Goal: Information Seeking & Learning: Stay updated

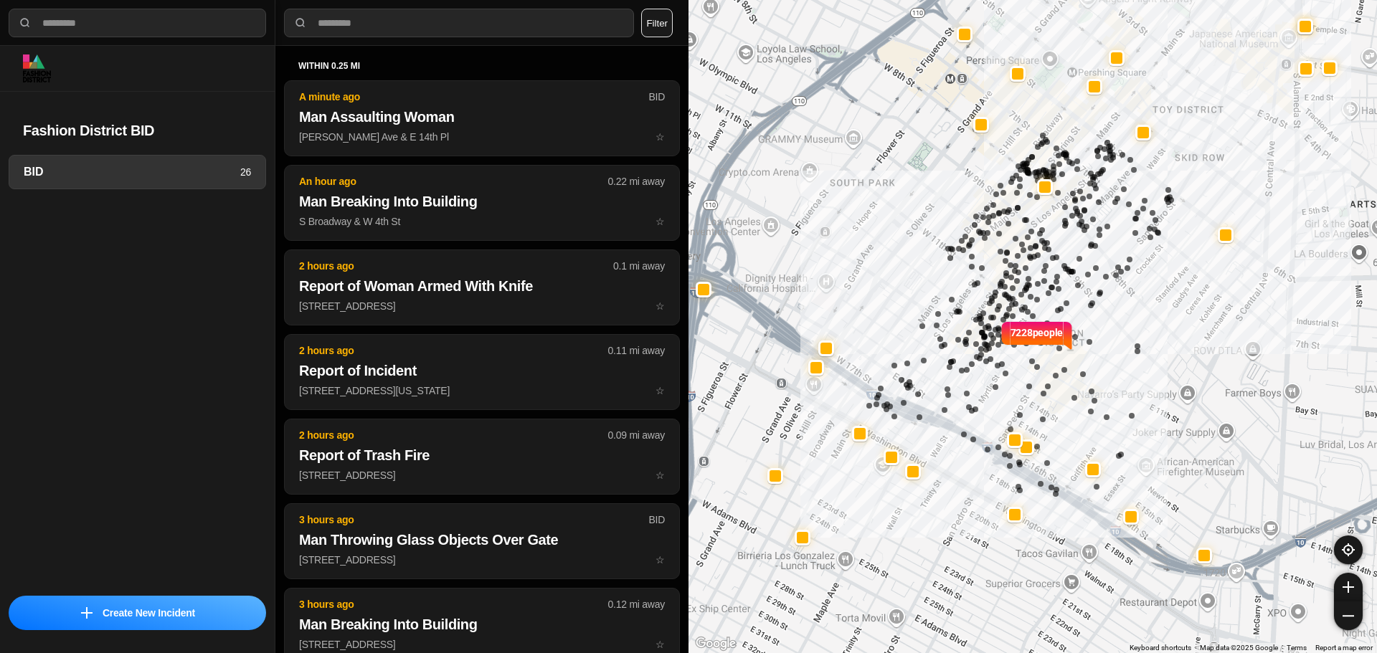
select select "*"
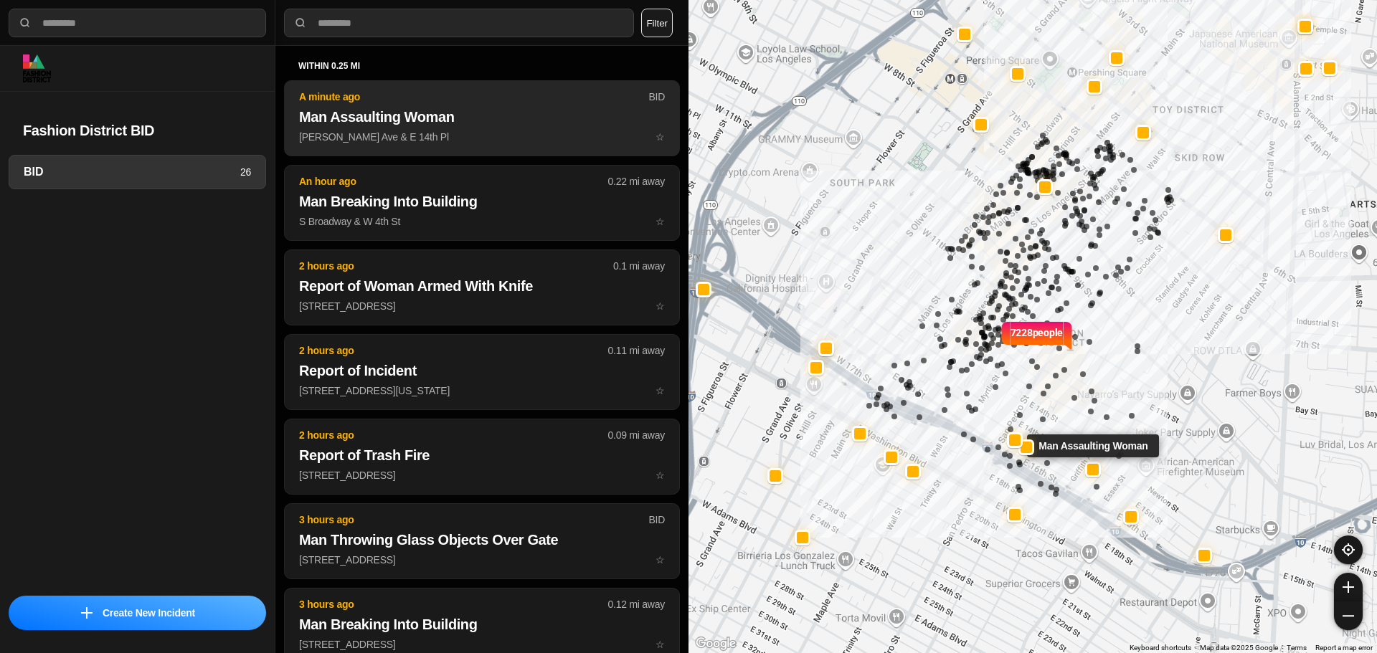
click at [437, 141] on p "Griffith Ave & E 14th Pl ☆" at bounding box center [482, 137] width 366 height 14
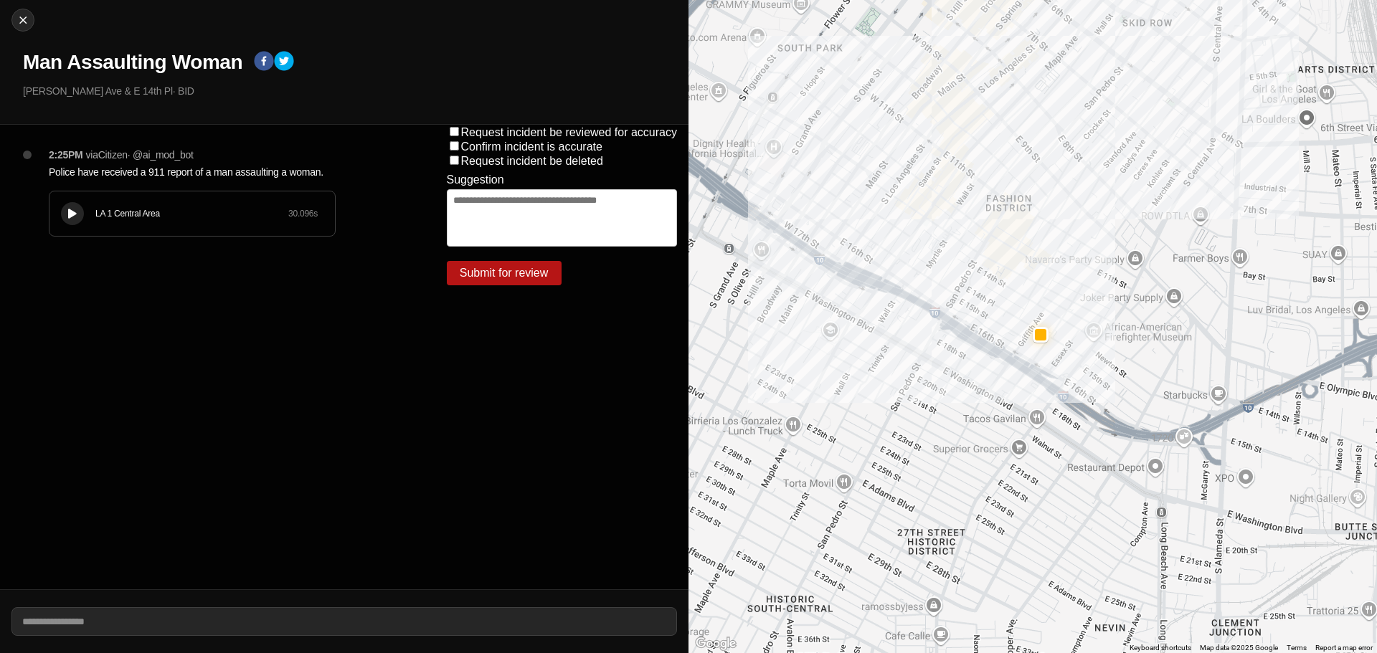
click at [61, 217] on button at bounding box center [72, 213] width 23 height 23
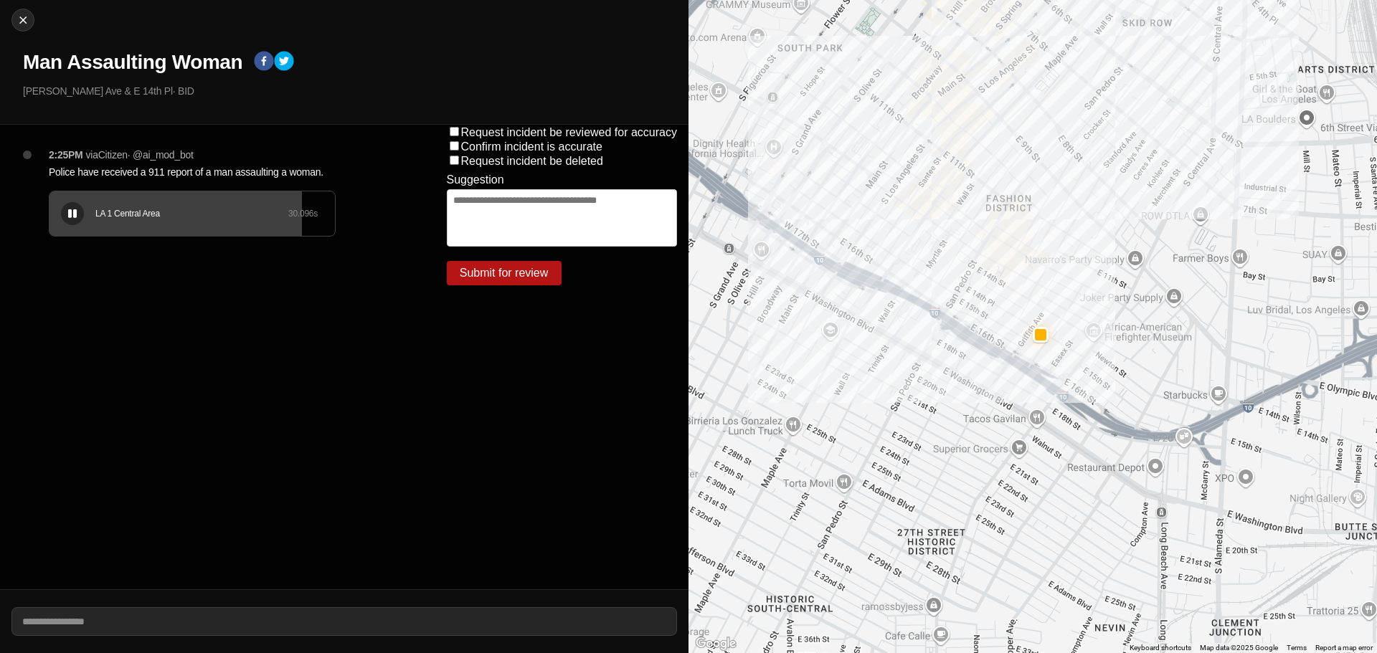
click at [65, 211] on button at bounding box center [72, 213] width 23 height 23
click at [67, 209] on div at bounding box center [72, 214] width 14 height 11
click at [192, 206] on div "LA 1 Central Area 30.096 s" at bounding box center [191, 214] width 285 height 44
click at [204, 195] on div "LA 1 Central Area 30.096 s" at bounding box center [191, 214] width 285 height 44
click at [120, 64] on h1 "Man Assaulting Woman" at bounding box center [132, 62] width 219 height 26
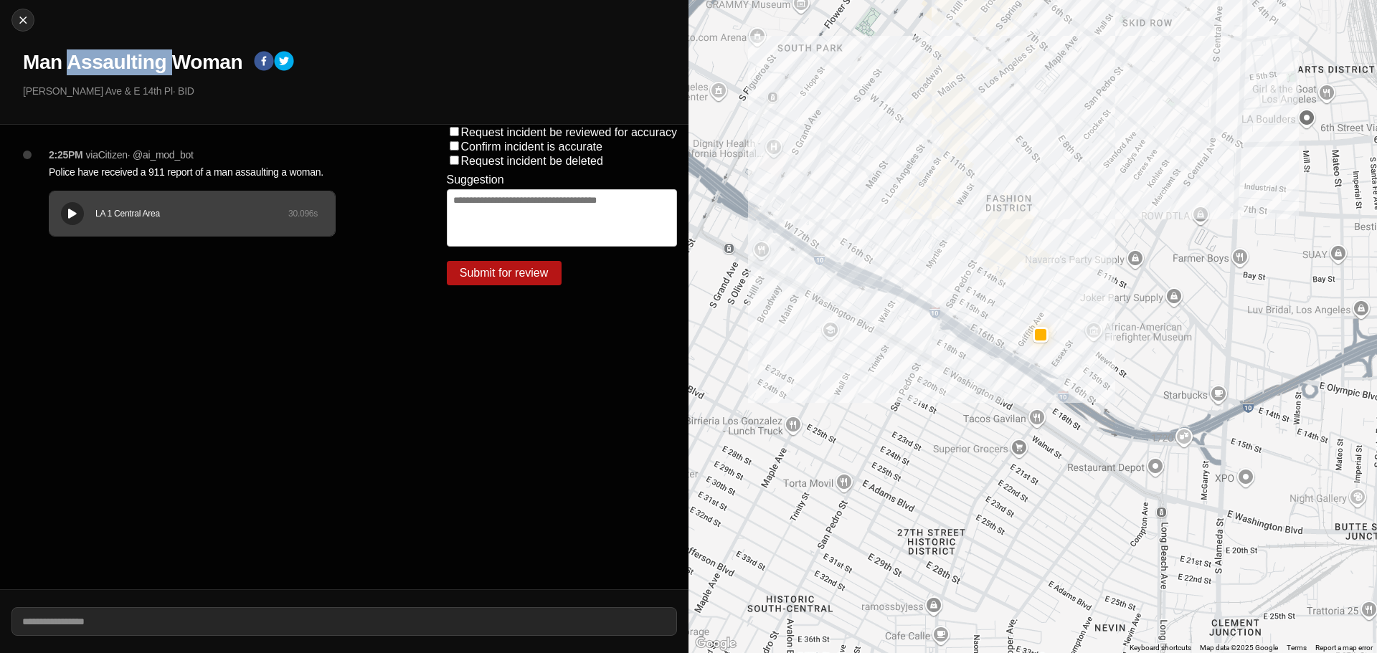
click at [119, 64] on h1 "Man Assaulting Woman" at bounding box center [132, 62] width 219 height 26
copy div "Man Assaulting Woman"
drag, startPoint x: 120, startPoint y: 89, endPoint x: 0, endPoint y: 92, distance: 120.5
click at [0, 92] on div "Close Man Assaulting Woman Griffith Ave & E 14th Pl · BID" at bounding box center [344, 62] width 689 height 125
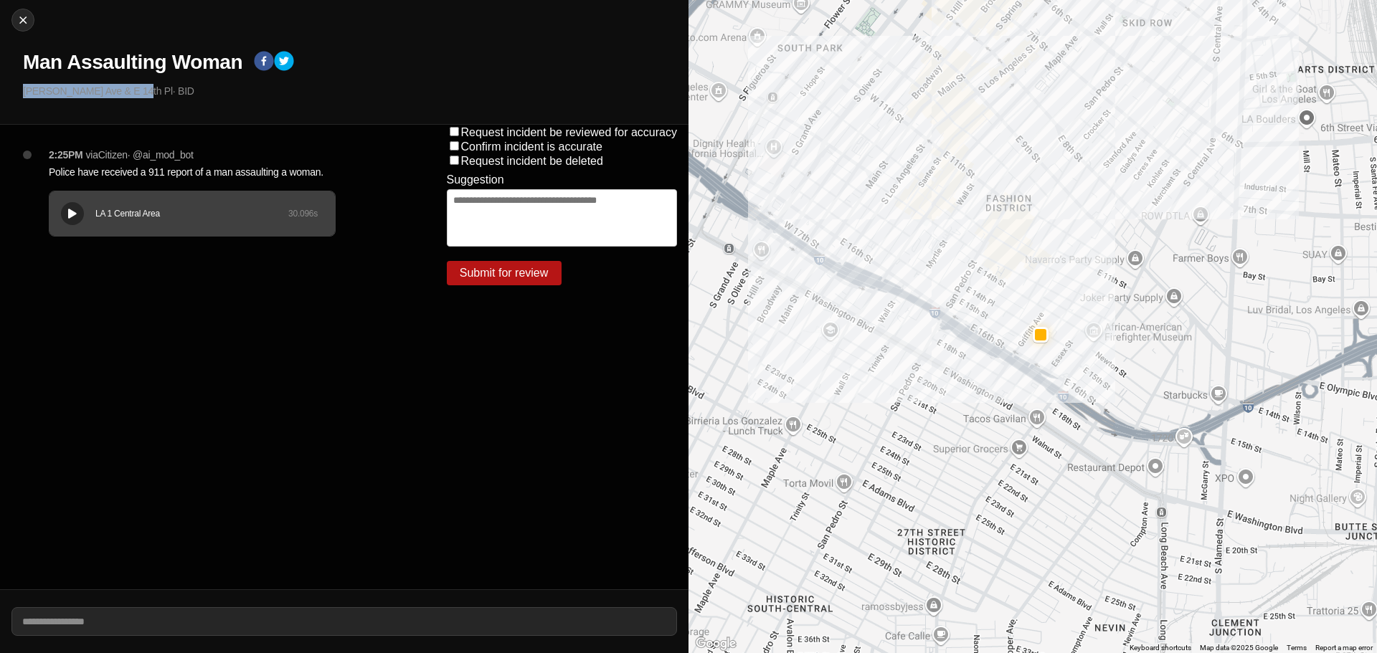
copy p "Griffith Ave & E 14th Pl"
click at [153, 171] on p "Police have received a 911 report of a man assaulting a woman." at bounding box center [219, 172] width 341 height 14
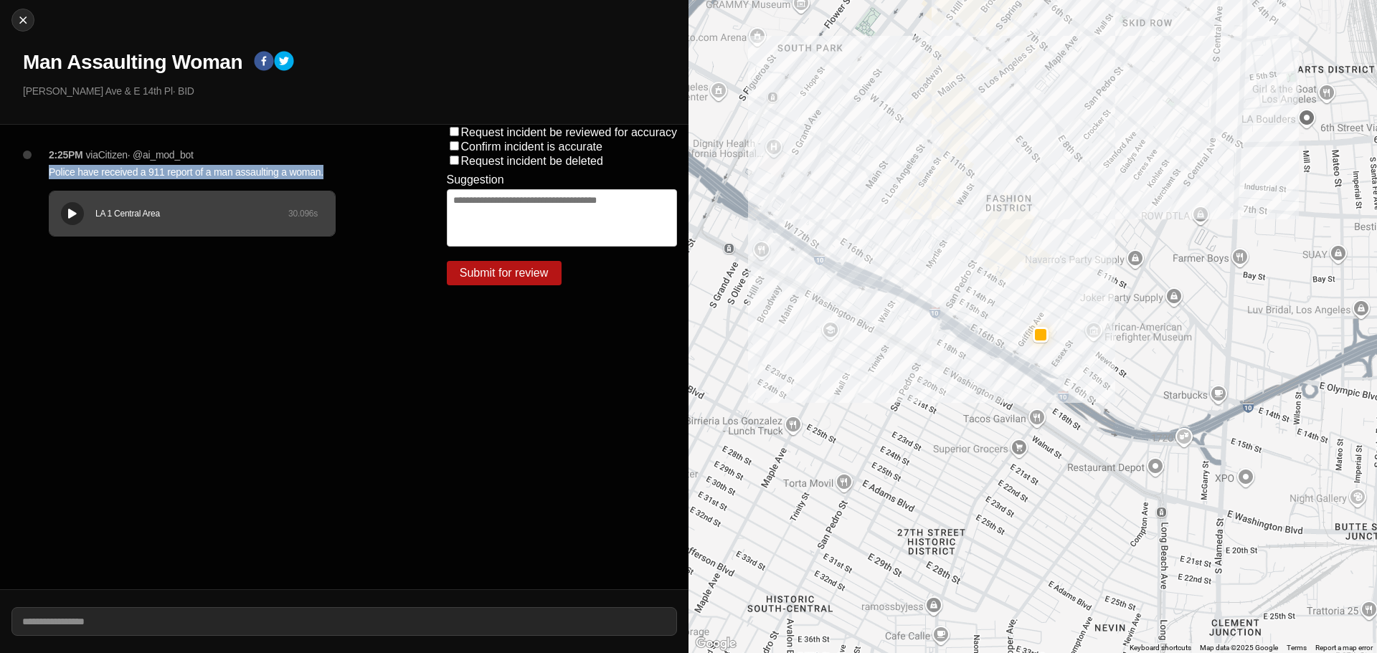
click at [153, 171] on p "Police have received a 911 report of a man assaulting a woman." at bounding box center [219, 172] width 341 height 14
copy p "Police have received a 911 report of a man assaulting a woman."
click at [19, 11] on button "Close" at bounding box center [22, 20] width 23 height 23
select select "*"
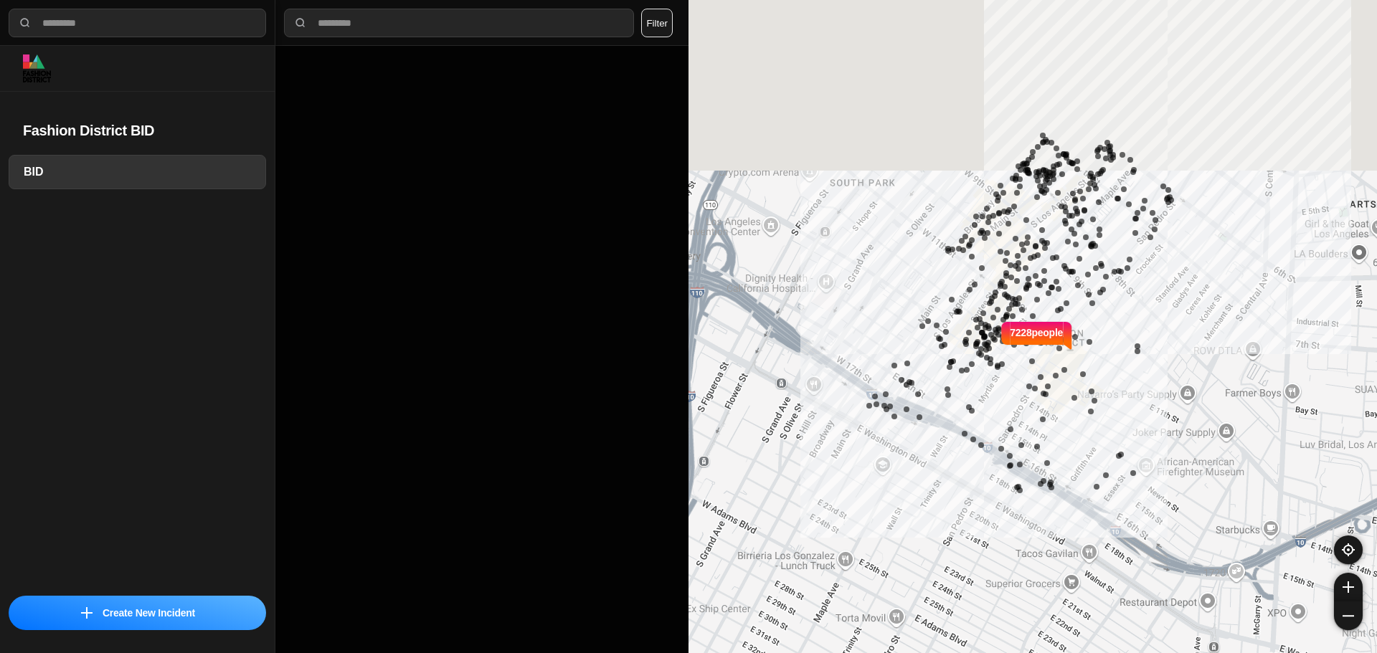
select select "*"
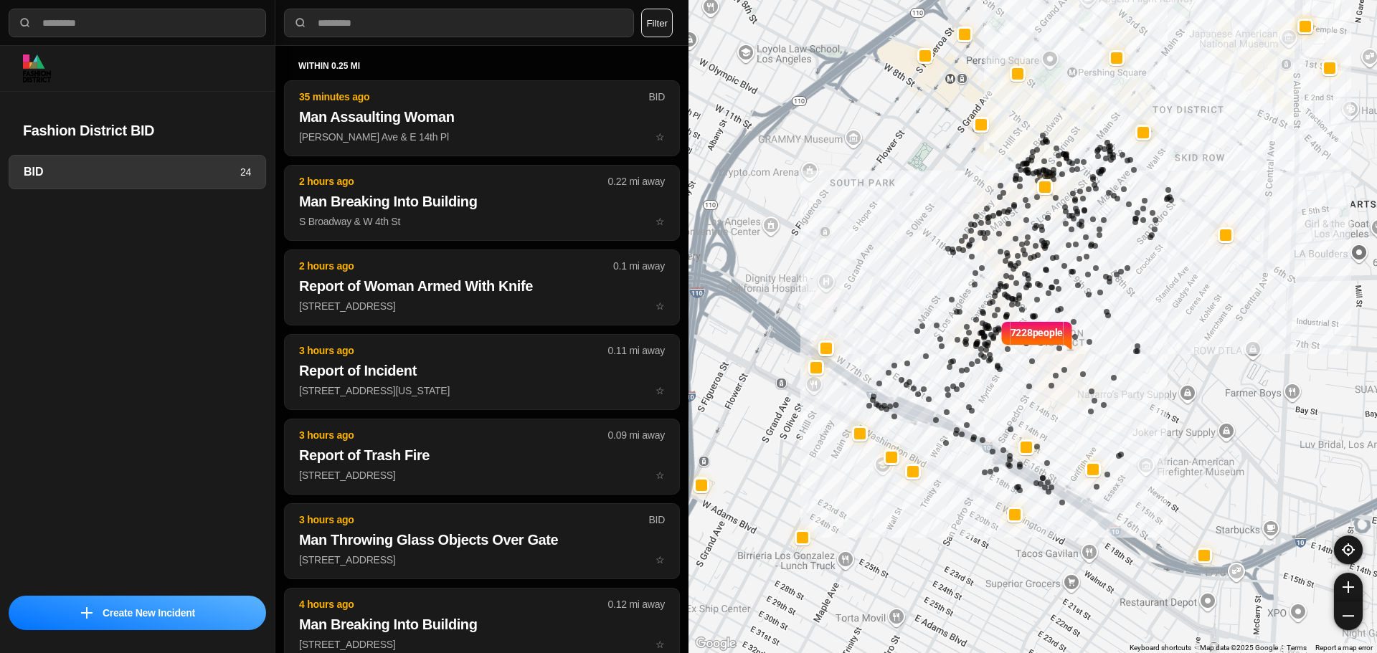
click at [555, 73] on div "within 0.25 mi 35 minutes ago BID Man Assaulting Woman Griffith Ave & E 14th Pl…" at bounding box center [482, 446] width 396 height 773
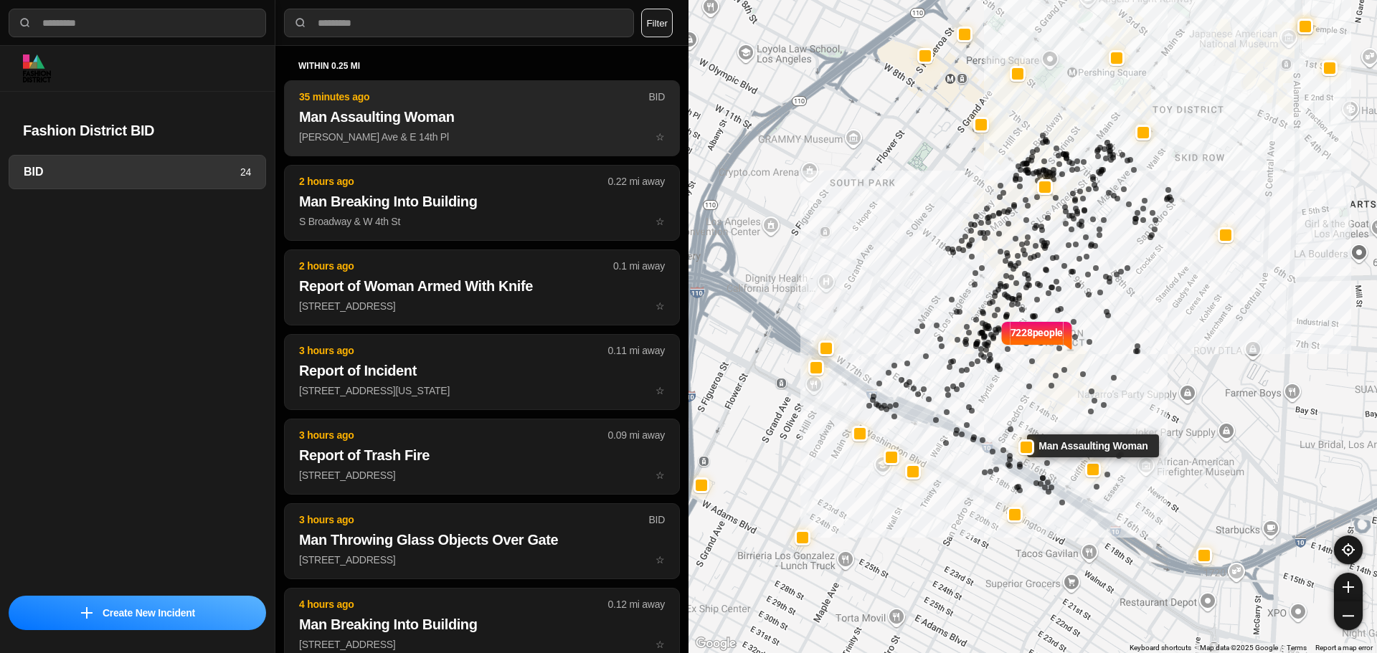
click at [559, 110] on h2 "Man Assaulting Woman" at bounding box center [482, 117] width 366 height 20
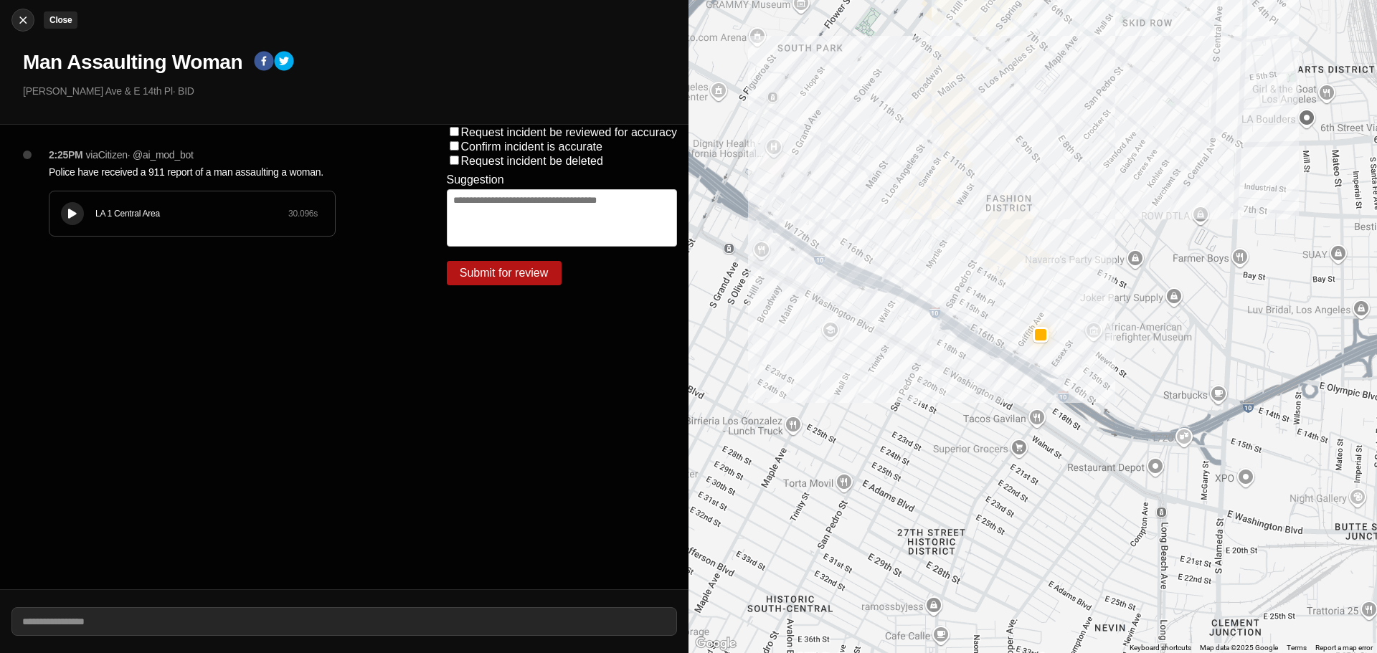
click at [17, 16] on img at bounding box center [23, 20] width 14 height 14
select select "*"
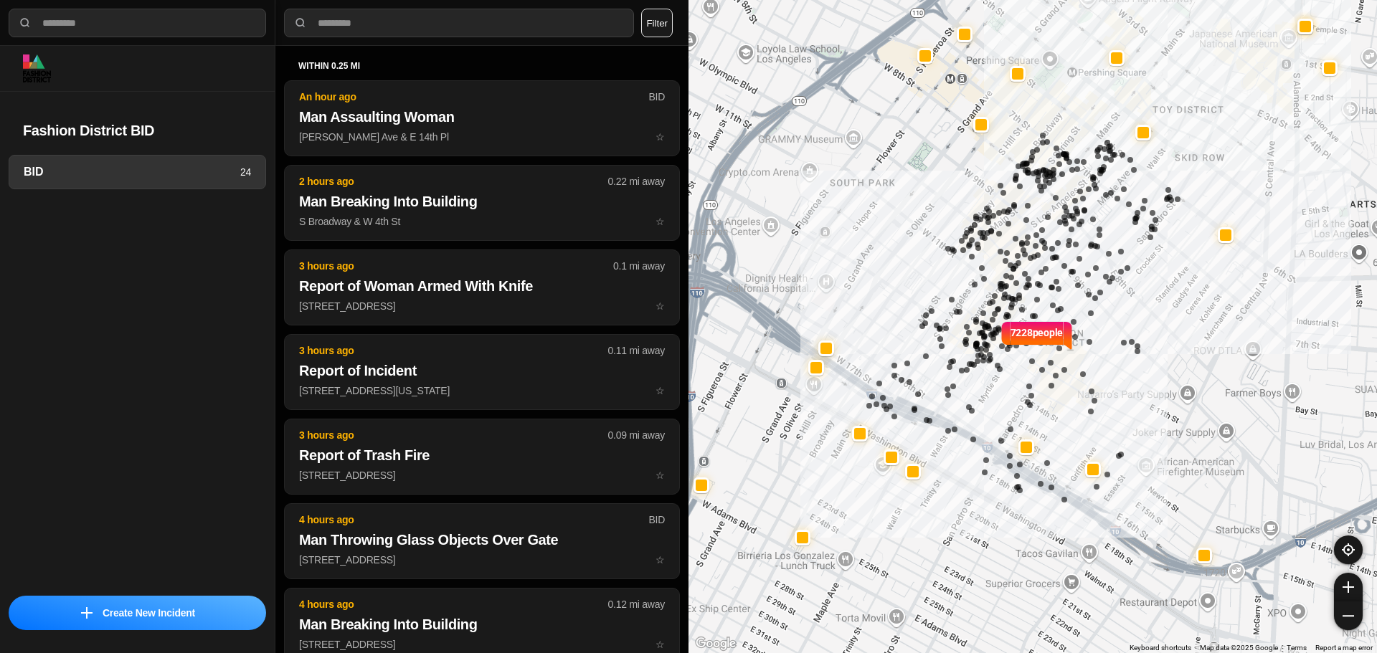
select select "*"
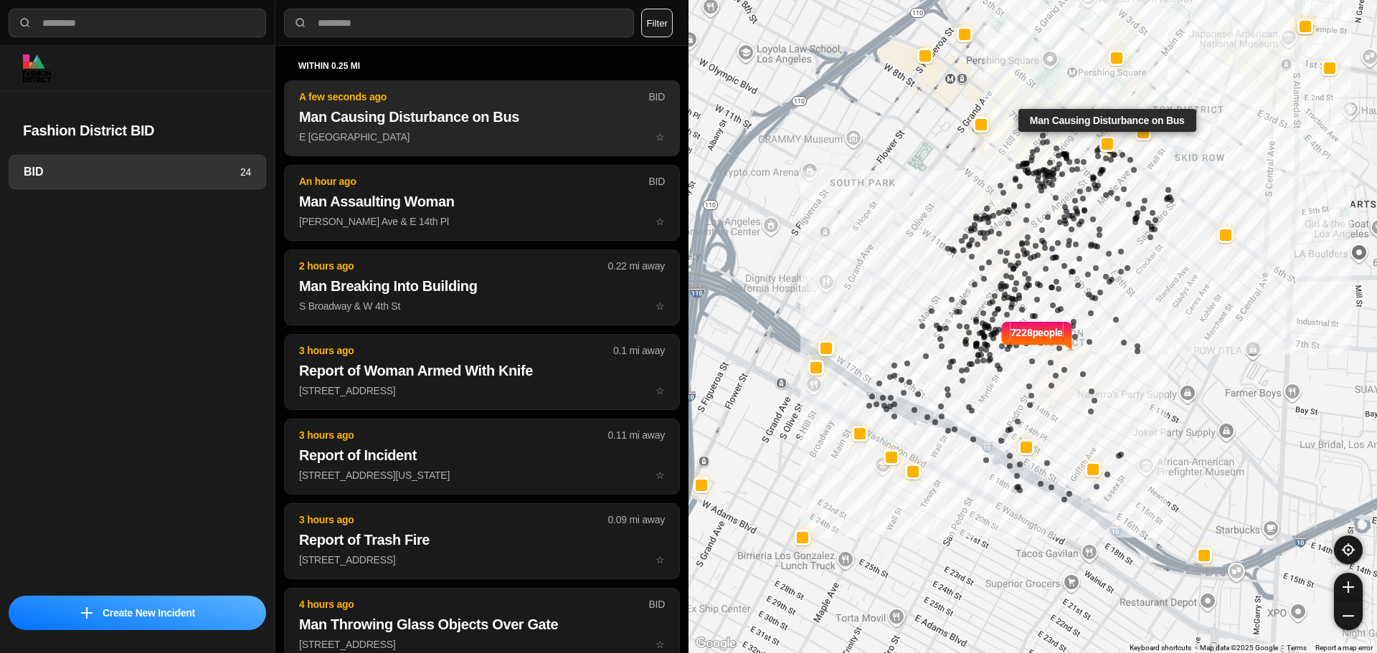
click at [400, 110] on h2 "Man Causing Disturbance on Bus" at bounding box center [482, 117] width 366 height 20
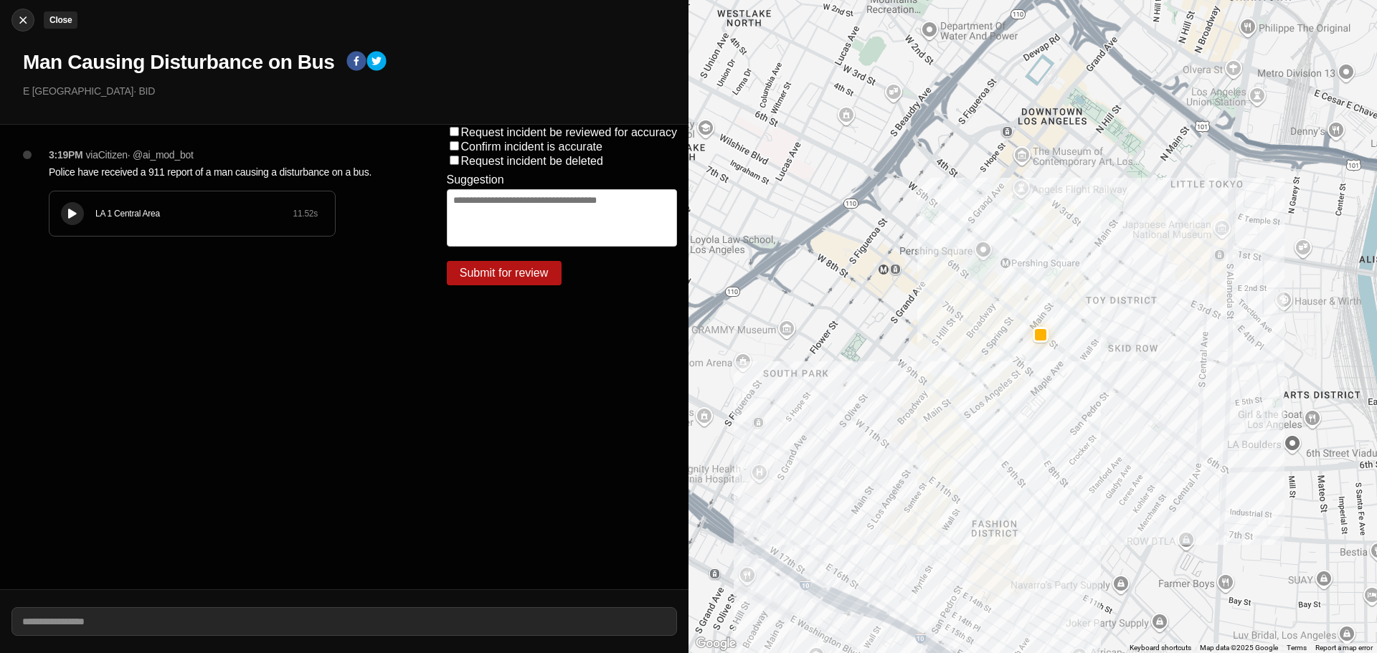
click at [22, 25] on img at bounding box center [23, 20] width 14 height 14
select select "*"
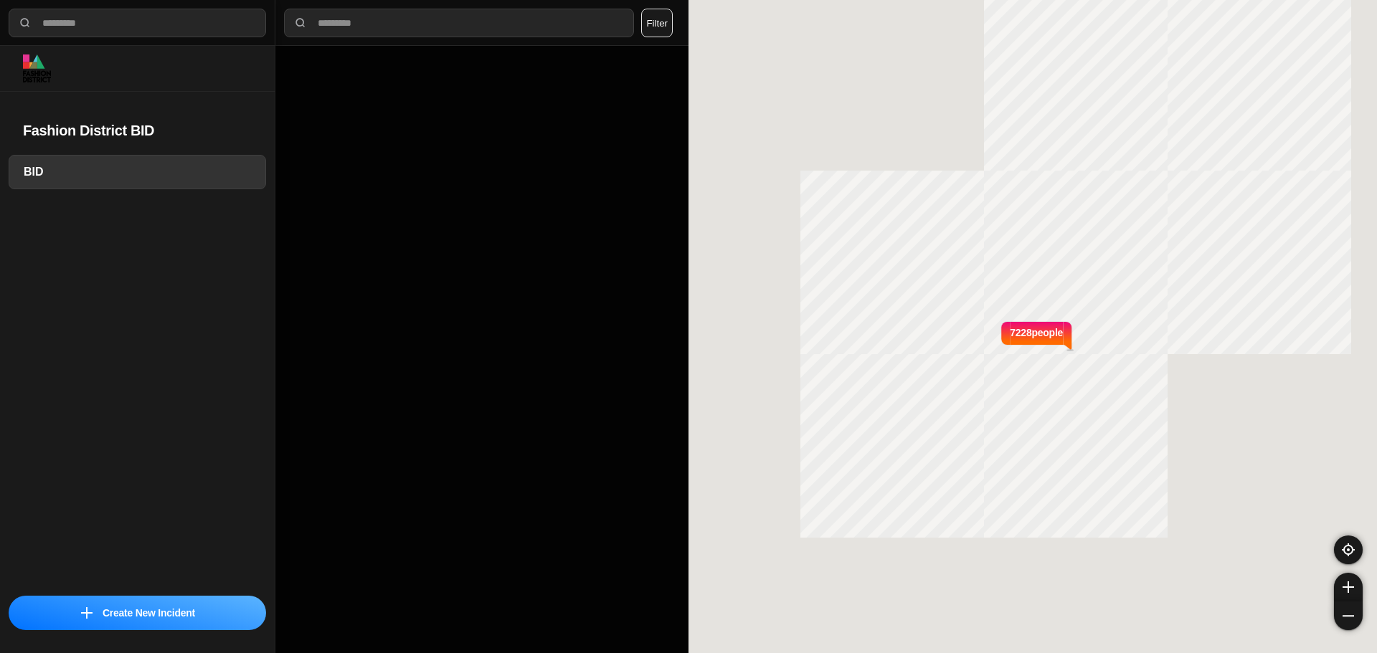
select select "*"
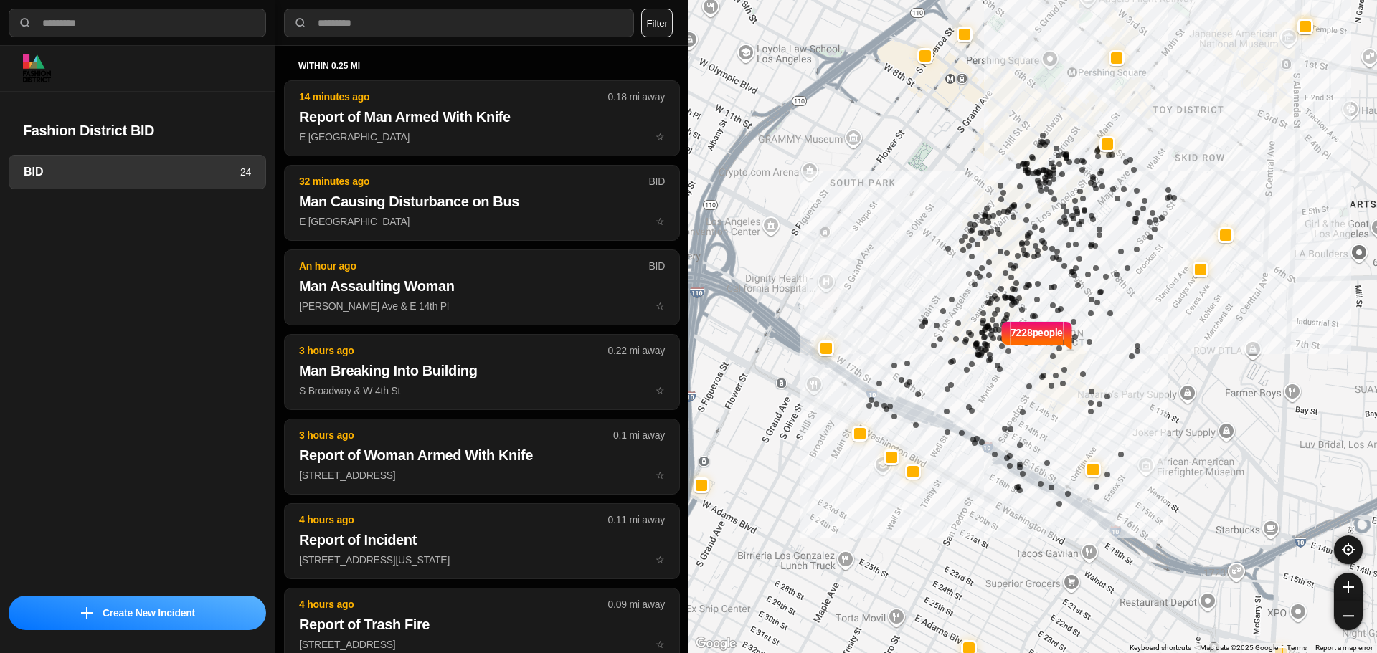
select select "*"
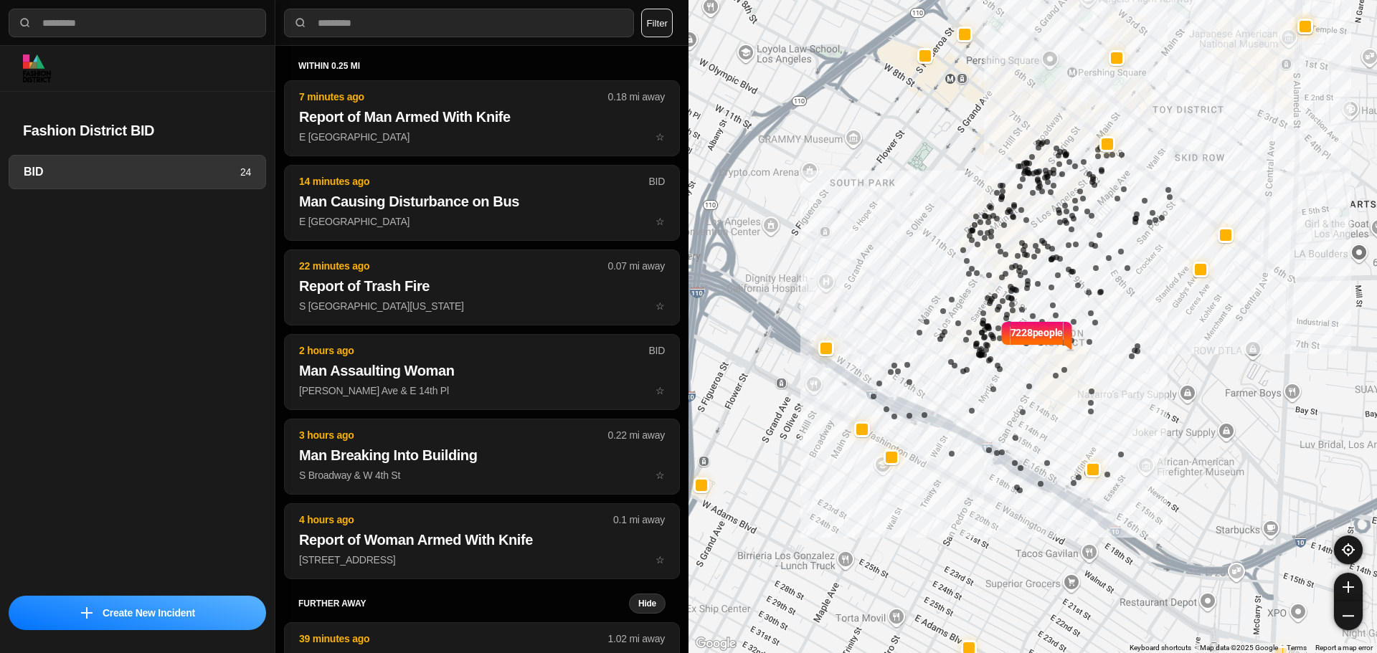
select select "*"
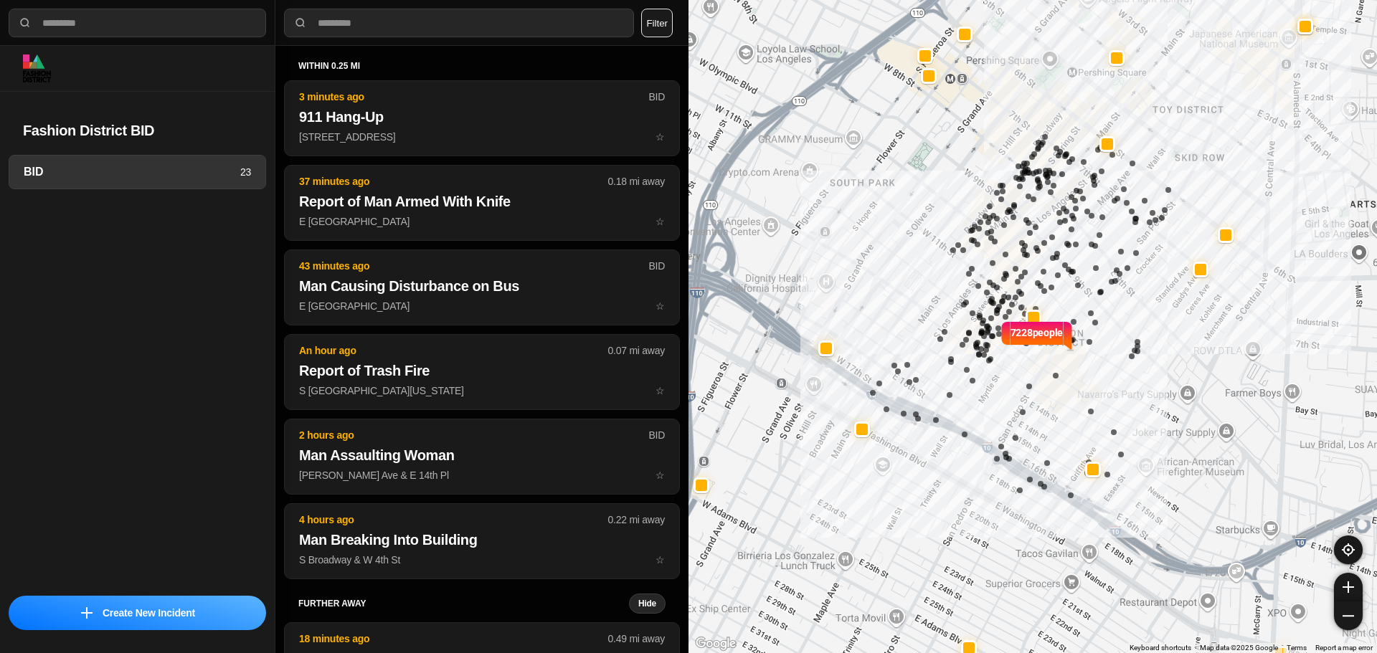
select select "*"
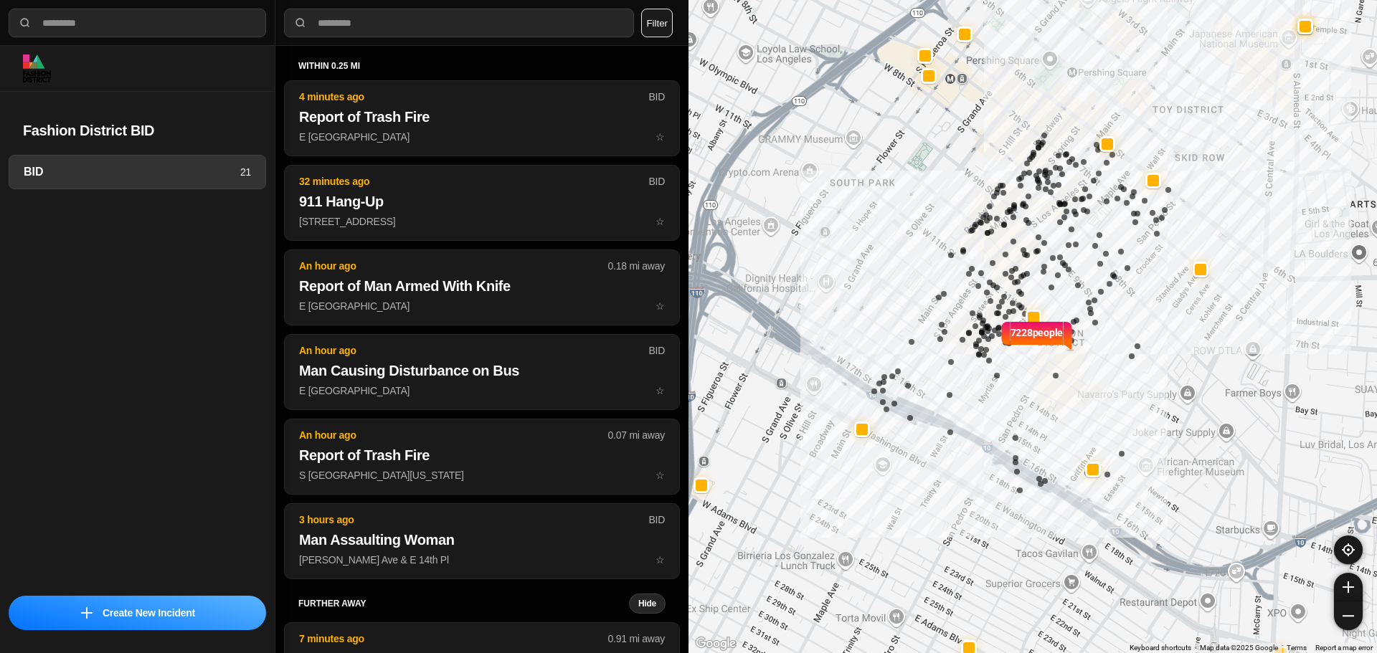
select select "*"
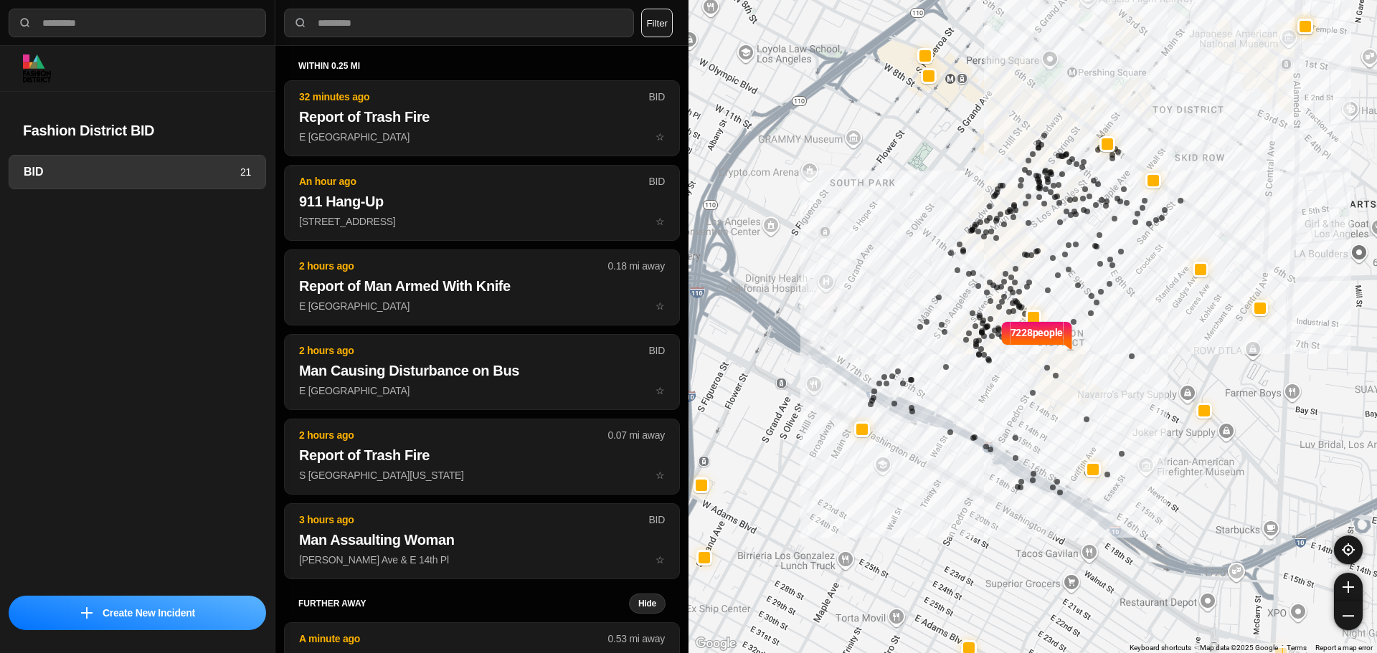
select select "*"
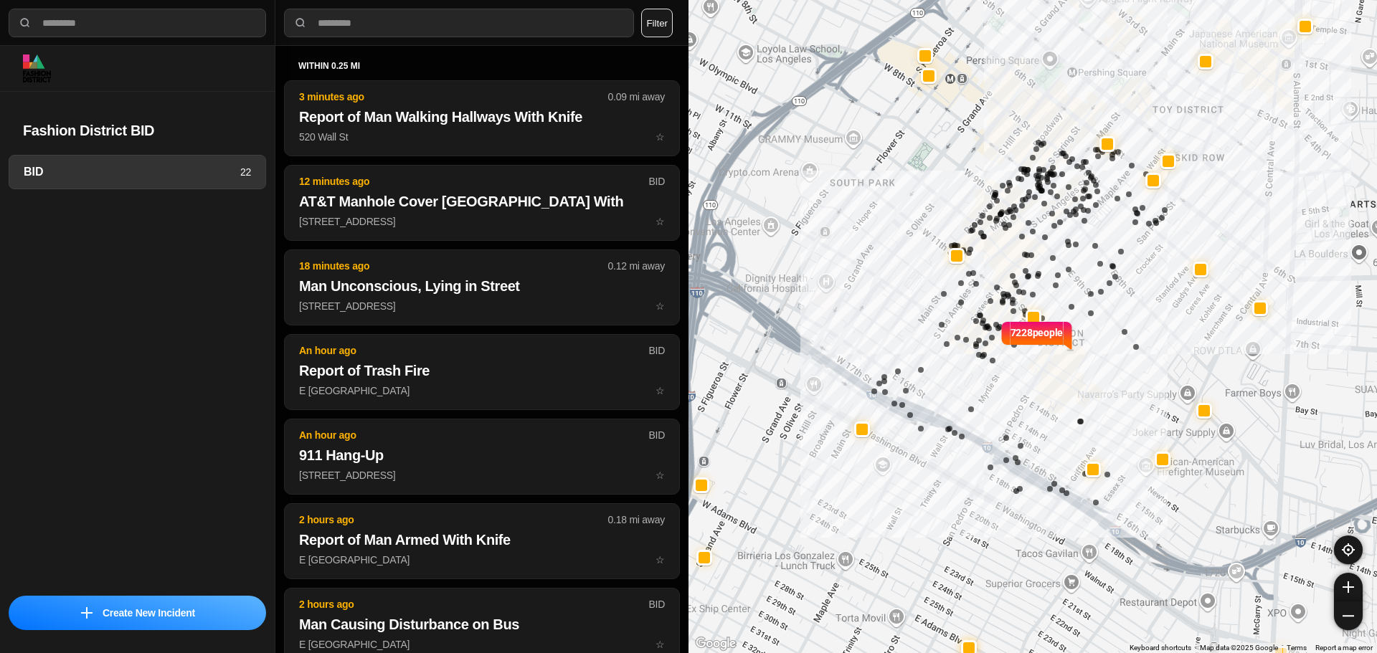
select select "*"
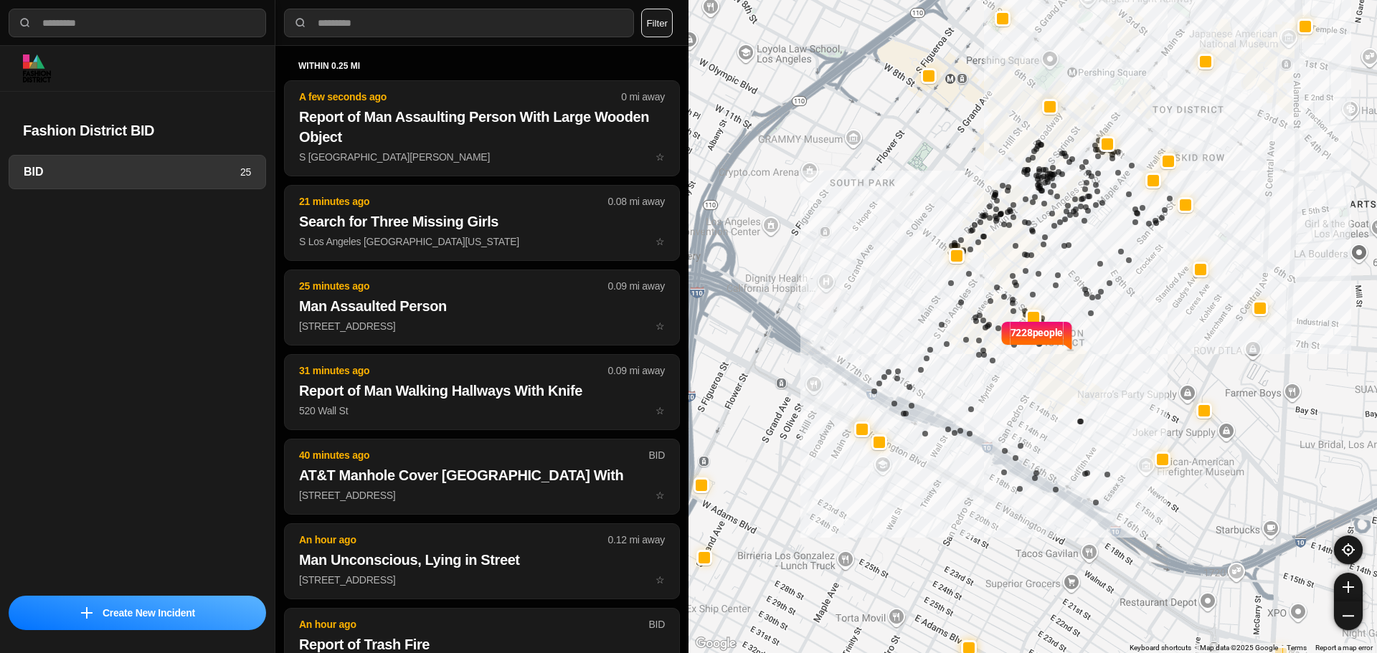
select select "*"
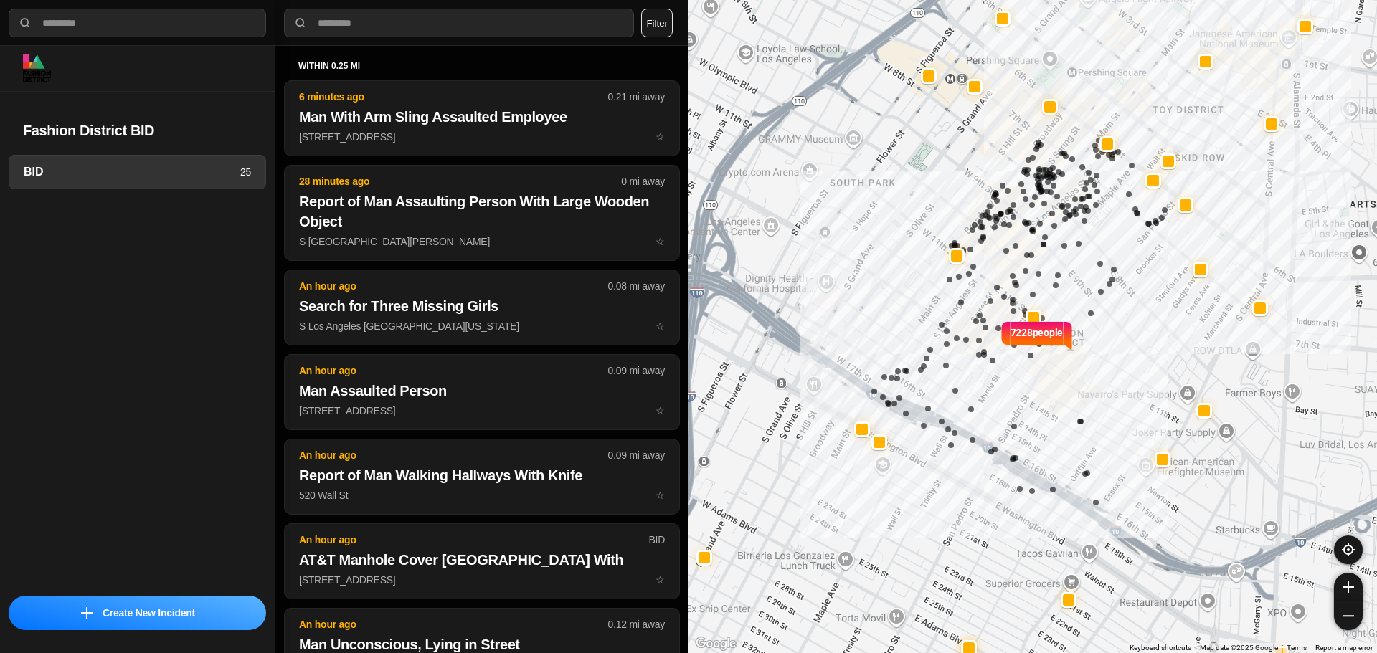
select select "*"
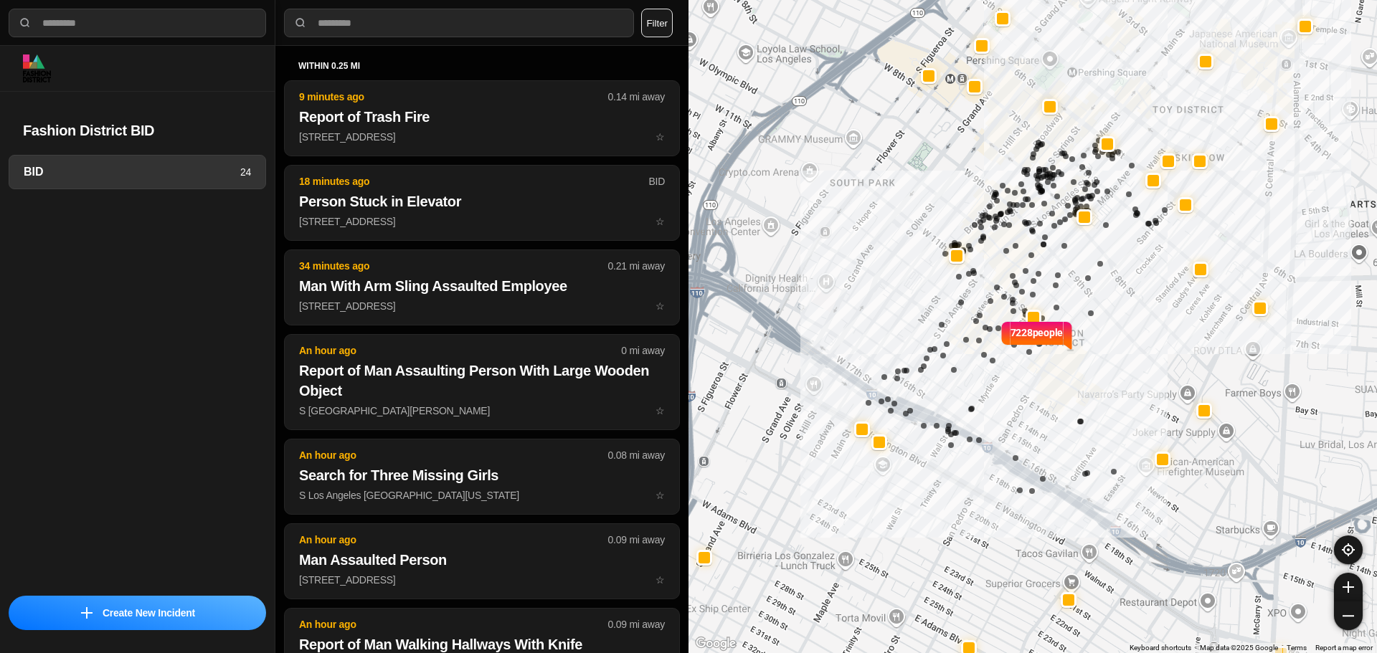
select select "*"
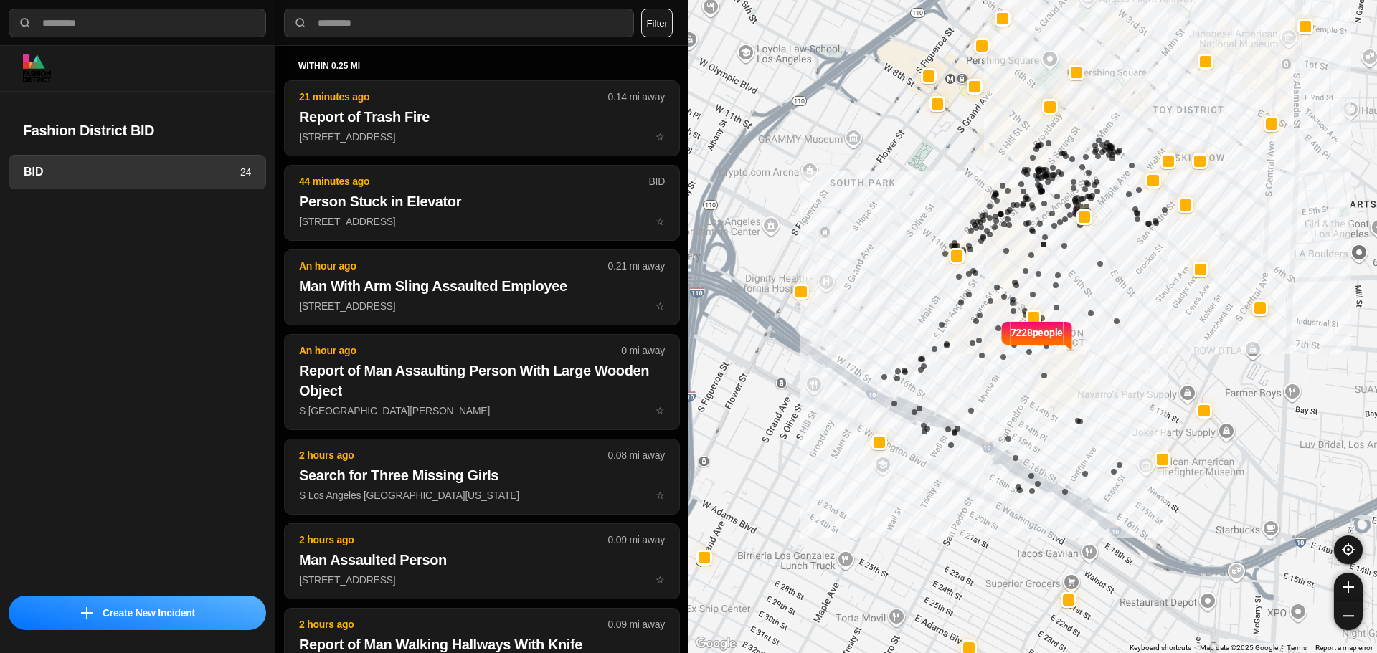
select select "*"
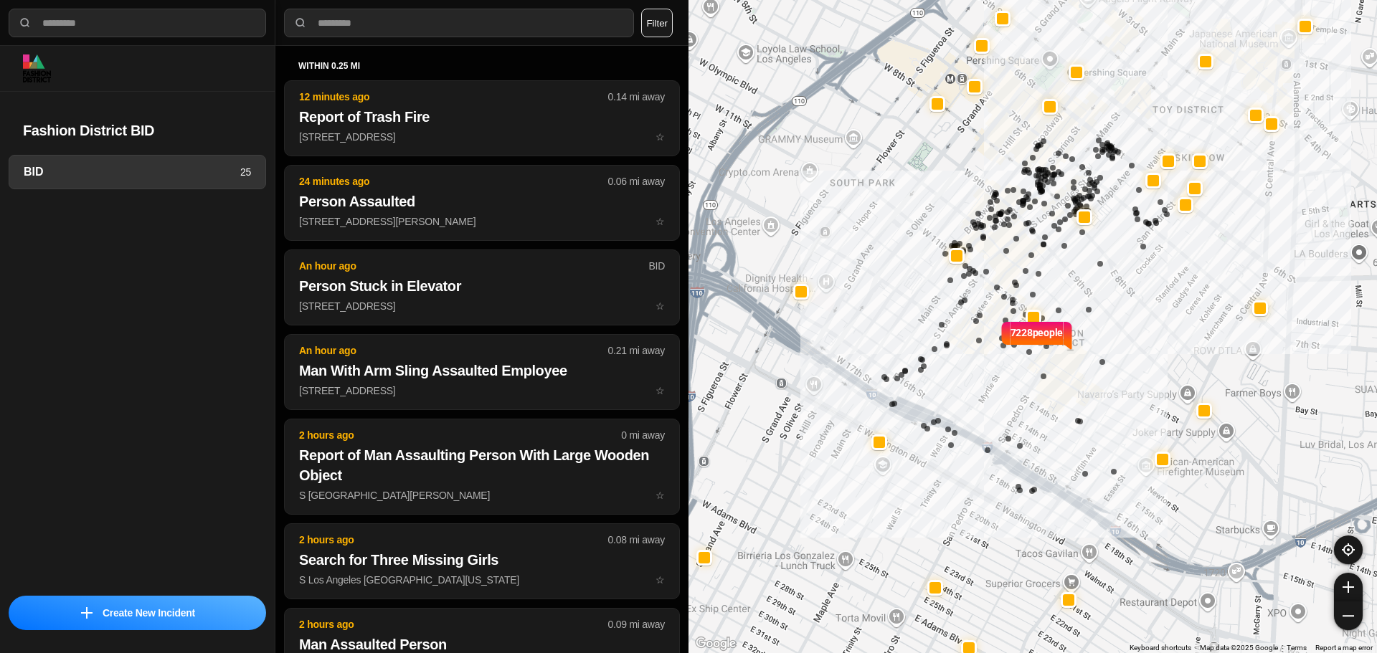
select select "*"
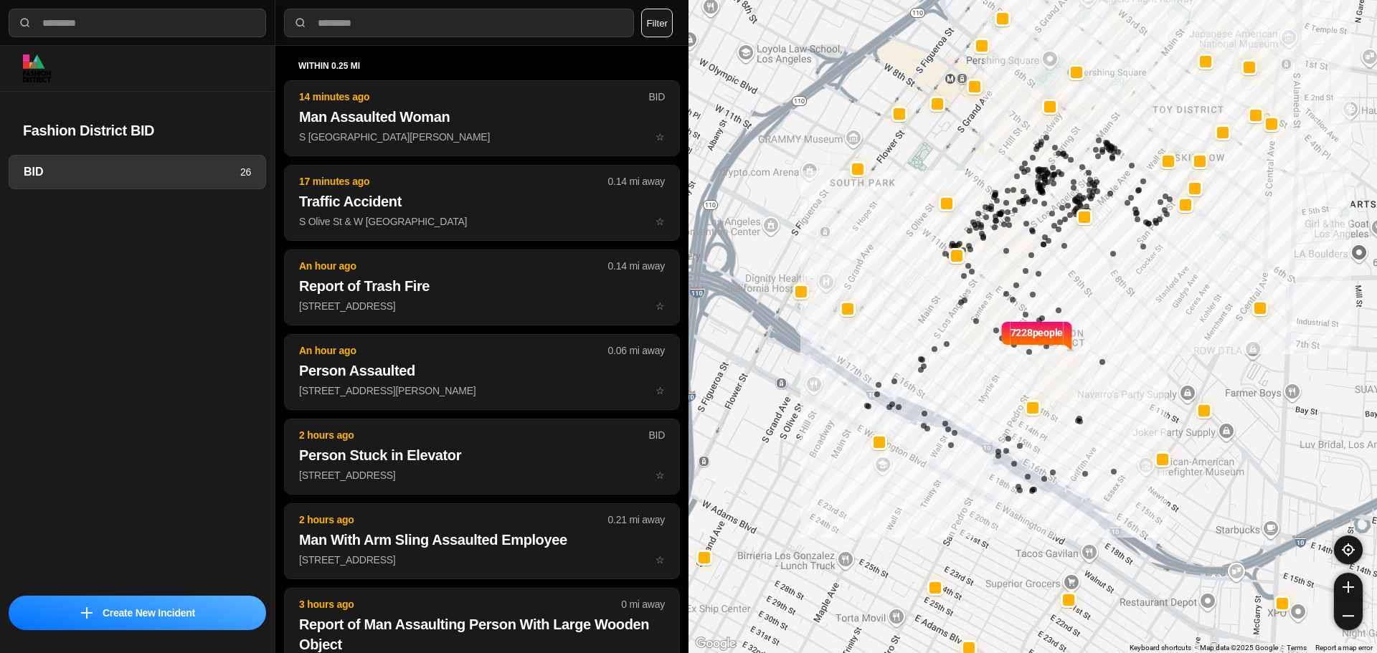
select select "*"
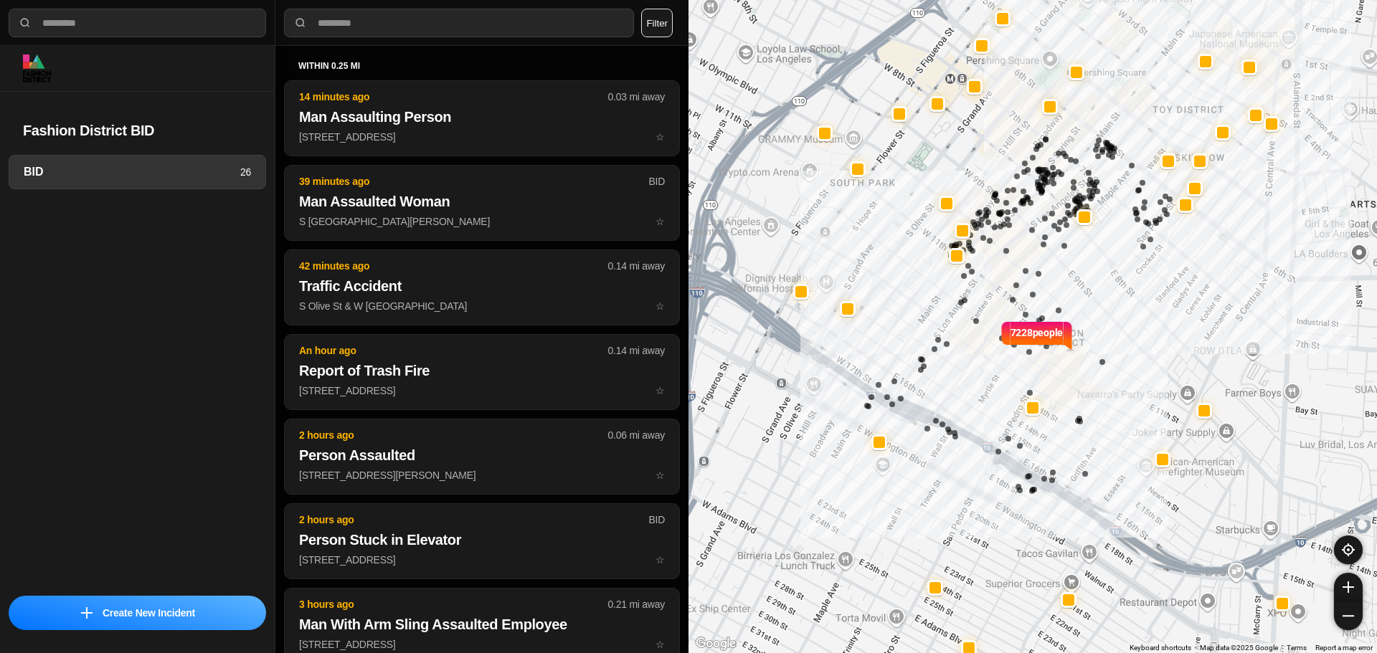
select select "*"
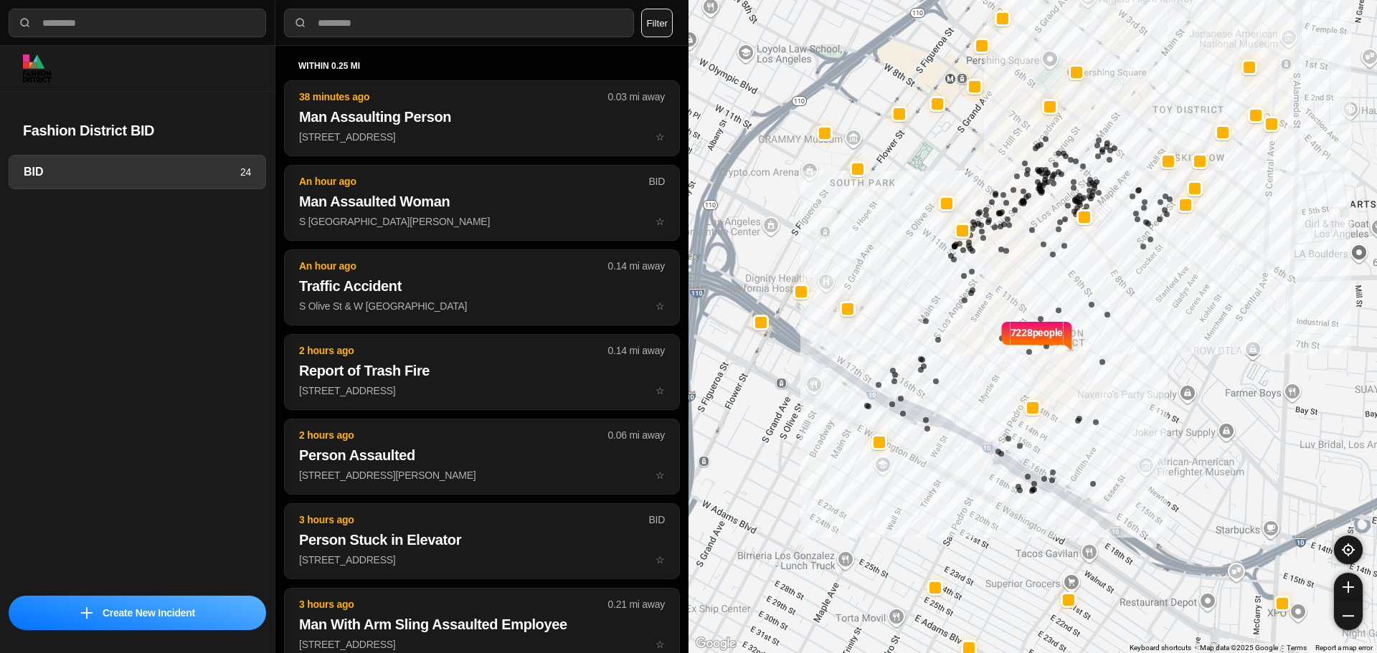
select select "*"
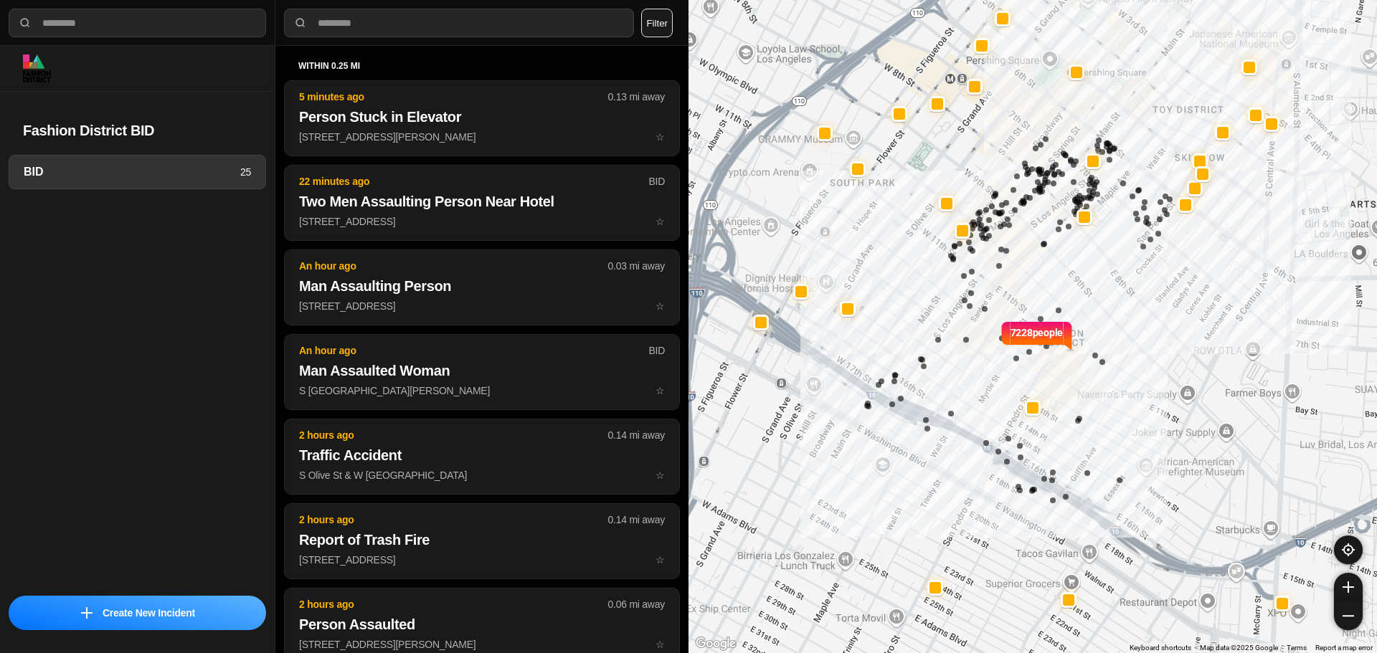
select select "*"
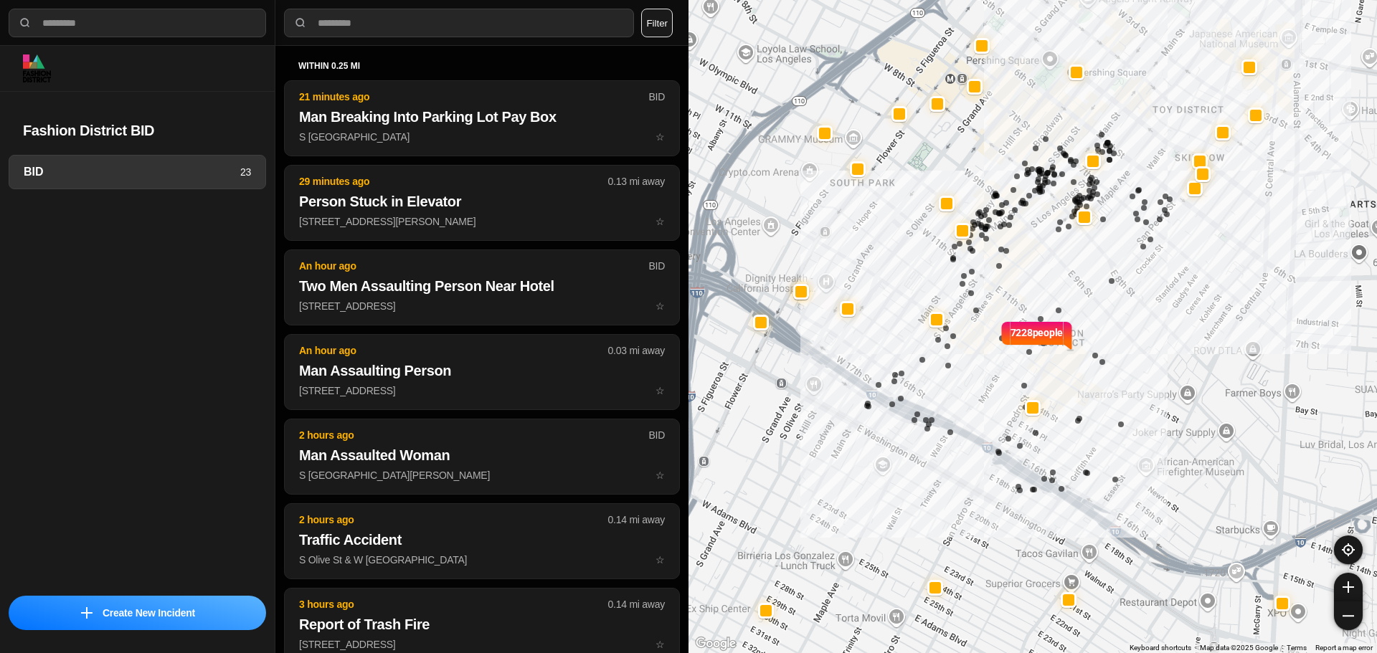
select select "*"
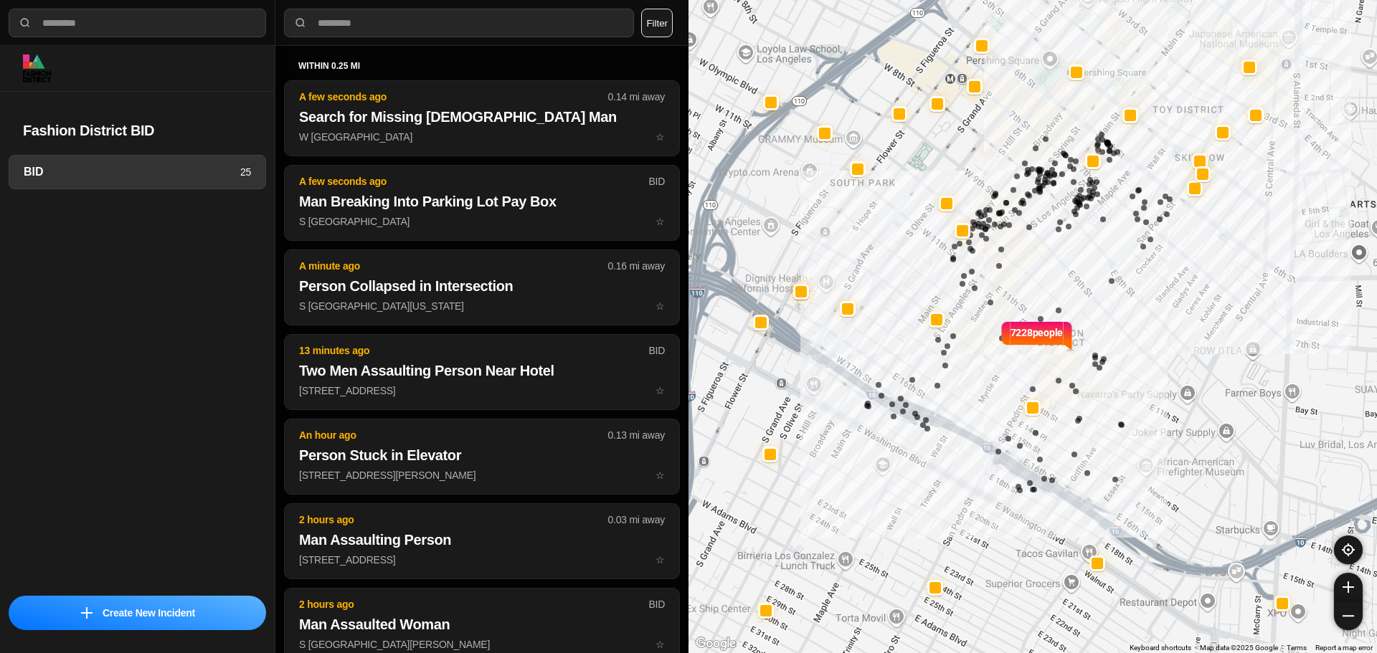
select select "*"
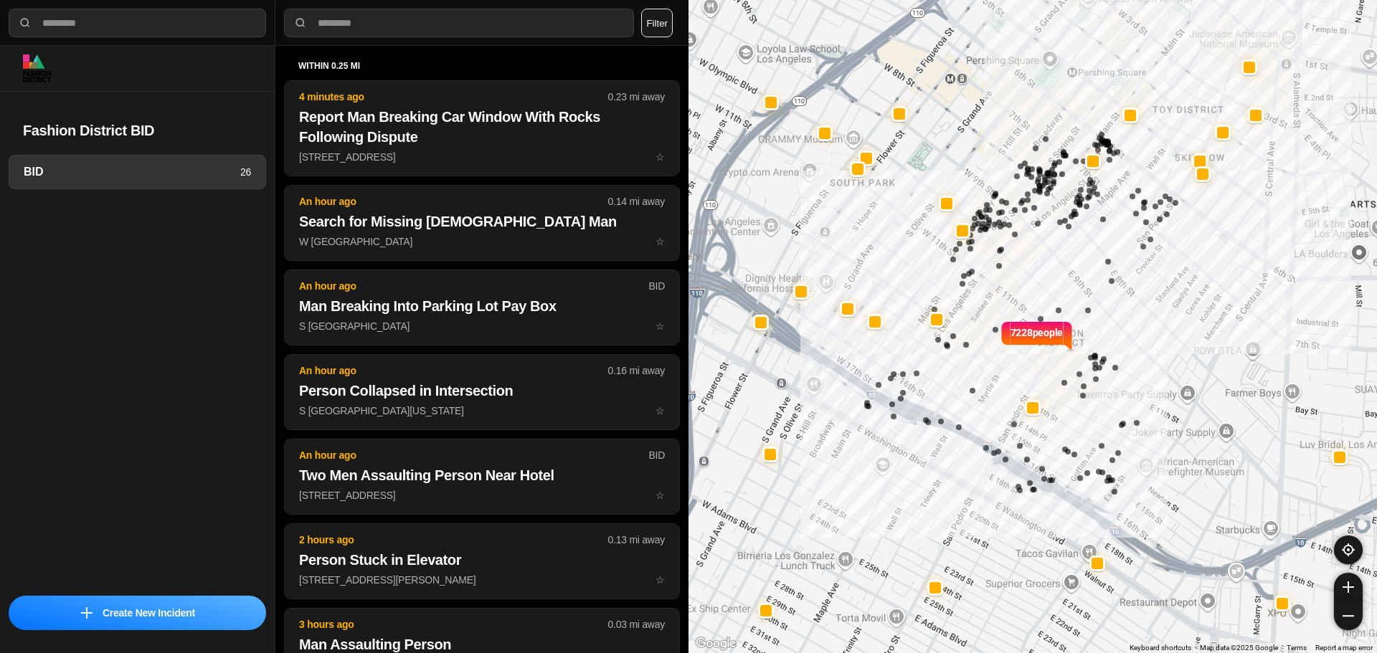
select select "*"
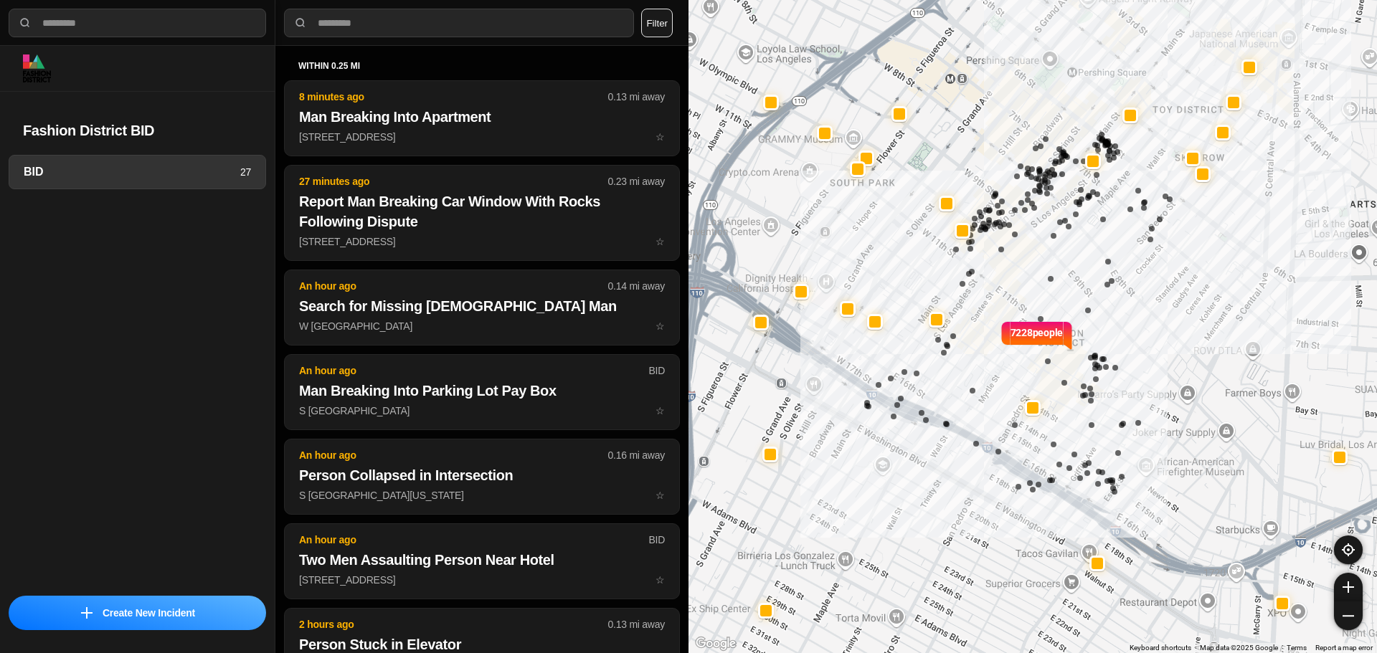
select select "*"
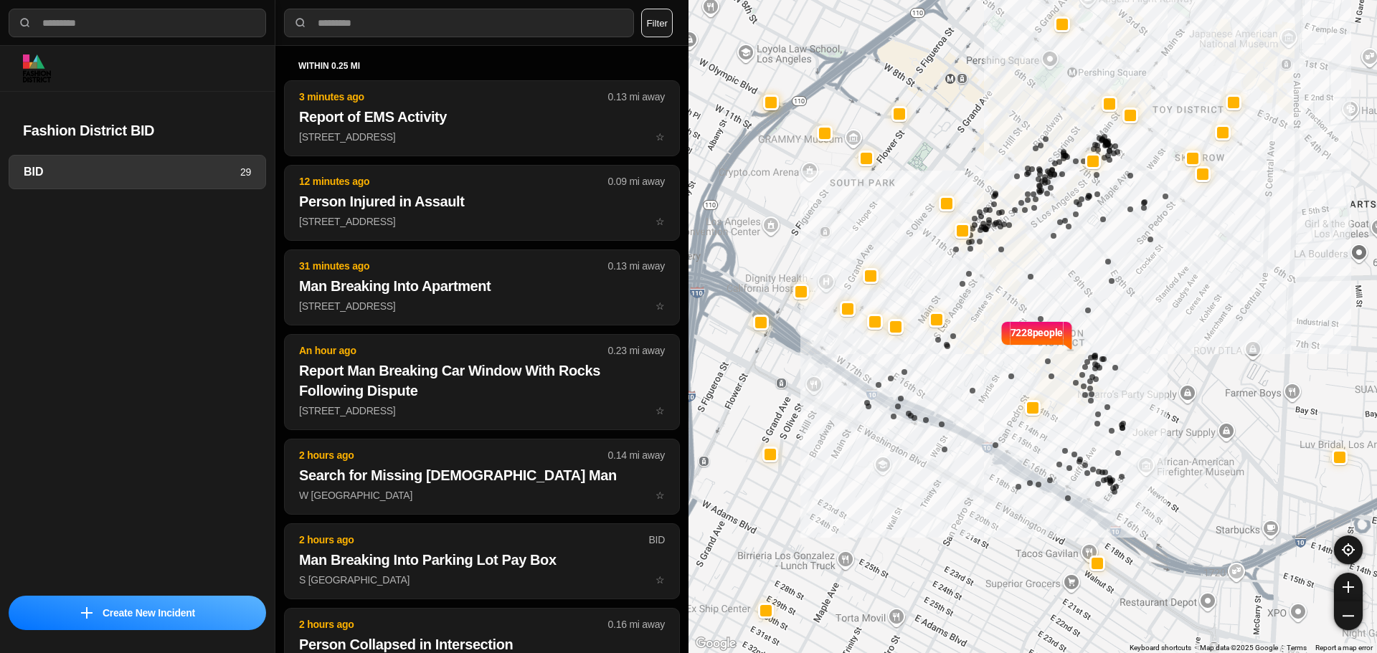
select select "*"
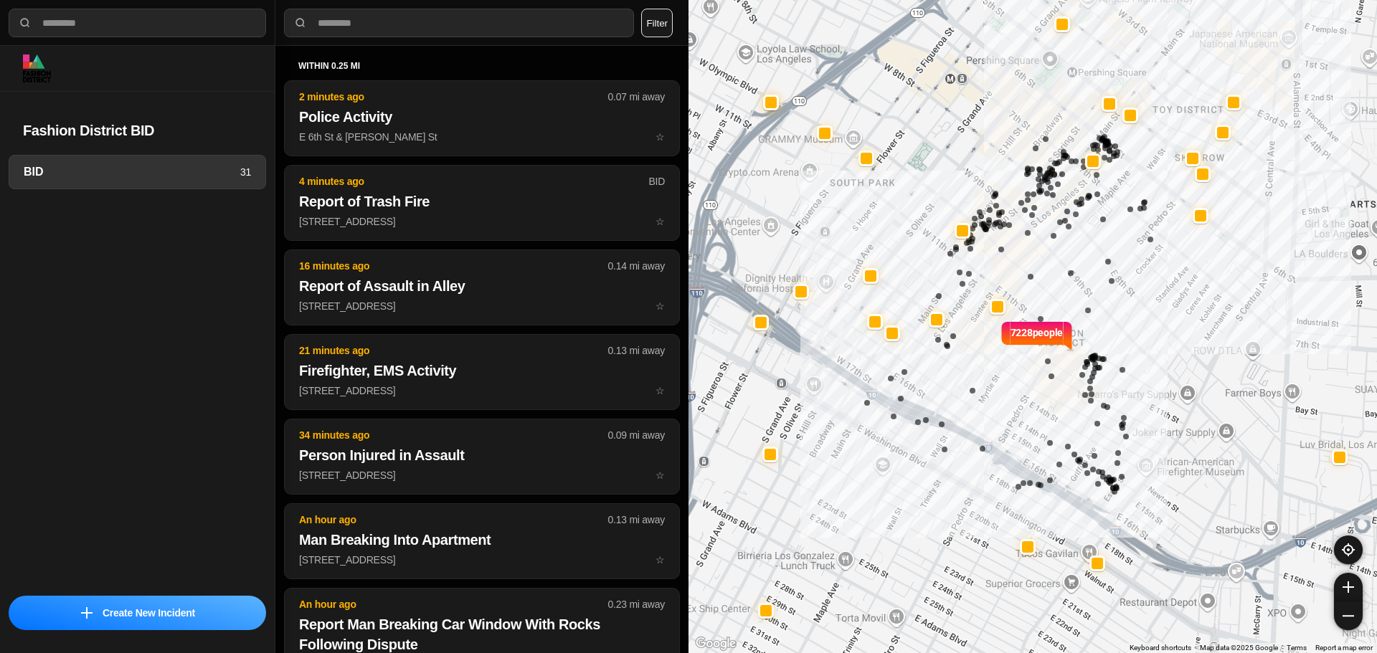
select select "*"
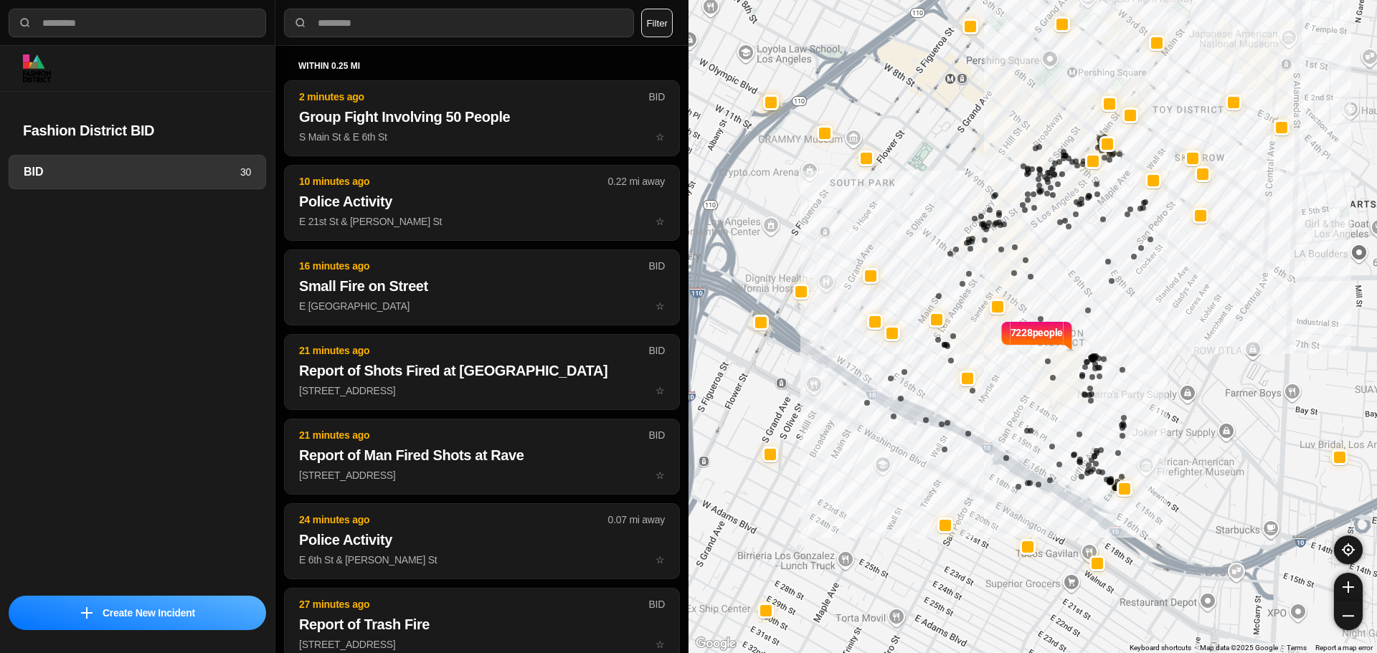
select select "*"
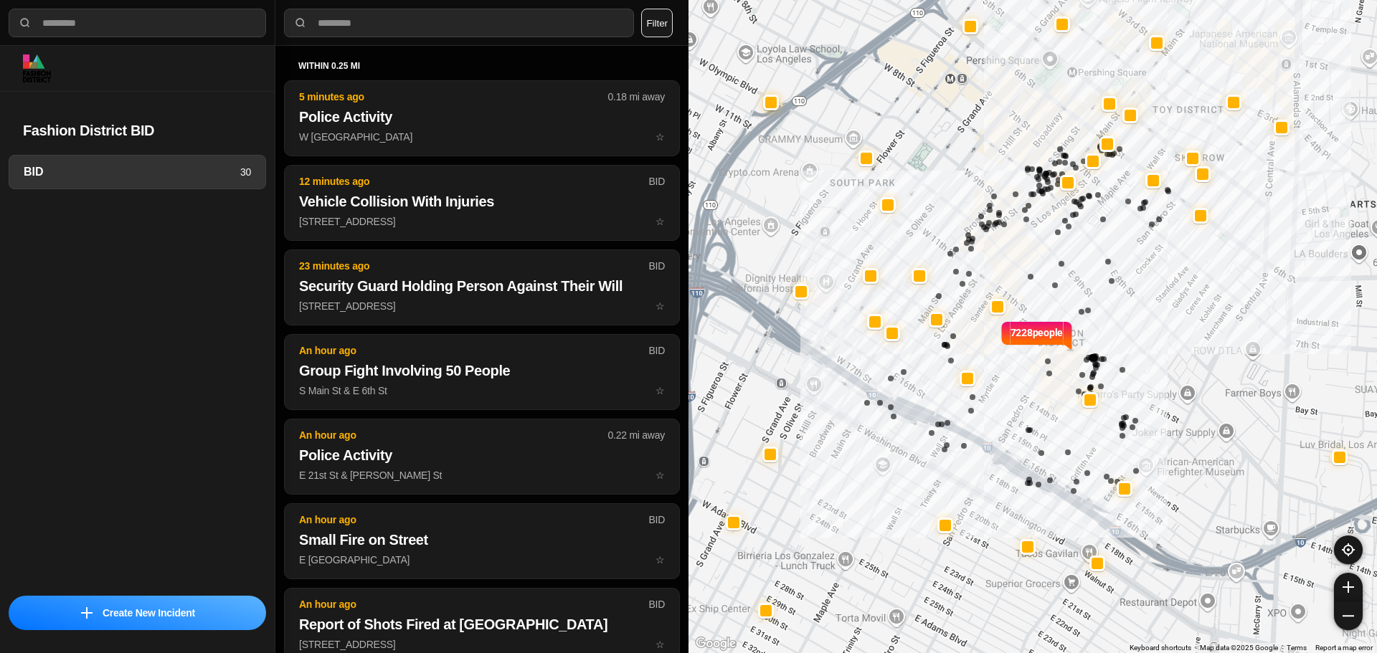
select select "*"
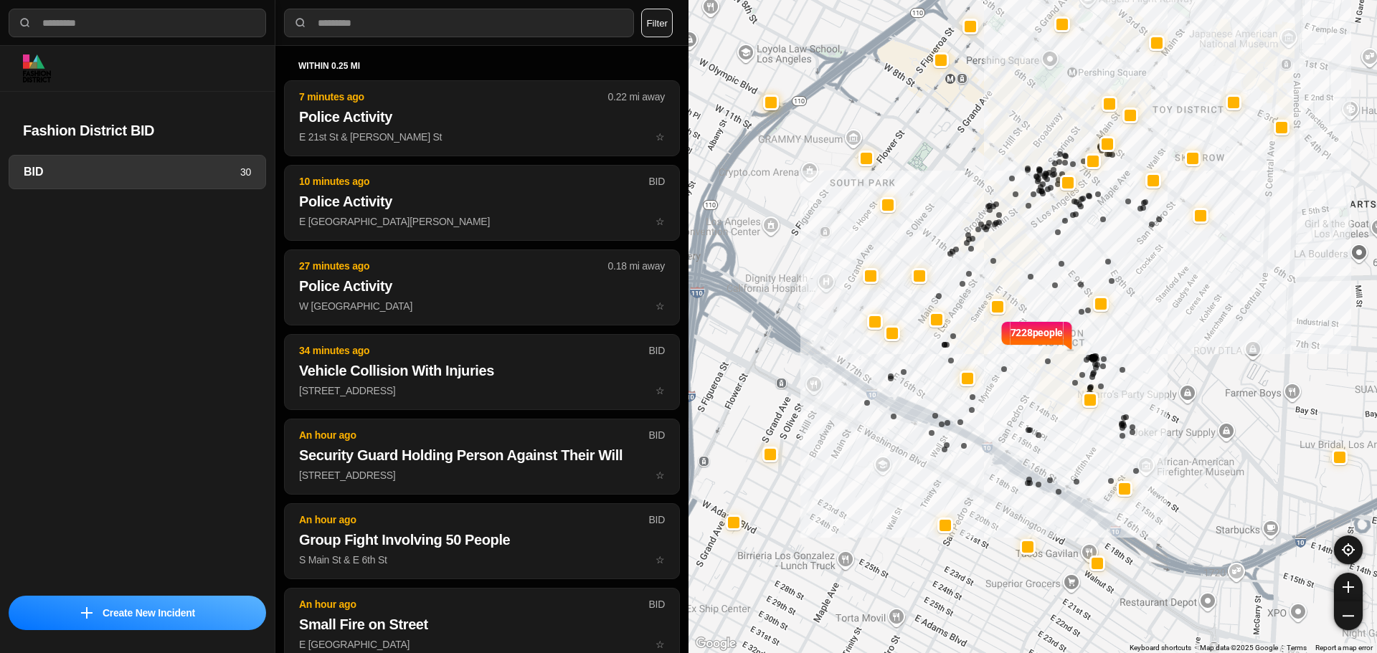
select select "*"
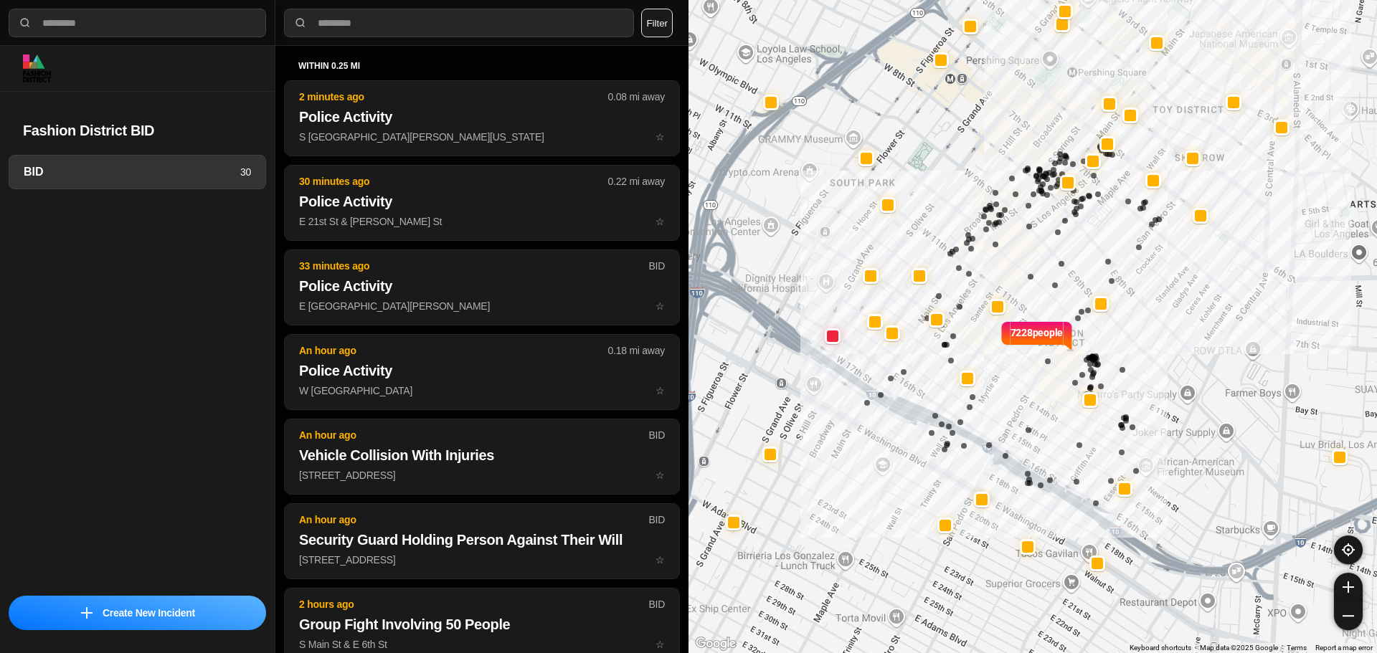
select select "*"
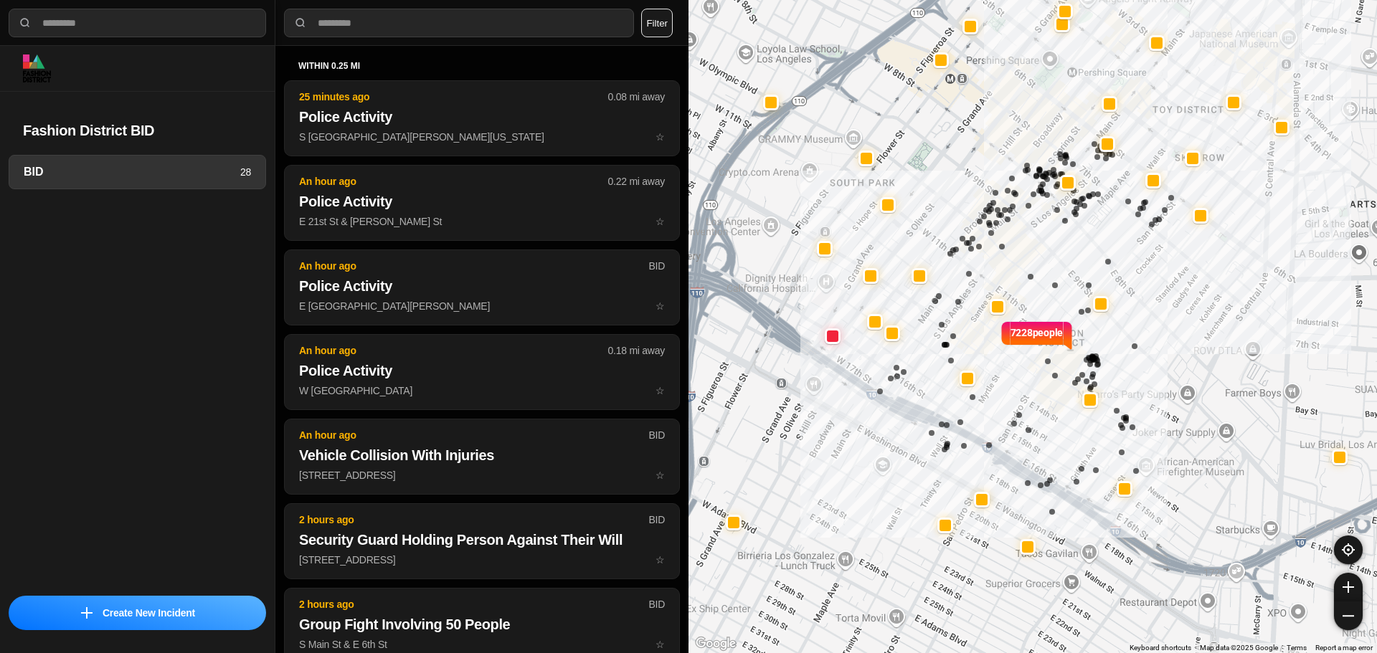
select select "*"
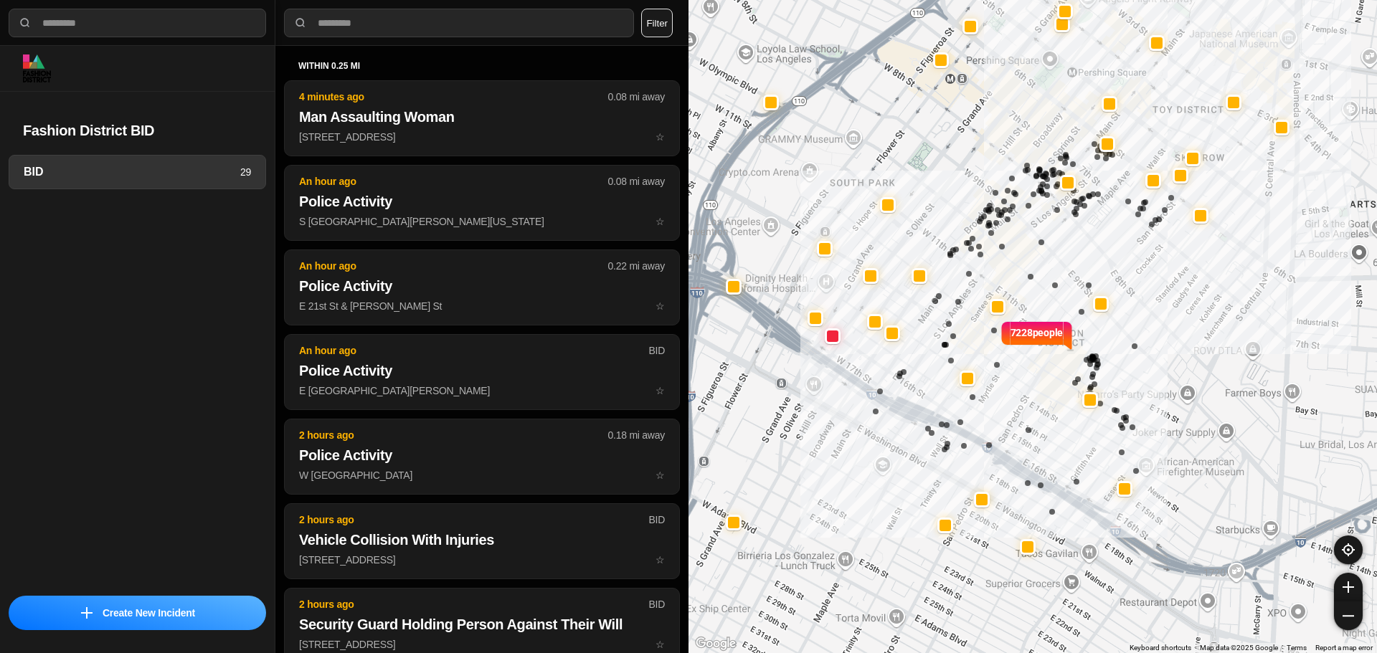
select select "*"
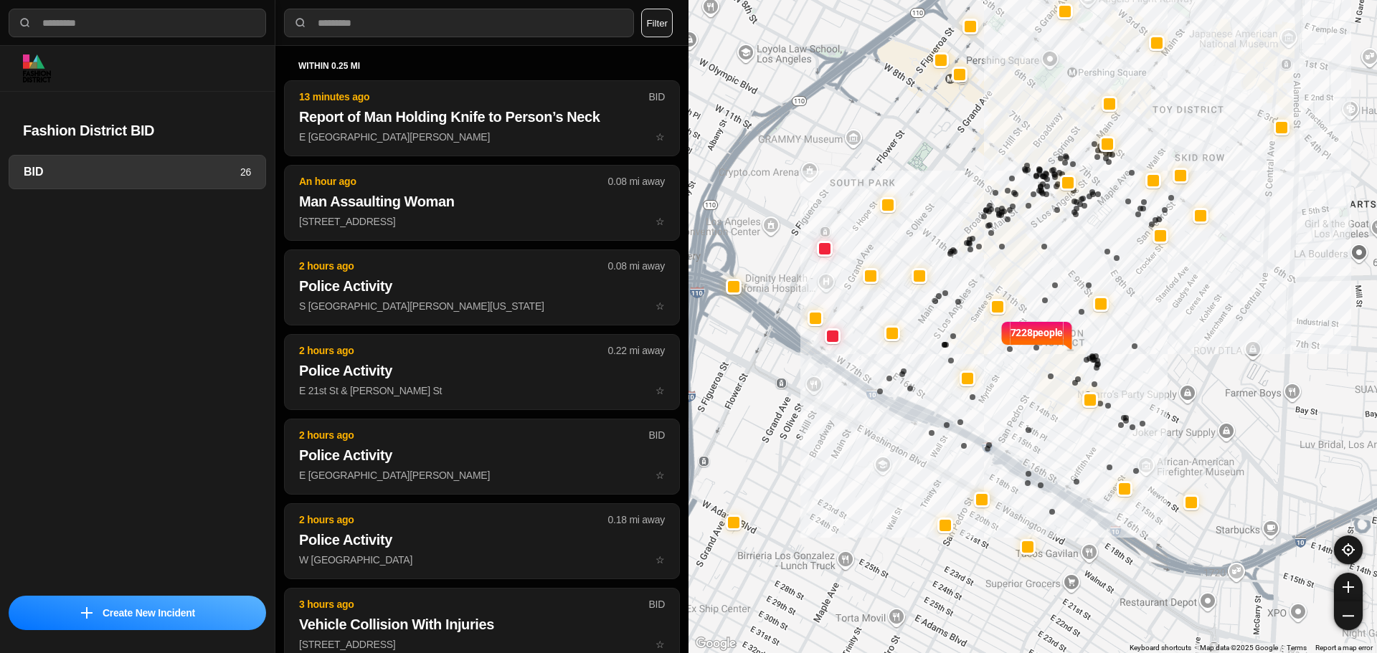
select select "*"
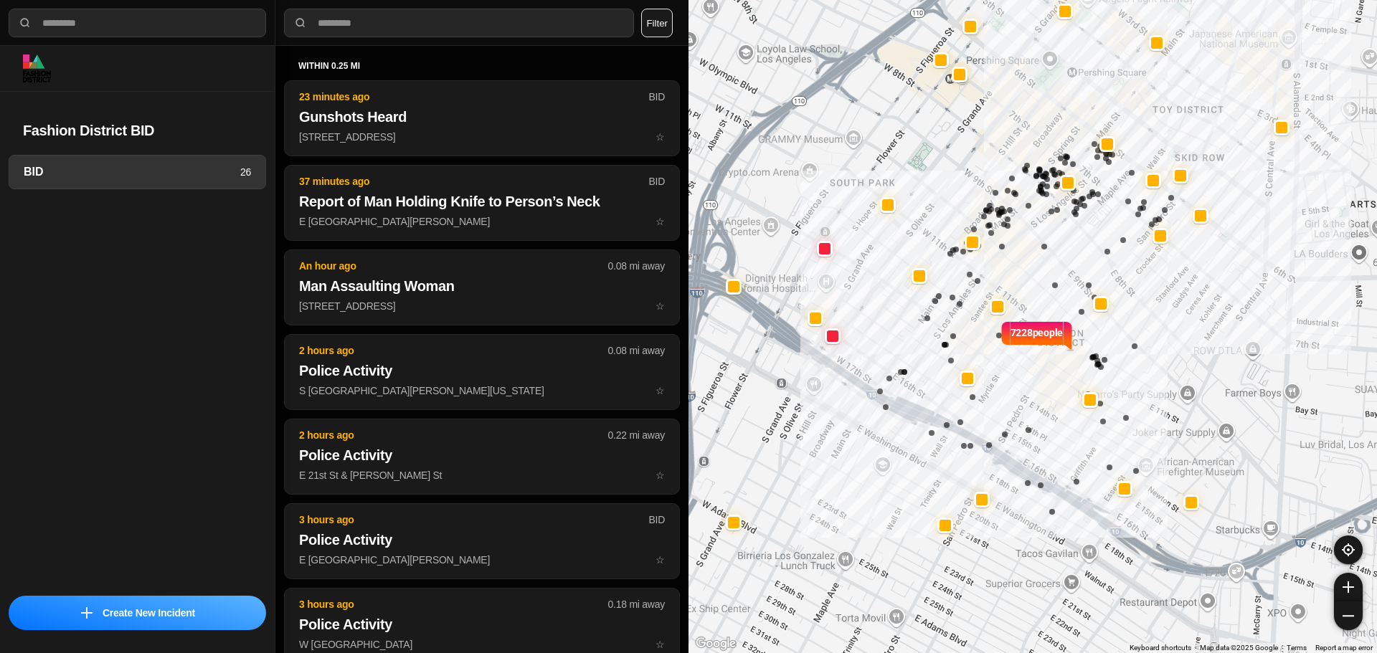
select select "*"
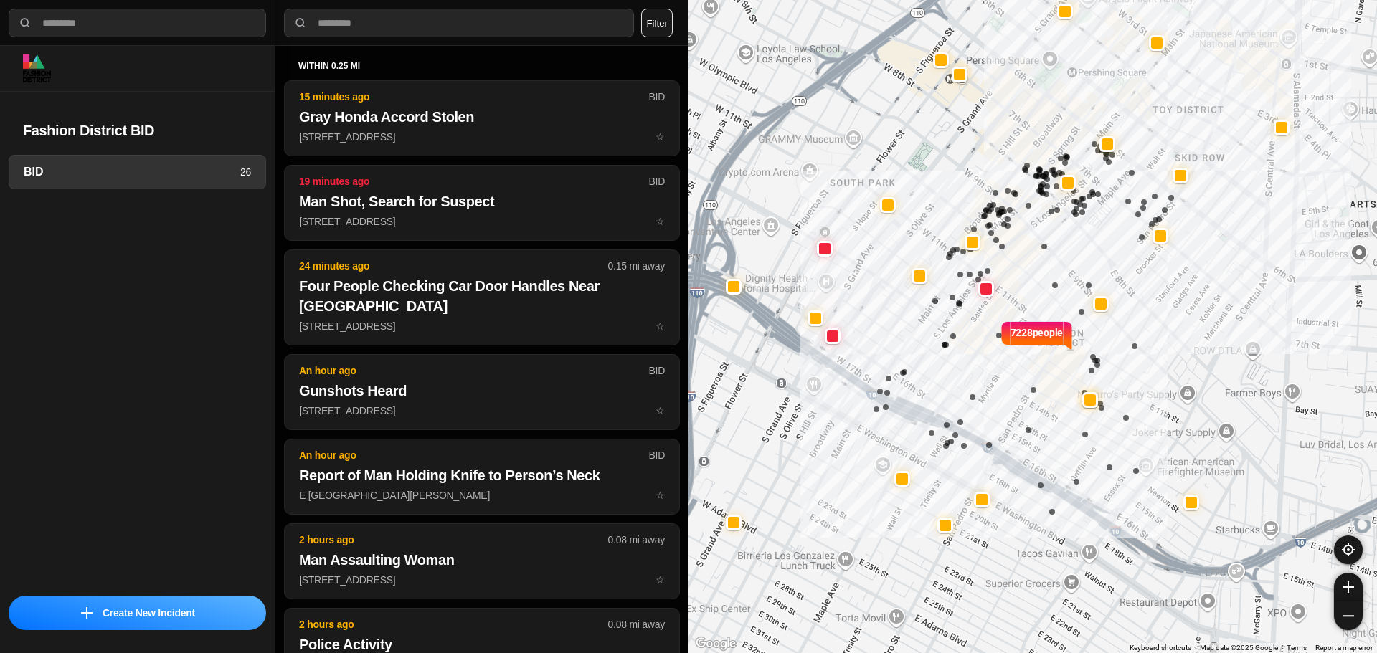
select select "*"
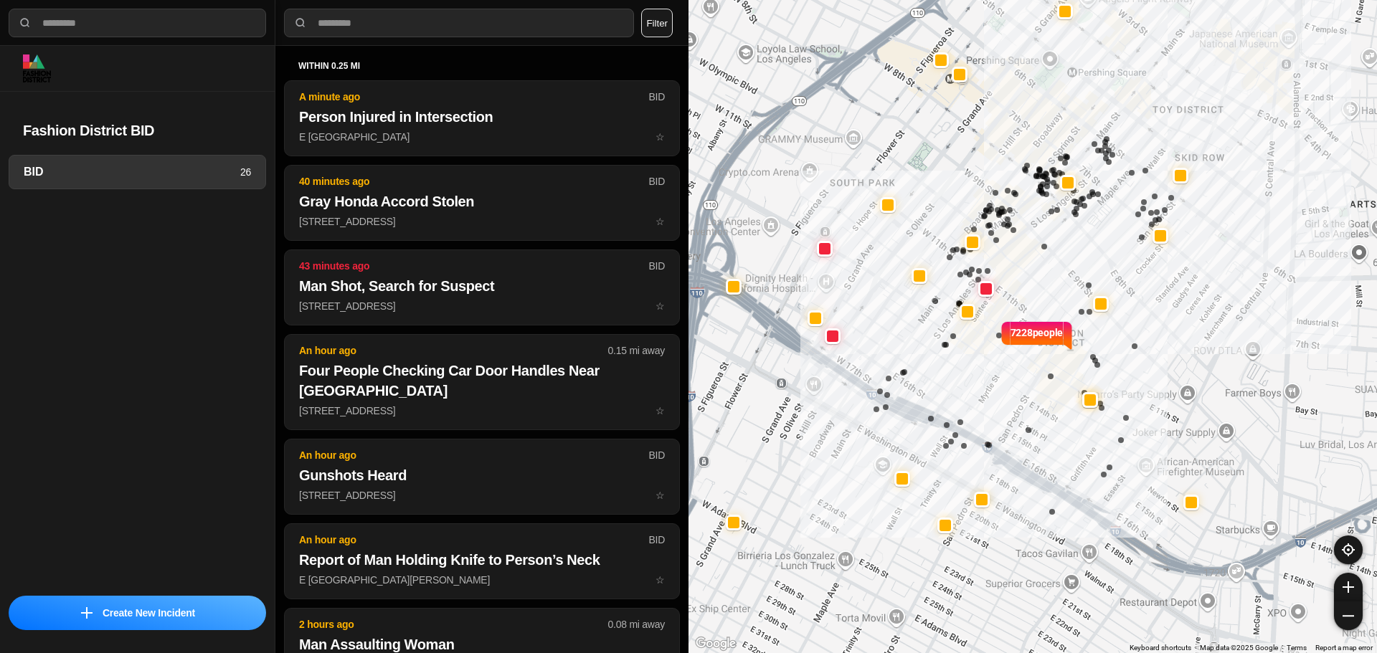
select select "*"
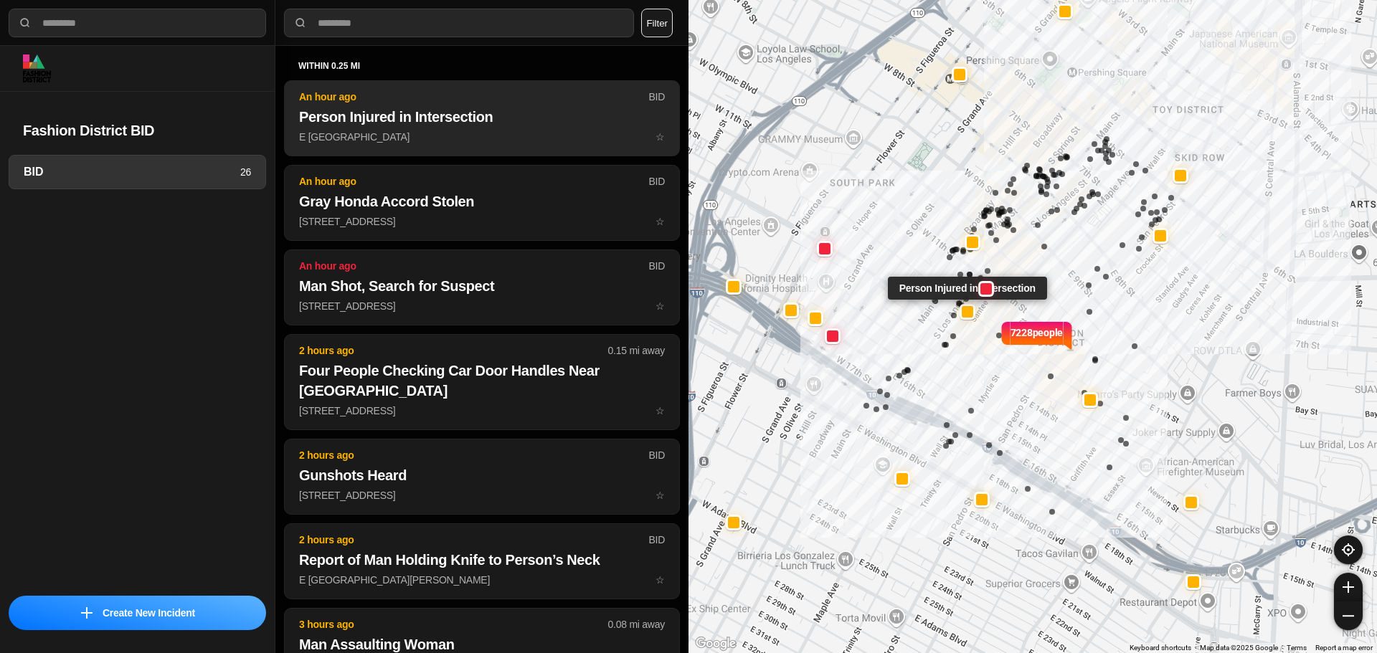
click at [375, 136] on p "E 12th St & S Los Angeles St ☆" at bounding box center [482, 137] width 366 height 14
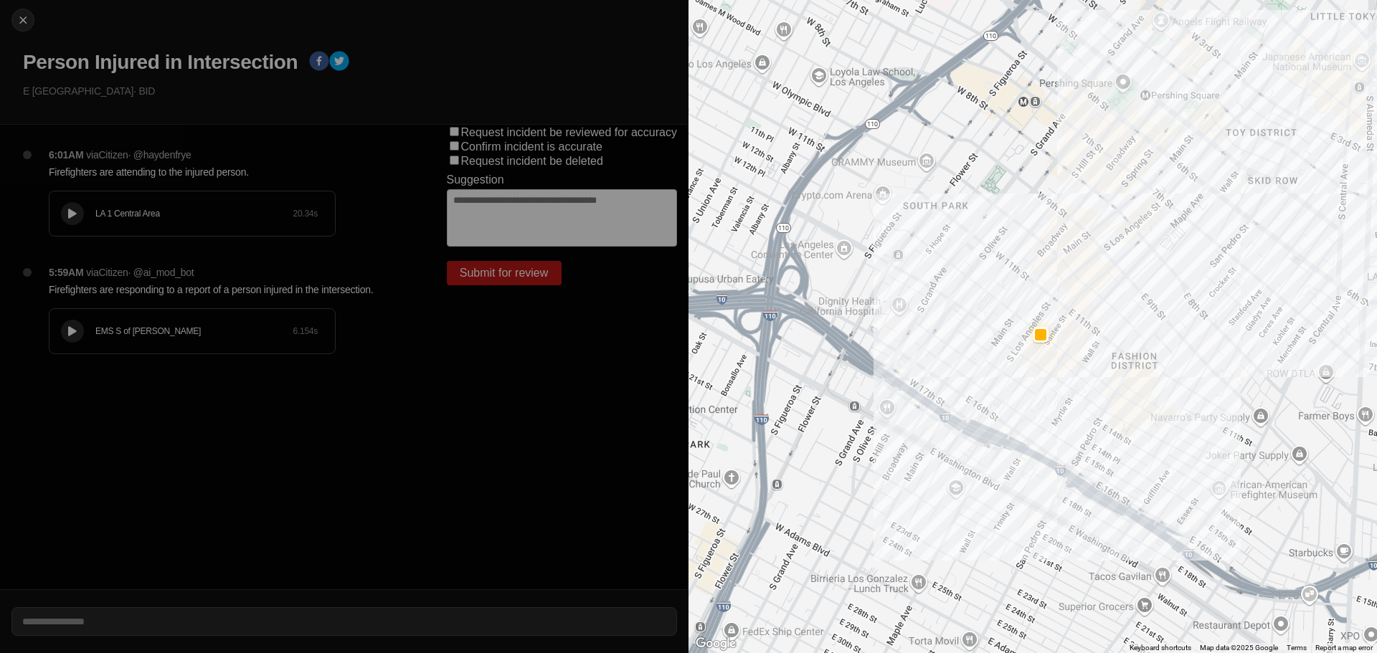
click at [95, 204] on div "LA 1 Central Area 20.34 s" at bounding box center [191, 214] width 285 height 44
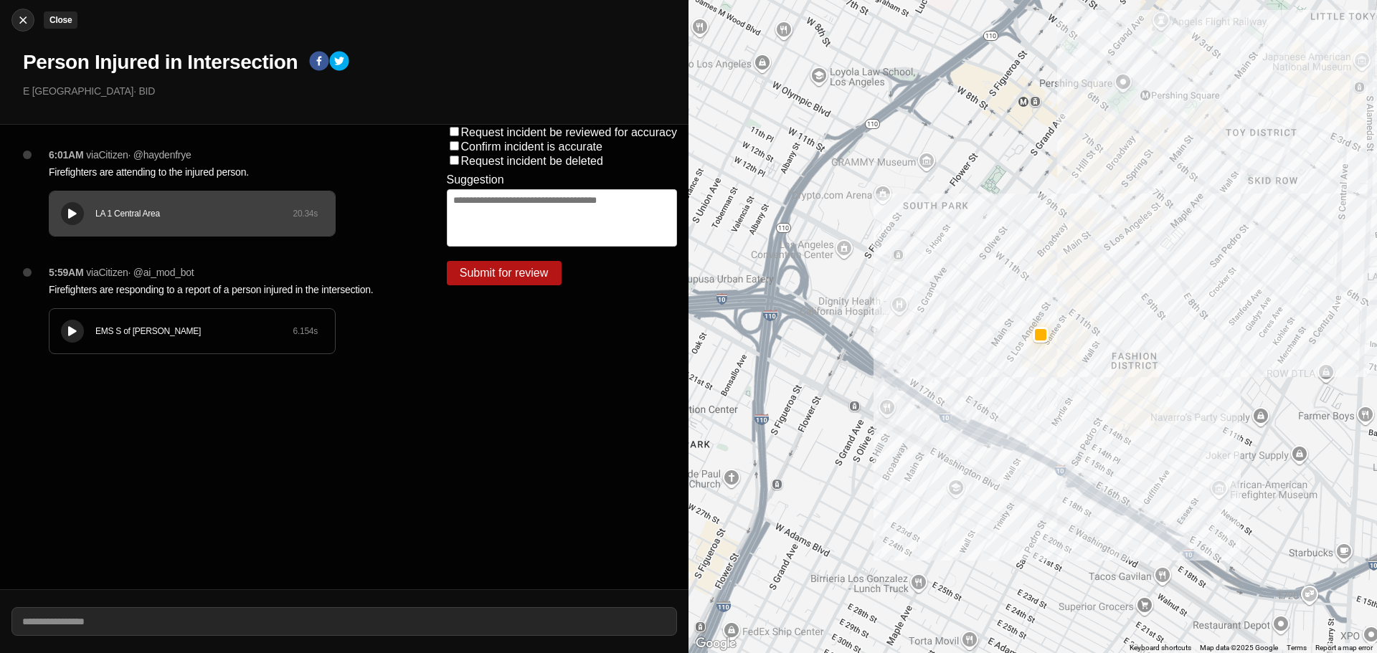
click at [16, 17] on img at bounding box center [23, 20] width 14 height 14
select select "*"
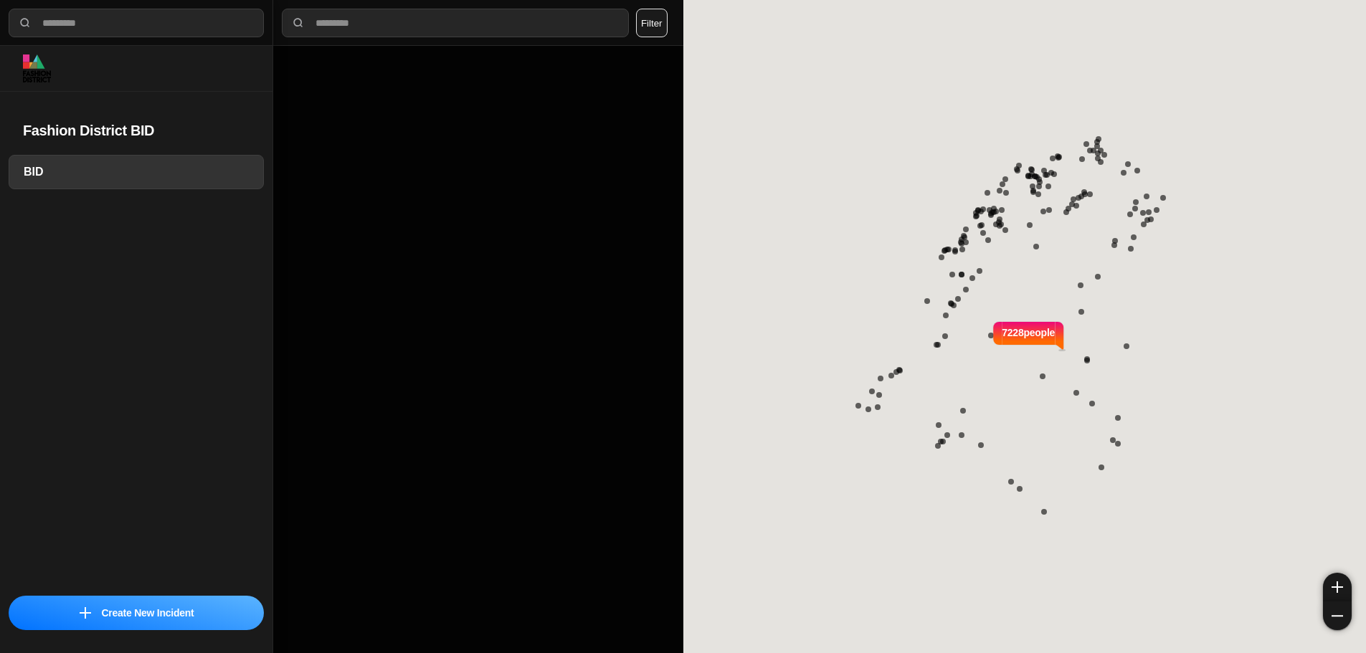
select select "*"
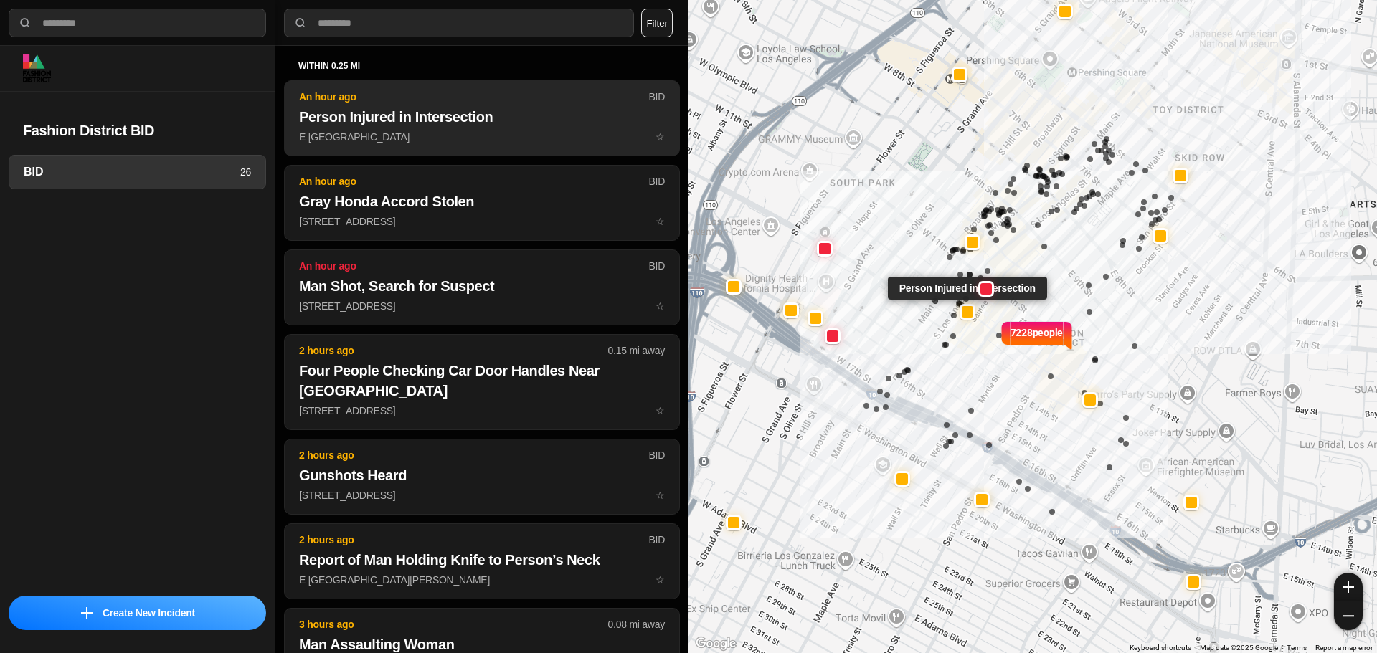
click at [453, 144] on button "An hour ago BID Person Injured in Intersection E 12th St & S Los Angeles St ☆" at bounding box center [482, 118] width 396 height 76
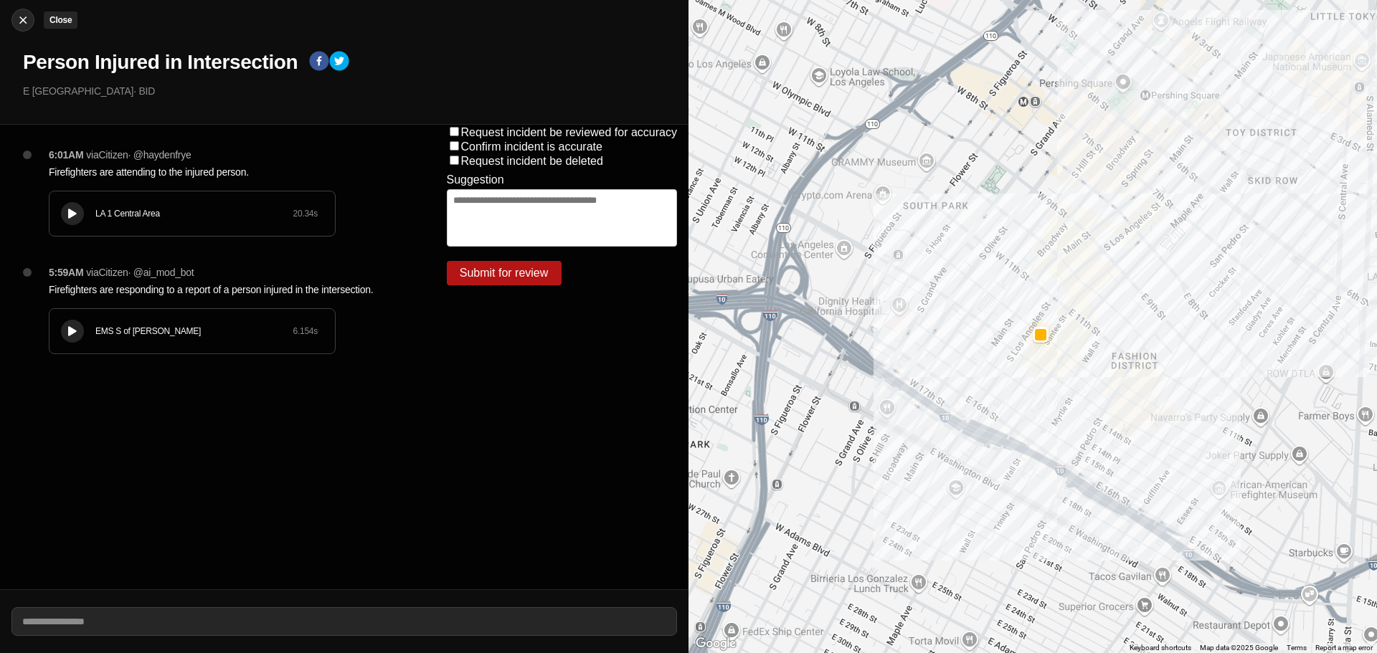
click at [26, 21] on img at bounding box center [23, 20] width 14 height 14
select select "*"
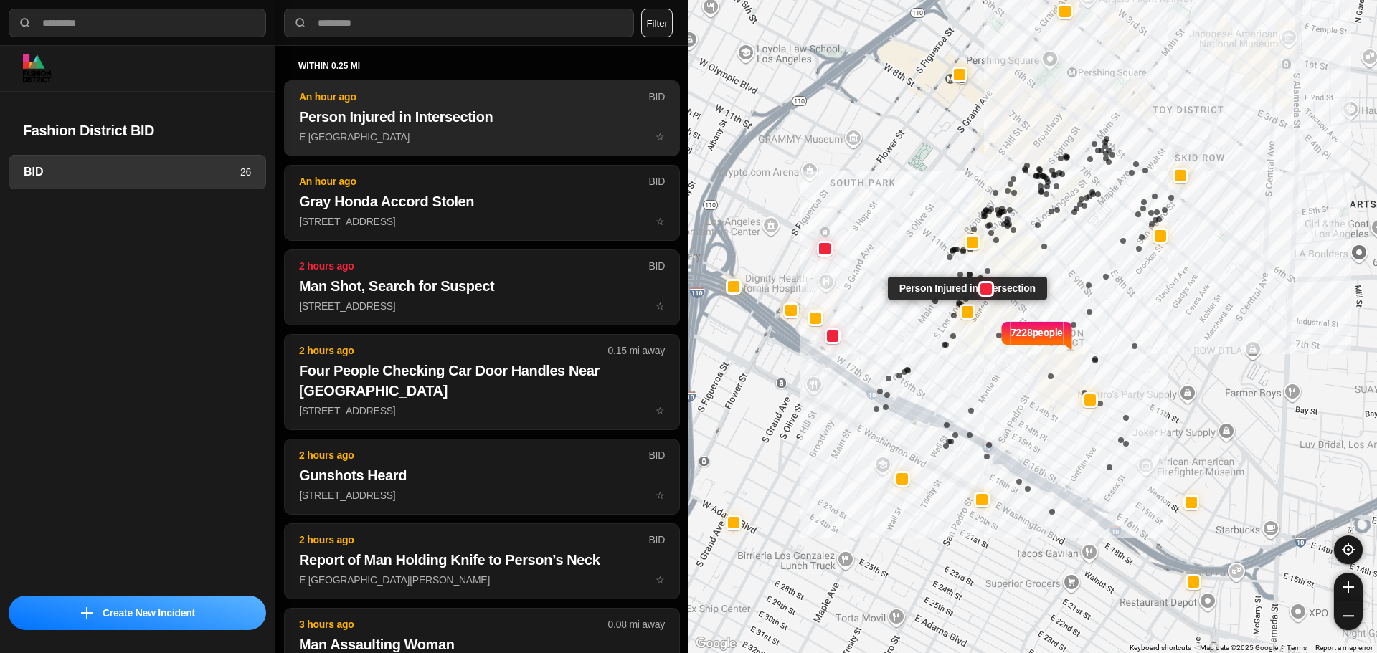
click at [543, 110] on h2 "Person Injured in Intersection" at bounding box center [482, 117] width 366 height 20
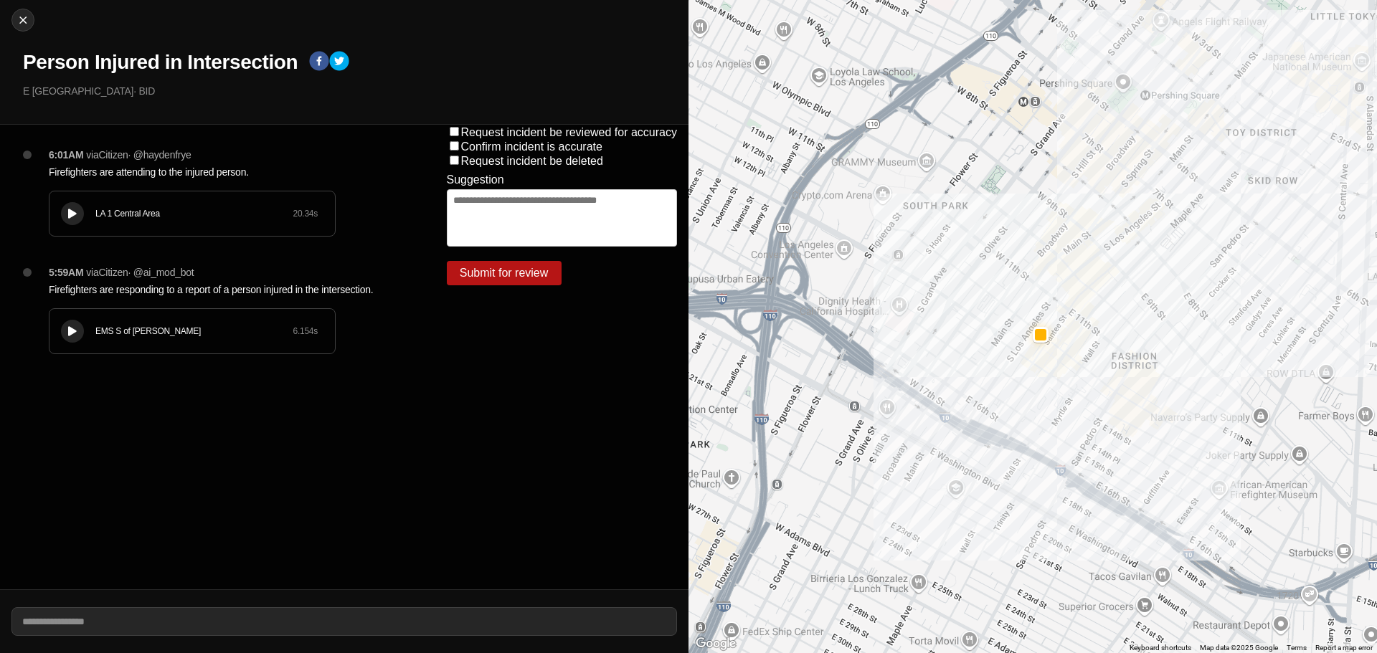
click at [110, 322] on div "EMS S of Mulholland 6.154 s" at bounding box center [191, 331] width 285 height 44
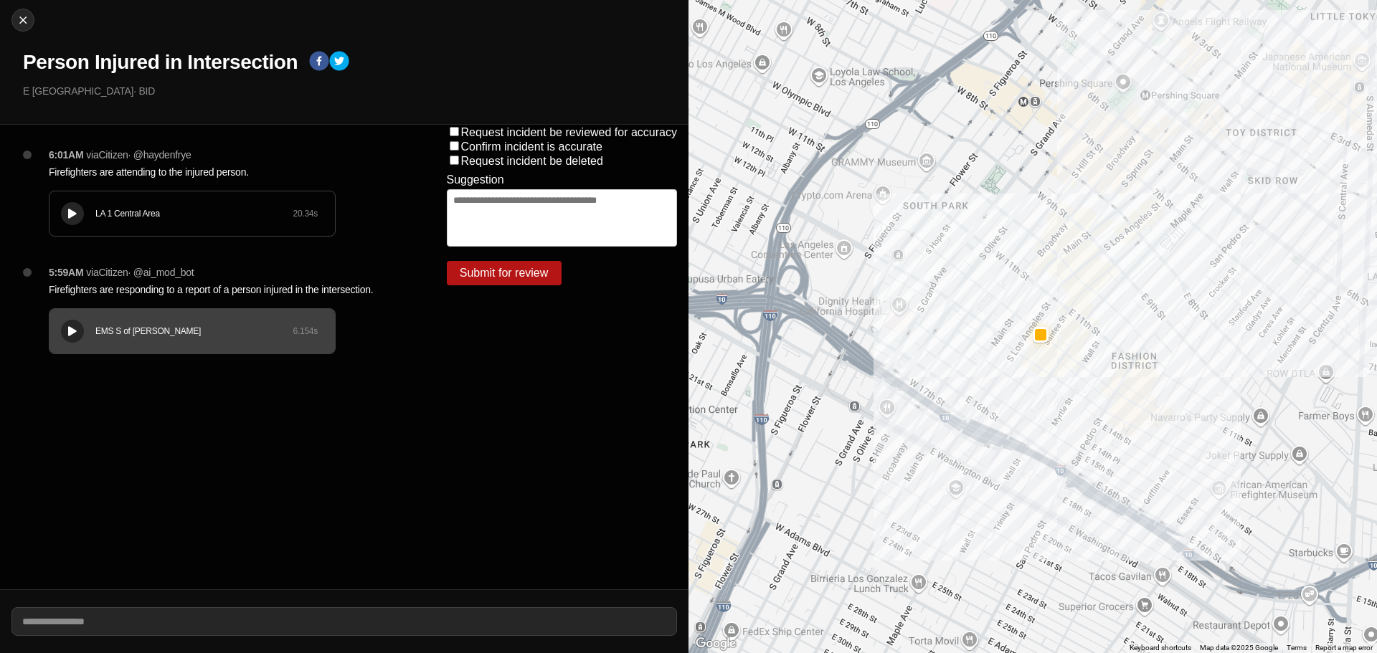
click at [227, 214] on div "LA 1 Central Area" at bounding box center [193, 213] width 197 height 11
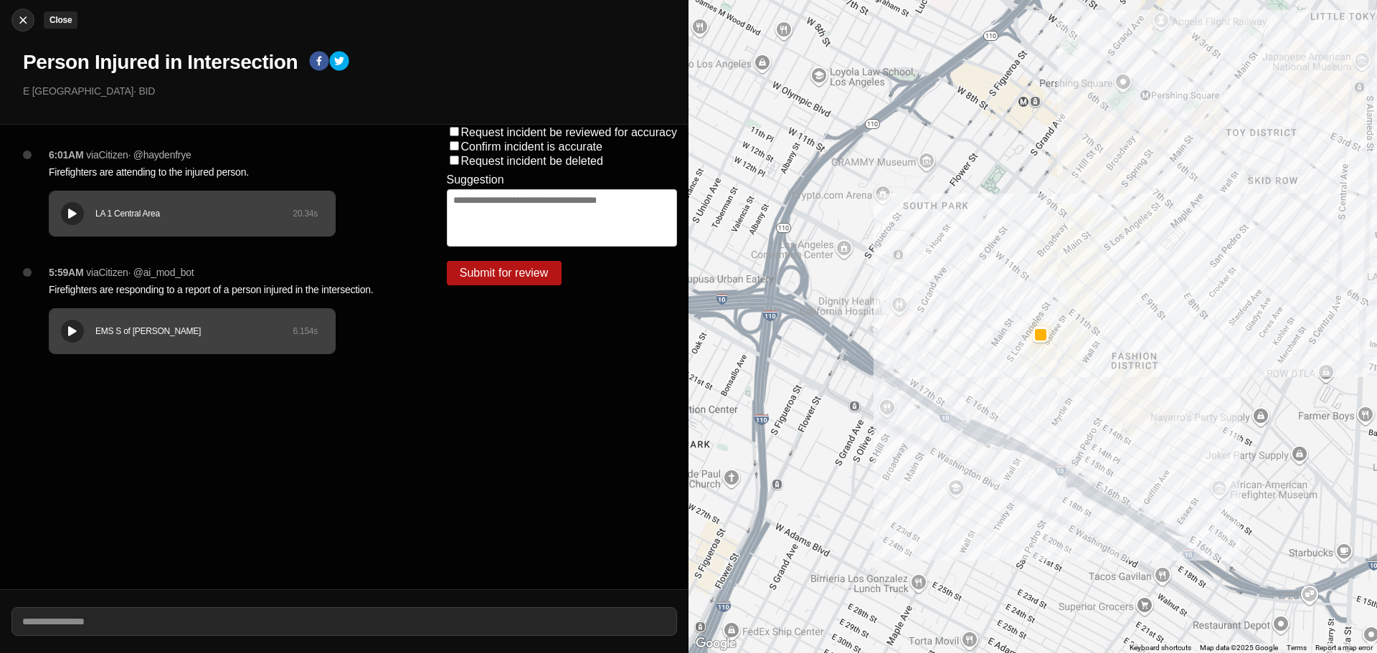
click at [20, 22] on img at bounding box center [23, 20] width 14 height 14
select select "*"
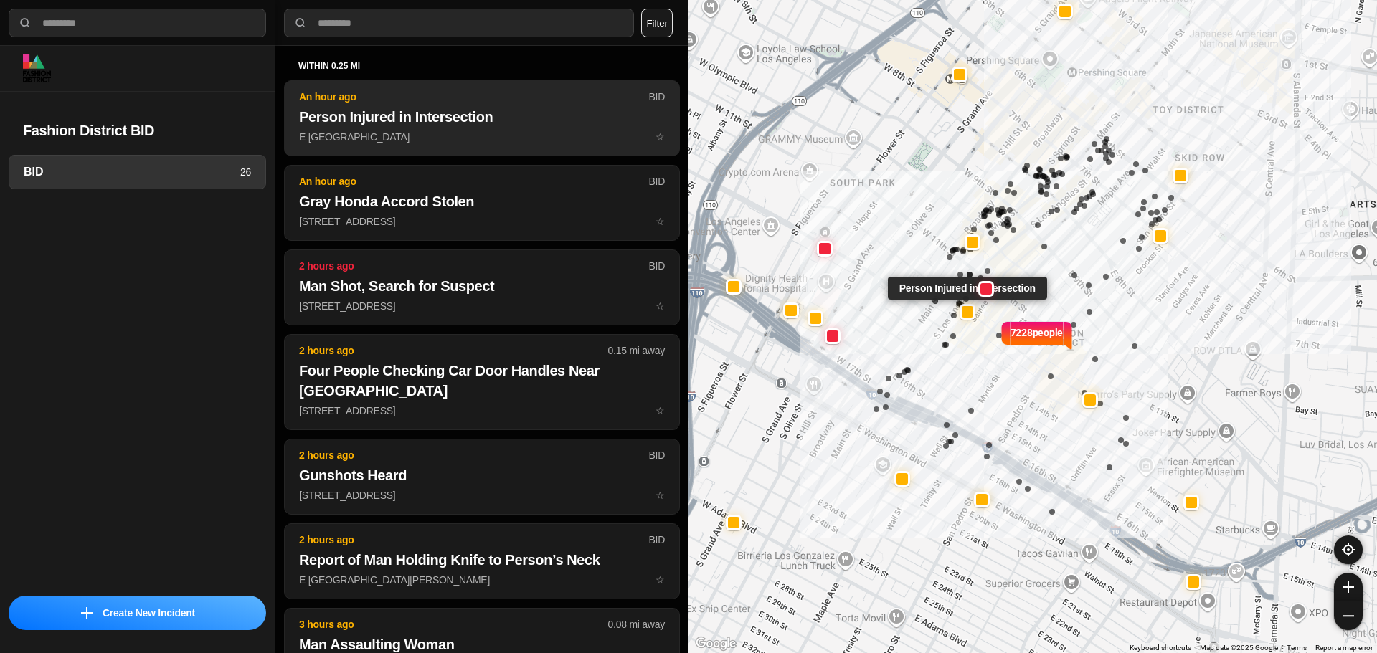
click at [528, 120] on h2 "Person Injured in Intersection" at bounding box center [482, 117] width 366 height 20
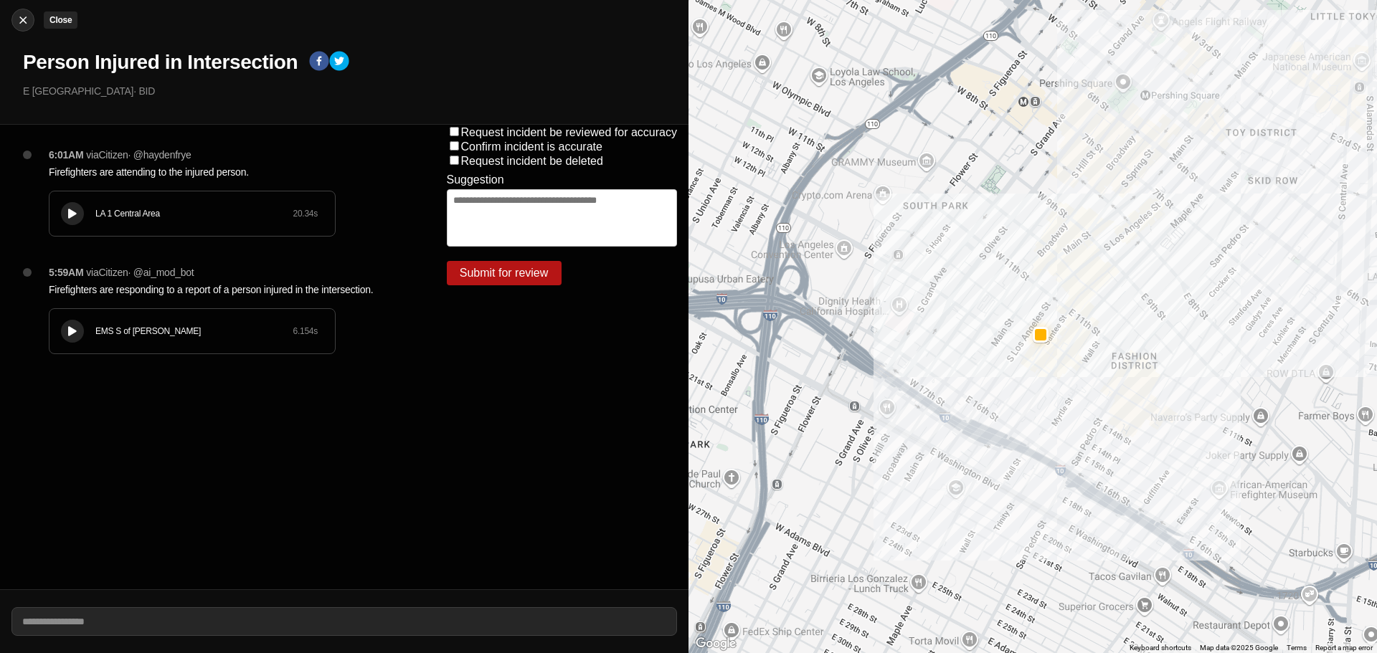
click at [32, 27] on div at bounding box center [23, 20] width 22 height 14
select select "*"
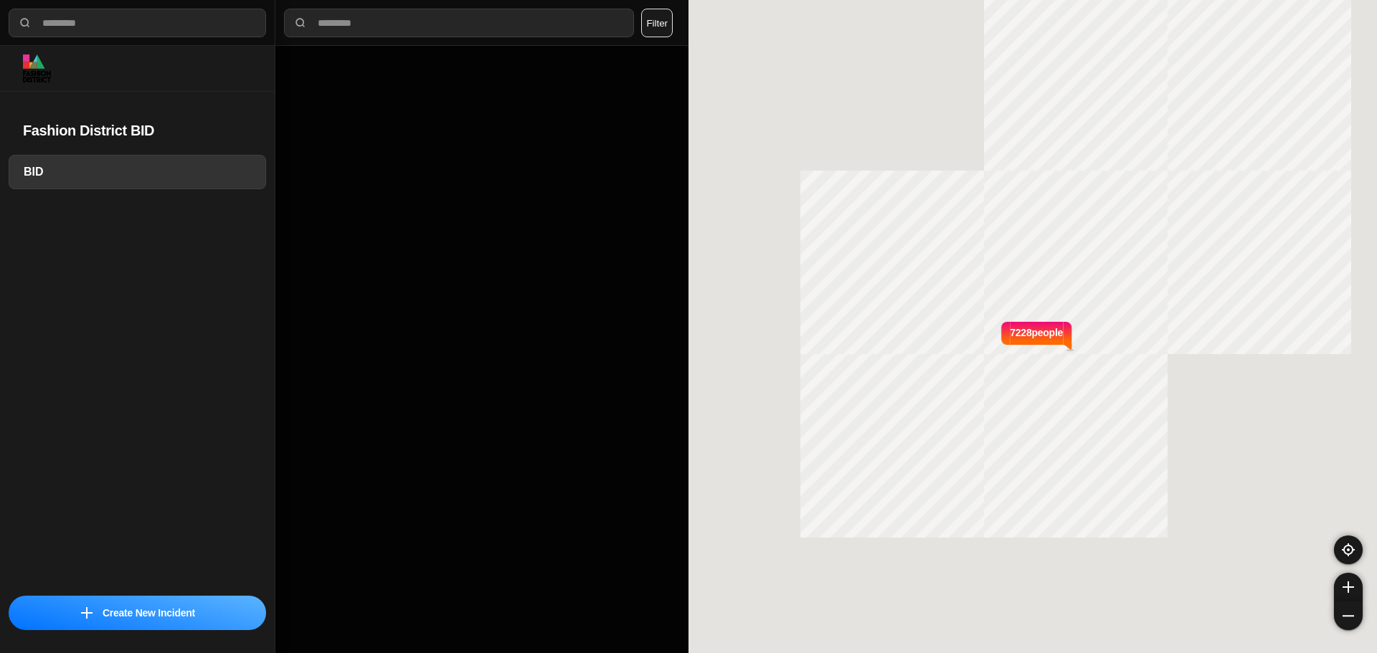
select select "*"
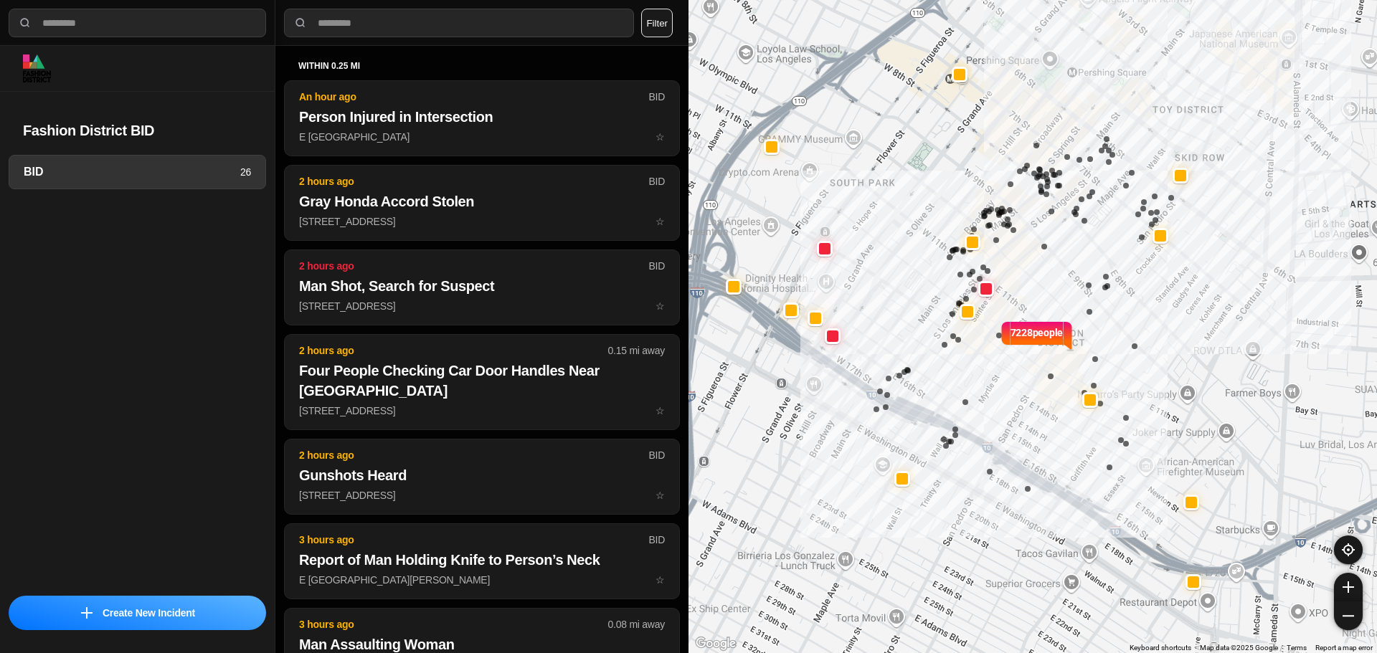
select select "*"
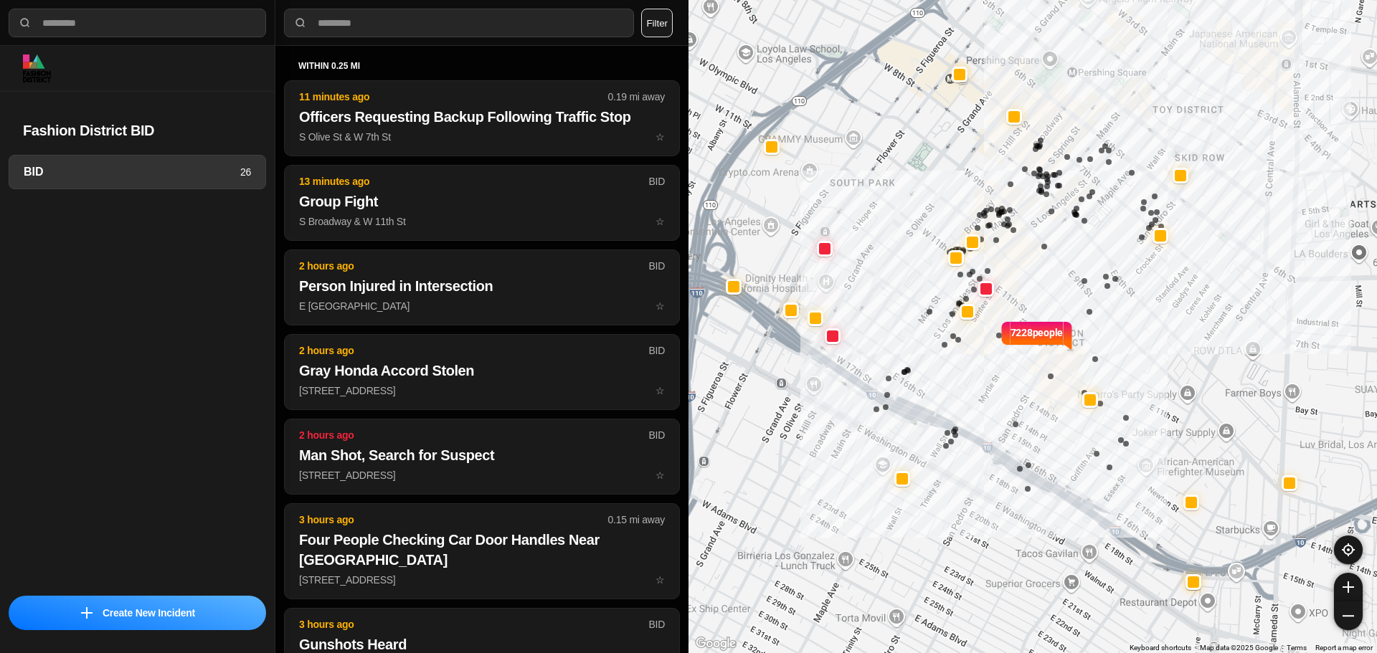
select select "*"
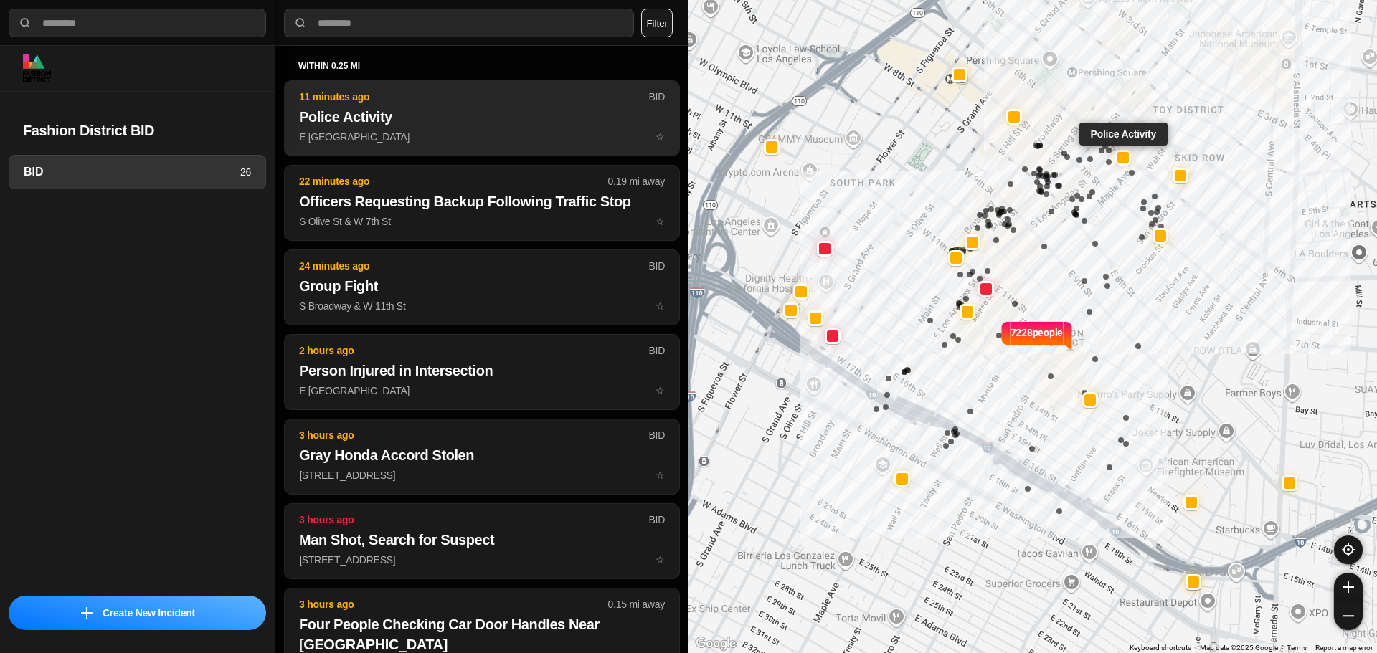
click at [384, 128] on button "11 minutes ago BID Police Activity E 6th St & S Los Angeles St ☆" at bounding box center [482, 118] width 396 height 76
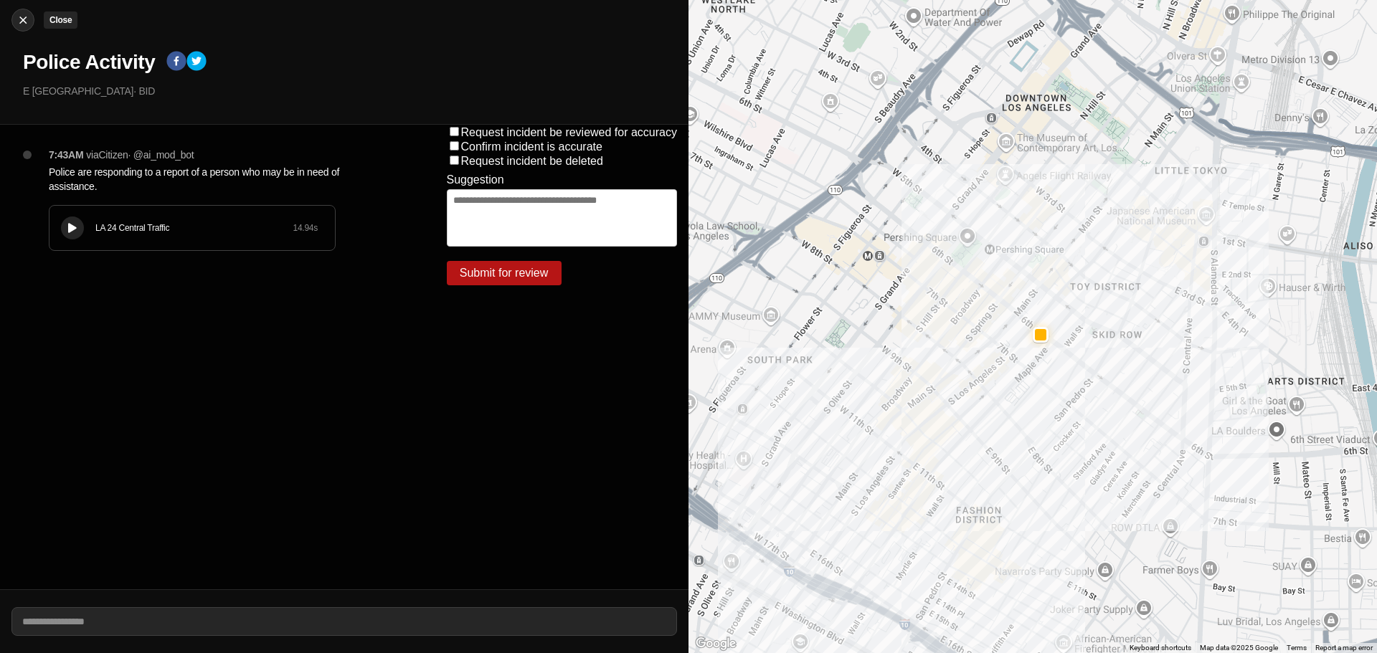
click at [28, 23] on div at bounding box center [23, 20] width 22 height 14
select select "*"
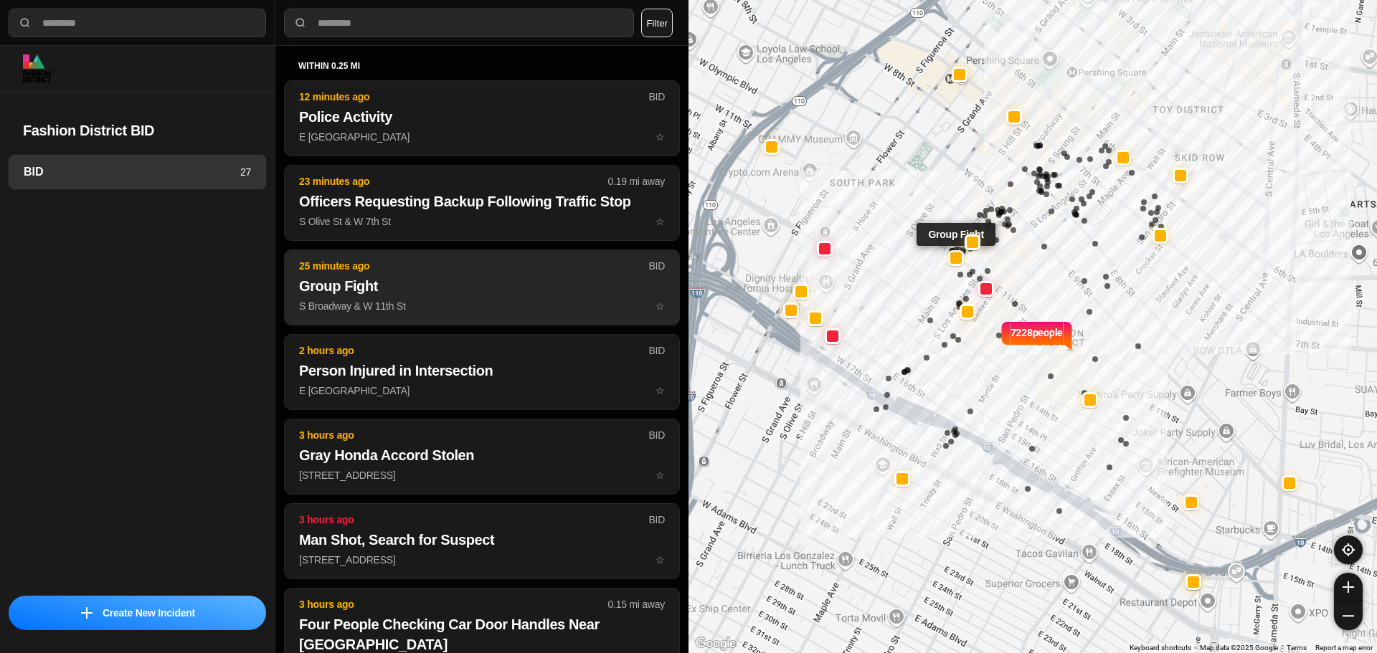
click at [415, 283] on h2 "Group Fight" at bounding box center [482, 286] width 366 height 20
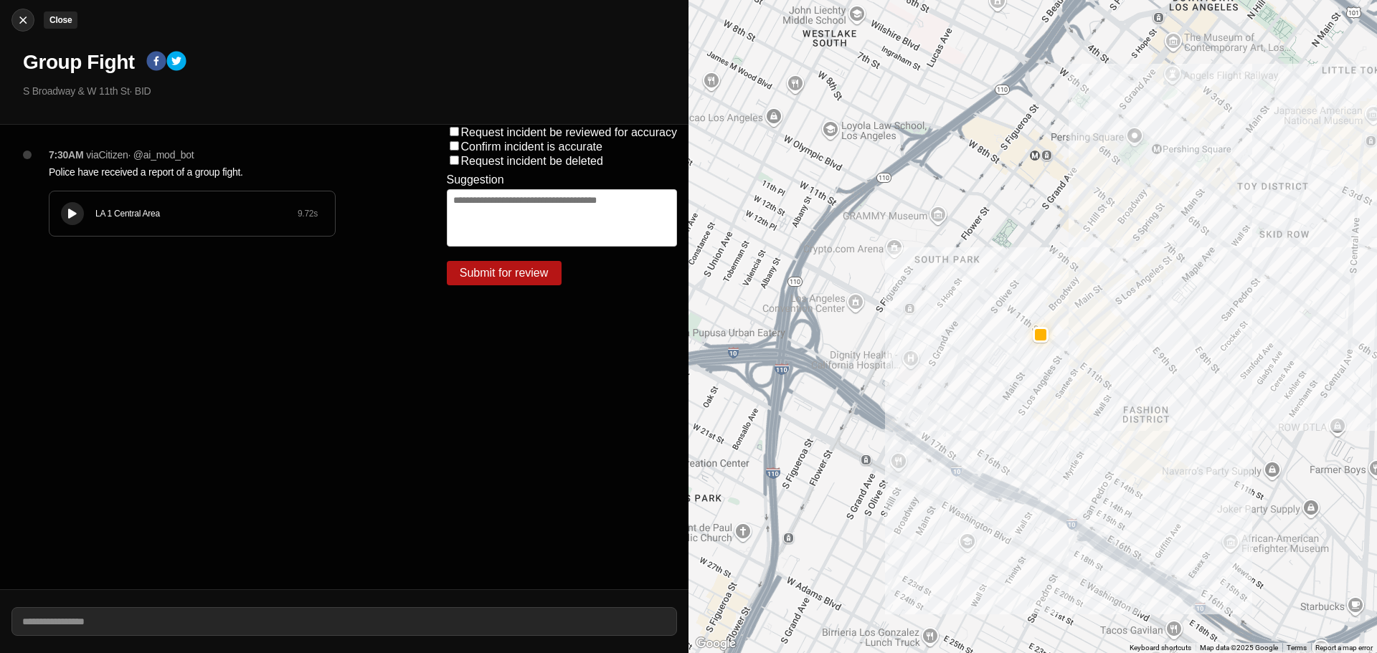
click at [19, 22] on img at bounding box center [23, 20] width 14 height 14
select select "*"
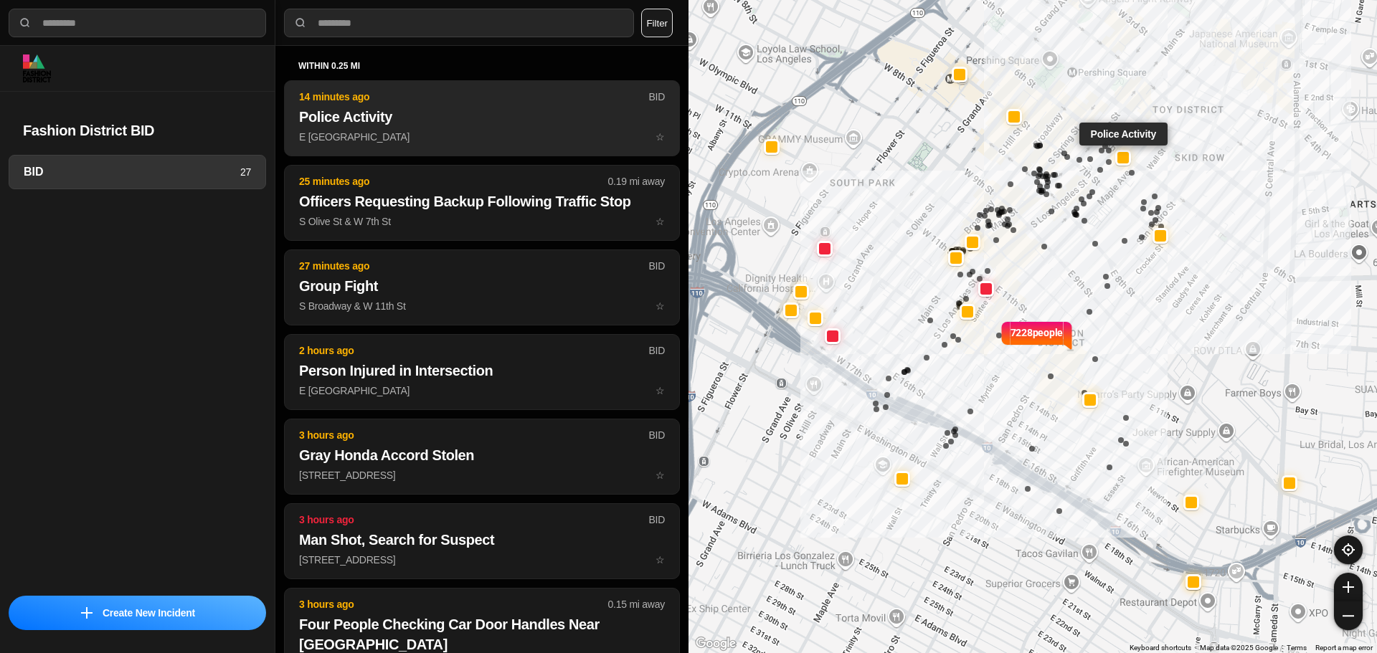
click at [394, 127] on button "14 minutes ago BID Police Activity E 6th St & S Los Angeles St ☆" at bounding box center [482, 118] width 396 height 76
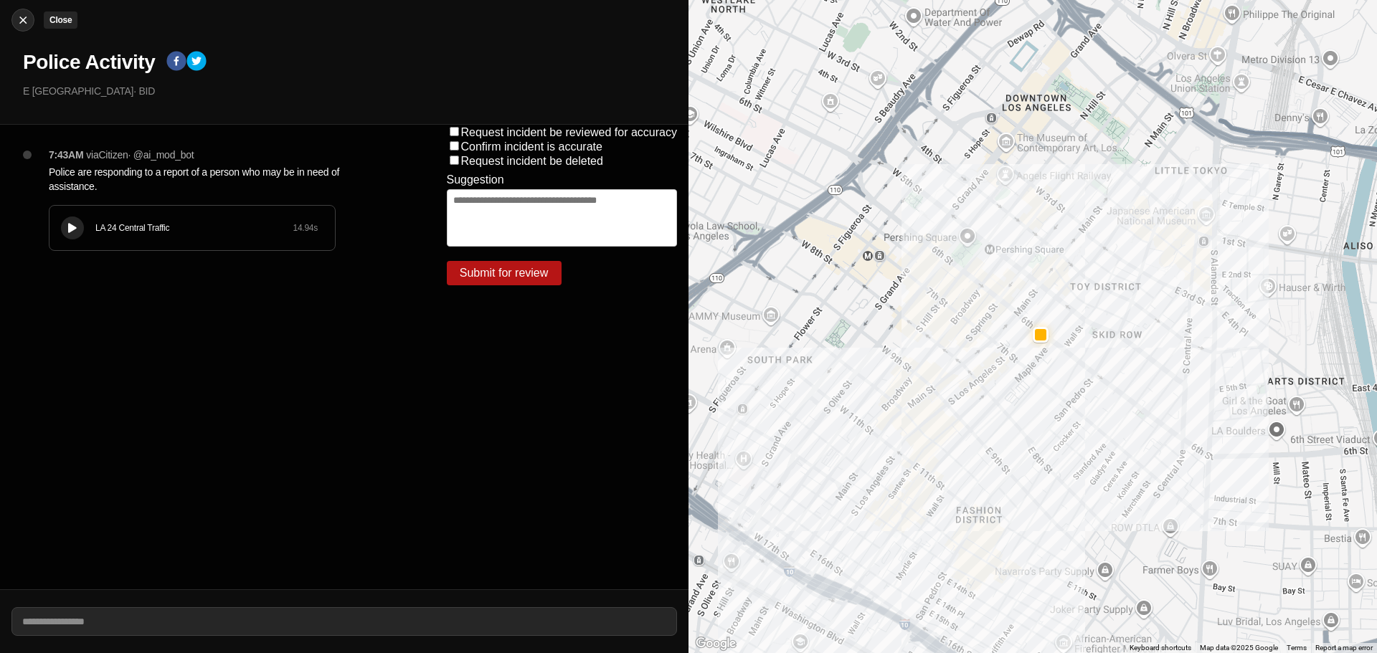
click at [14, 13] on div at bounding box center [23, 20] width 22 height 14
select select "*"
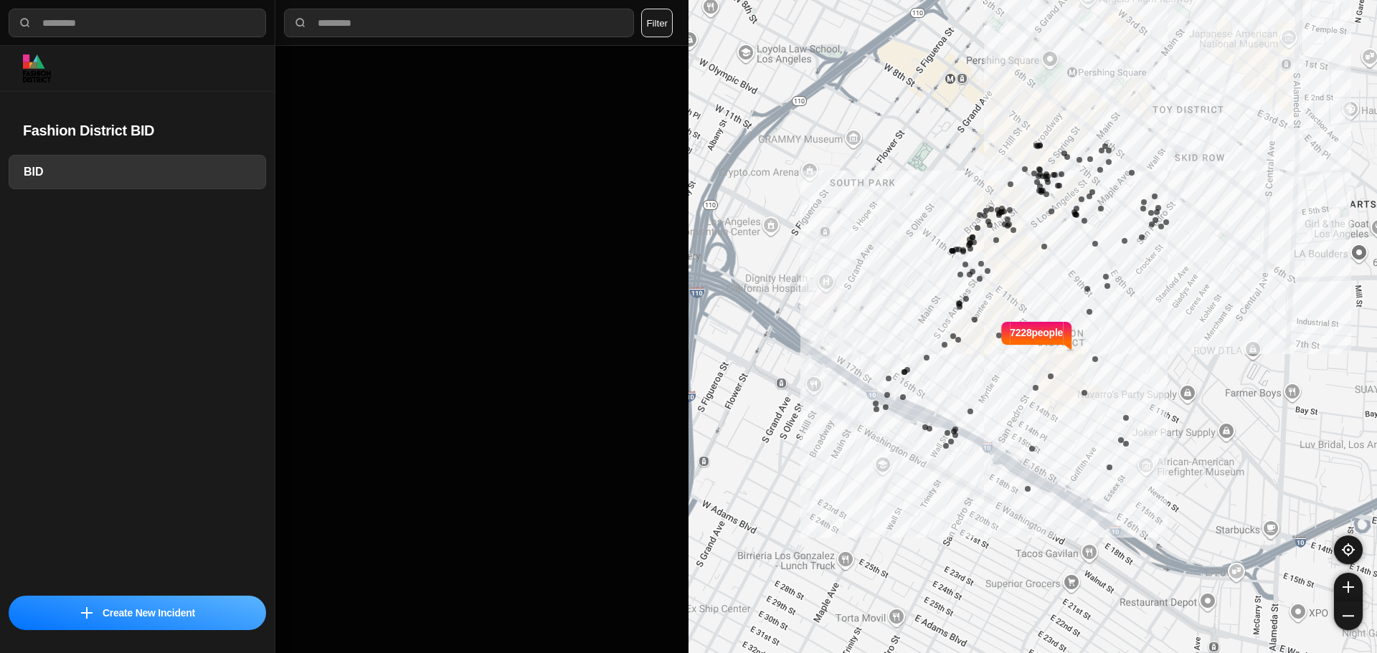
select select "*"
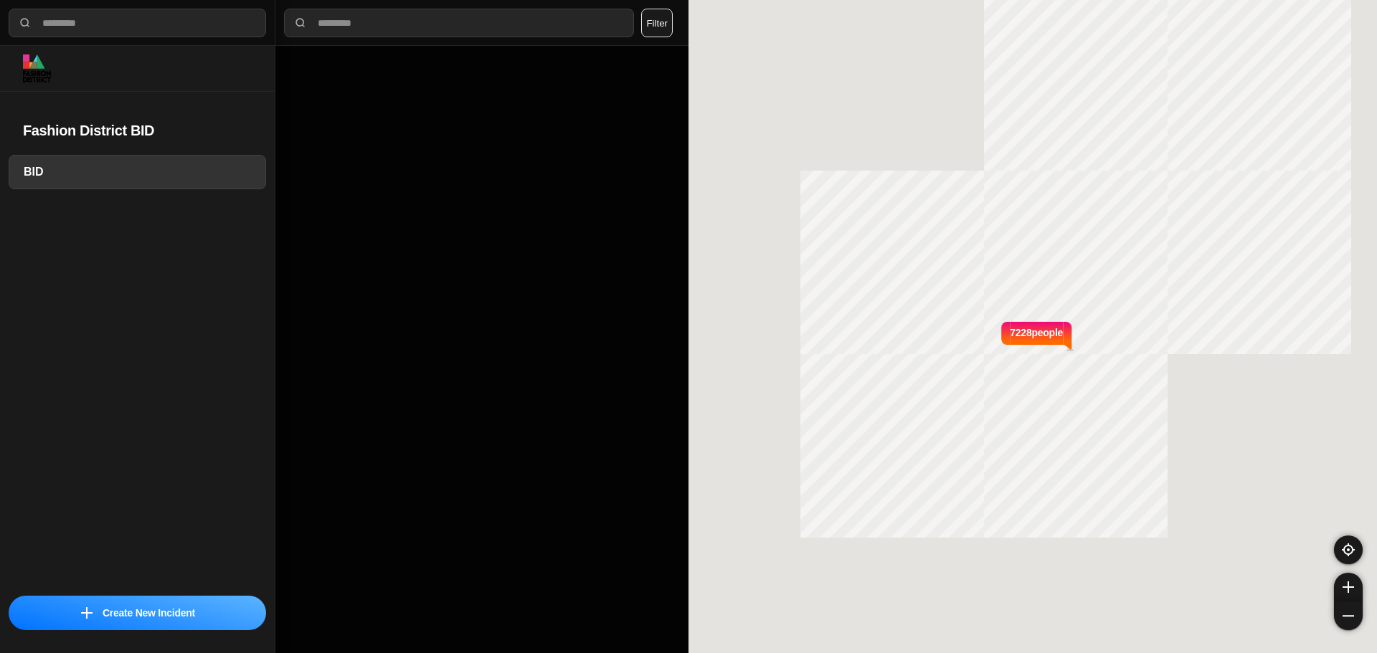
select select "*"
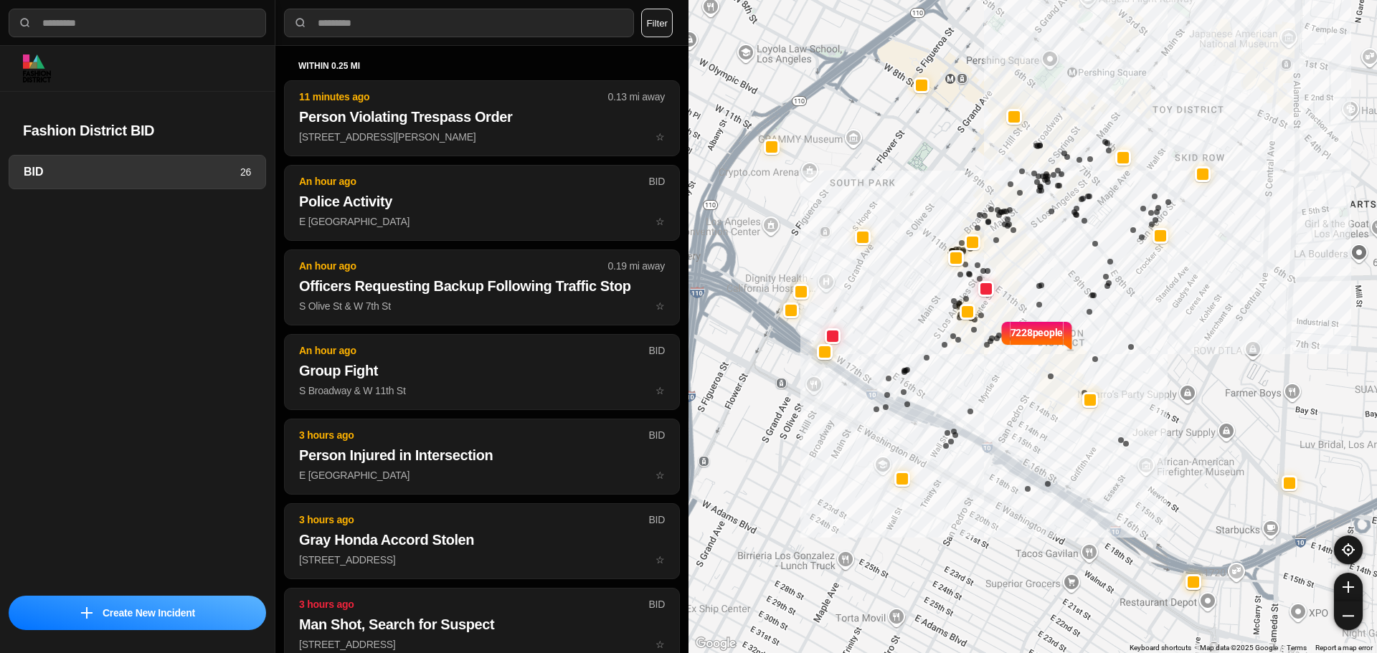
select select "*"
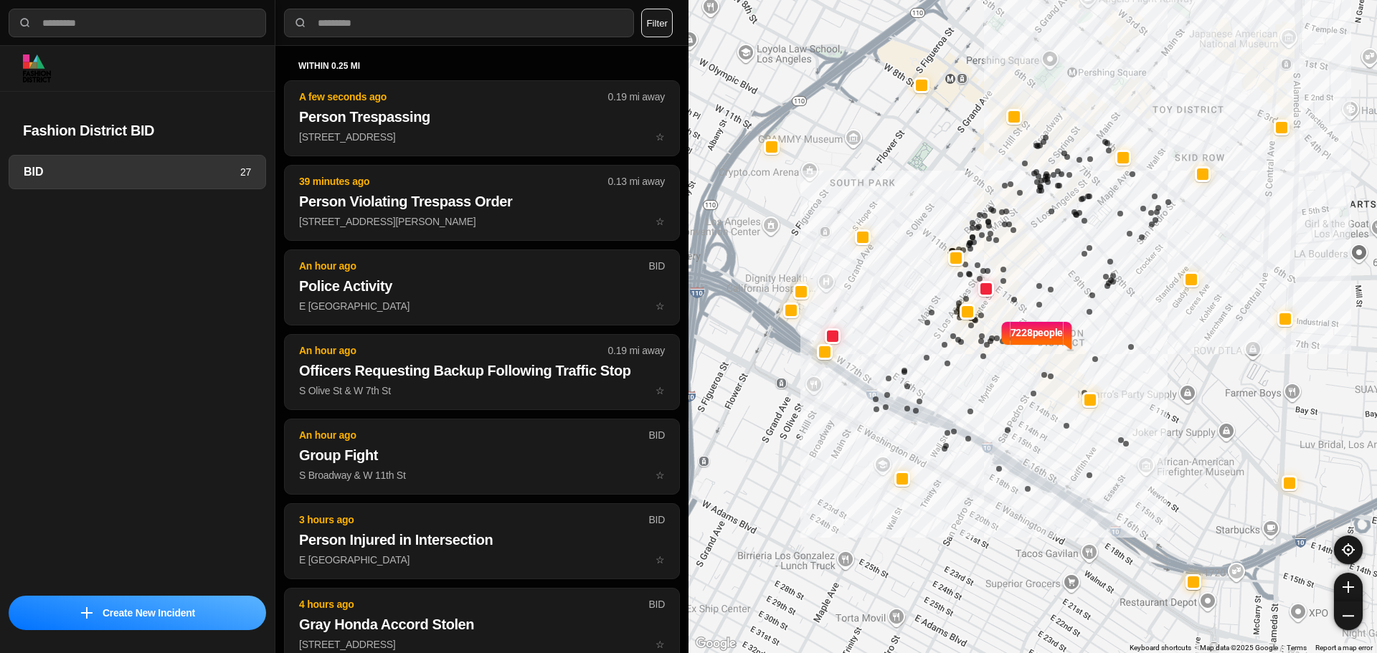
select select "*"
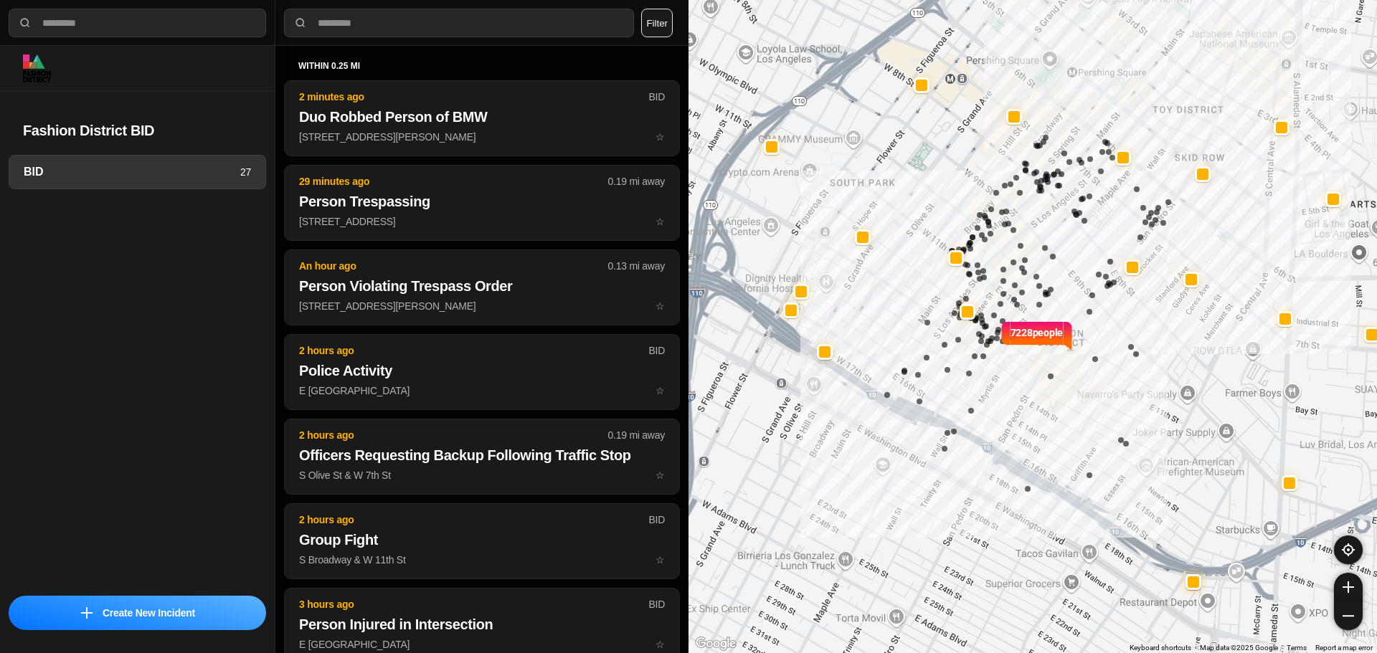
select select "*"
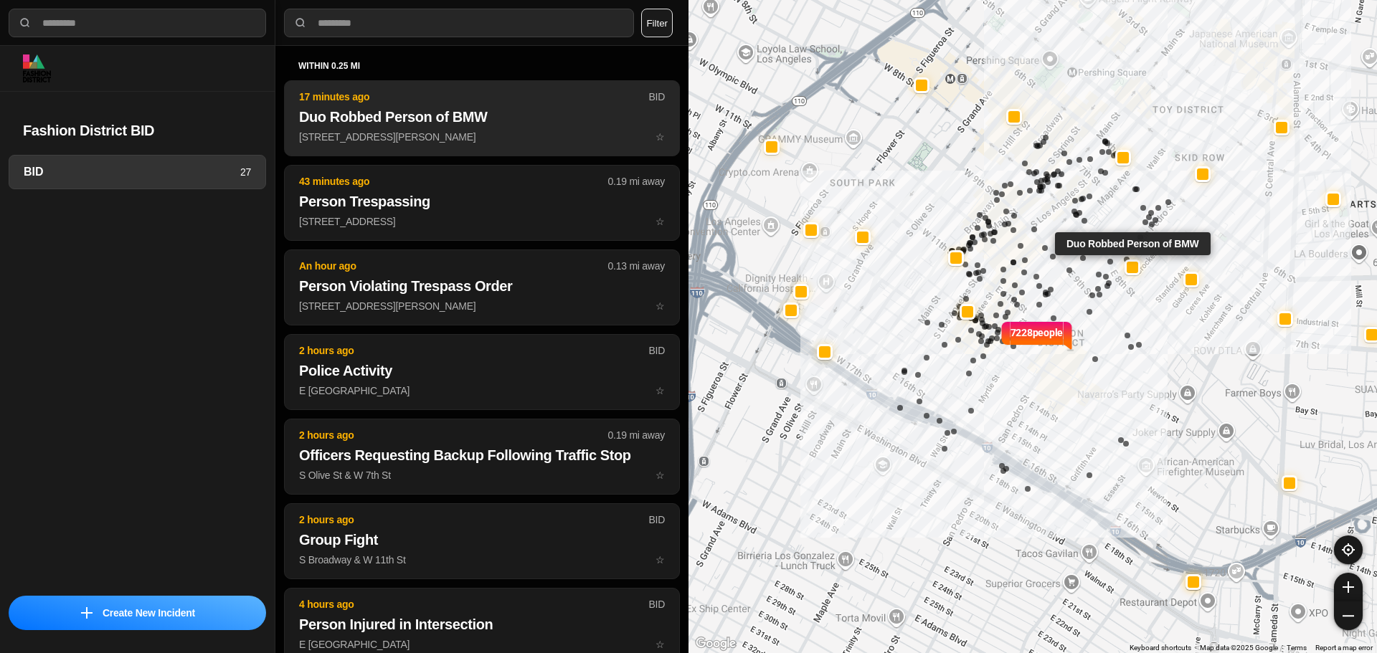
click at [494, 108] on h2 "Duo Robbed Person of BMW" at bounding box center [482, 117] width 366 height 20
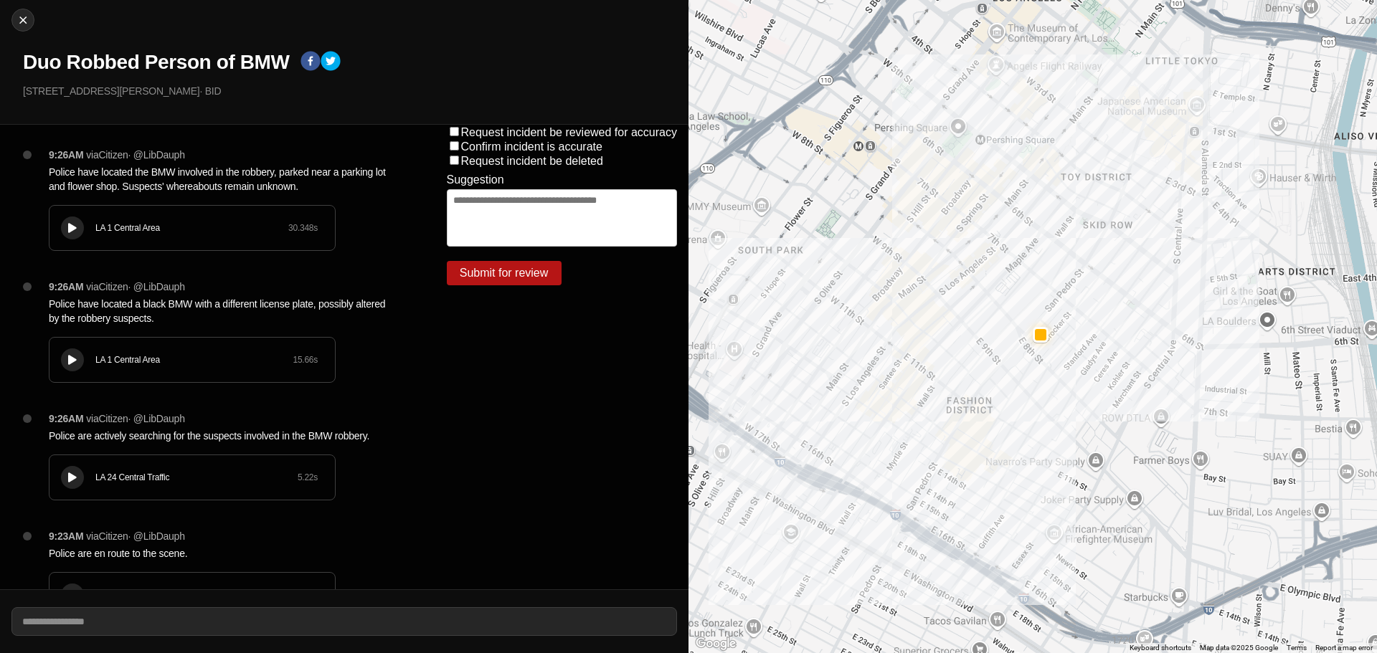
click at [82, 59] on h1 "Duo Robbed Person of BMW" at bounding box center [156, 62] width 266 height 26
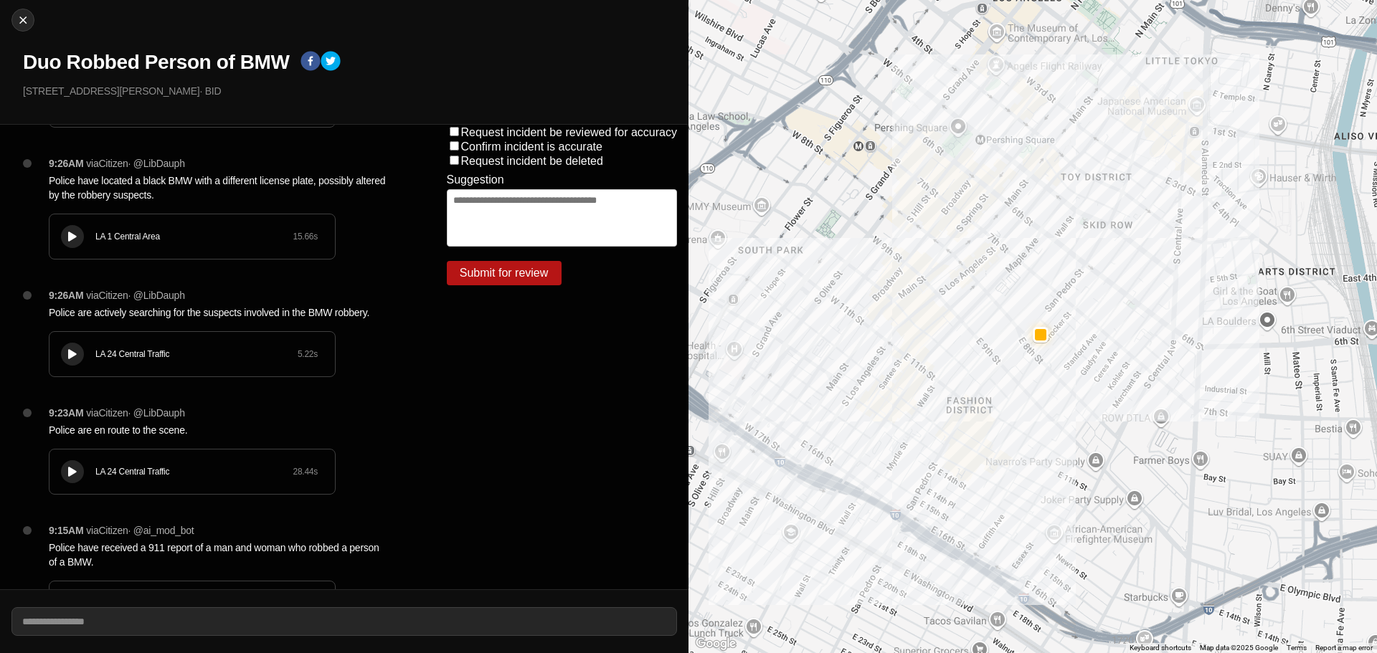
scroll to position [189, 0]
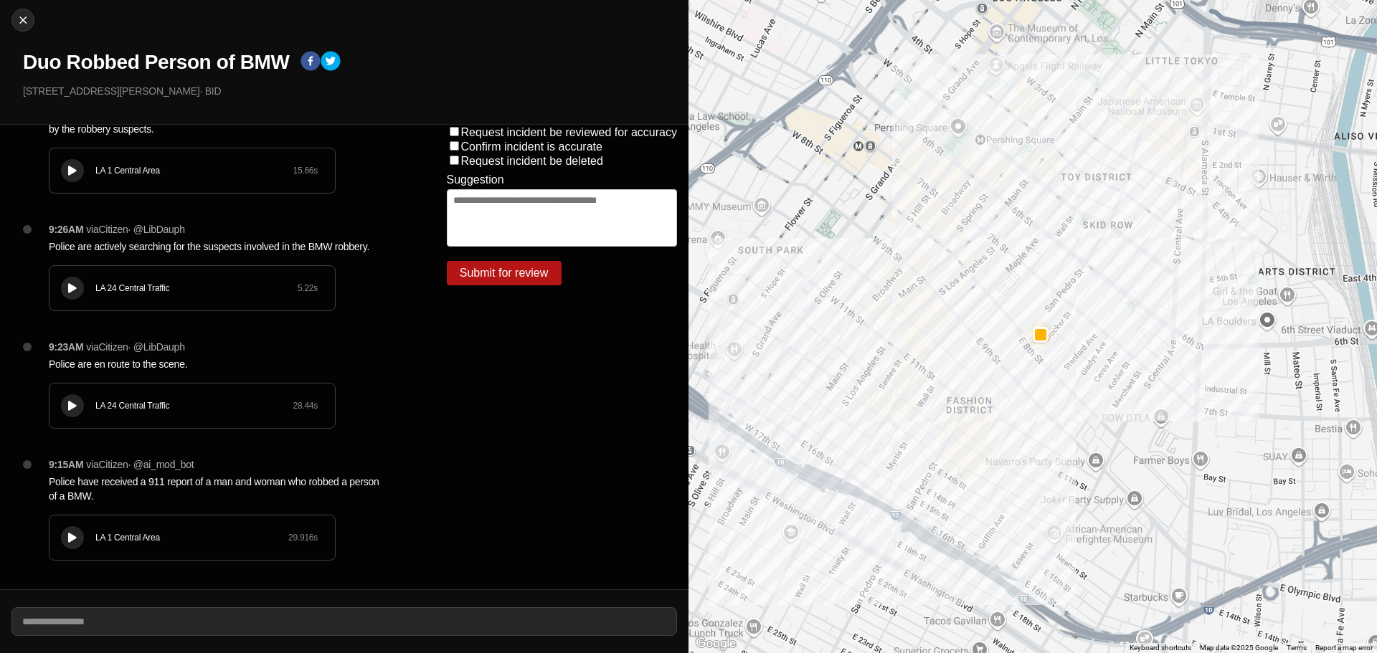
click at [70, 540] on icon at bounding box center [72, 538] width 9 height 9
click at [126, 524] on div "LA 1 Central Area 29.916 s" at bounding box center [191, 538] width 285 height 44
click at [105, 524] on div "LA 1 Central Area 29.916 s" at bounding box center [191, 538] width 285 height 44
click at [174, 541] on div "LA 1 Central Area" at bounding box center [191, 537] width 193 height 11
click at [185, 538] on div "LA 1 Central Area" at bounding box center [191, 537] width 193 height 11
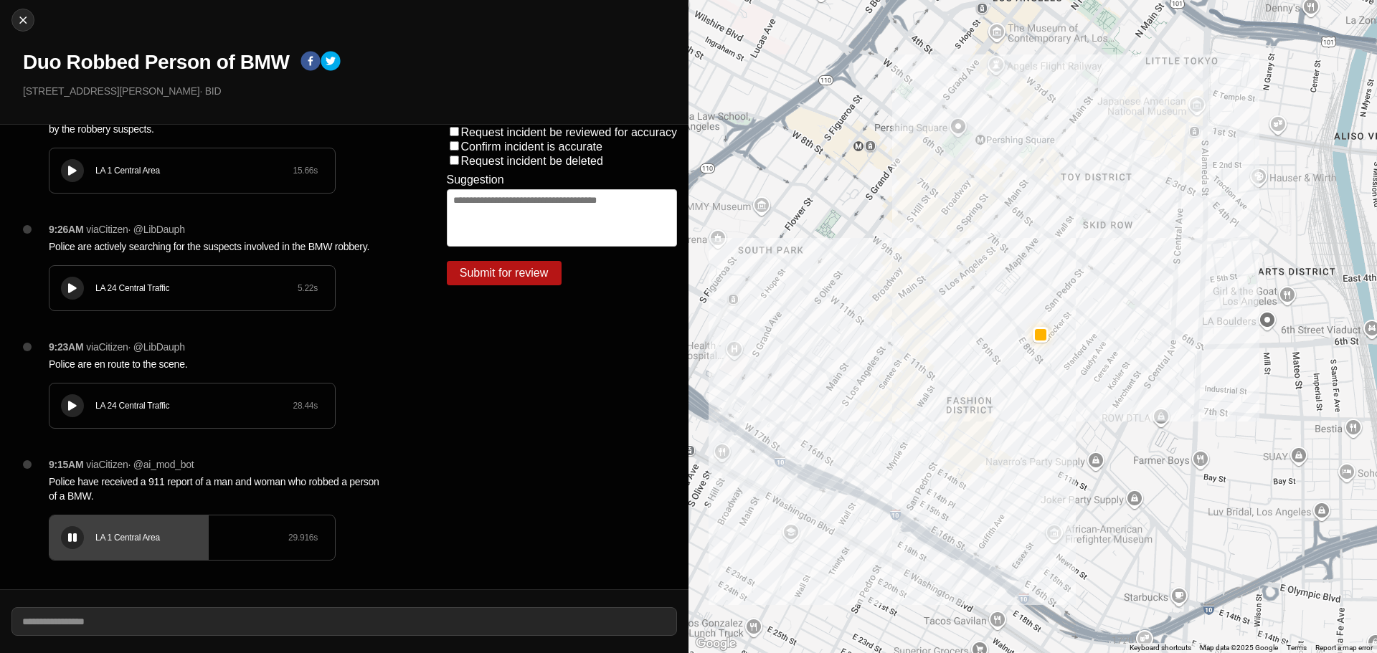
click at [77, 535] on div at bounding box center [72, 538] width 14 height 11
click at [80, 533] on button at bounding box center [72, 537] width 23 height 23
click at [256, 531] on div "LA 1 Central Area 29.916 s" at bounding box center [191, 538] width 285 height 44
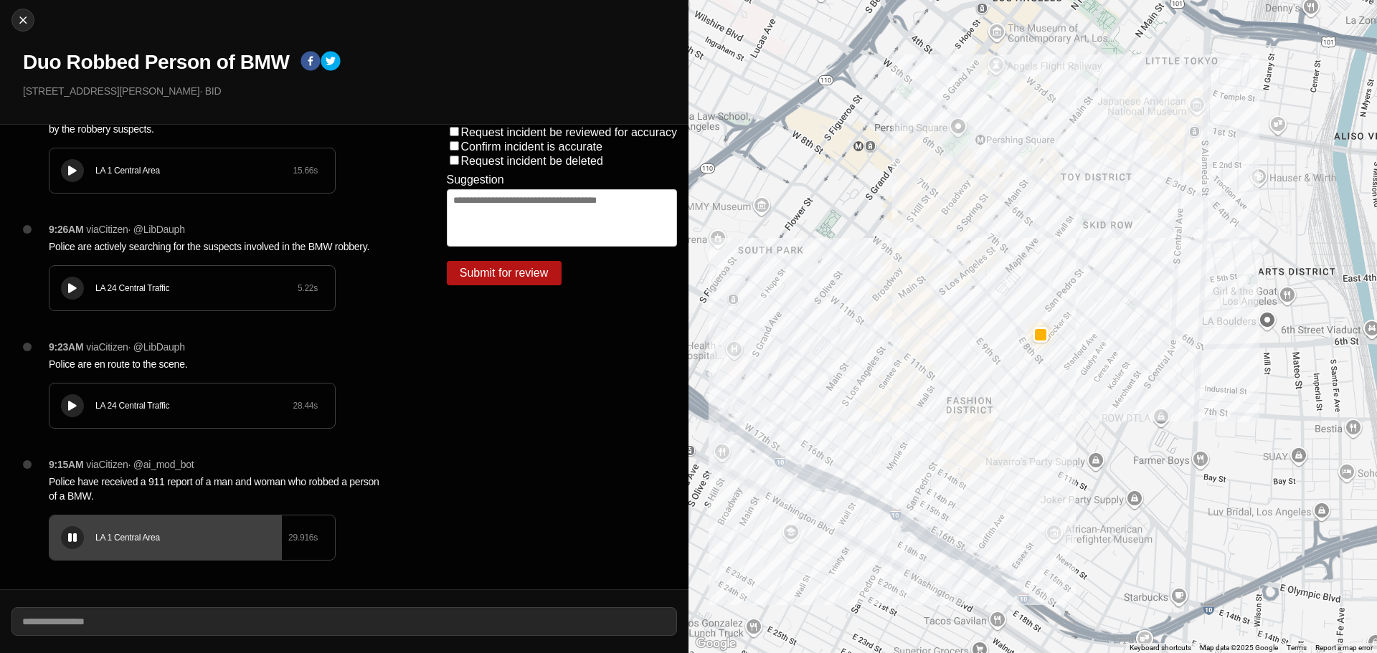
click at [252, 532] on div "LA 1 Central Area" at bounding box center [191, 537] width 193 height 11
click at [275, 537] on div "LA 1 Central Area" at bounding box center [191, 537] width 193 height 11
click at [256, 536] on div "LA 1 Central Area" at bounding box center [191, 537] width 193 height 11
click at [70, 410] on icon at bounding box center [72, 406] width 9 height 9
click at [74, 406] on icon at bounding box center [72, 406] width 9 height 9
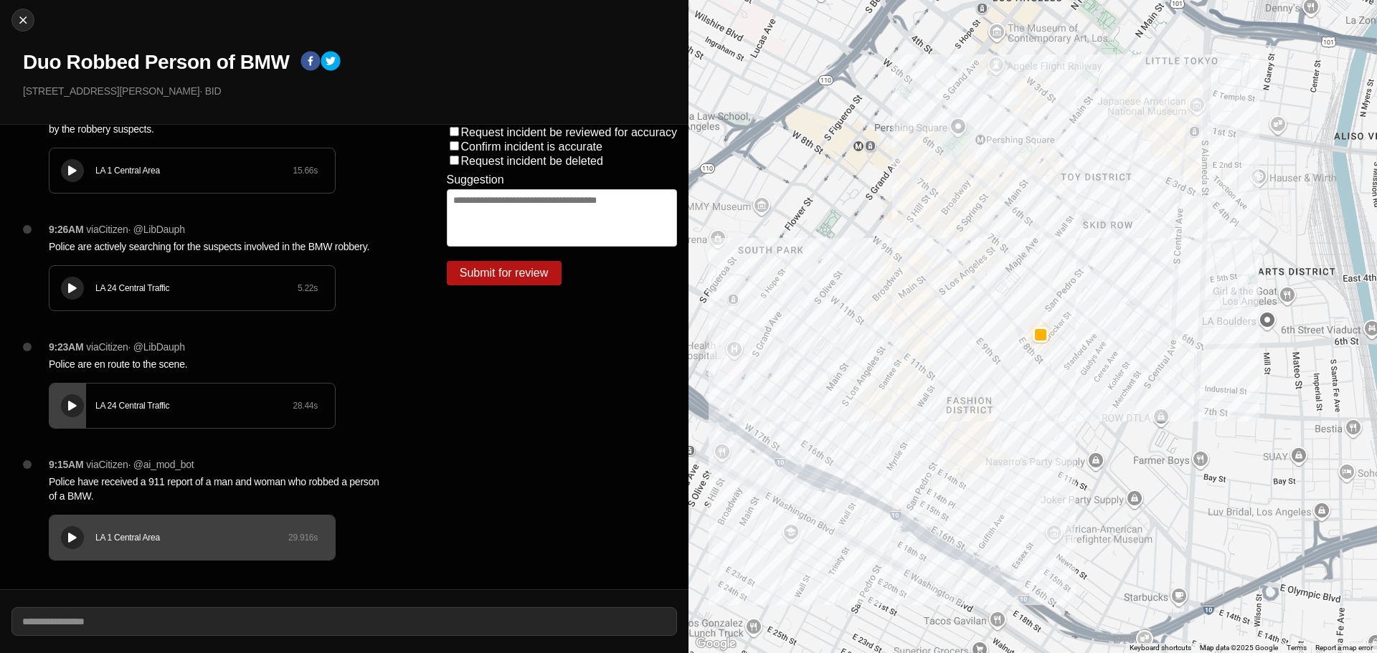
click at [75, 405] on icon at bounding box center [72, 406] width 9 height 9
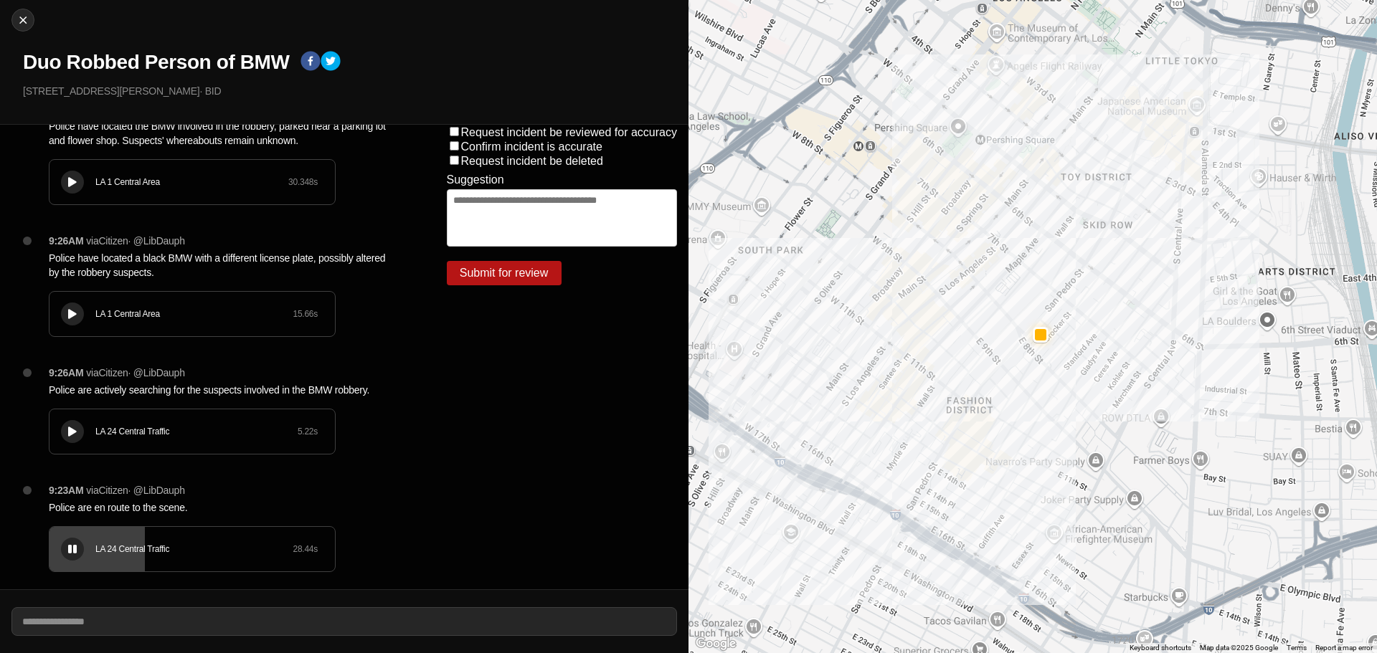
scroll to position [118, 0]
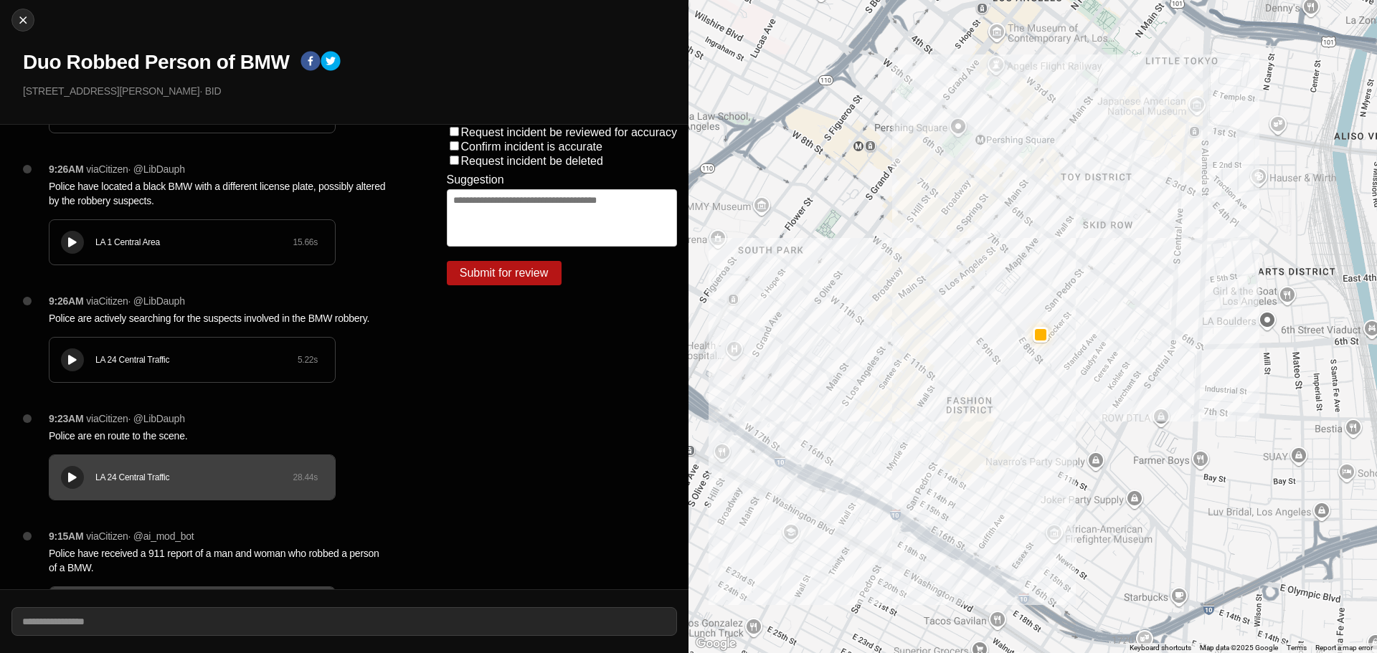
click at [62, 353] on button at bounding box center [72, 360] width 23 height 23
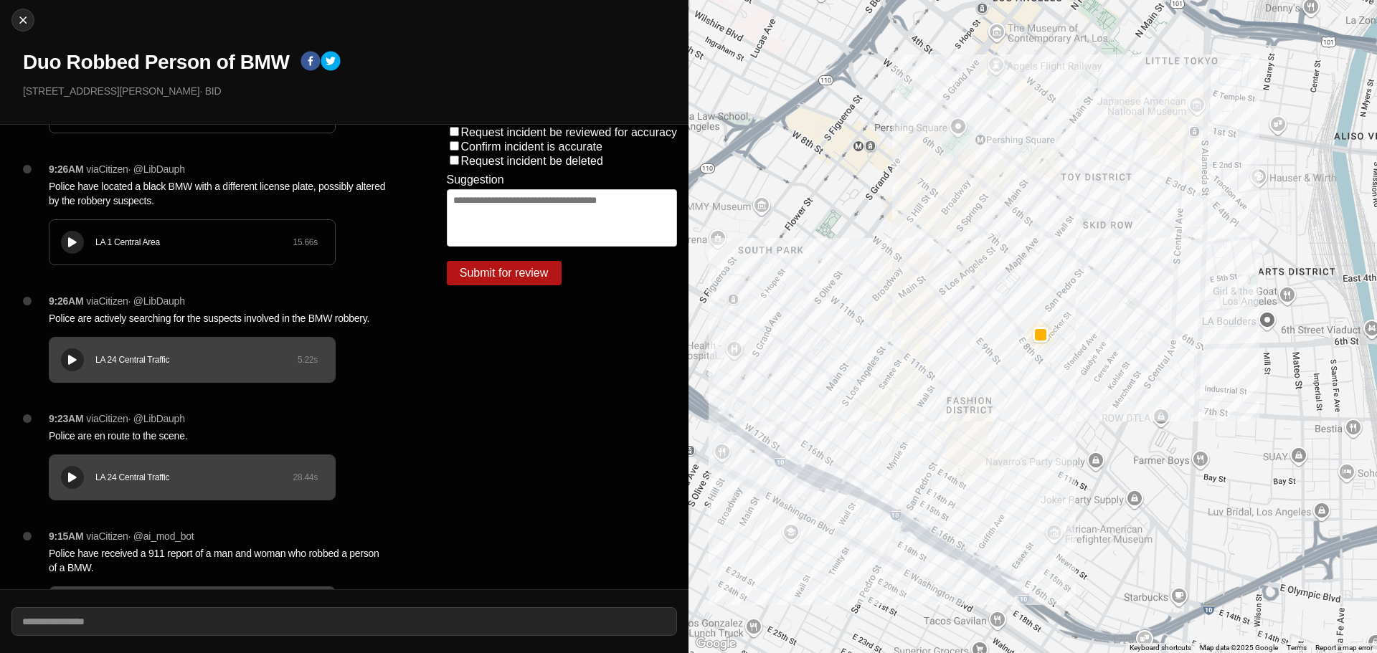
click at [69, 239] on div at bounding box center [72, 242] width 14 height 11
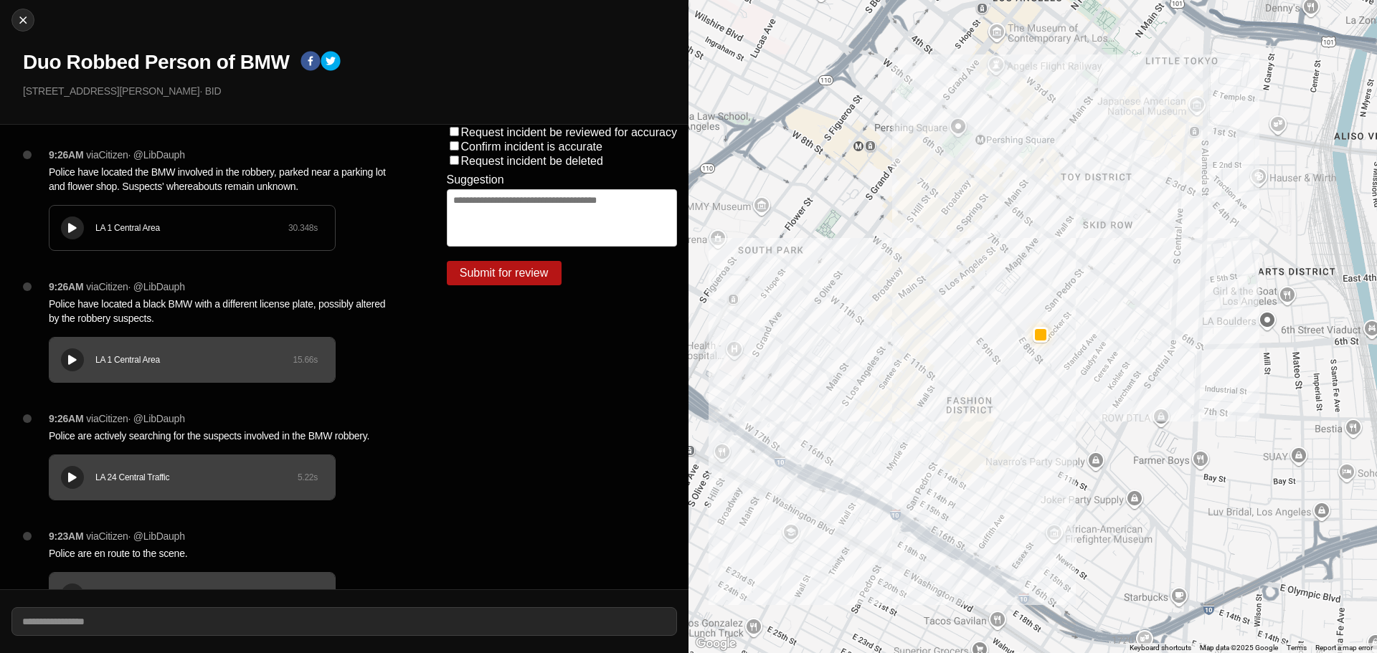
click at [74, 227] on icon at bounding box center [72, 228] width 9 height 9
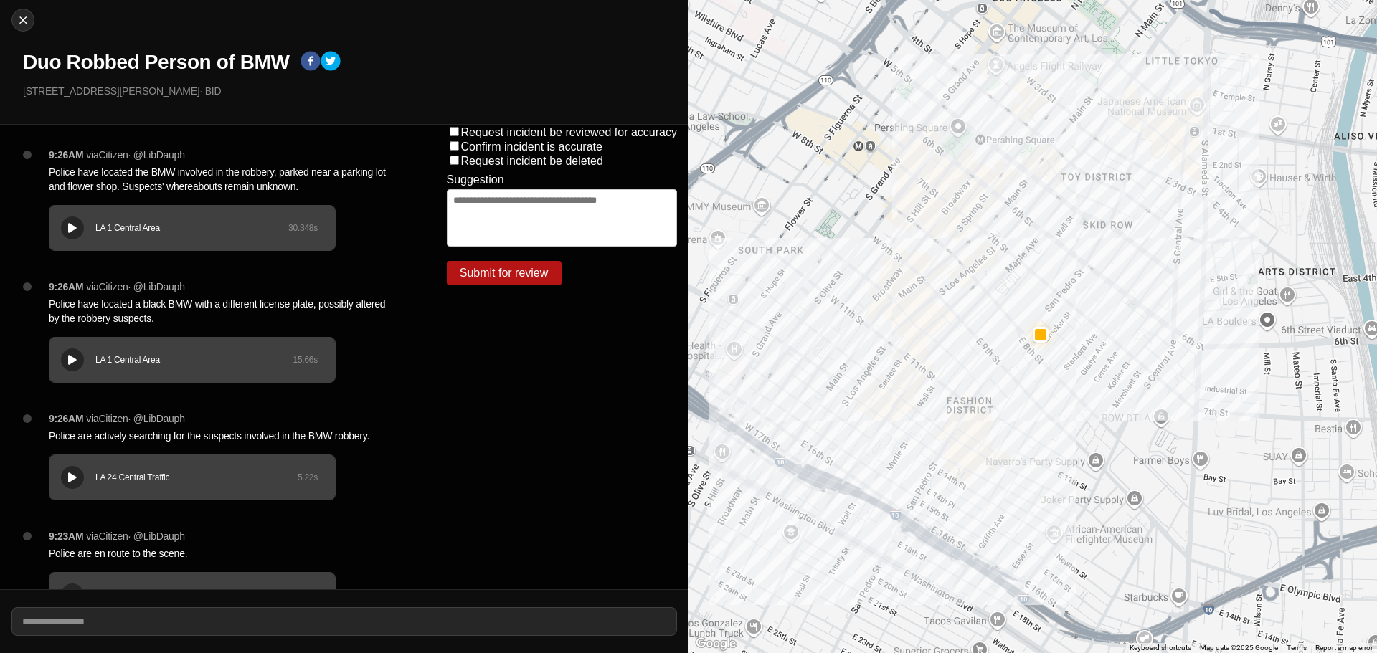
click at [120, 58] on h1 "Duo Robbed Person of BMW" at bounding box center [156, 62] width 266 height 26
copy div "Duo Robbed Person of BMW"
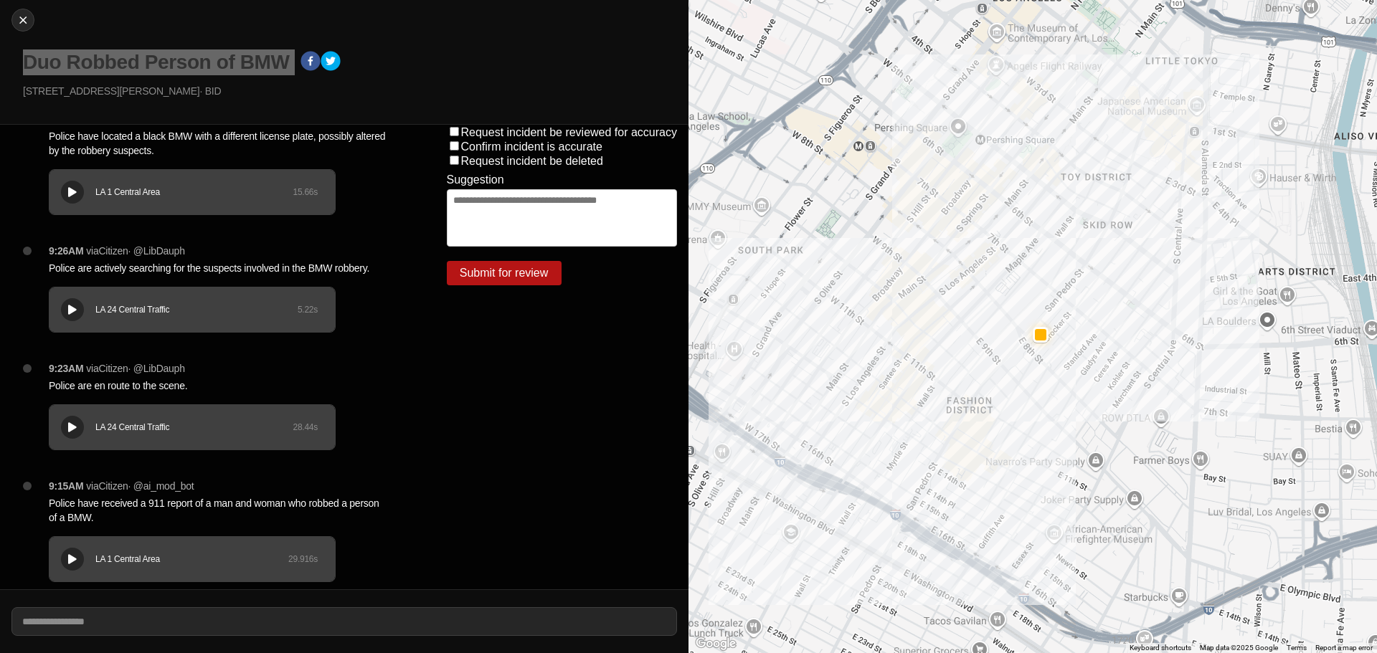
scroll to position [189, 0]
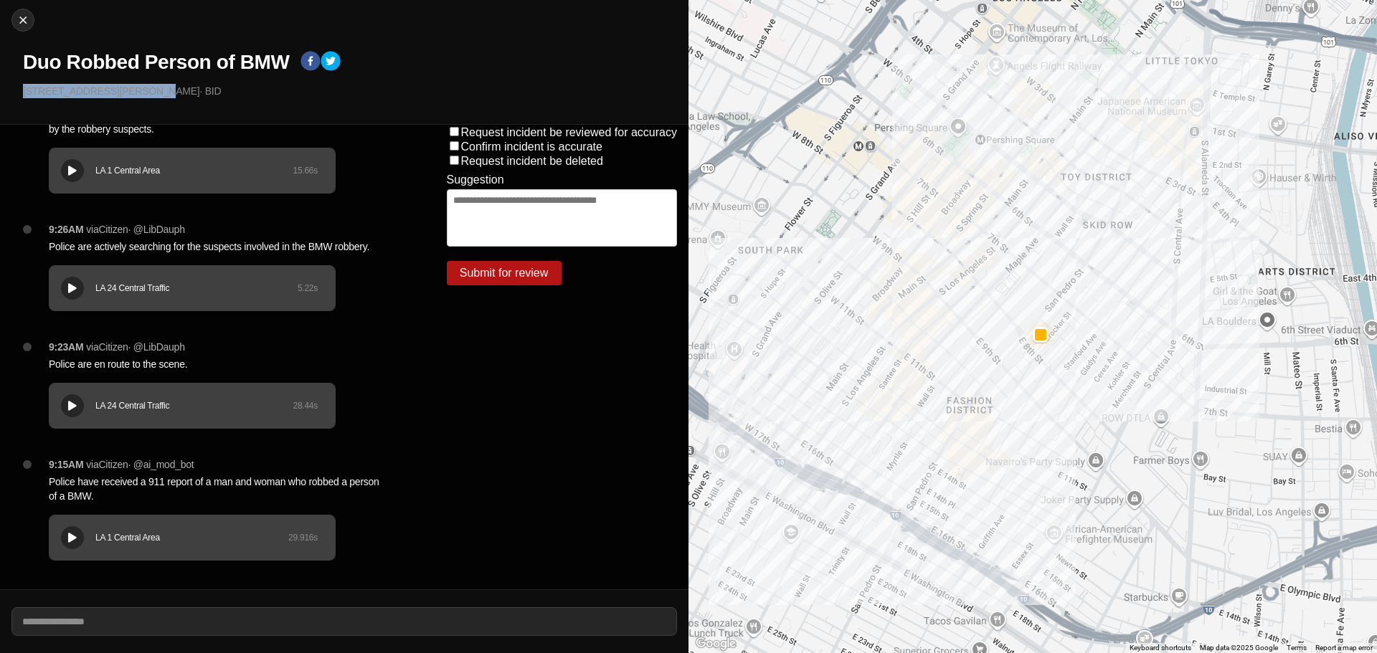
drag, startPoint x: 142, startPoint y: 92, endPoint x: 0, endPoint y: 110, distance: 143.1
click at [0, 110] on div "Close Duo Robbed Person of BMW 771 South San Pedro Street · BID" at bounding box center [344, 62] width 689 height 125
click at [113, 111] on div "Close Duo Robbed Person of BMW 771 South San Pedro Street · BID" at bounding box center [344, 62] width 689 height 125
drag, startPoint x: 144, startPoint y: 92, endPoint x: 0, endPoint y: 95, distance: 144.2
click at [0, 95] on div "Close Duo Robbed Person of BMW 771 South San Pedro Street · BID" at bounding box center [344, 62] width 689 height 125
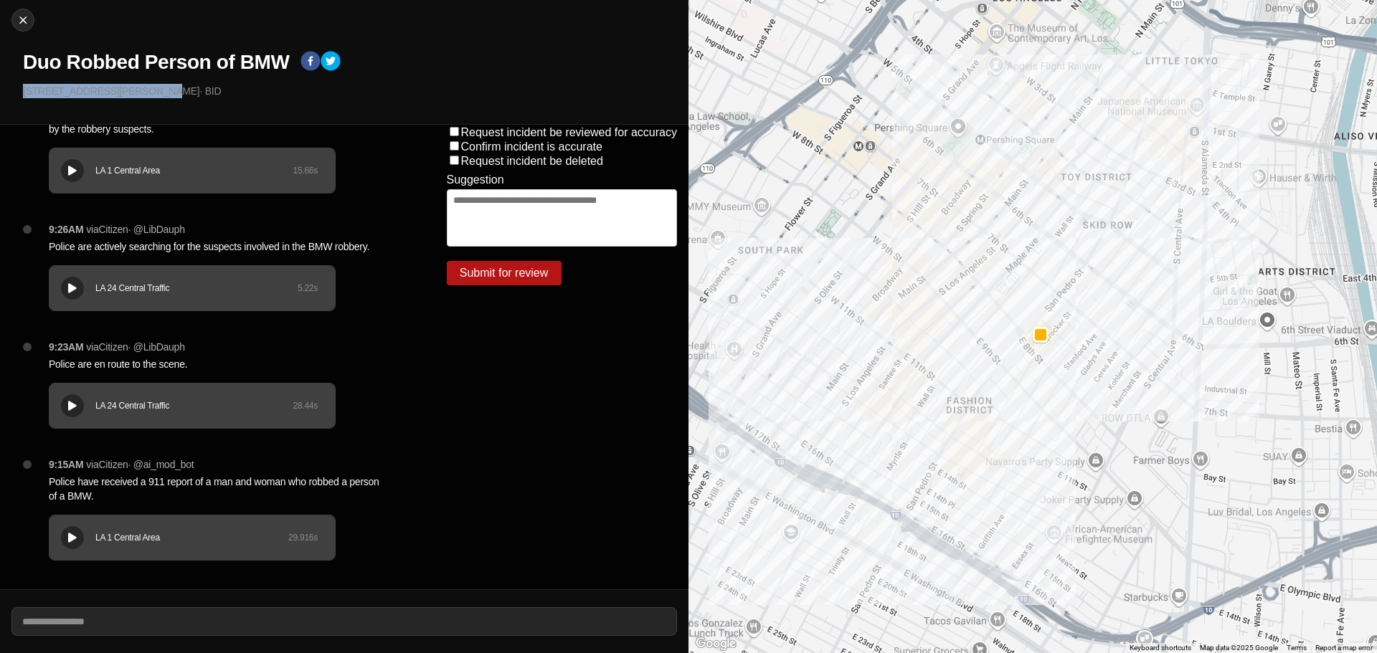
copy p "[STREET_ADDRESS][PERSON_NAME]"
click at [199, 483] on p "Police have received a 911 report of a man and woman who robbed a person of a B…" at bounding box center [219, 489] width 341 height 29
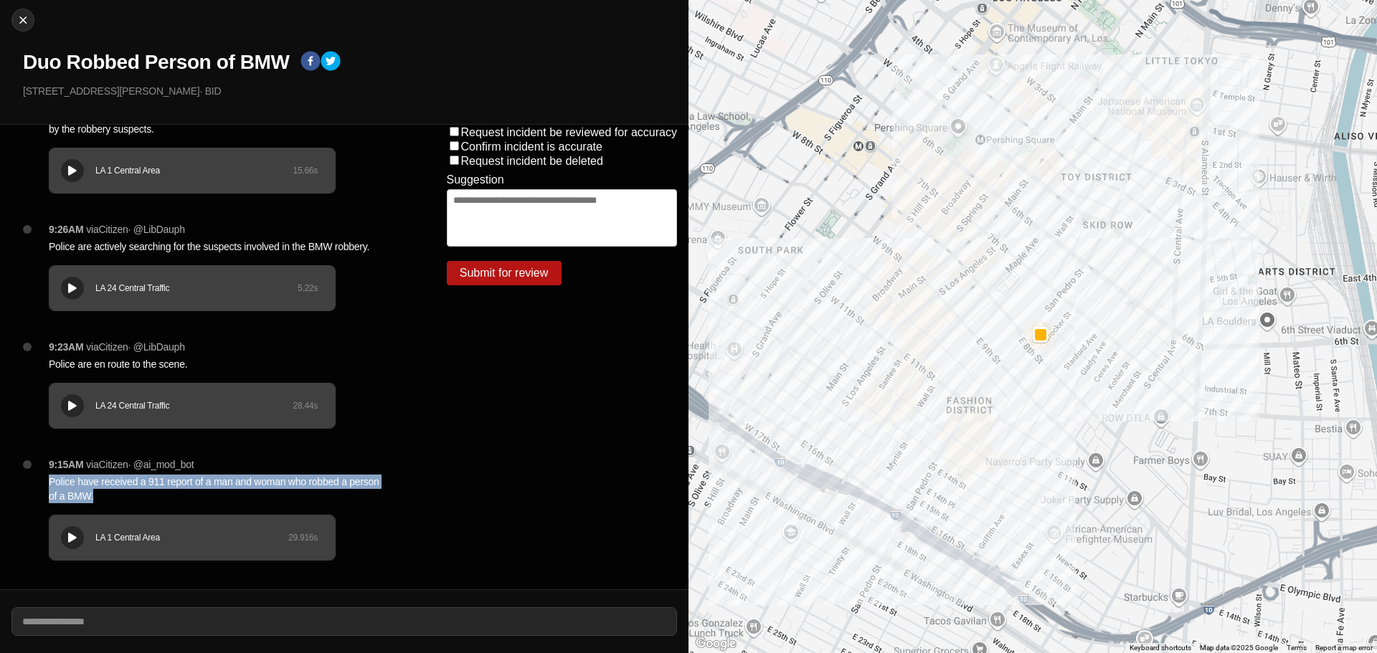
click at [199, 483] on p "Police have received a 911 report of a man and woman who robbed a person of a B…" at bounding box center [219, 489] width 341 height 29
copy p "Police have received a 911 report of a man and woman who robbed a person of a B…"
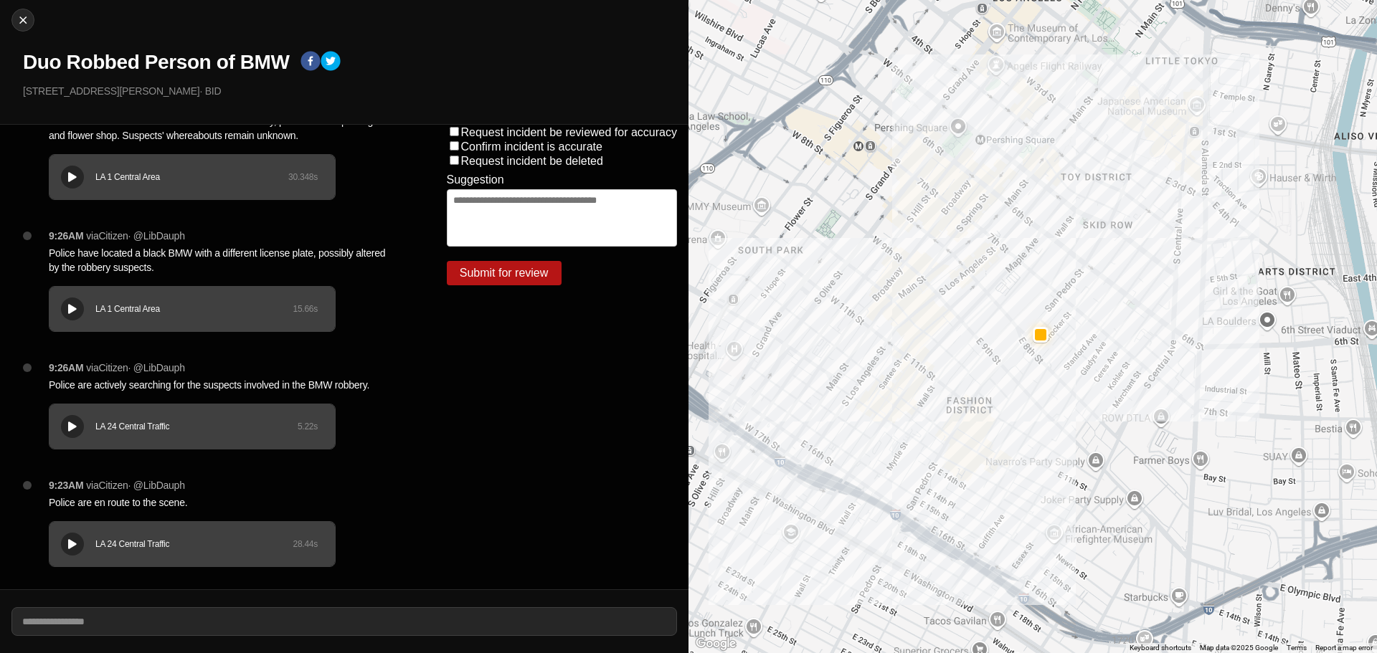
scroll to position [46, 0]
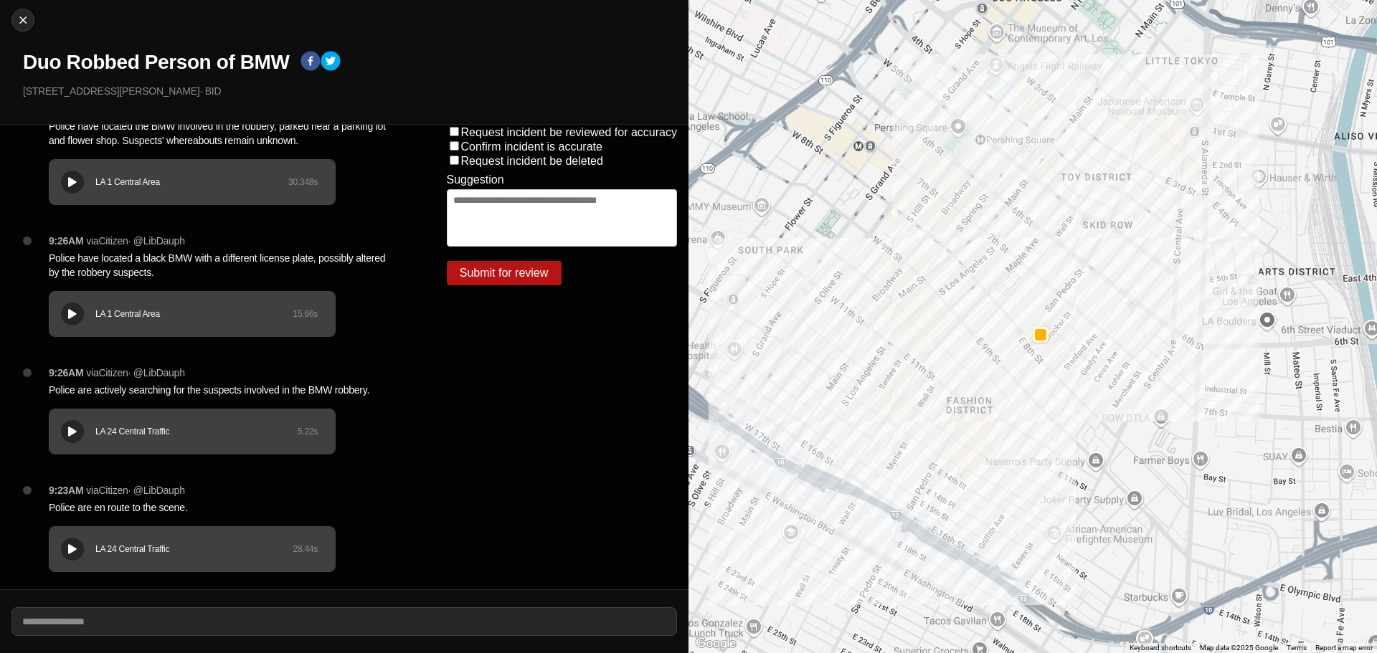
click at [197, 259] on p "Police have located a black BMW with a different license plate, possibly altere…" at bounding box center [219, 265] width 341 height 29
copy p "Police have located a black BMW with a different license plate, possibly altere…"
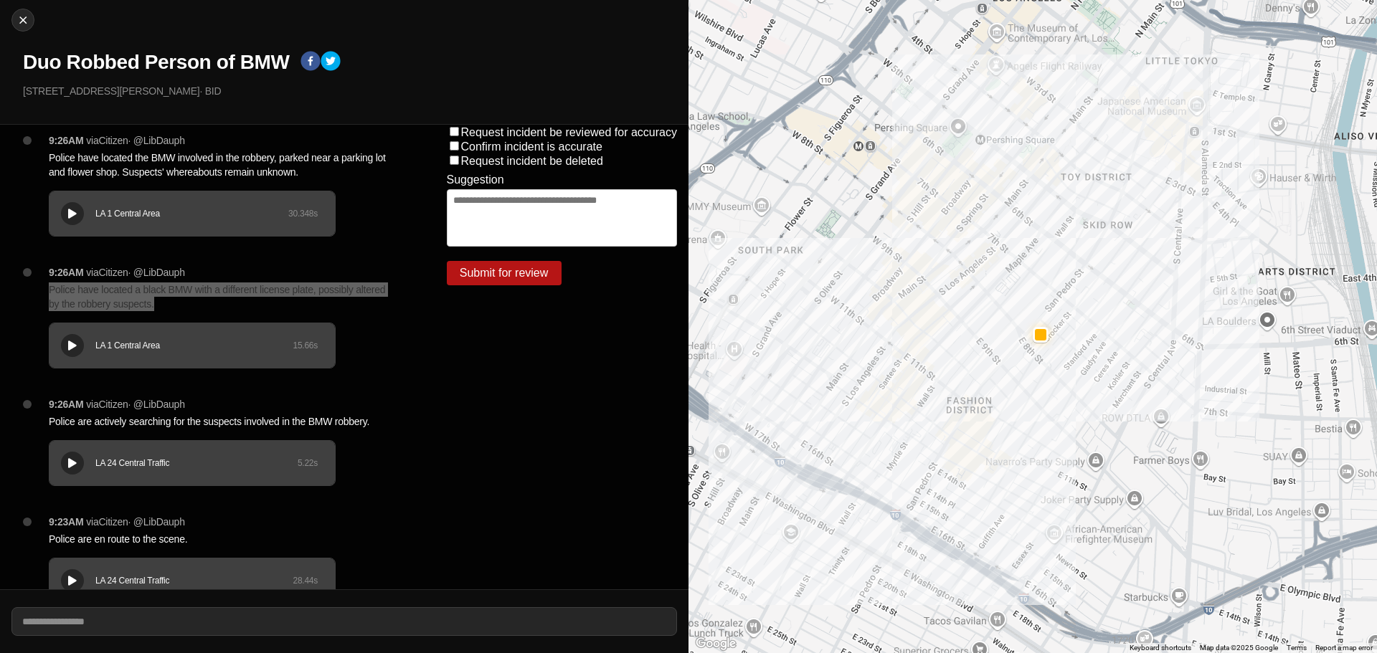
scroll to position [0, 0]
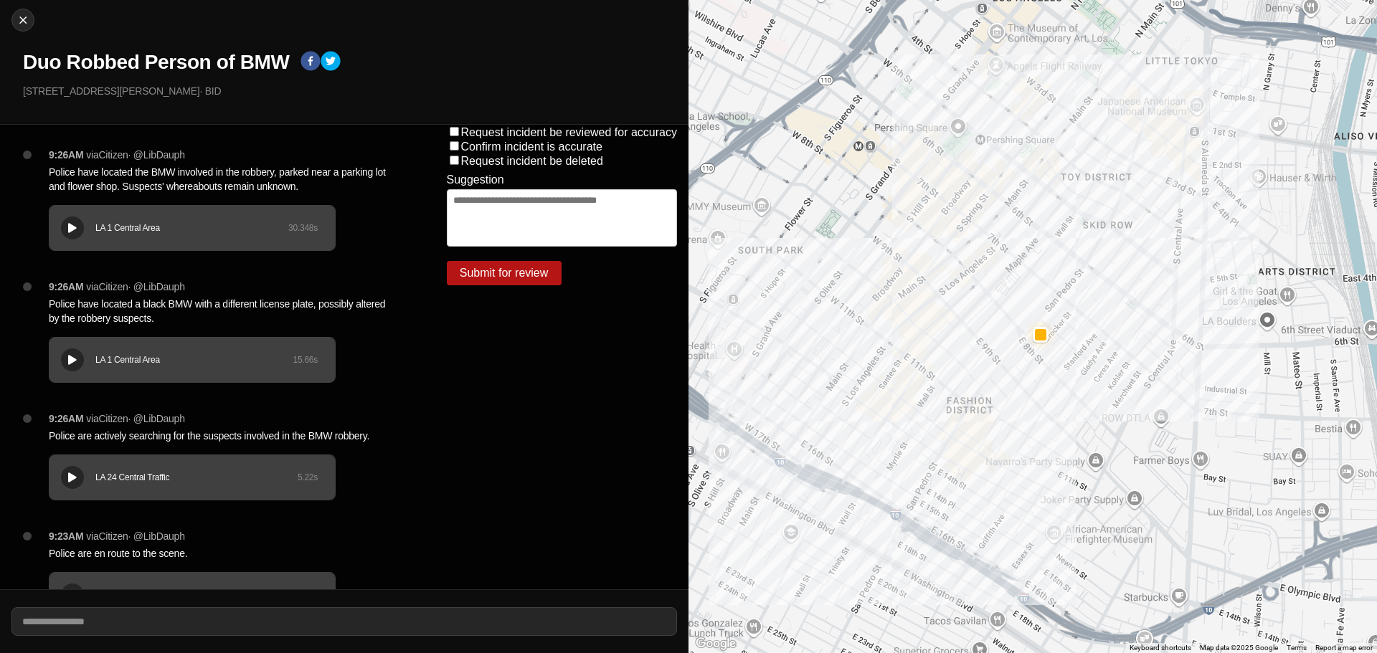
click at [247, 184] on p "Police have located the BMW involved in the robbery, parked near a parking lot …" at bounding box center [219, 179] width 341 height 29
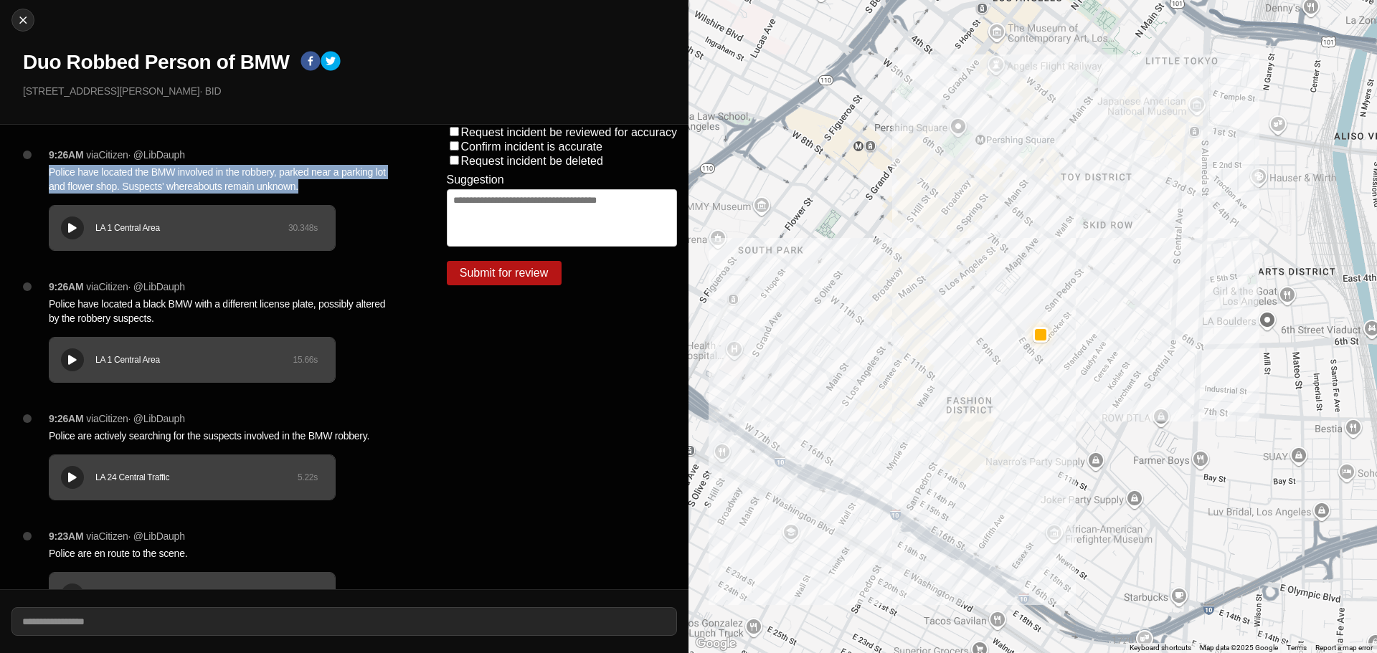
click at [247, 184] on p "Police have located the BMW involved in the robbery, parked near a parking lot …" at bounding box center [219, 179] width 341 height 29
copy p "Police have located the BMW involved in the robbery, parked near a parking lot …"
click at [17, 25] on img at bounding box center [23, 20] width 14 height 14
select select "*"
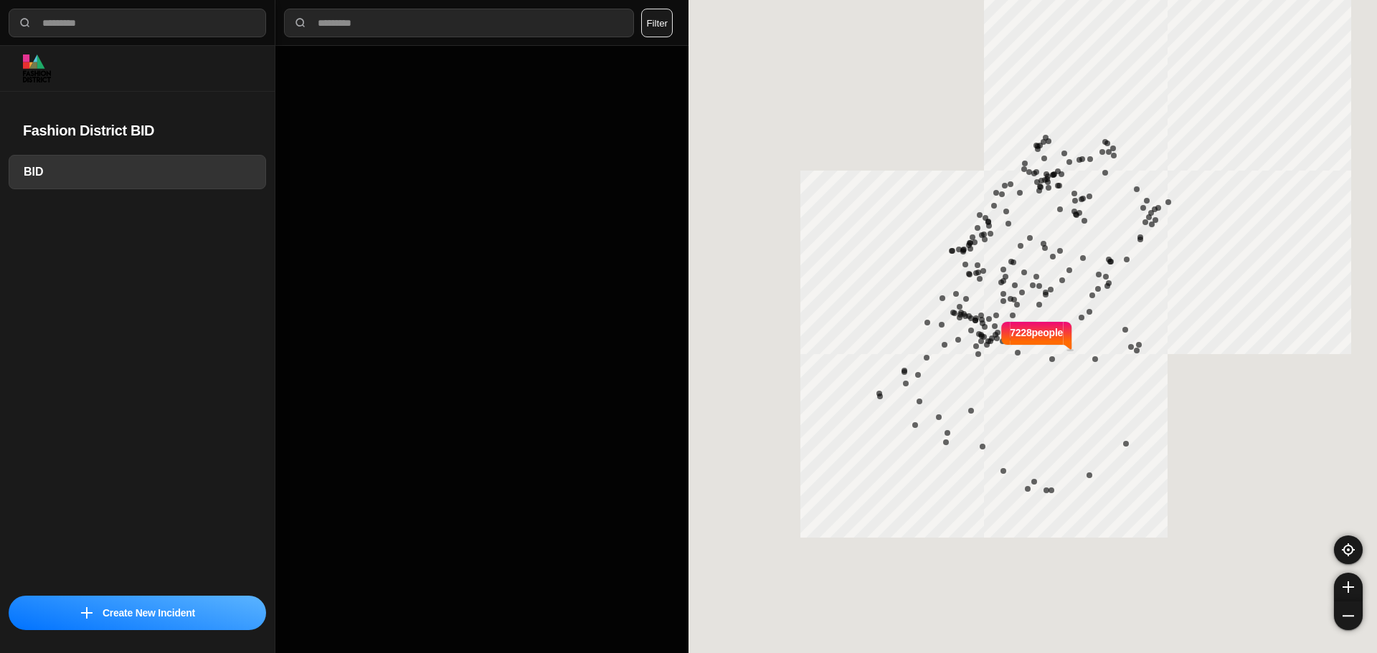
select select "*"
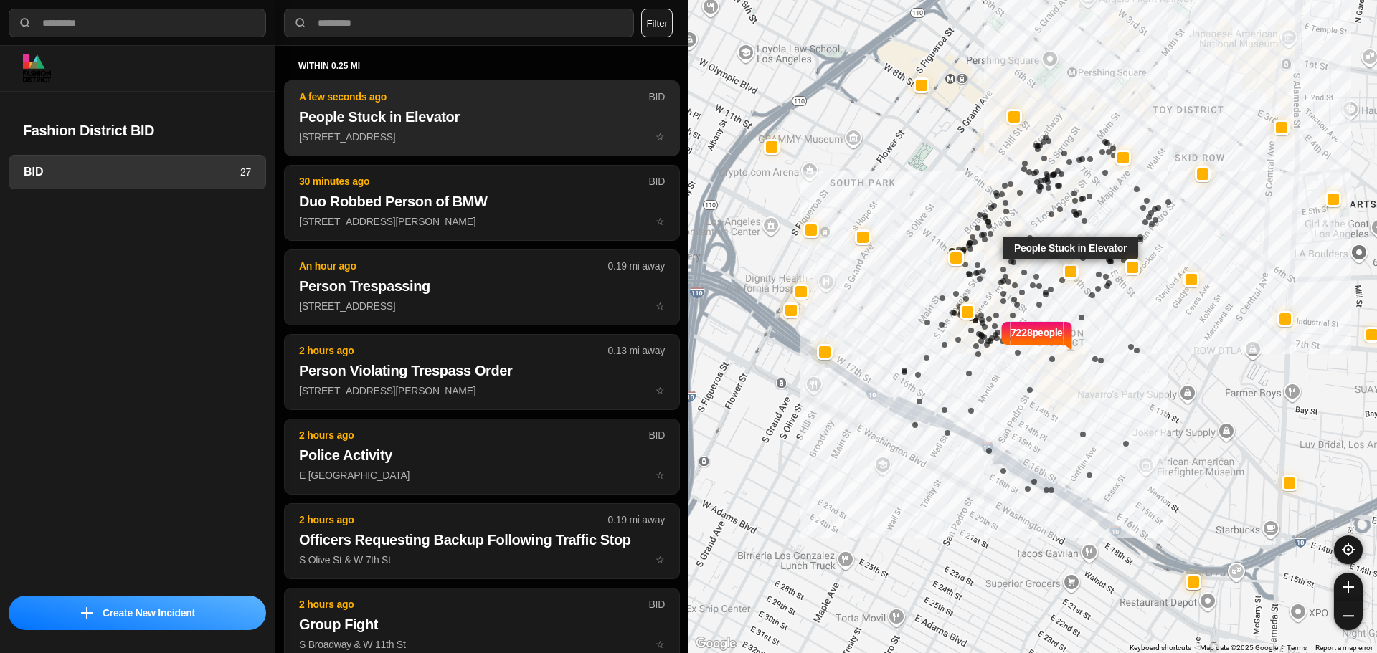
click at [554, 113] on h2 "People Stuck in Elevator" at bounding box center [482, 117] width 366 height 20
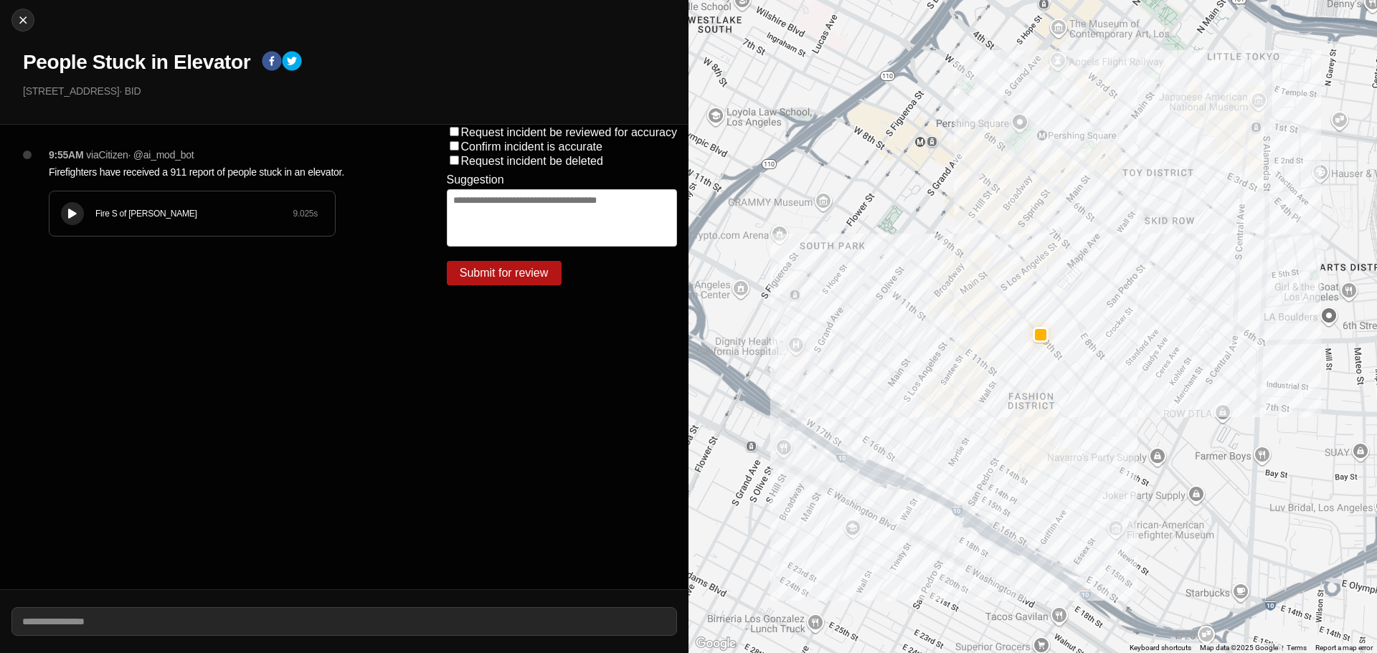
click at [78, 221] on button at bounding box center [72, 213] width 23 height 23
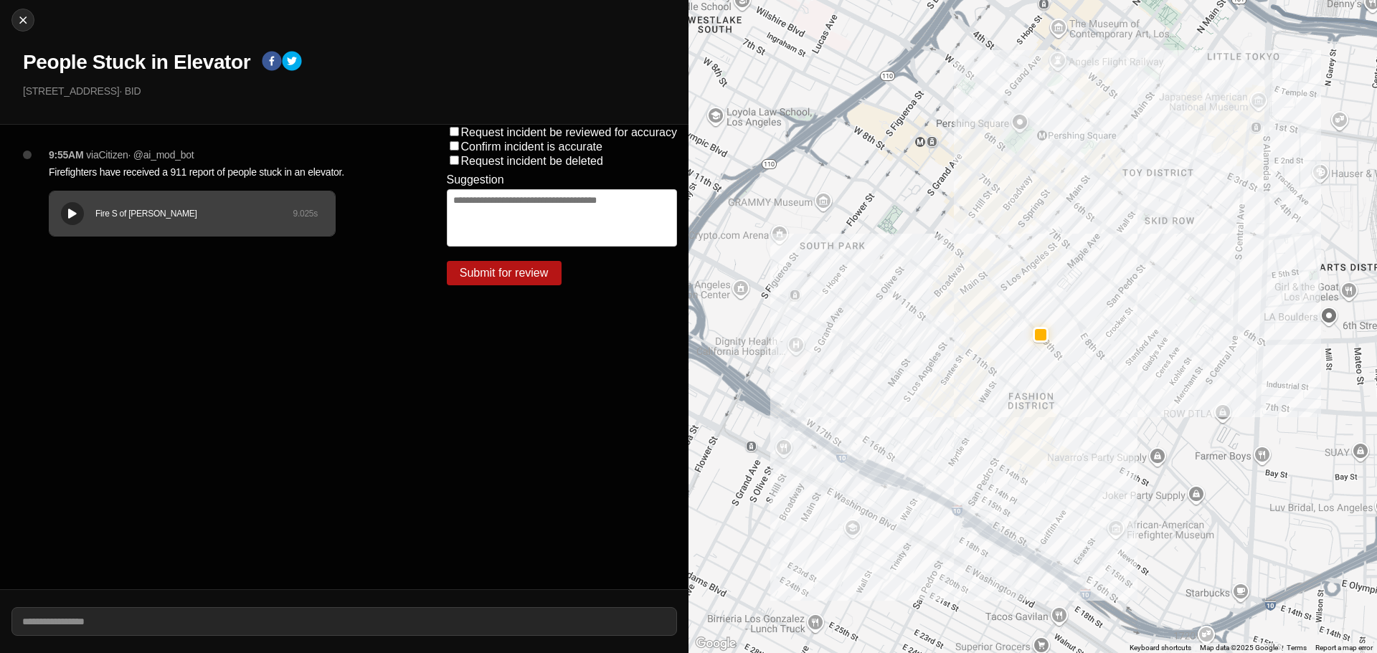
click at [142, 58] on h1 "People Stuck in Elevator" at bounding box center [136, 62] width 227 height 26
copy div "People Stuck in Elevator"
drag, startPoint x: 75, startPoint y: 91, endPoint x: 0, endPoint y: 107, distance: 76.2
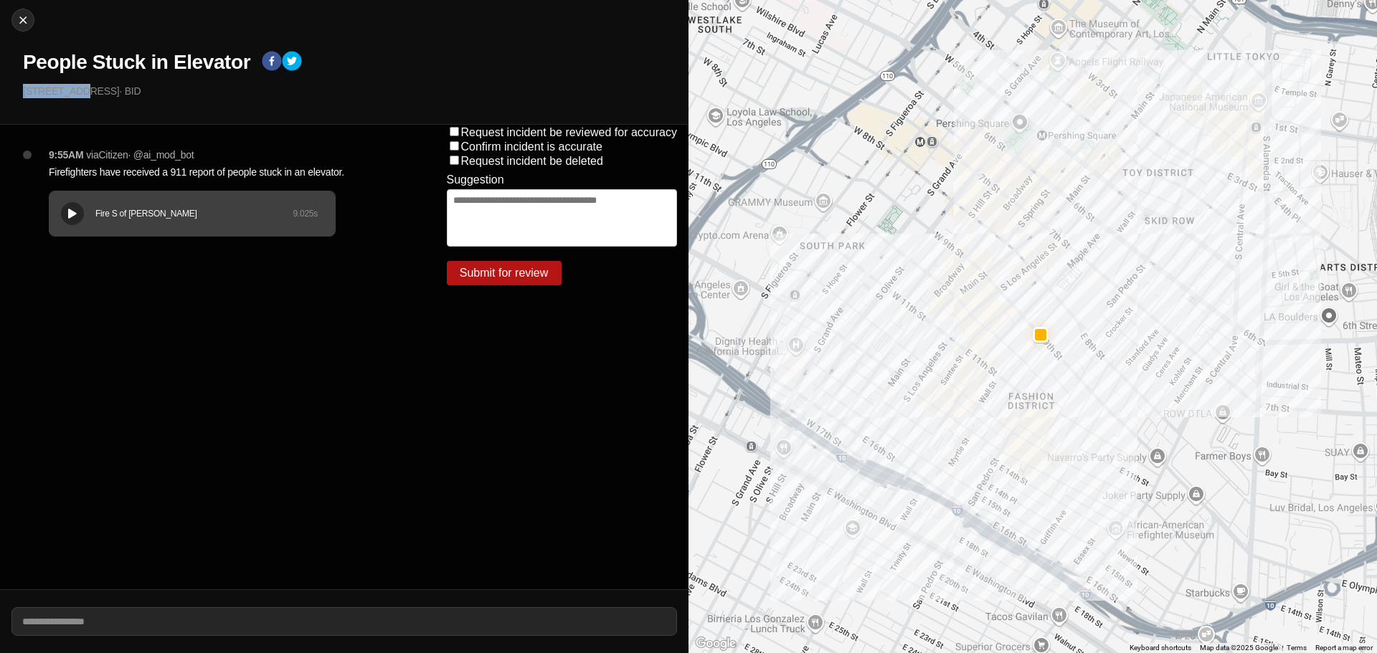
click at [0, 107] on div "Close People Stuck in Elevator 456 E 9th St · BID" at bounding box center [344, 62] width 689 height 125
drag, startPoint x: 126, startPoint y: 114, endPoint x: 55, endPoint y: 115, distance: 71.7
click at [120, 113] on div "Close People Stuck in Elevator 456 E 9th St · BID" at bounding box center [344, 62] width 689 height 125
drag, startPoint x: 77, startPoint y: 88, endPoint x: 0, endPoint y: 83, distance: 76.9
click at [0, 83] on div "Close People Stuck in Elevator 456 E 9th St · BID" at bounding box center [344, 62] width 689 height 125
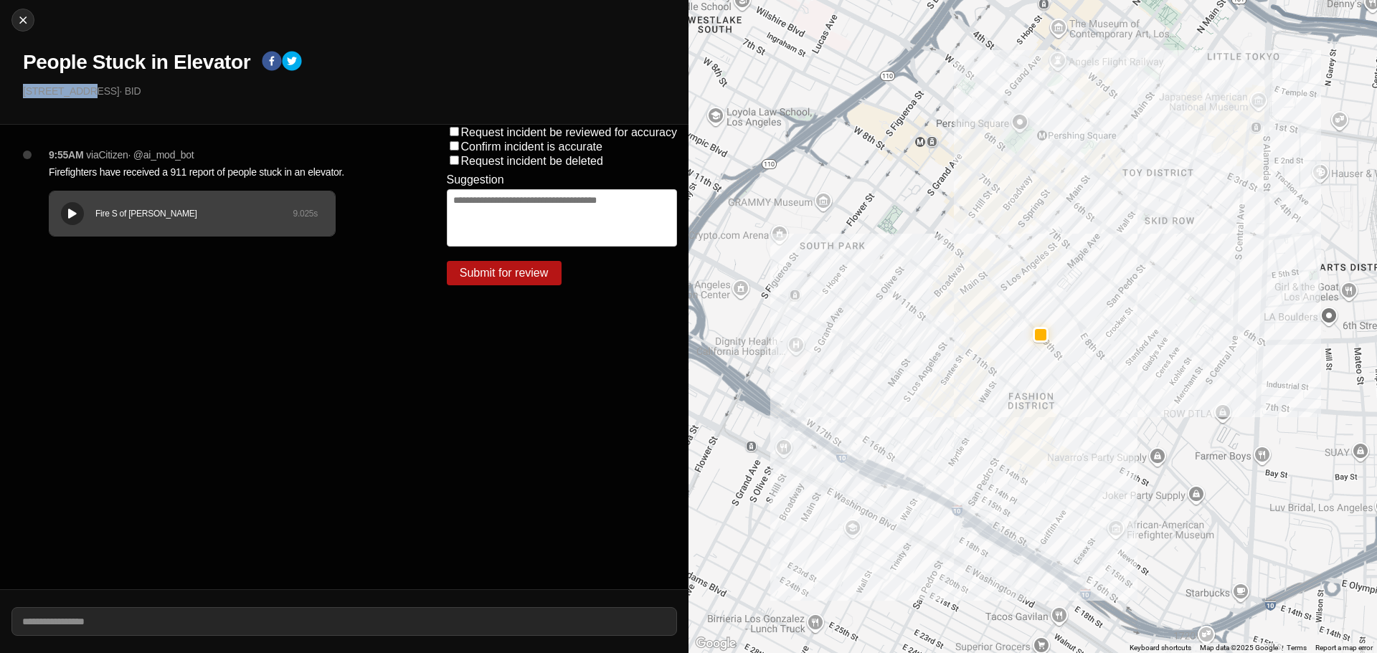
copy p "[STREET_ADDRESS]"
click at [199, 173] on p "Firefighters have received a 911 report of people stuck in an elevator." at bounding box center [219, 172] width 341 height 14
copy p "Firefighters have received a 911 report of people stuck in an elevator."
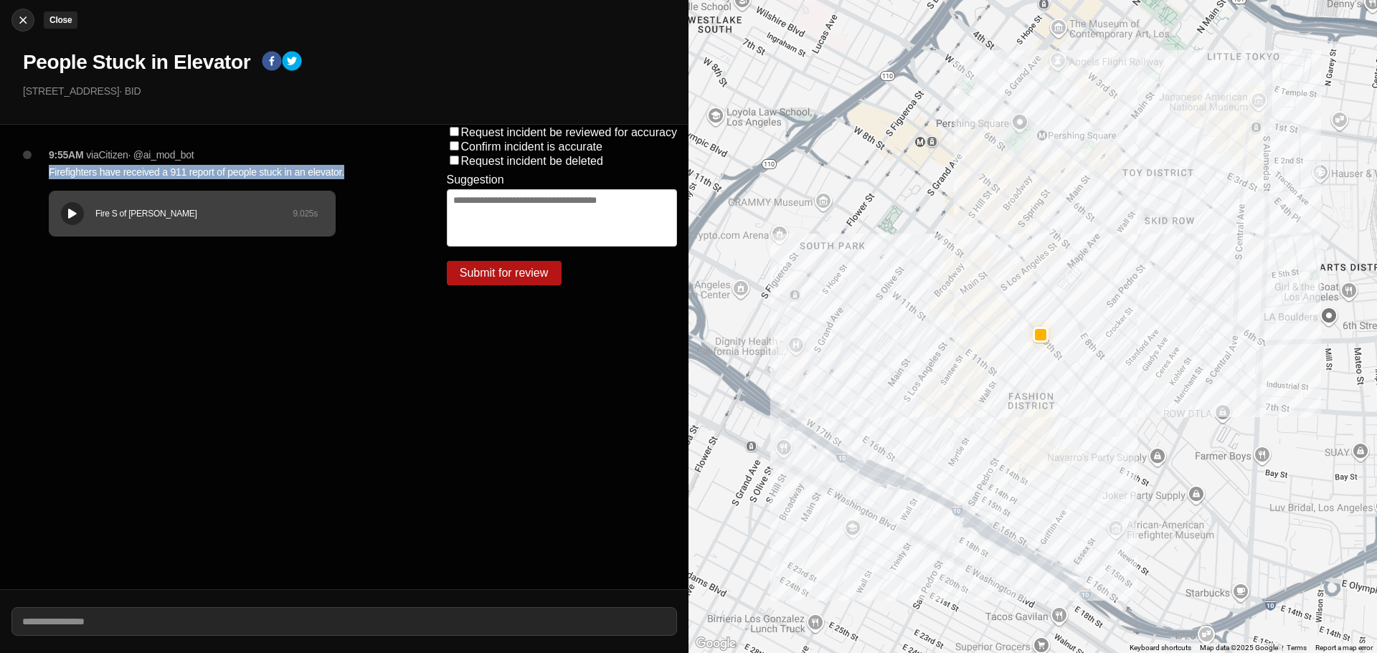
click at [16, 27] on button "Close" at bounding box center [22, 20] width 23 height 23
select select "*"
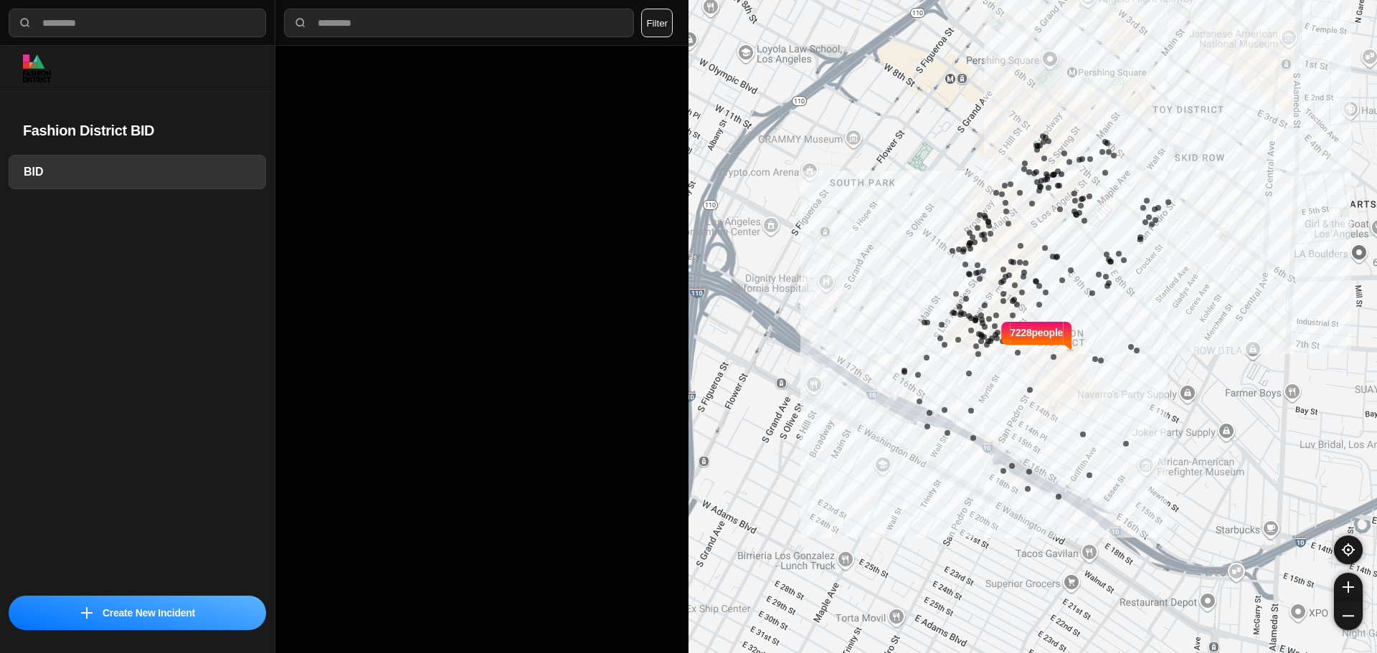
select select "*"
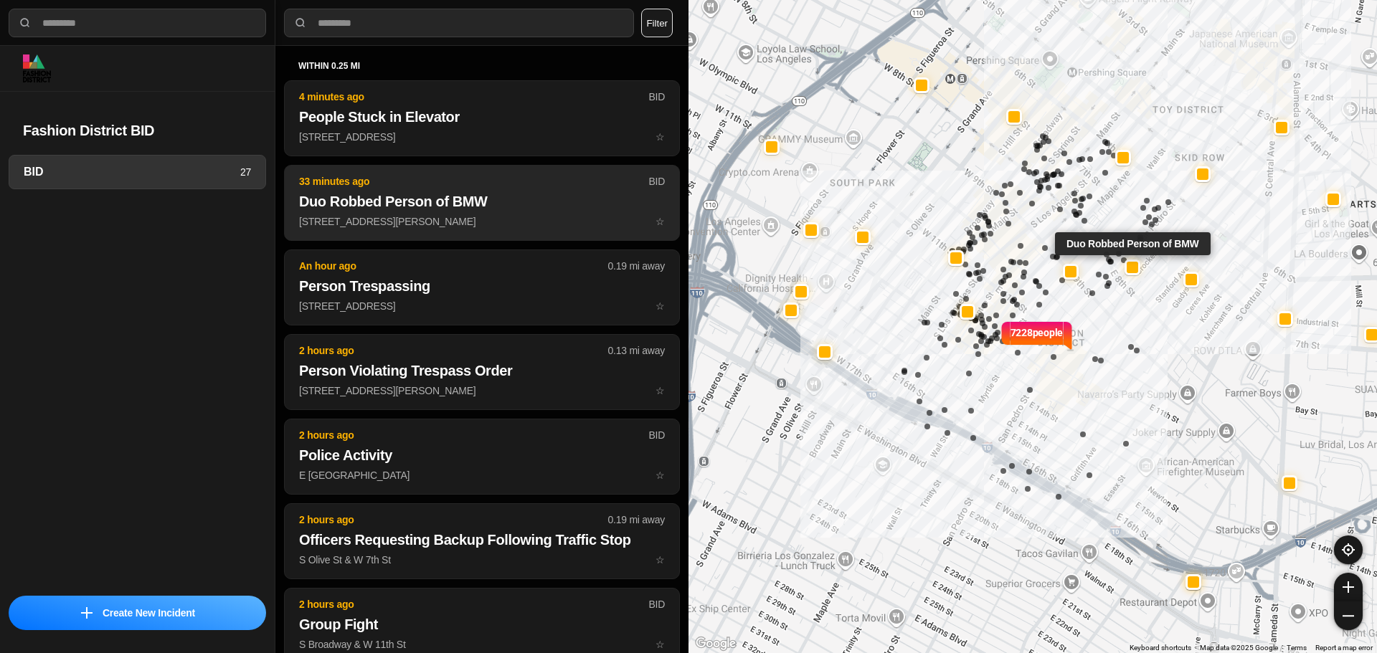
click at [471, 204] on h2 "Duo Robbed Person of BMW" at bounding box center [482, 202] width 366 height 20
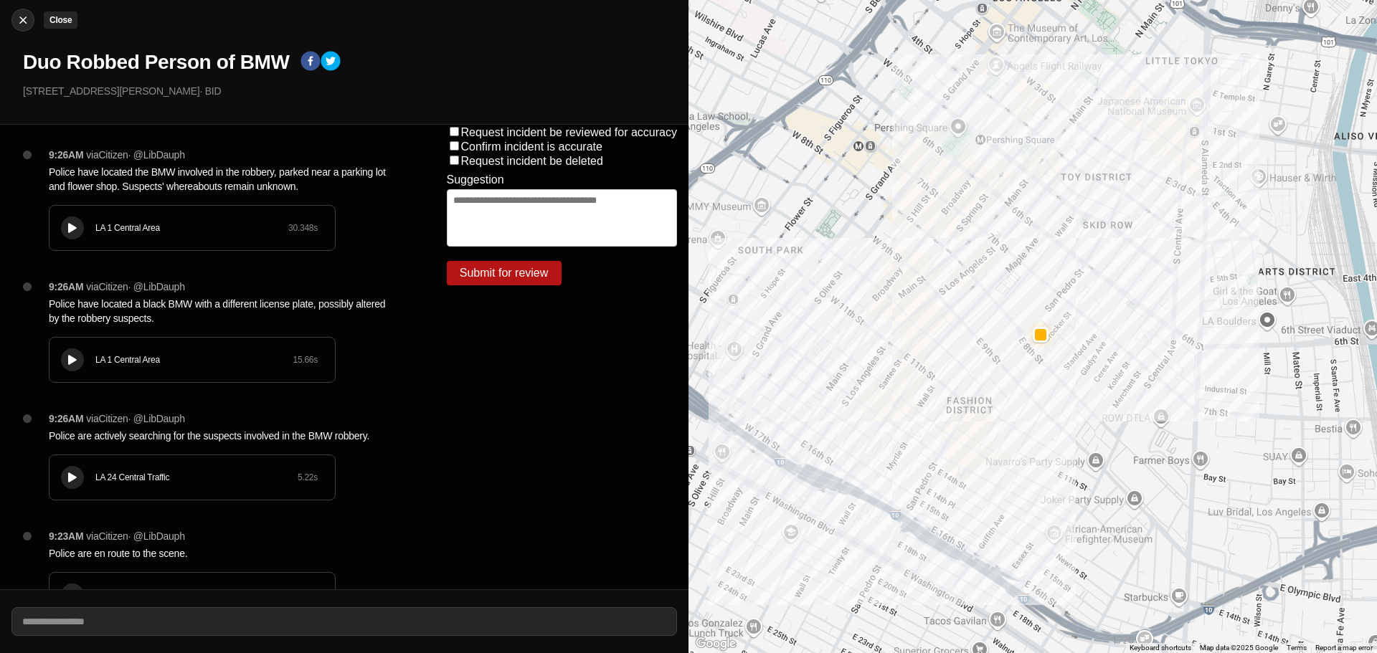
click at [26, 19] on img at bounding box center [23, 20] width 14 height 14
select select "*"
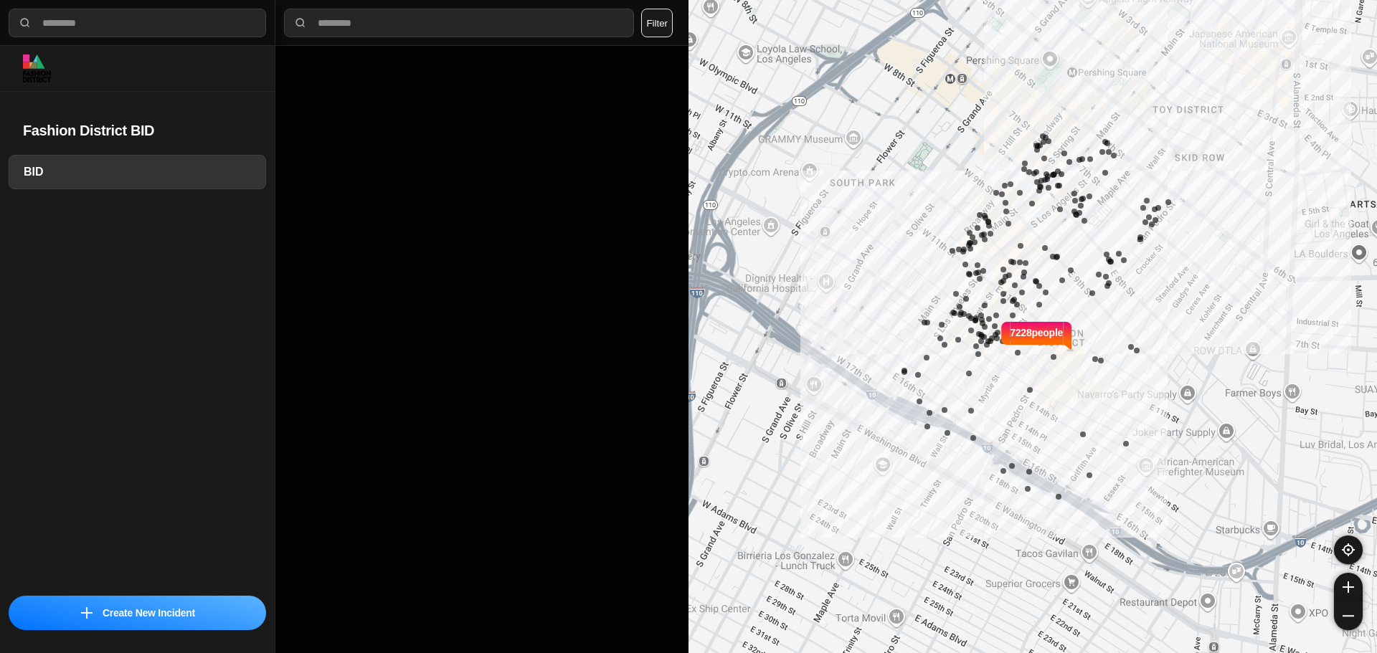
select select "*"
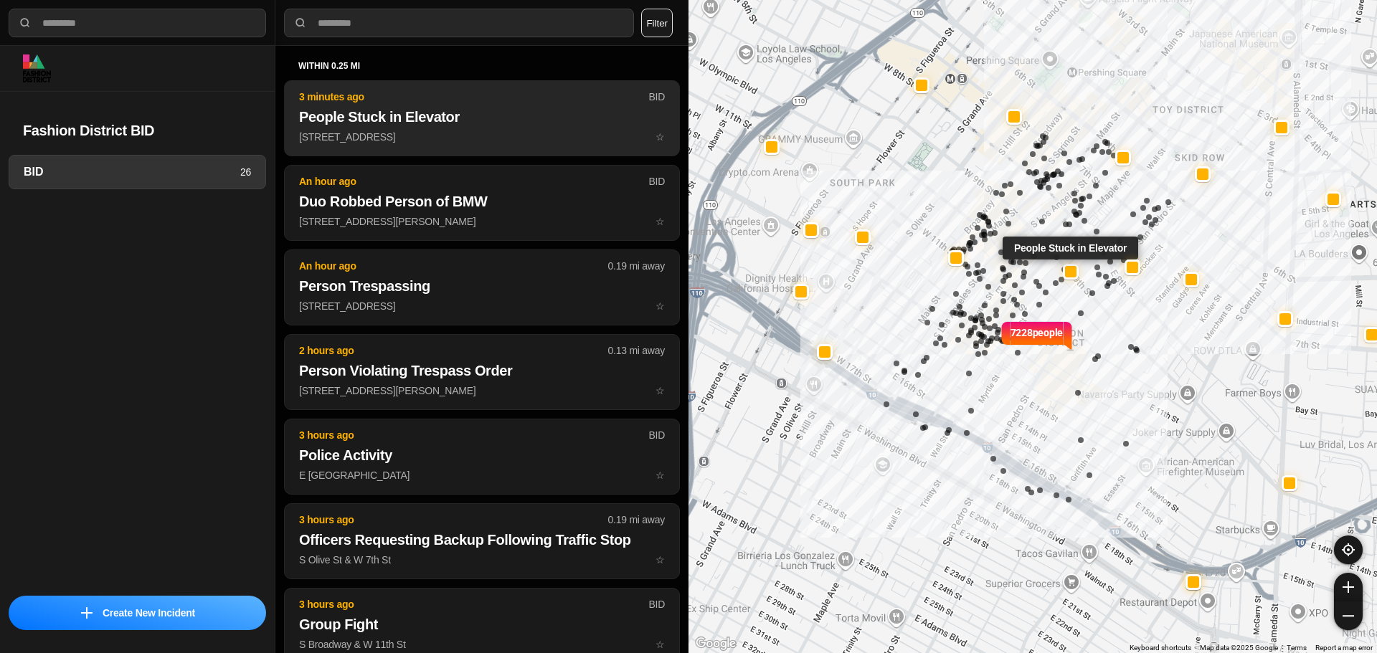
click at [350, 116] on h2 "People Stuck in Elevator" at bounding box center [482, 117] width 366 height 20
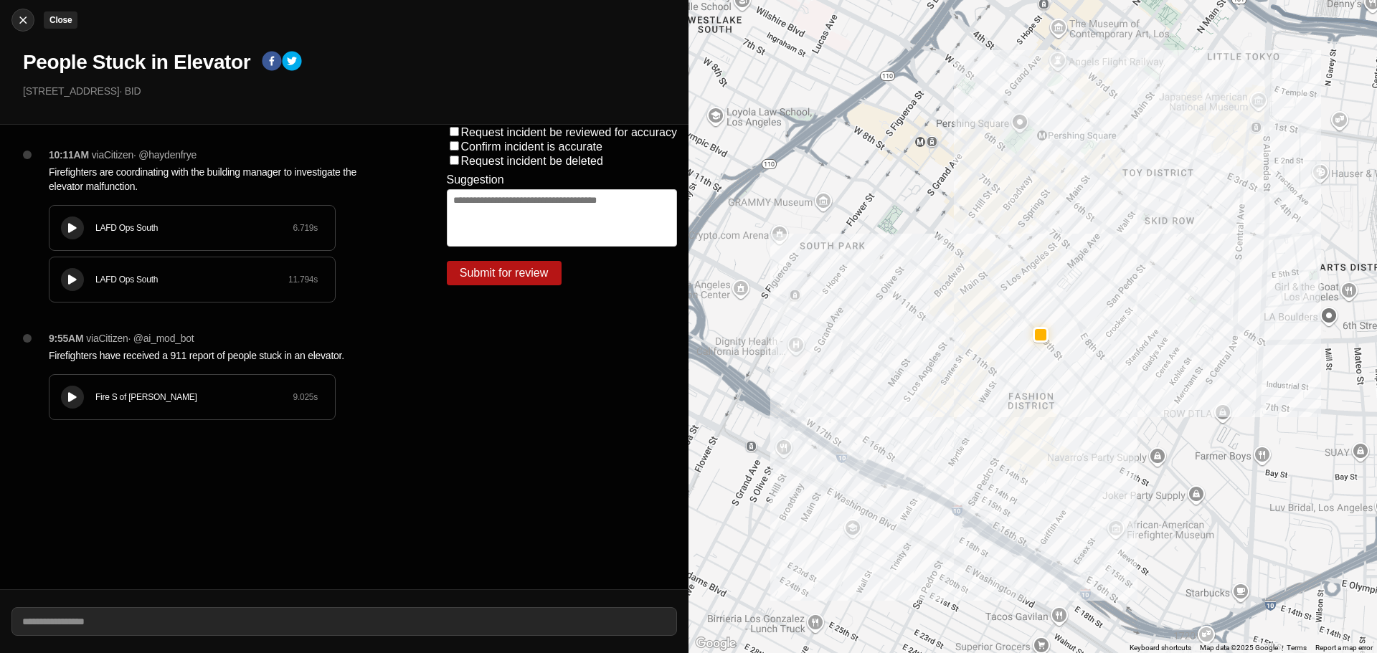
click at [24, 19] on img at bounding box center [23, 20] width 14 height 14
select select "*"
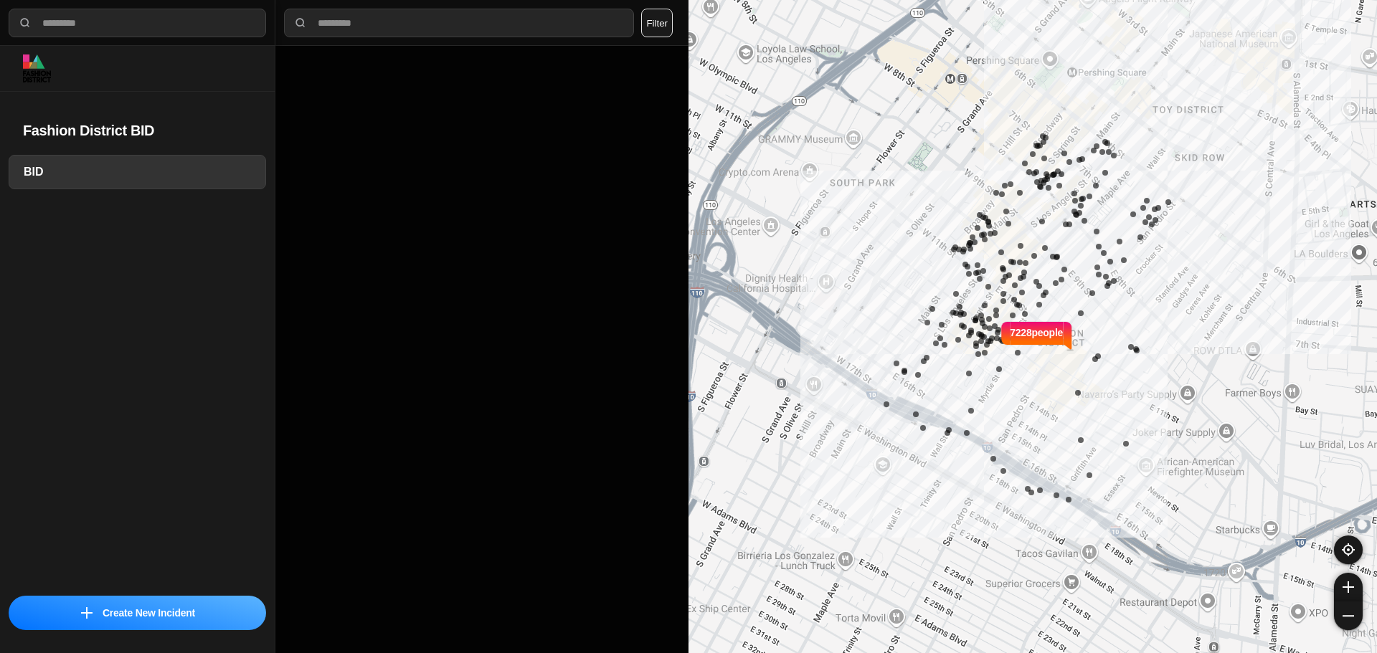
select select "*"
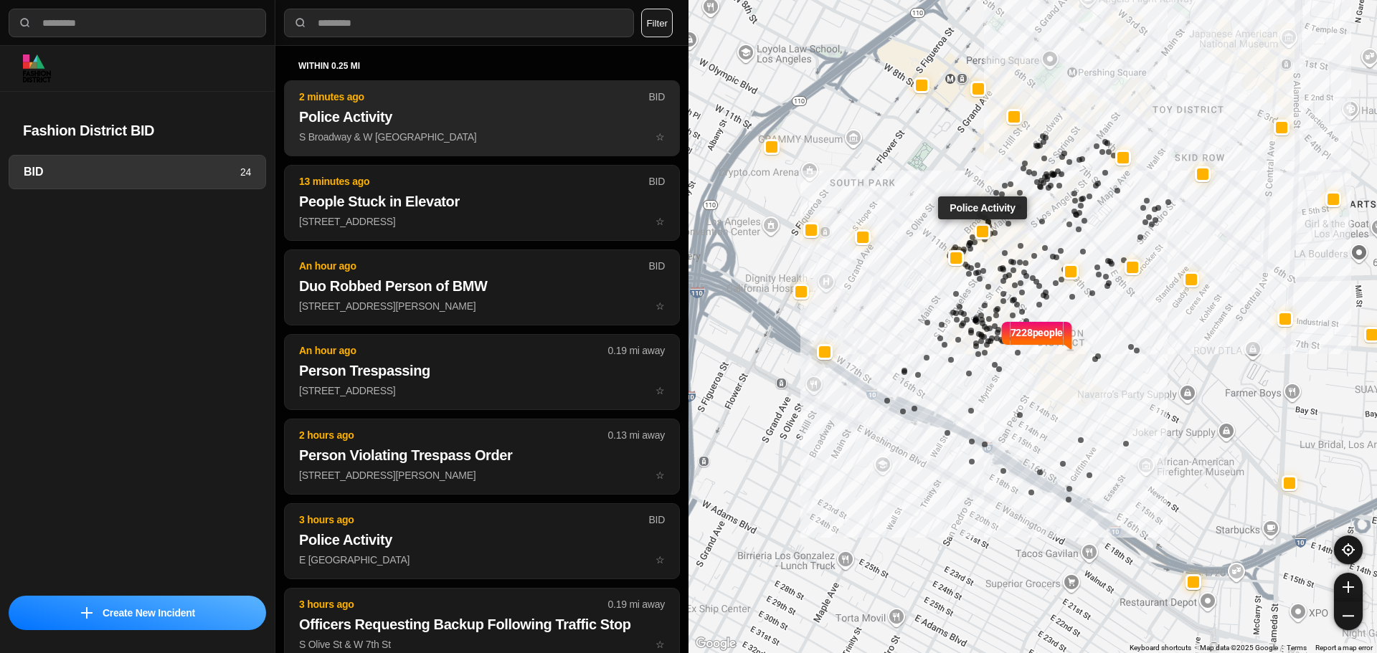
click at [429, 124] on h2 "Police Activity" at bounding box center [482, 117] width 366 height 20
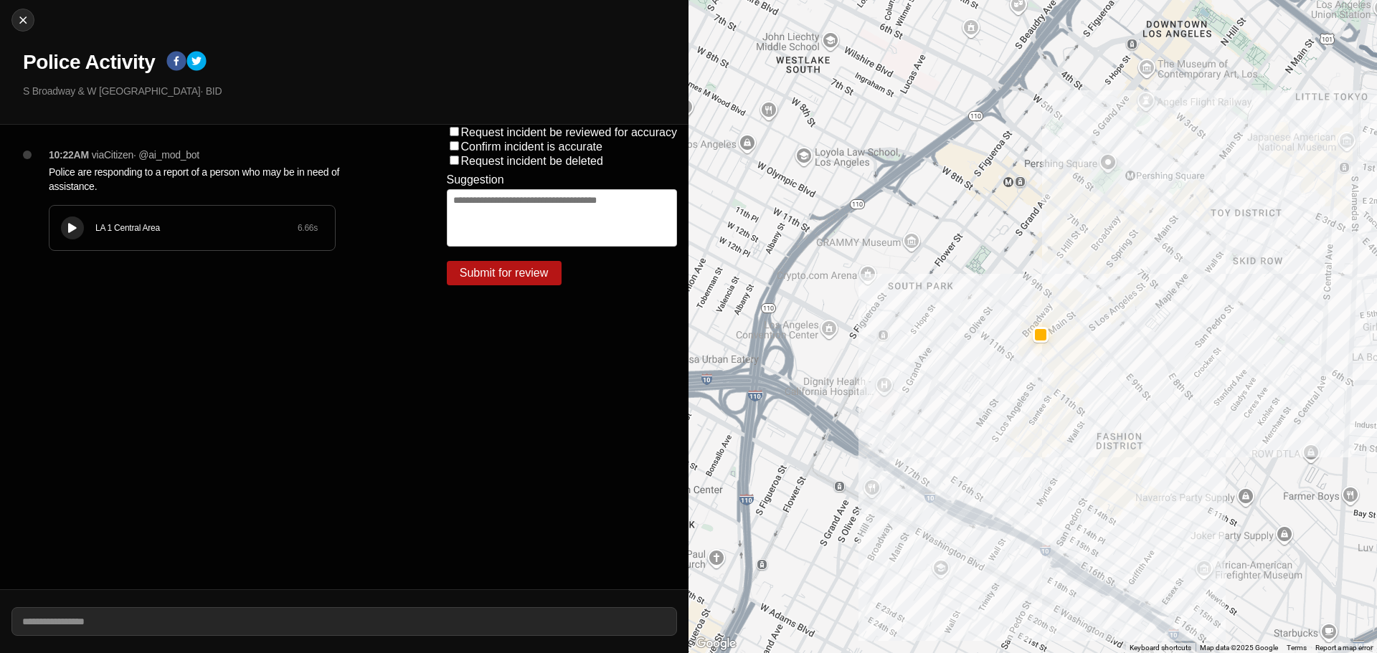
click at [79, 217] on div "LA 1 Central Area 6.66 s" at bounding box center [191, 228] width 285 height 44
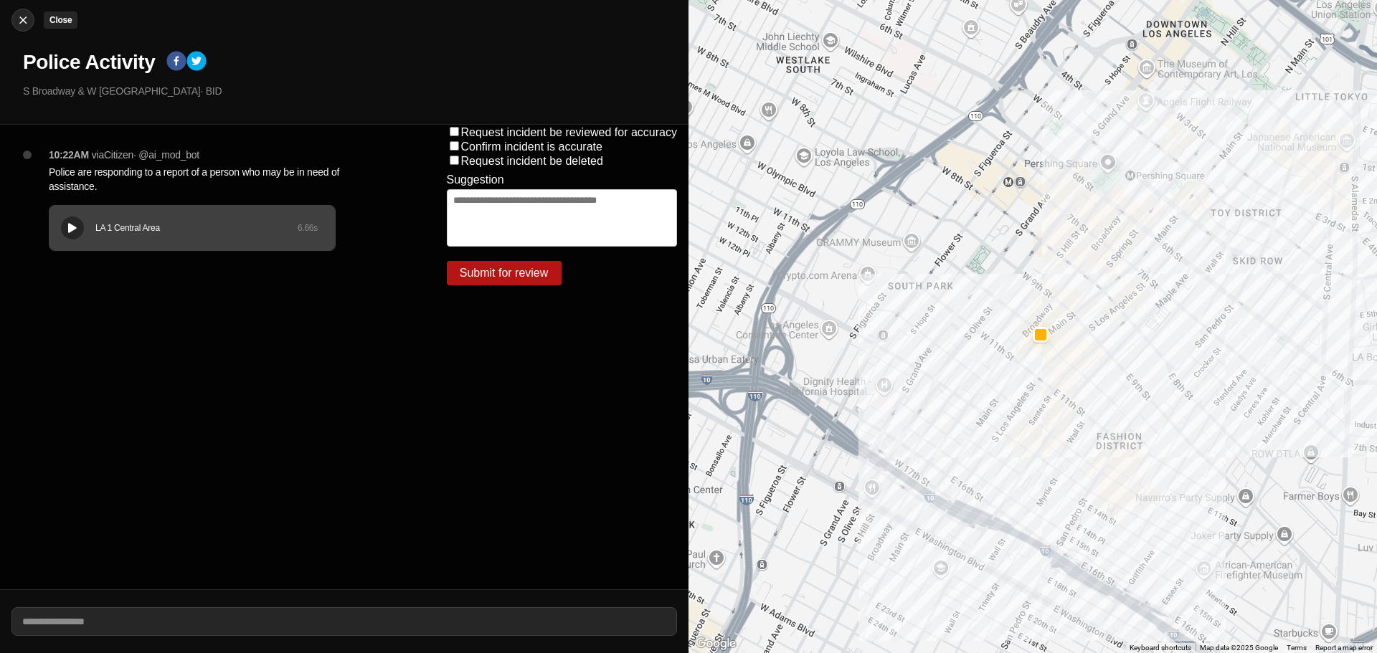
click at [26, 14] on img at bounding box center [23, 20] width 14 height 14
select select "*"
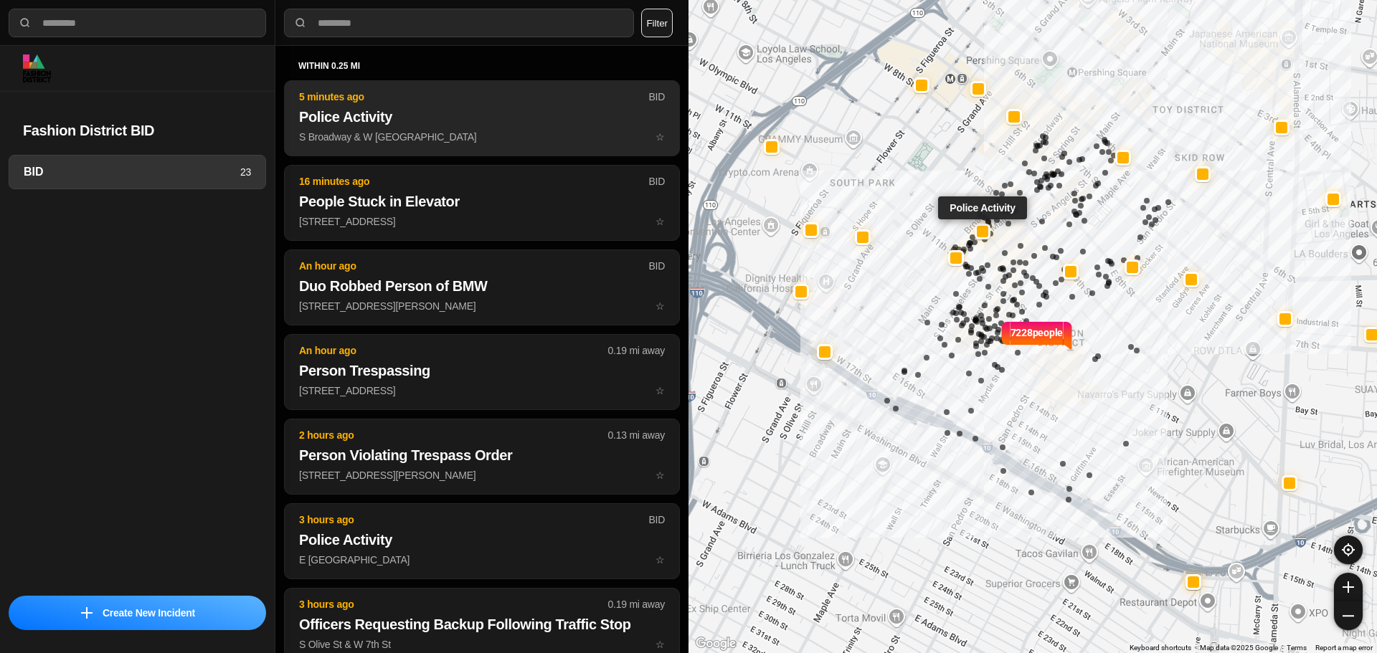
click at [439, 113] on h2 "Police Activity" at bounding box center [482, 117] width 366 height 20
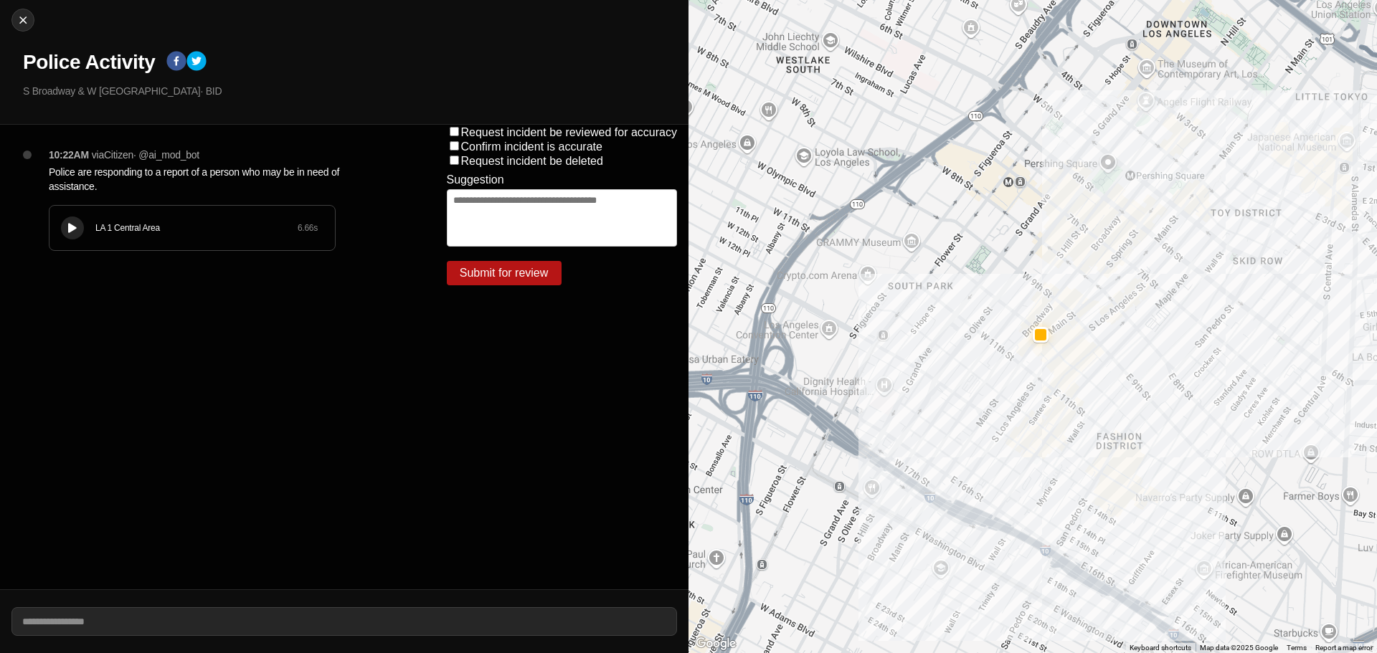
click at [110, 235] on div "LA 1 Central Area 6.66 s" at bounding box center [191, 228] width 285 height 44
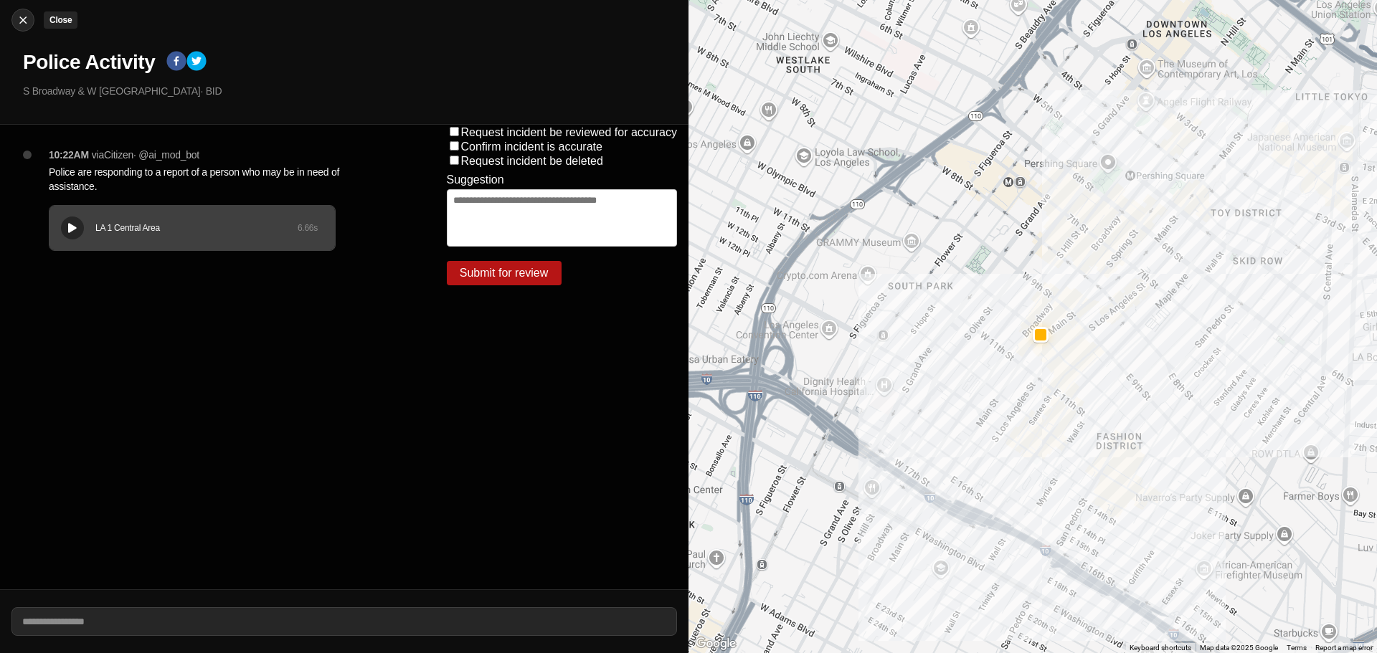
click at [29, 19] on img at bounding box center [23, 20] width 14 height 14
select select "*"
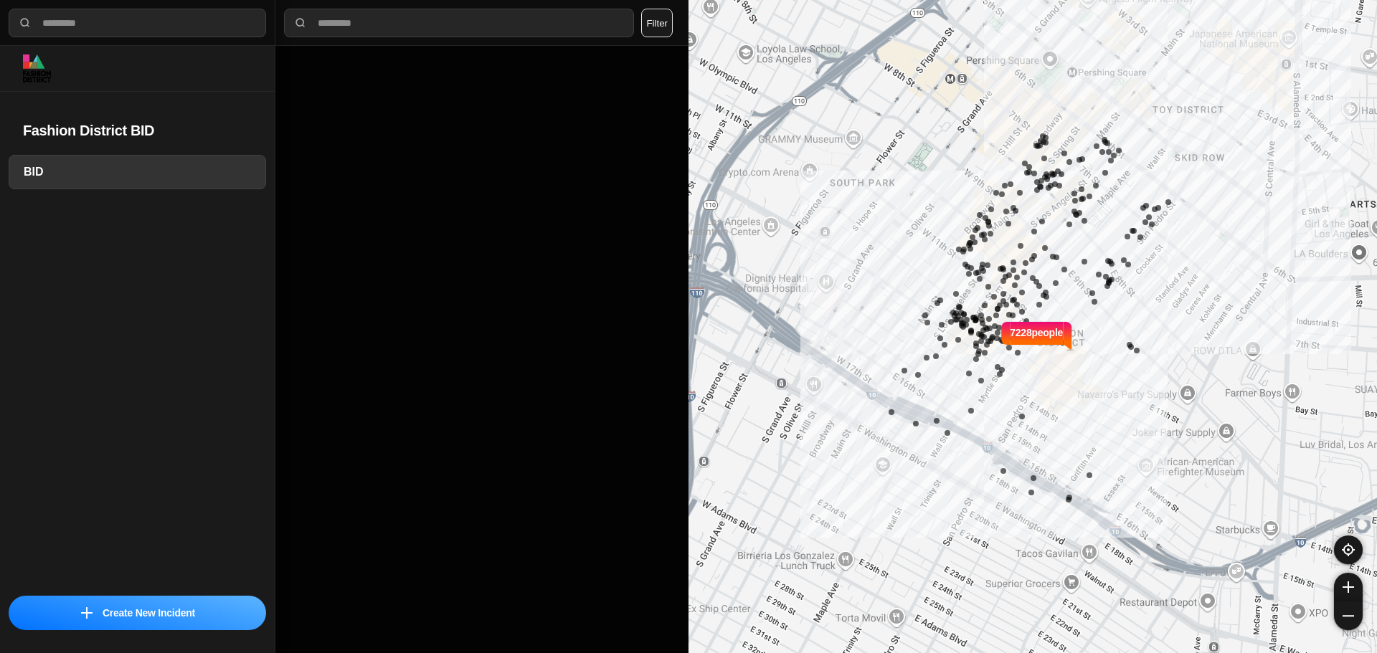
select select "*"
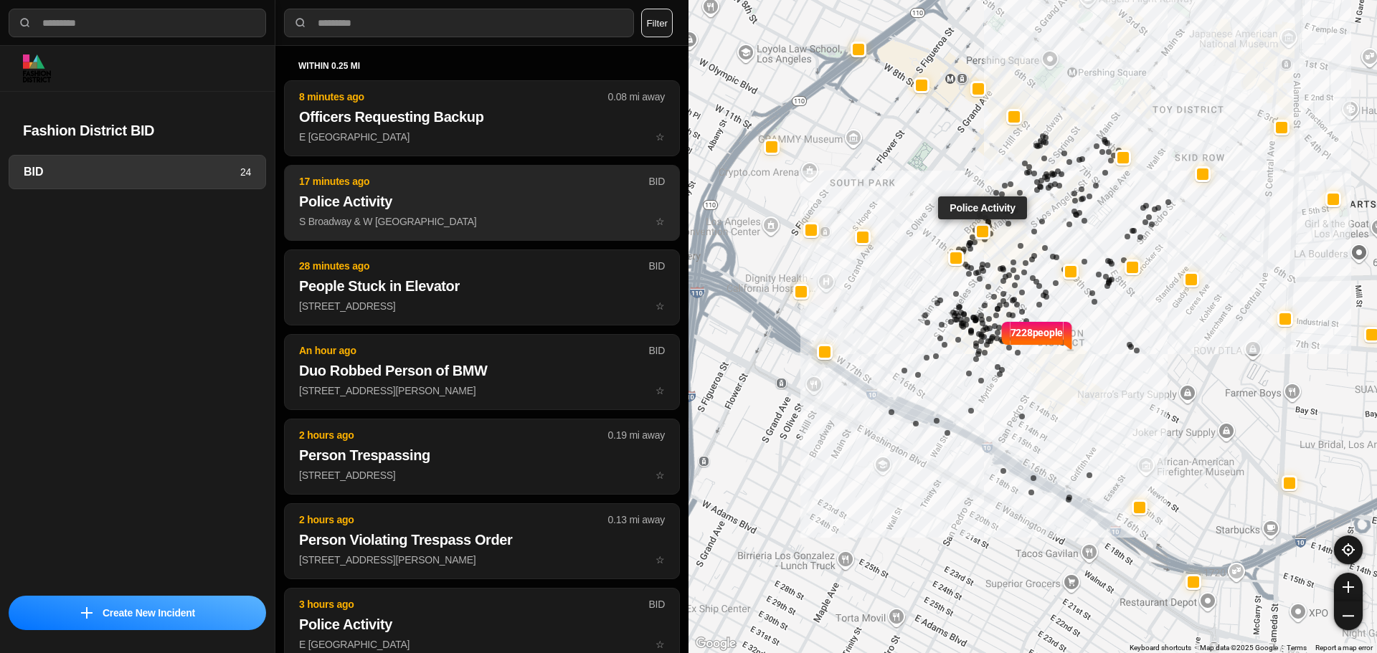
click at [399, 219] on p "S Broadway & W Olympic Blvd ☆" at bounding box center [482, 221] width 366 height 14
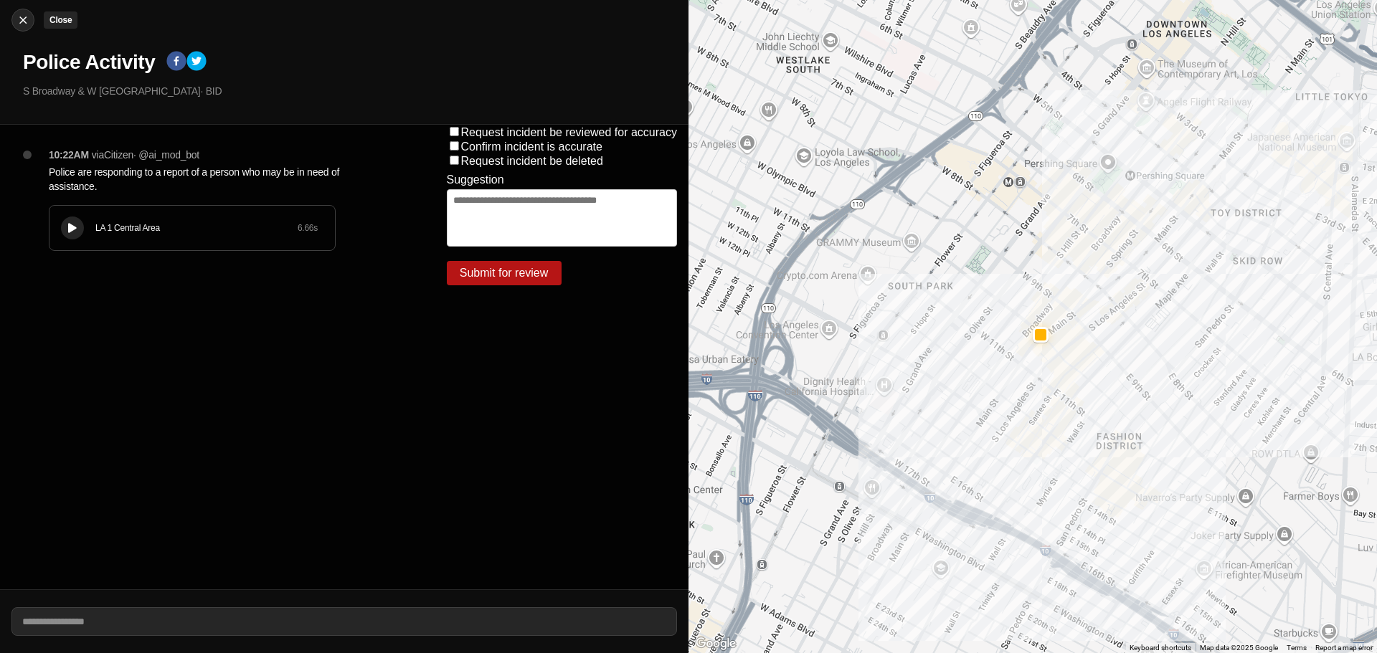
click at [29, 26] on img at bounding box center [23, 20] width 14 height 14
select select "*"
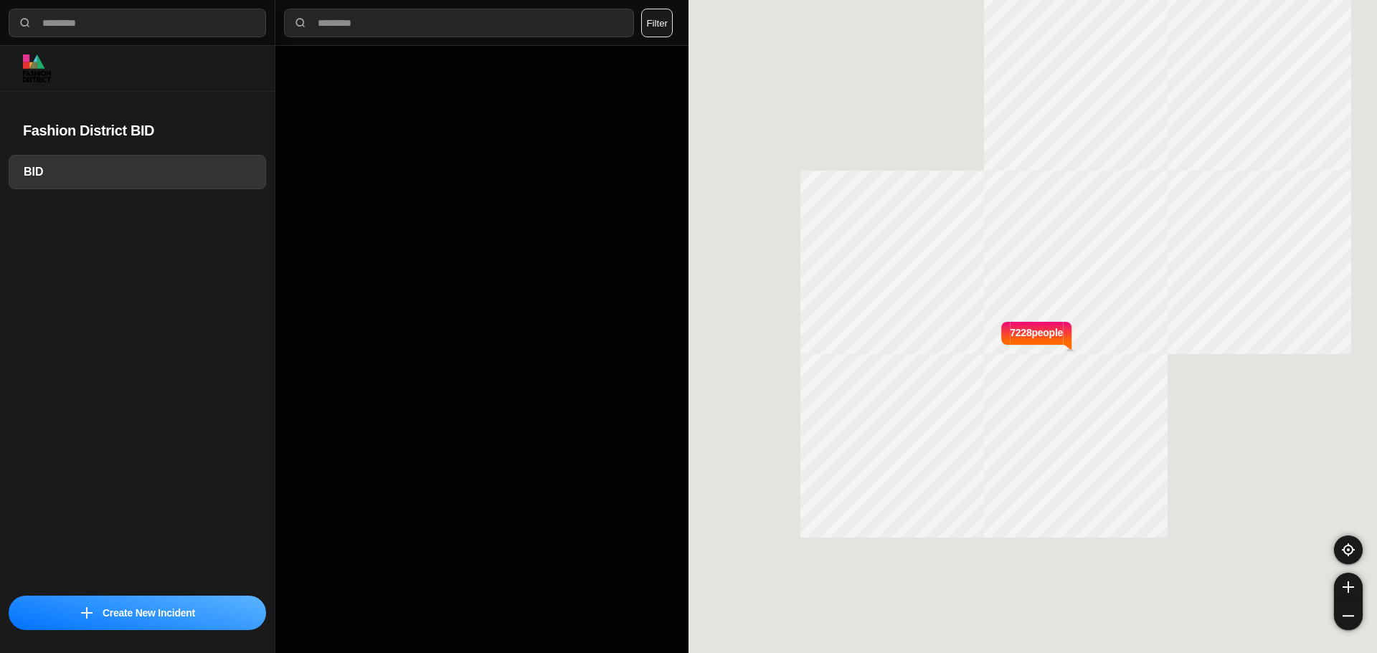
select select "*"
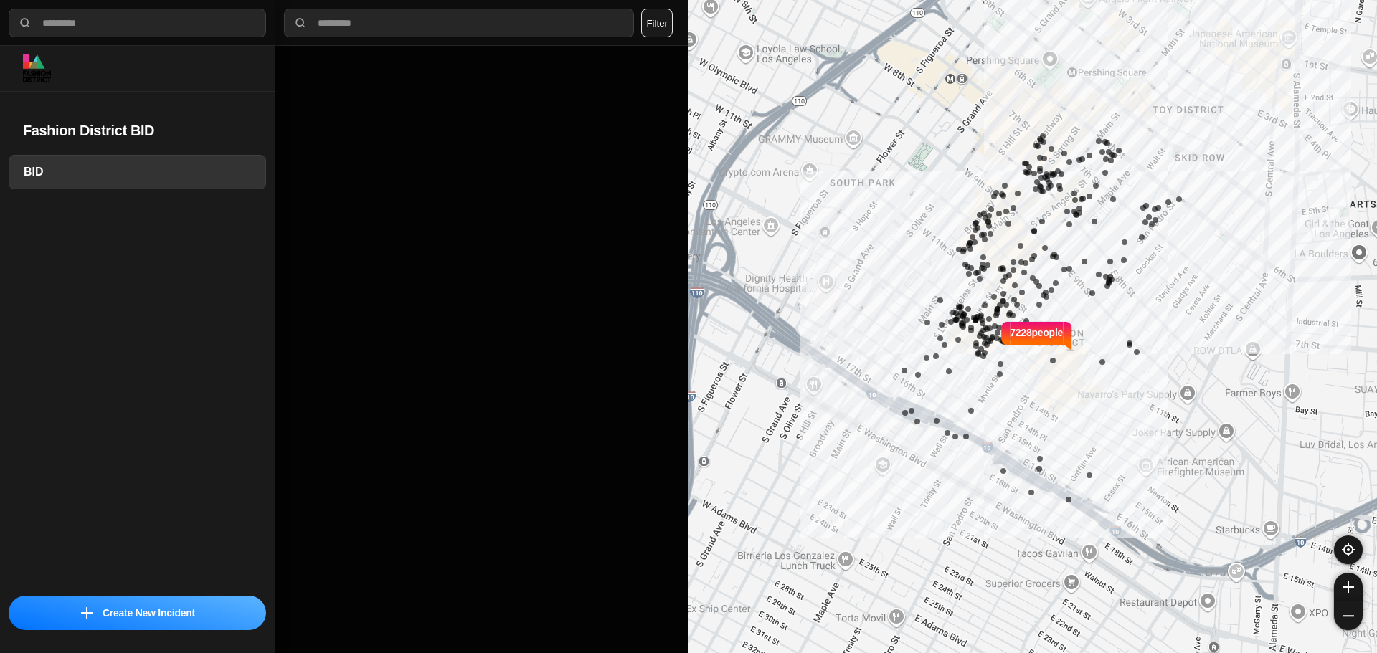
select select "*"
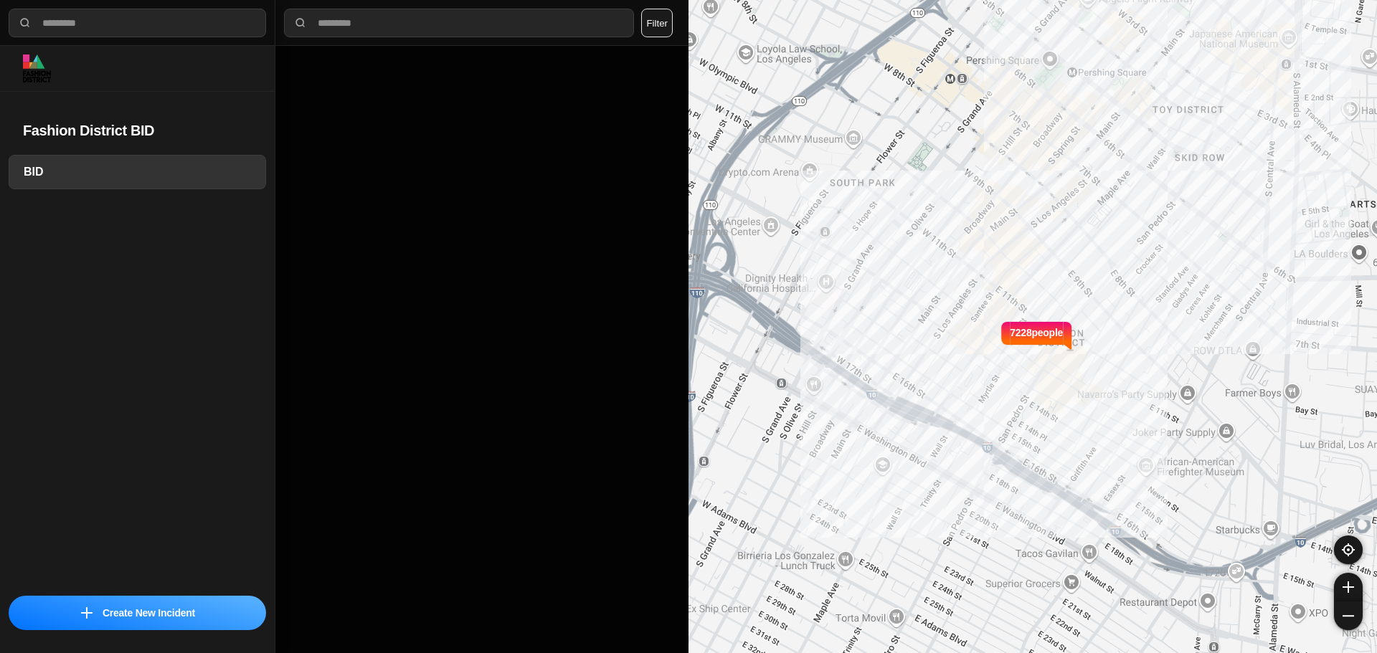
select select "*"
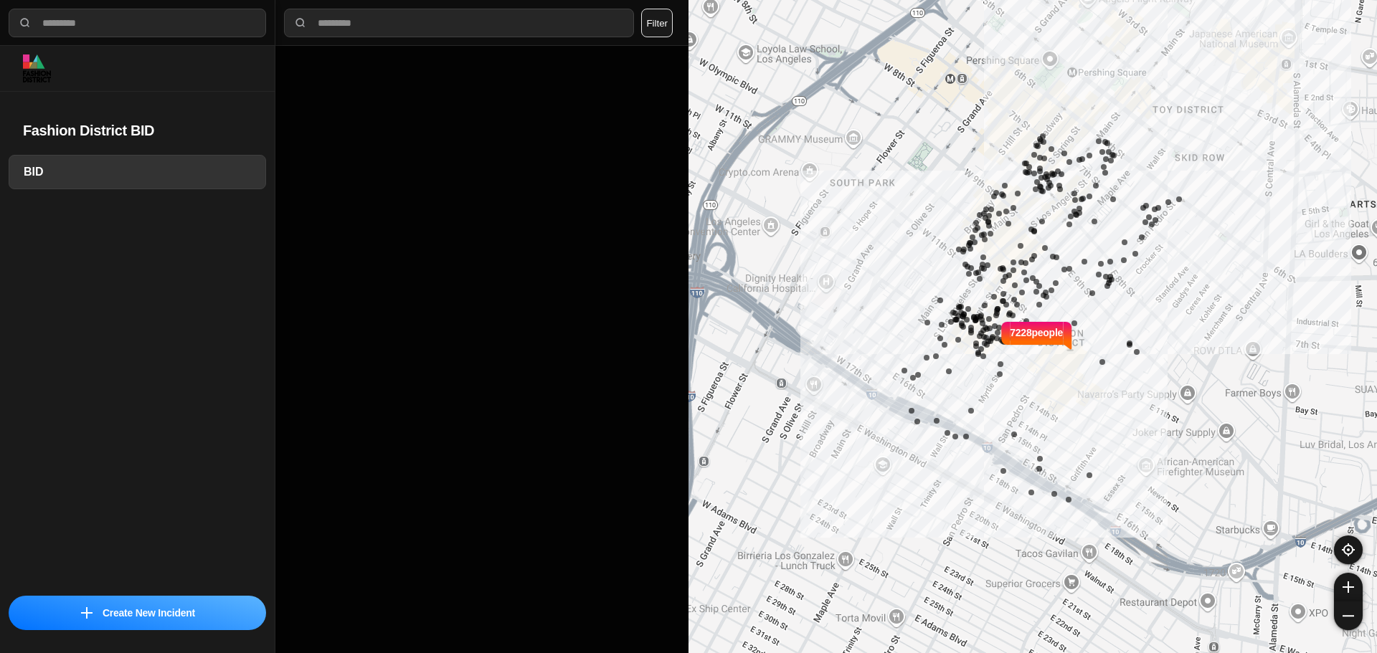
select select "*"
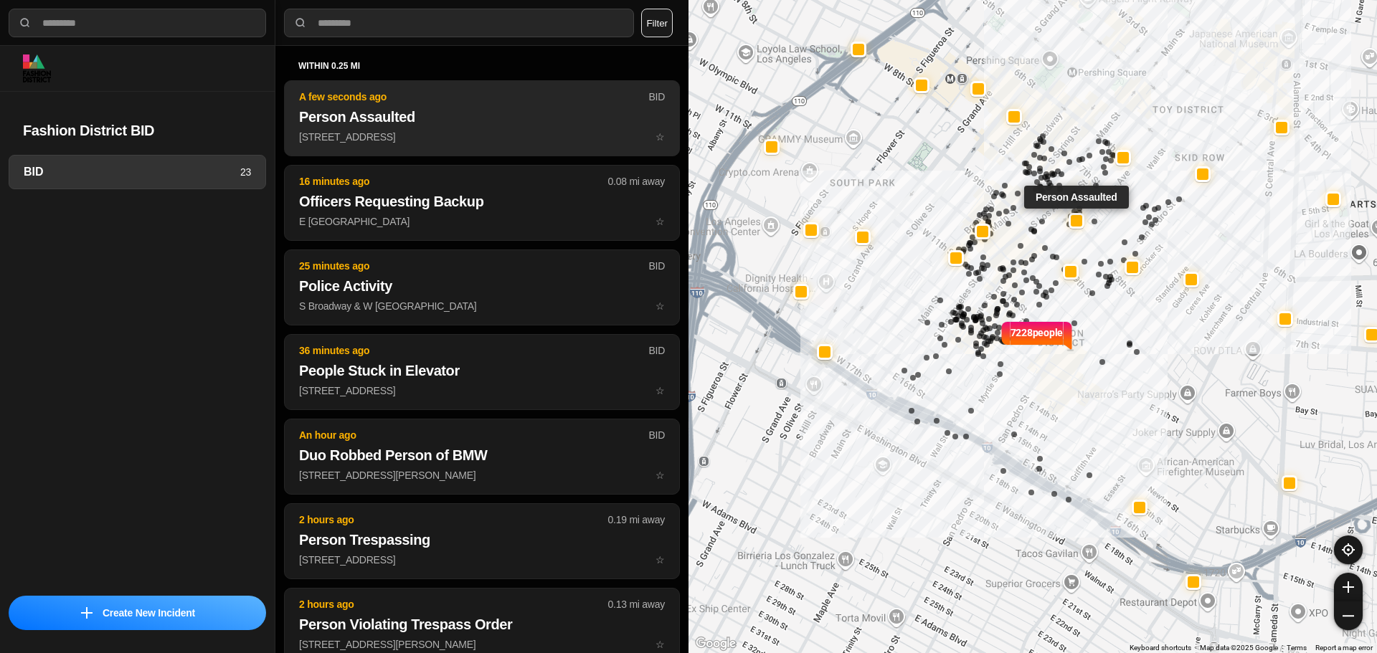
click at [447, 118] on h2 "Person Assaulted" at bounding box center [482, 117] width 366 height 20
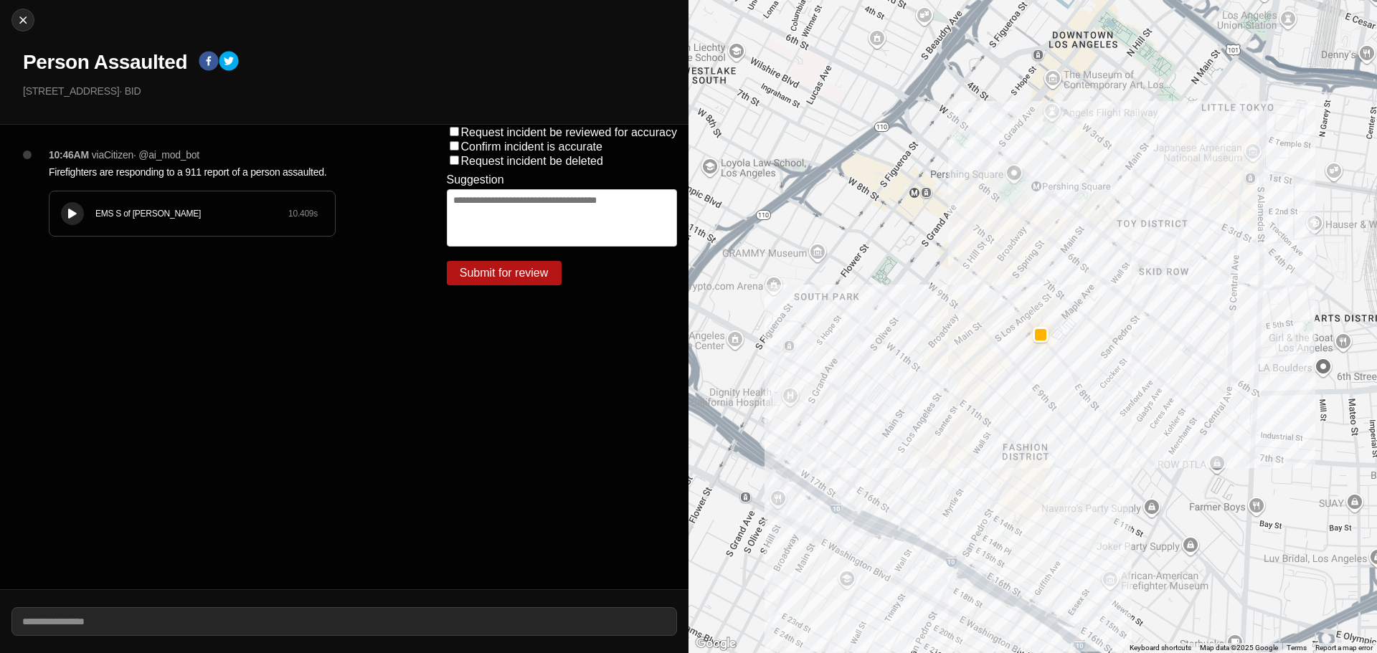
click at [69, 212] on icon at bounding box center [72, 213] width 9 height 9
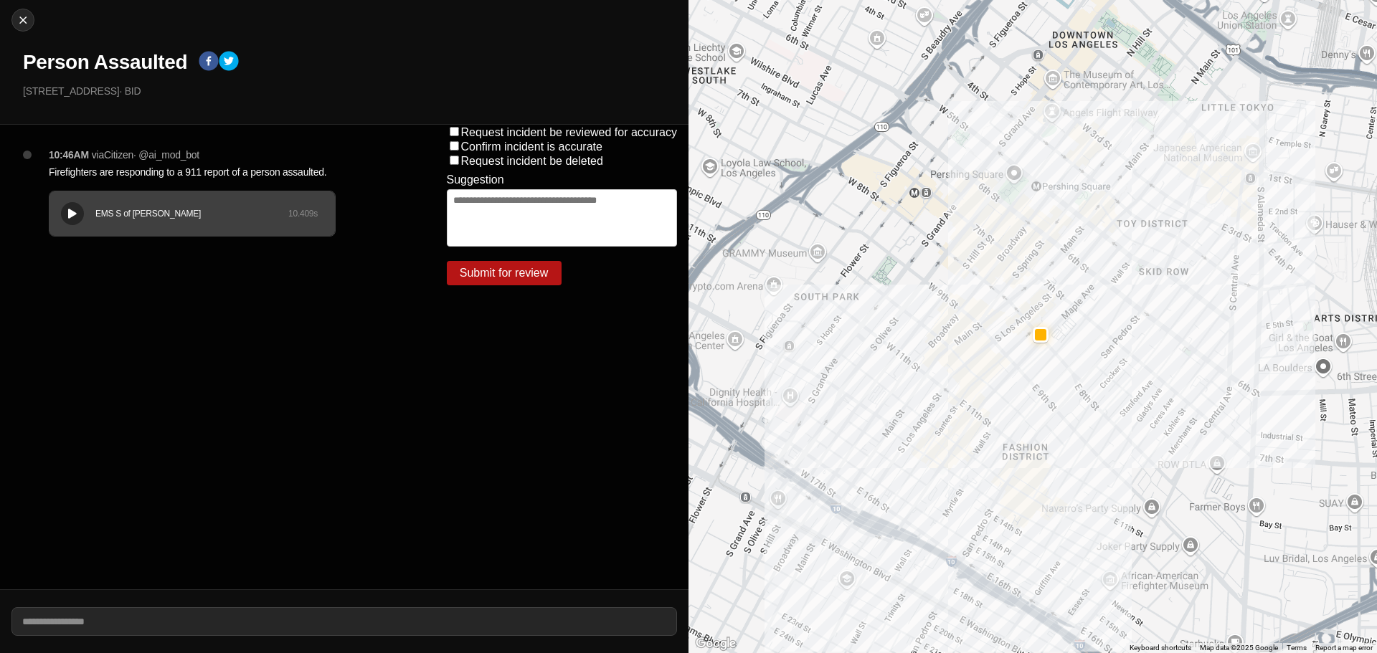
click at [103, 63] on h1 "Person Assaulted" at bounding box center [105, 62] width 164 height 26
copy div "Person Assaulted"
drag, startPoint x: 110, startPoint y: 92, endPoint x: 0, endPoint y: 96, distance: 110.5
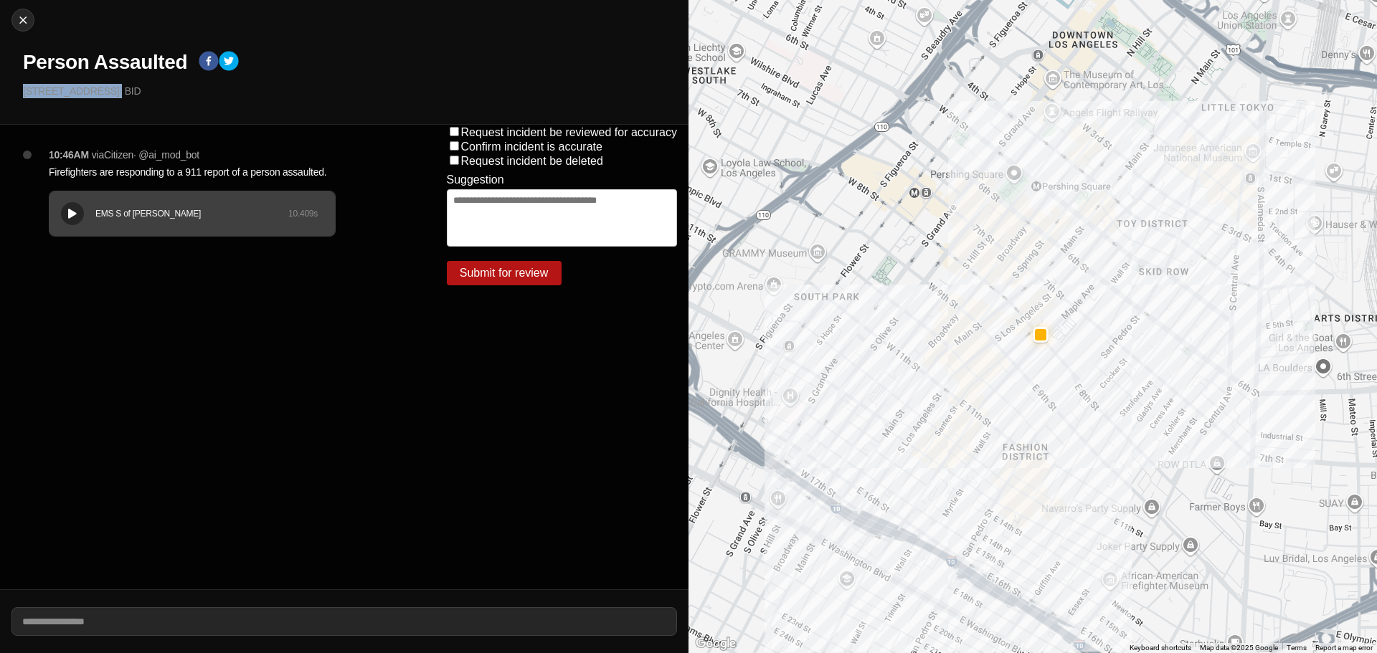
click at [0, 96] on div "Close Person Assaulted 217 East 8Th Street · BID" at bounding box center [344, 62] width 689 height 125
copy p "[STREET_ADDRESS]"
click at [244, 174] on p "Firefighters are responding to a 911 report of a person assaulted." at bounding box center [219, 172] width 341 height 14
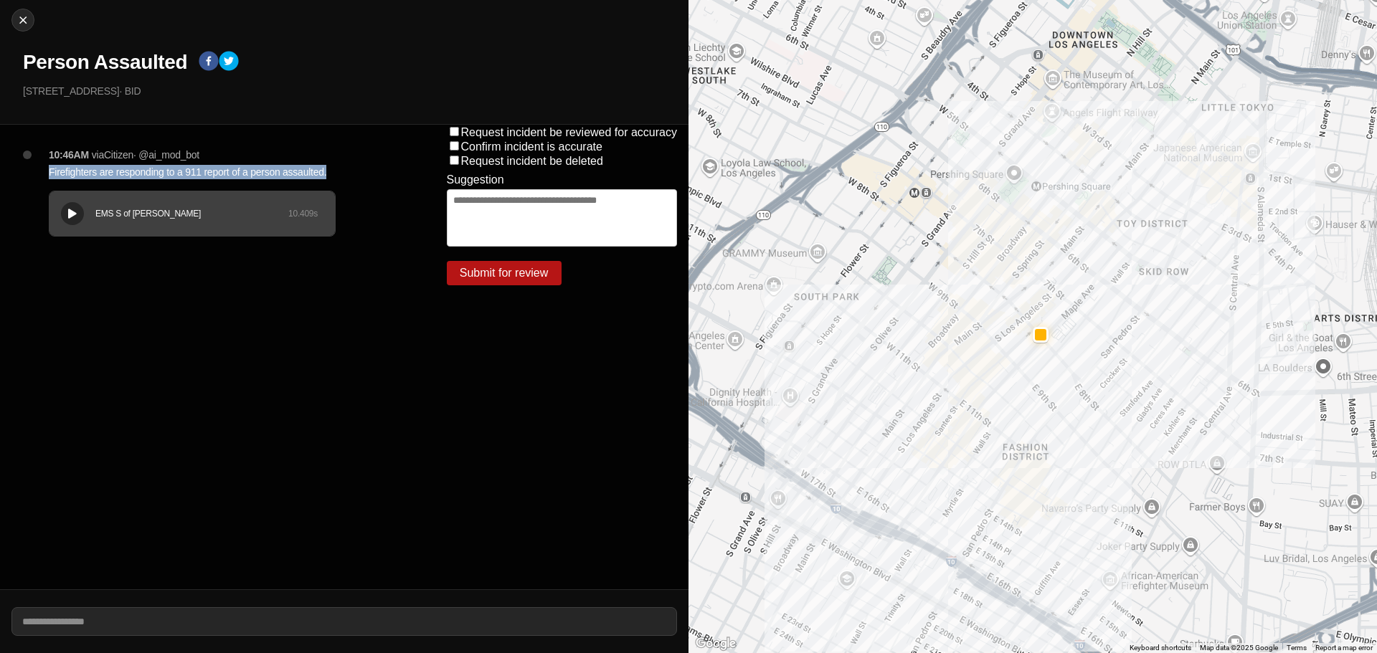
click at [244, 174] on p "Firefighters are responding to a 911 report of a person assaulted." at bounding box center [219, 172] width 341 height 14
copy p "Firefighters are responding to a 911 report of a person assaulted."
click at [25, 22] on img at bounding box center [23, 20] width 14 height 14
select select "*"
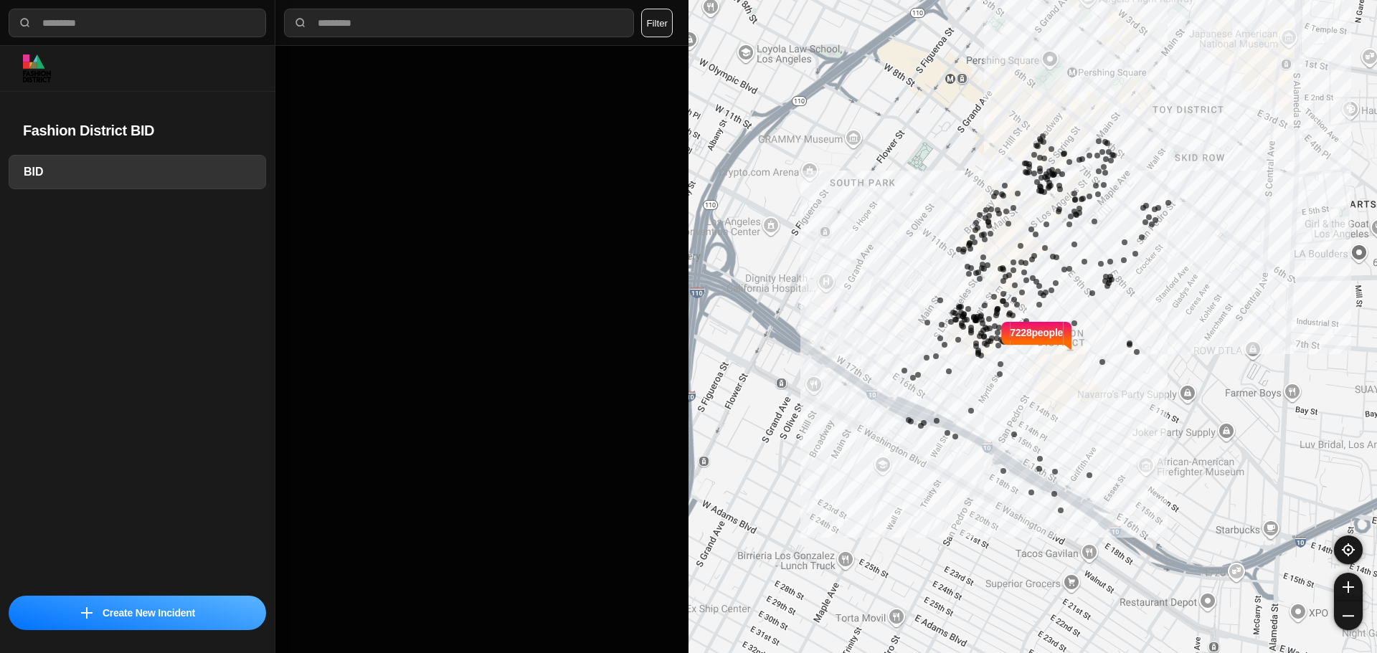
select select "*"
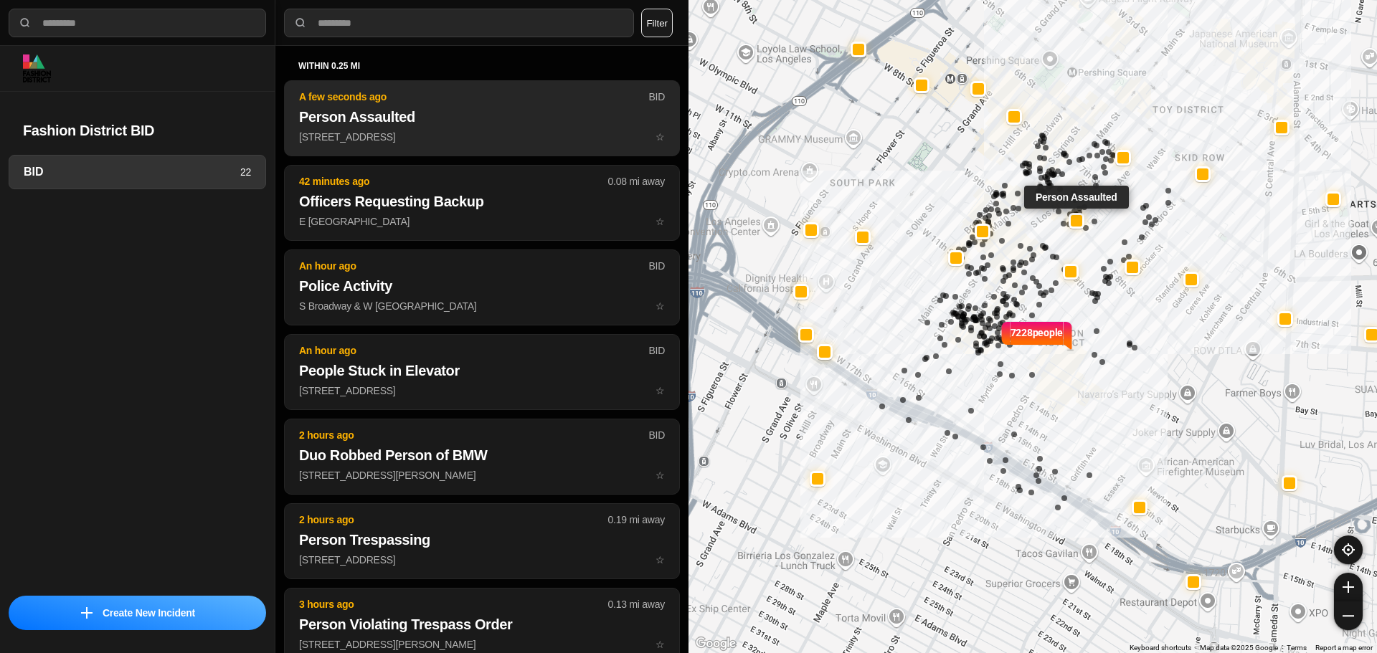
click at [467, 133] on p "217 East 8Th Street ☆" at bounding box center [482, 137] width 366 height 14
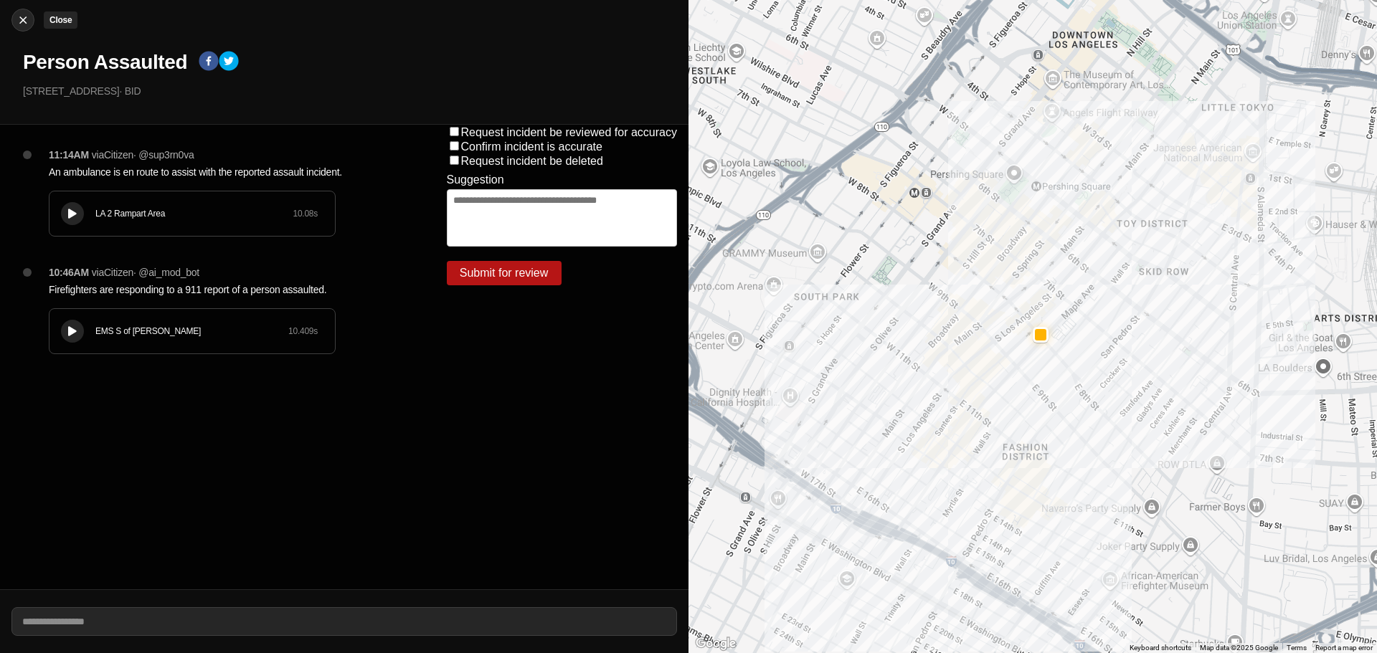
click at [24, 15] on img at bounding box center [23, 20] width 14 height 14
select select "*"
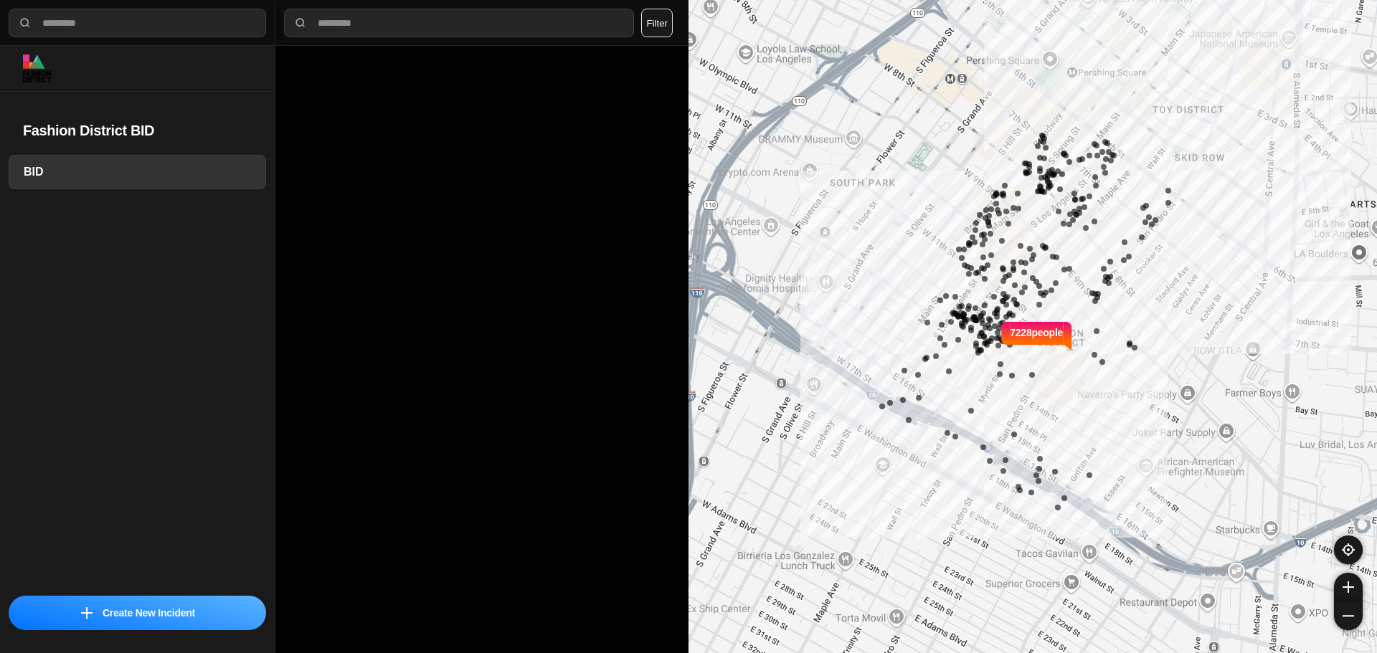
select select "*"
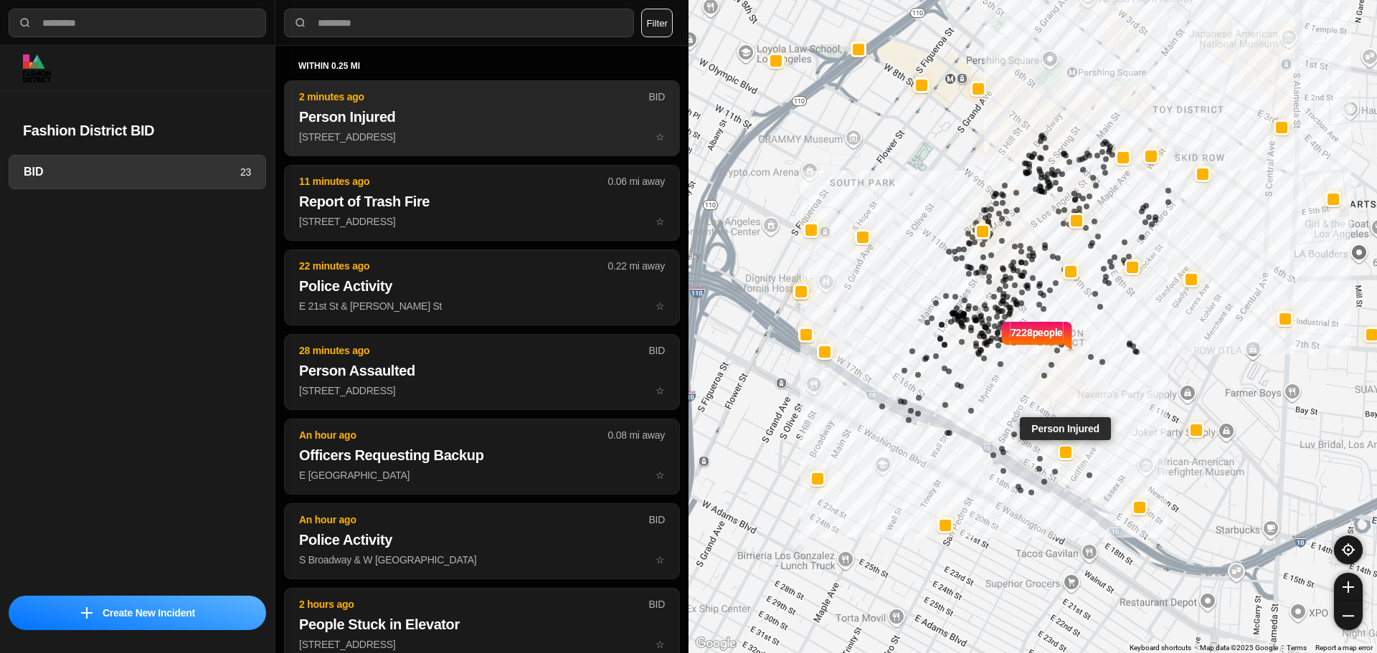
click at [443, 120] on h2 "Person Injured" at bounding box center [482, 117] width 366 height 20
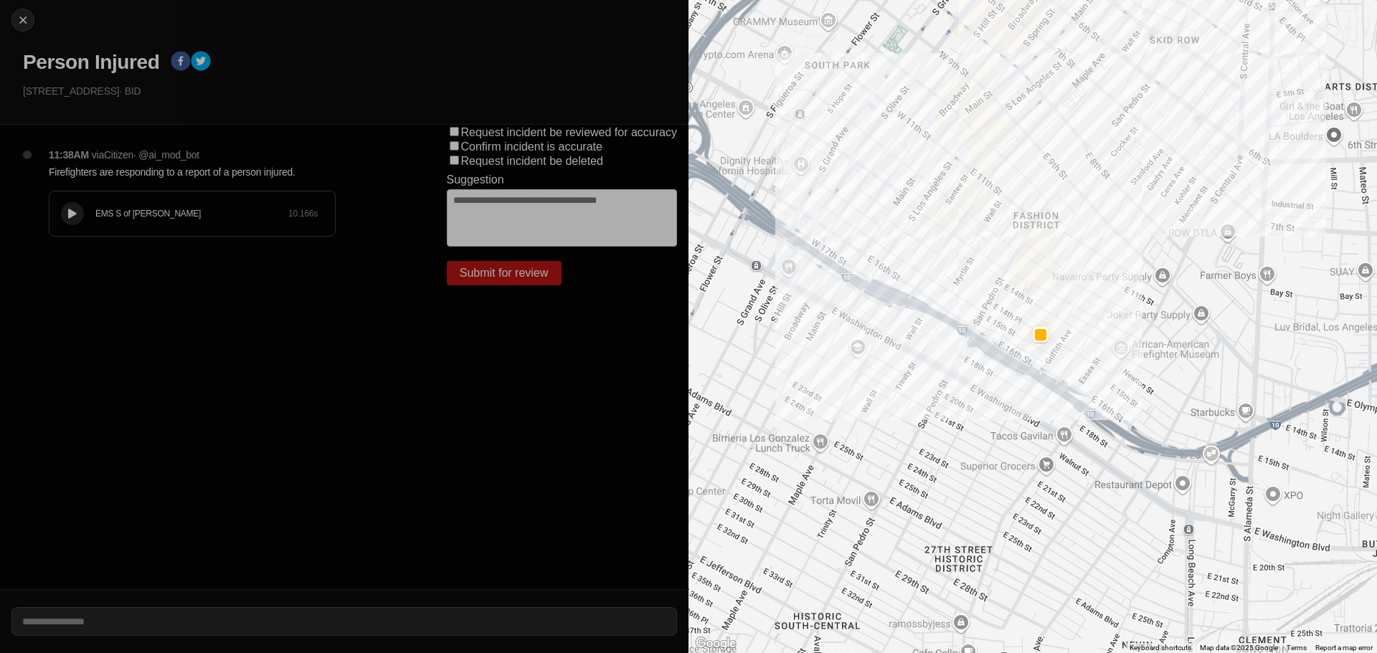
click at [62, 217] on button at bounding box center [72, 213] width 23 height 23
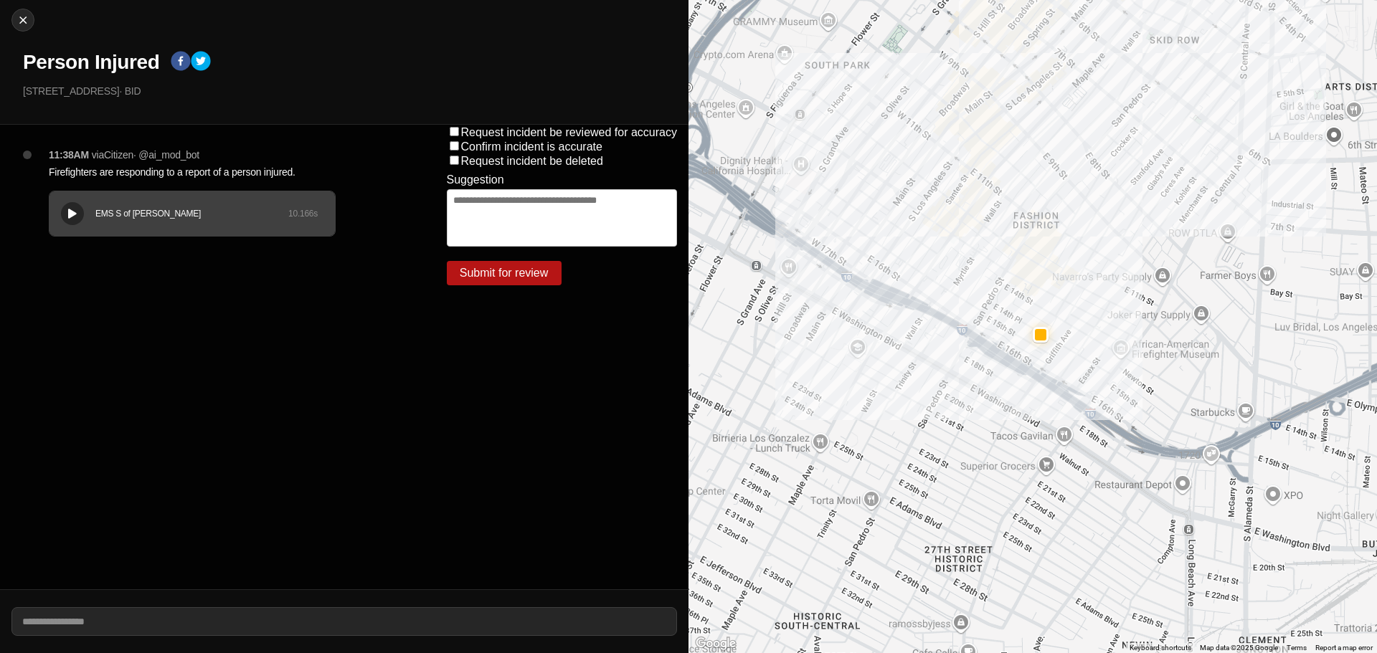
click at [118, 55] on h1 "Person Injured" at bounding box center [91, 62] width 136 height 26
copy div "Person Injured"
drag, startPoint x: 112, startPoint y: 94, endPoint x: 14, endPoint y: 99, distance: 97.7
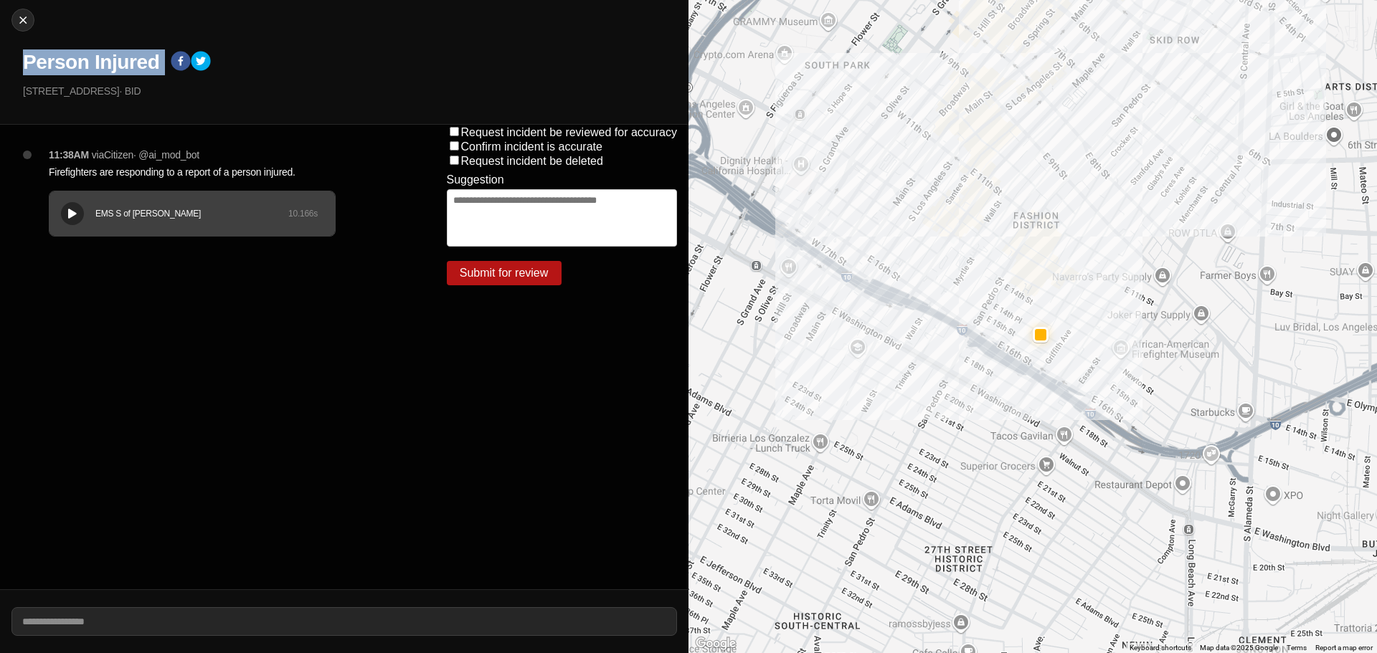
click at [16, 100] on div "Close Person Injured 785 East 14Th Place · BID" at bounding box center [344, 62] width 689 height 125
copy p "[STREET_ADDRESS]"
click at [207, 171] on p "Firefighters are responding to a report of a person injured." at bounding box center [219, 172] width 341 height 14
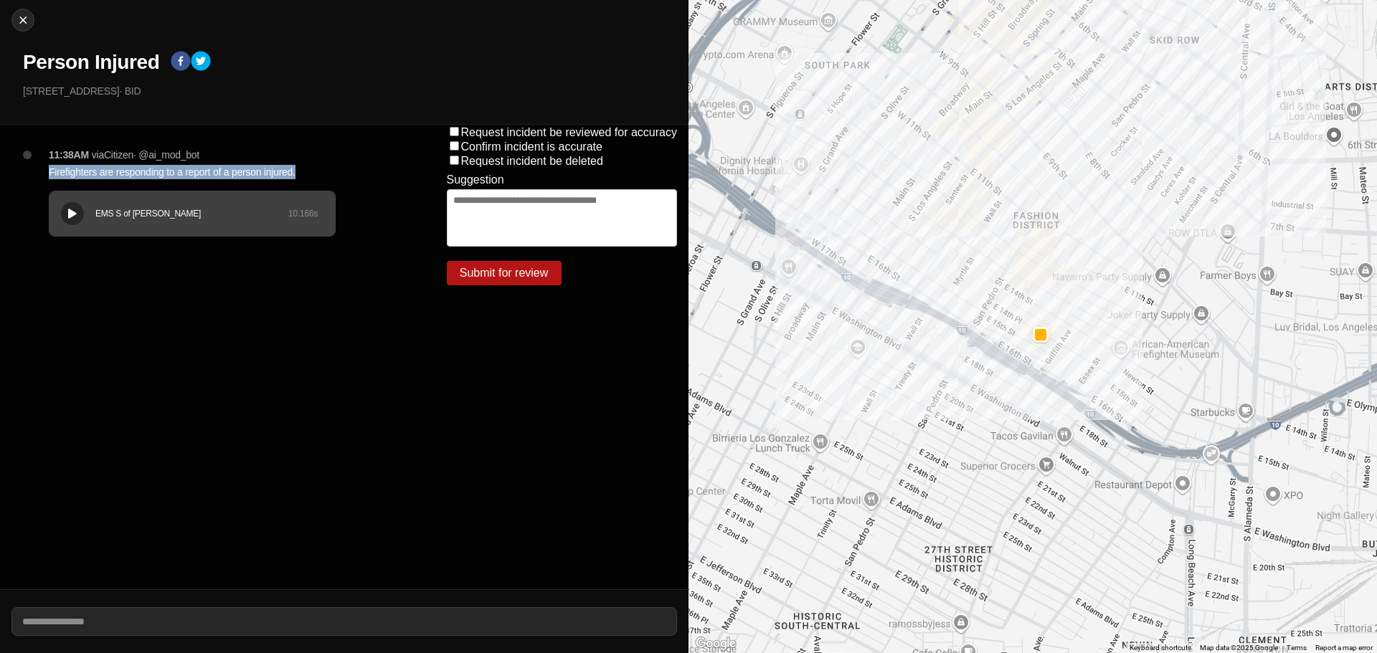
click at [207, 171] on p "Firefighters are responding to a report of a person injured." at bounding box center [219, 172] width 341 height 14
copy p "Firefighters are responding to a report of a person injured."
click at [24, 22] on img at bounding box center [23, 20] width 14 height 14
select select "*"
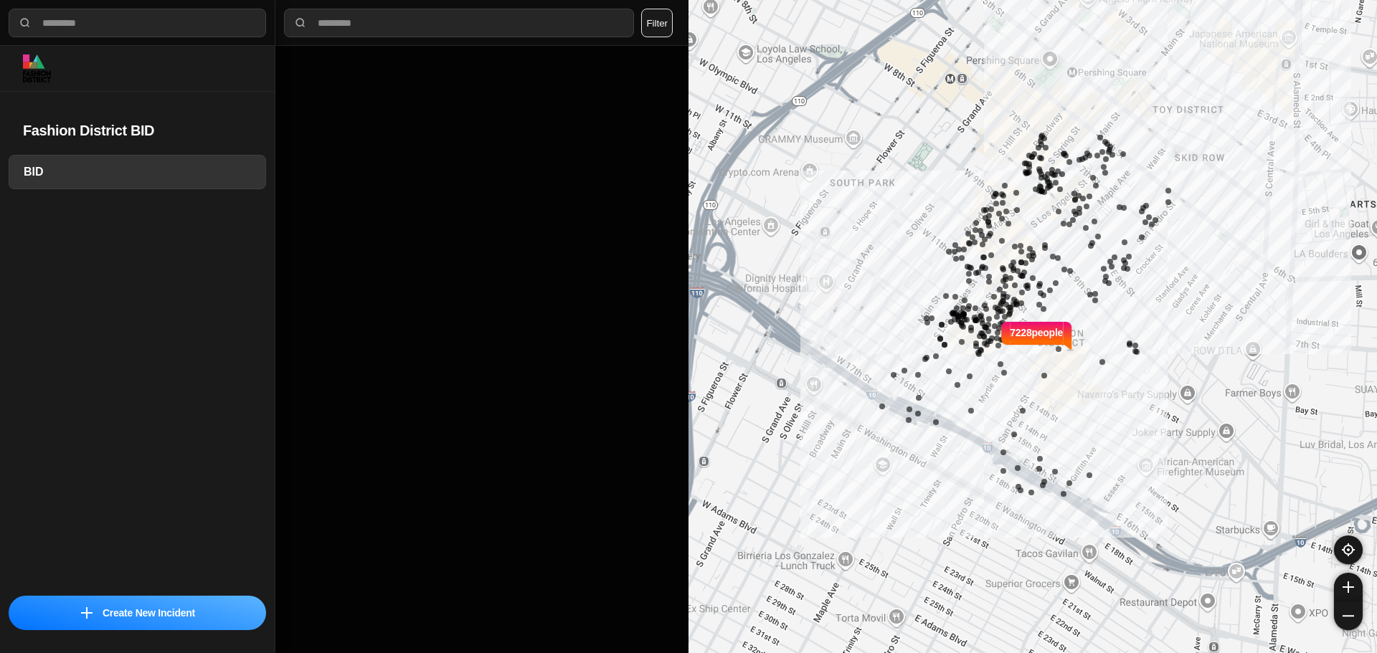
select select "*"
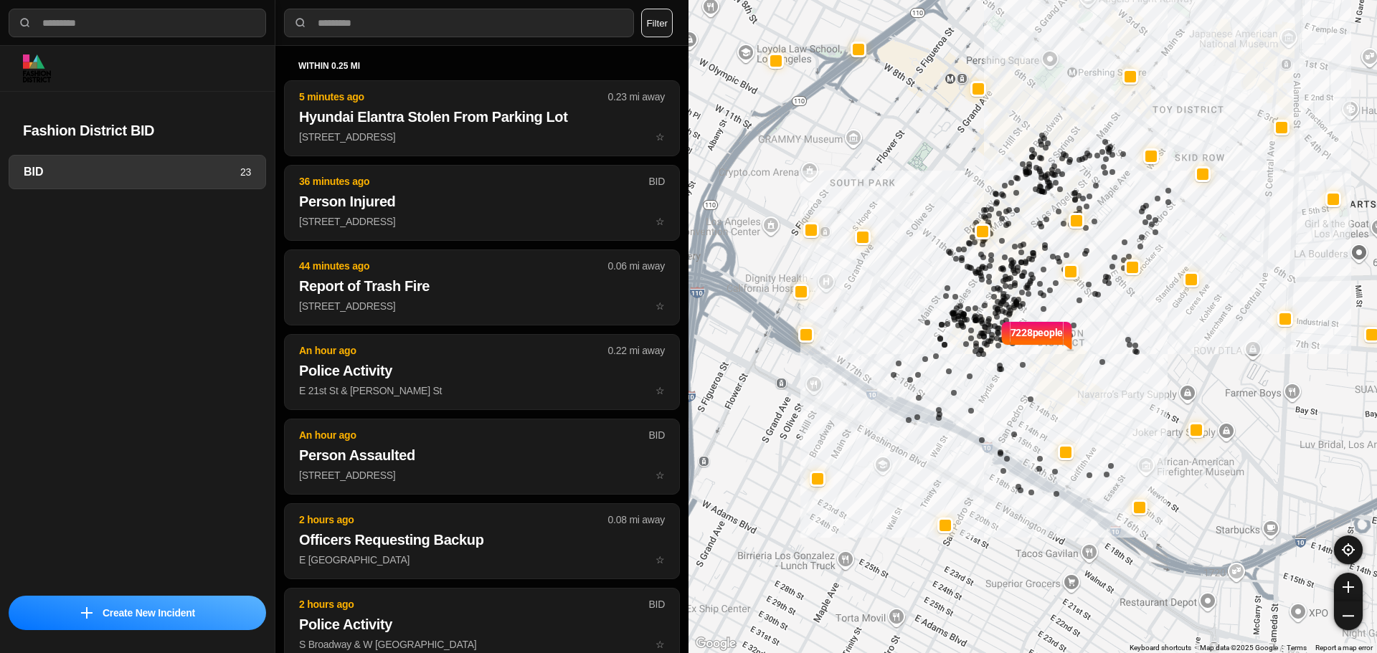
select select "*"
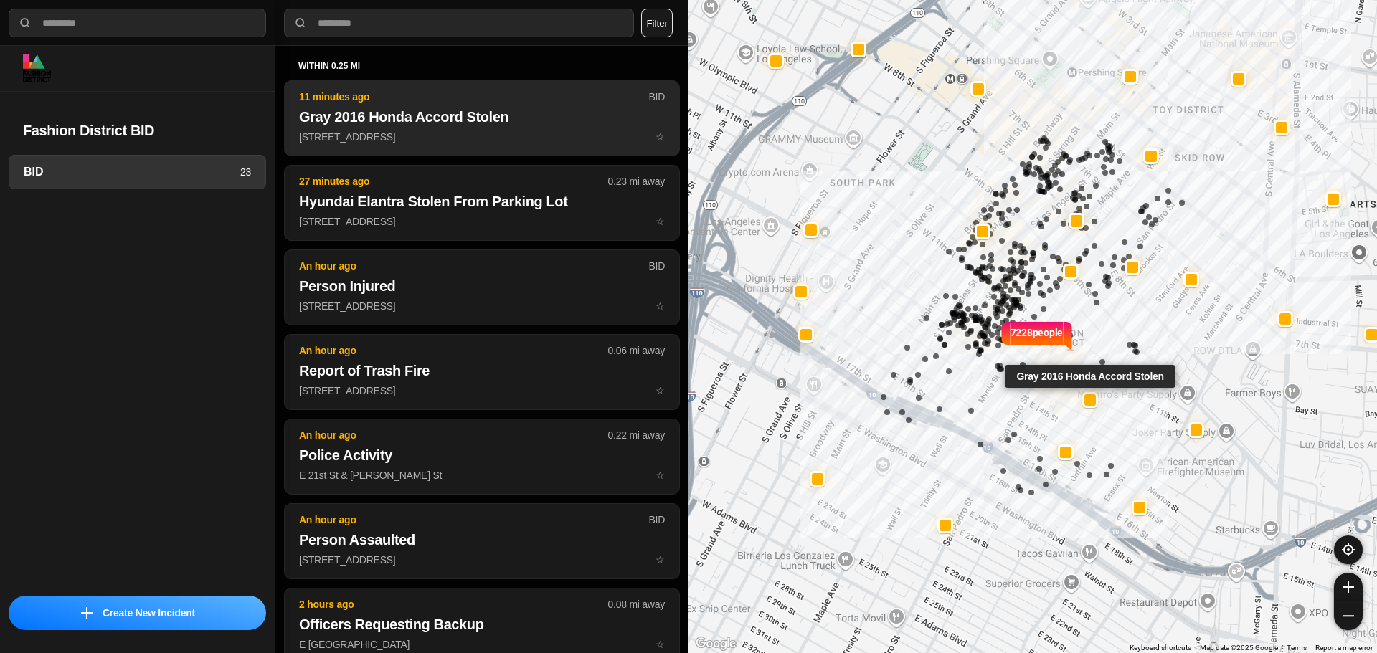
click at [466, 128] on button "11 minutes ago BID Gray 2016 Honda Accord Stolen 779 [GEOGRAPHIC_DATA] ☆" at bounding box center [482, 118] width 396 height 76
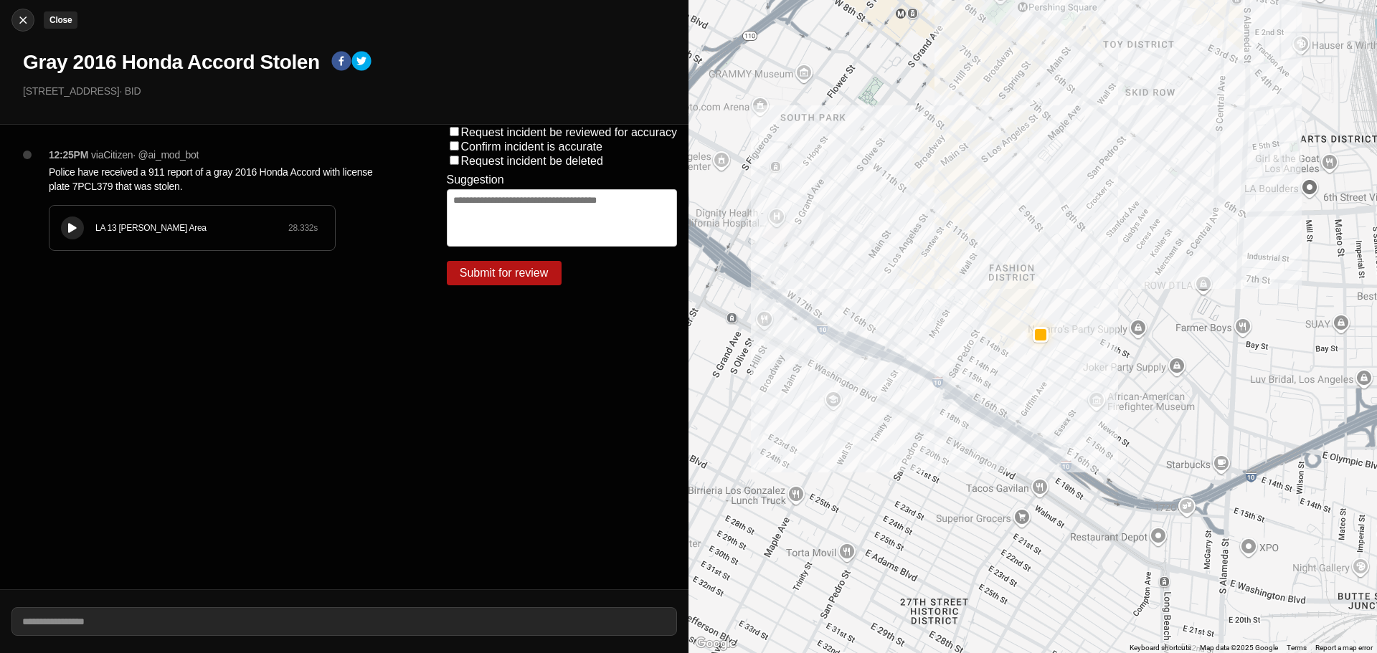
click at [20, 16] on img at bounding box center [23, 20] width 14 height 14
select select "*"
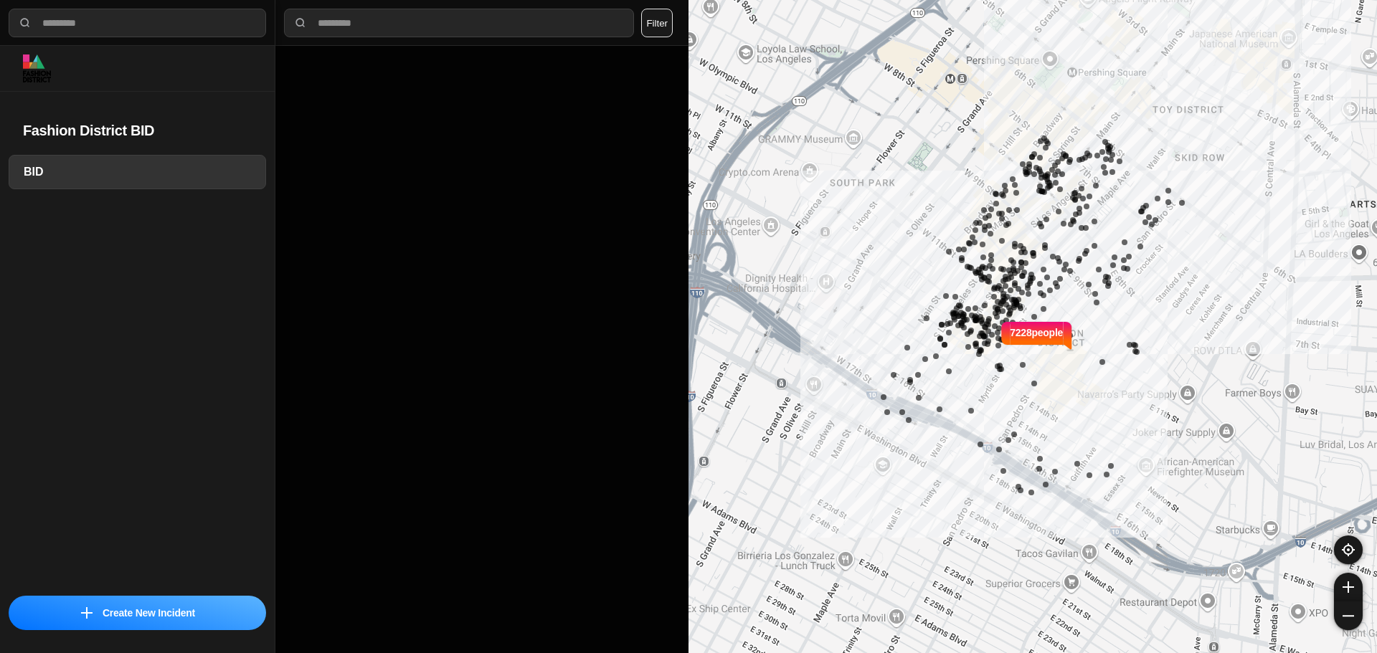
select select "*"
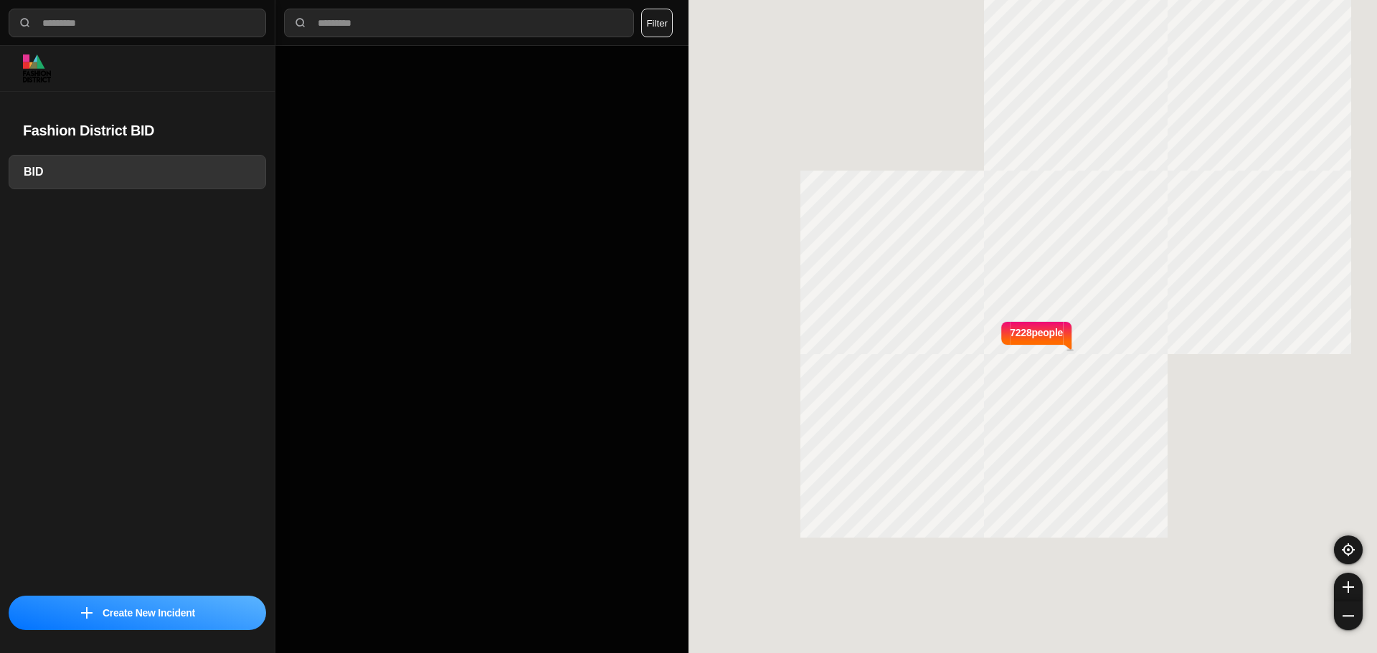
select select "*"
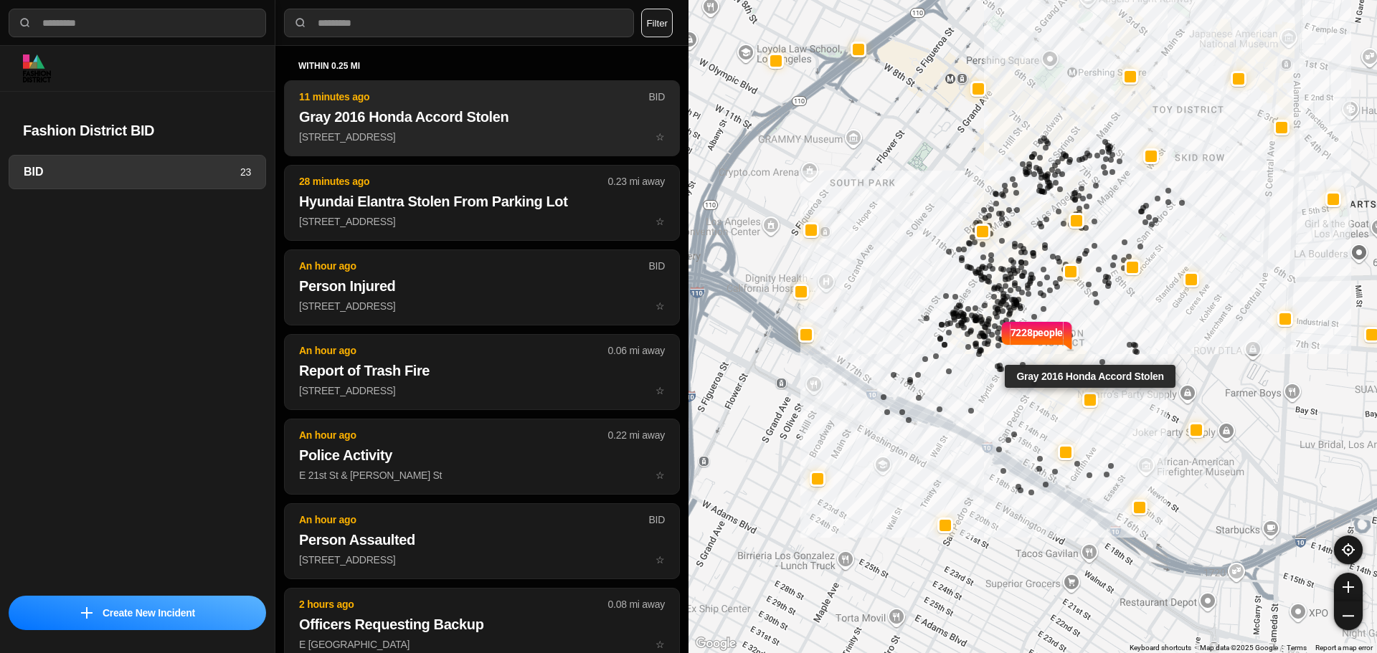
click at [471, 137] on p "[STREET_ADDRESS] ☆" at bounding box center [482, 137] width 366 height 14
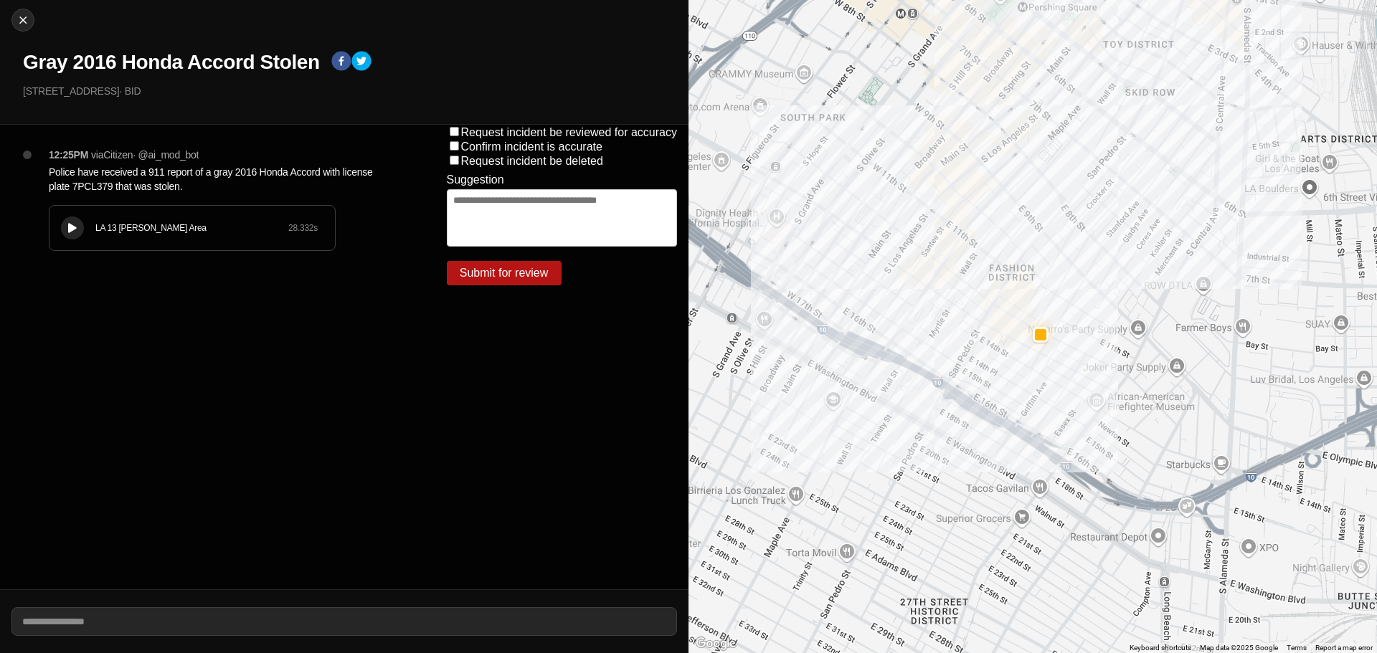
click at [114, 65] on h1 "Gray 2016 Honda Accord Stolen" at bounding box center [171, 62] width 297 height 26
copy div "Gray 2016 Honda Accord Stolen"
drag, startPoint x: 115, startPoint y: 93, endPoint x: 0, endPoint y: 103, distance: 115.3
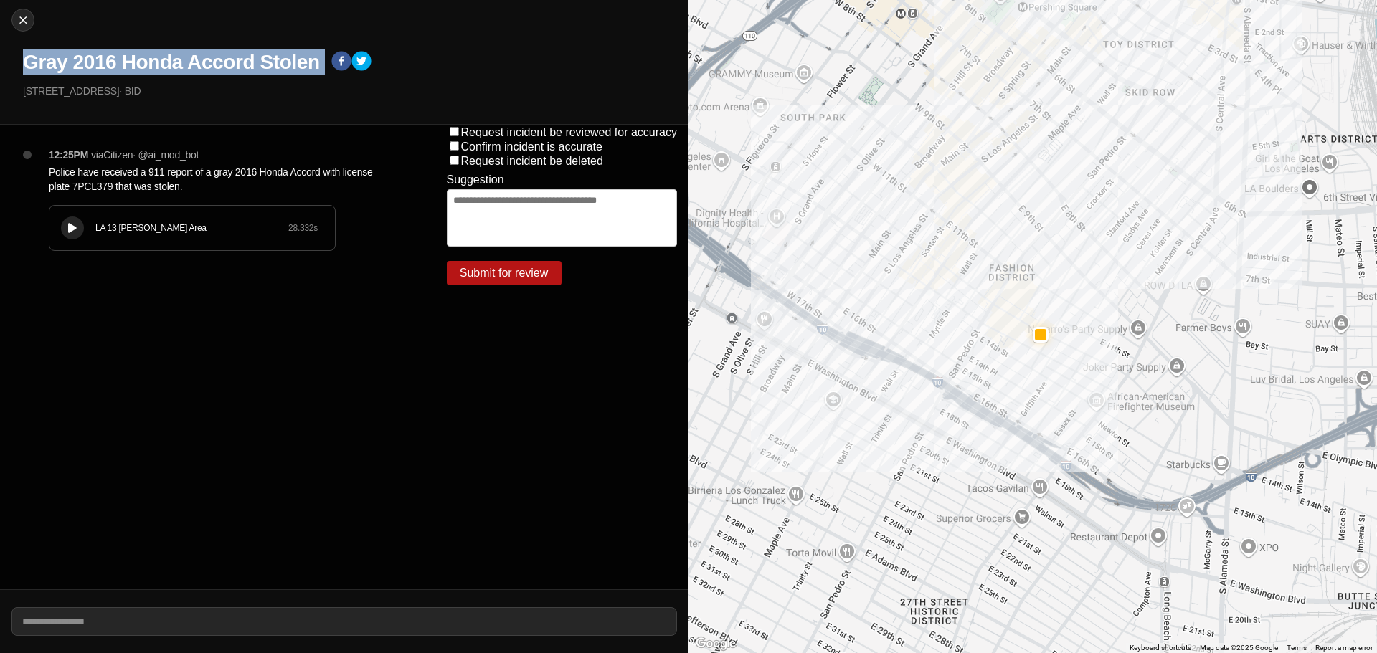
click at [0, 103] on div "Close Gray 2016 Honda Accord Stolen [STREET_ADDRESS] · BID" at bounding box center [344, 62] width 689 height 125
copy p "[STREET_ADDRESS]"
drag, startPoint x: 65, startPoint y: 221, endPoint x: 72, endPoint y: 198, distance: 24.0
click at [65, 221] on button at bounding box center [72, 228] width 23 height 23
click at [84, 155] on p "12:25PM" at bounding box center [68, 155] width 39 height 14
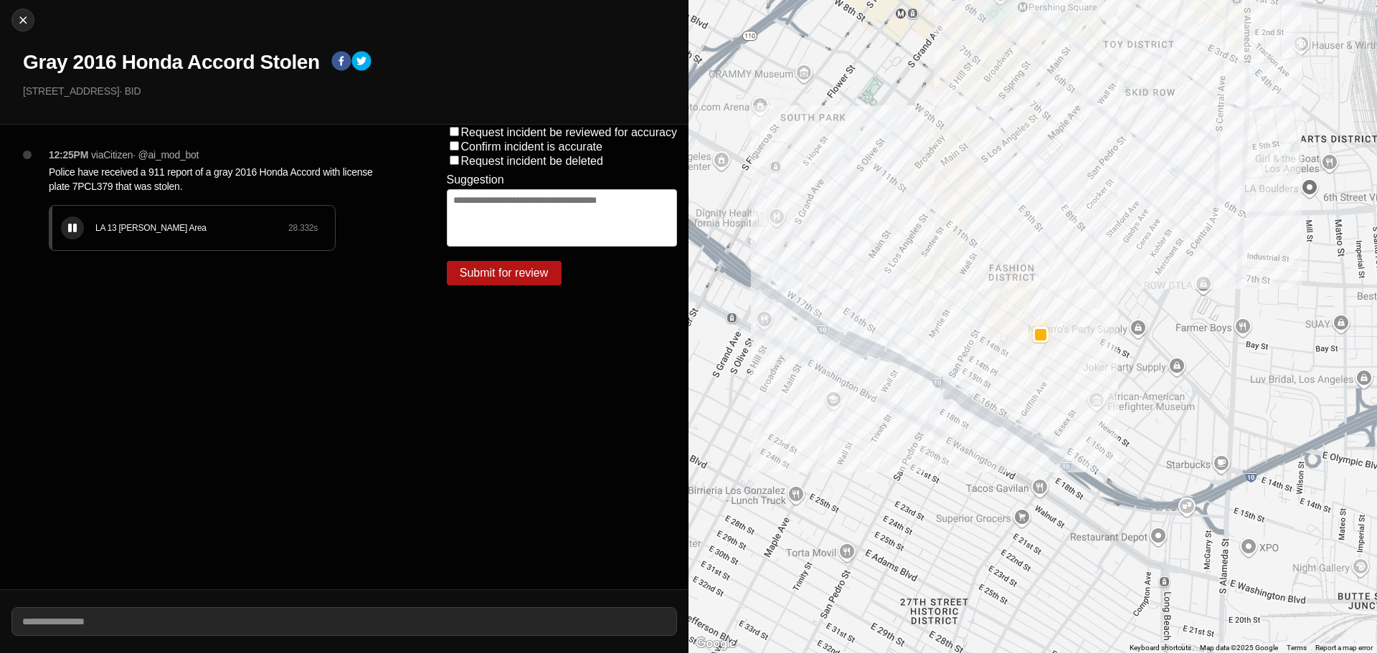
click at [91, 186] on p "Police have received a 911 report of a gray 2016 Honda Accord with license plat…" at bounding box center [219, 179] width 341 height 29
copy p "Police have received a 911 report of a gray 2016 Honda Accord with license plat…"
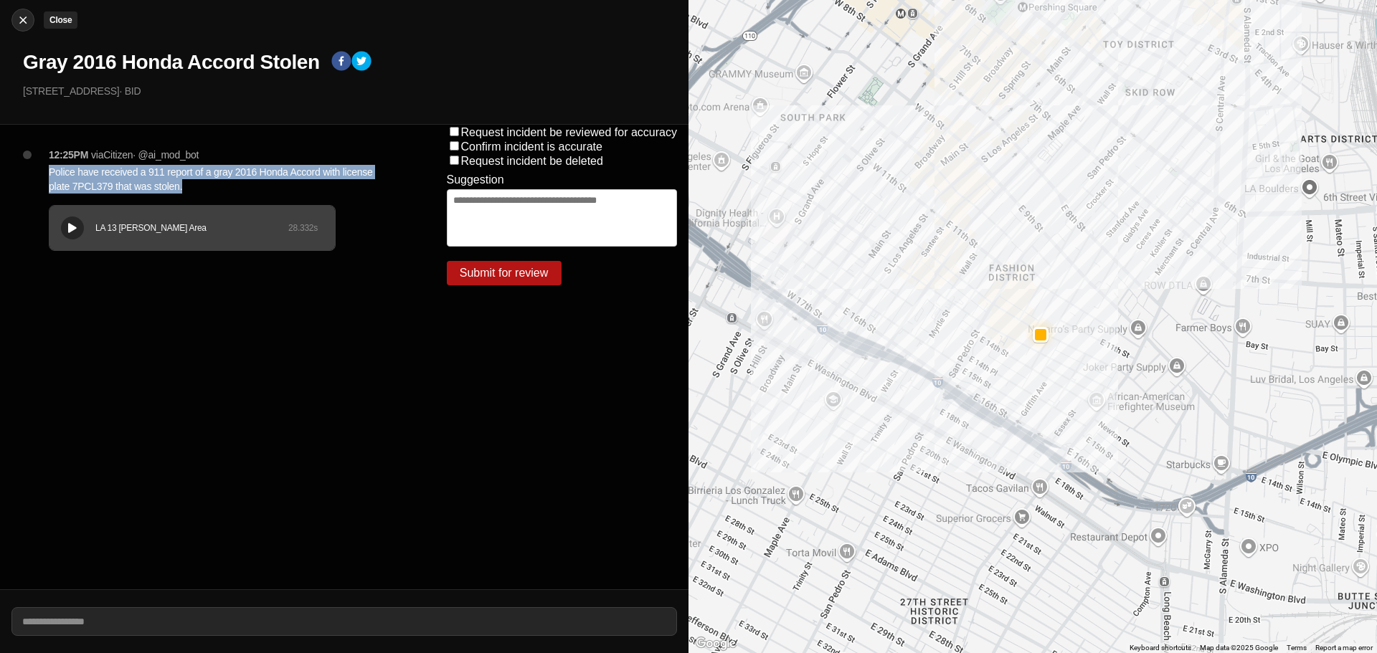
click at [23, 19] on img at bounding box center [23, 20] width 14 height 14
select select "*"
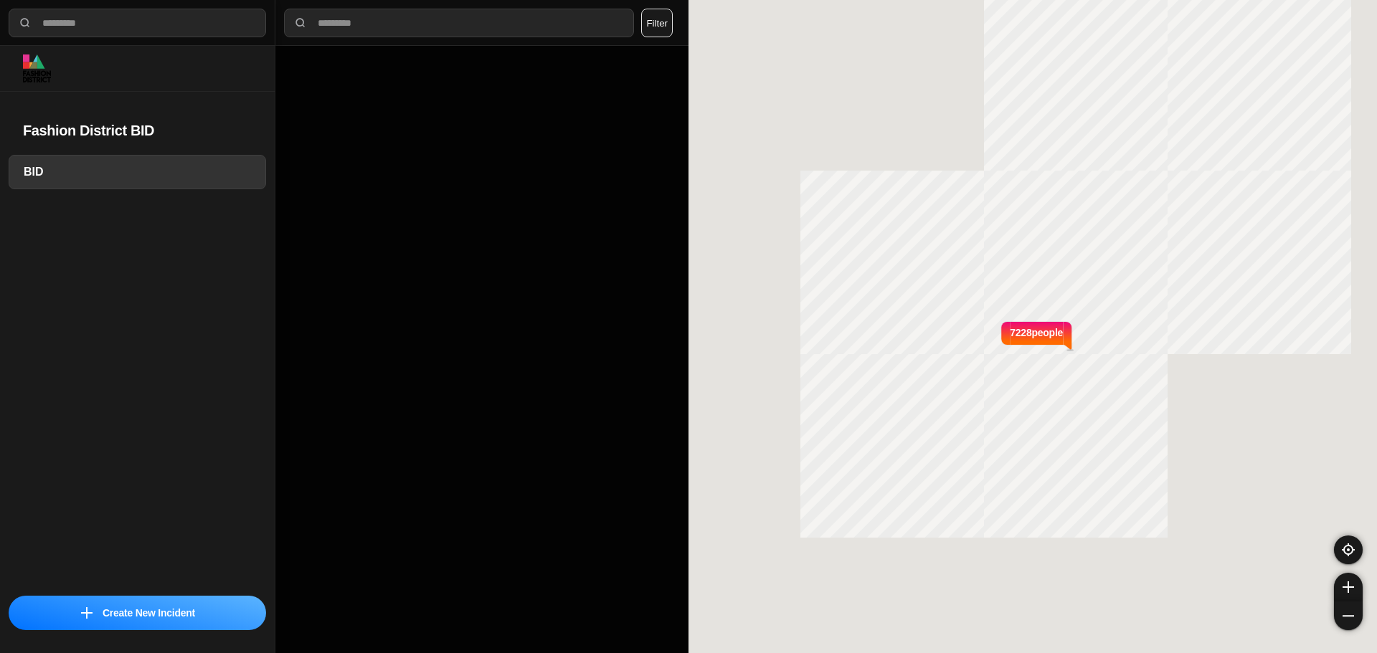
select select "*"
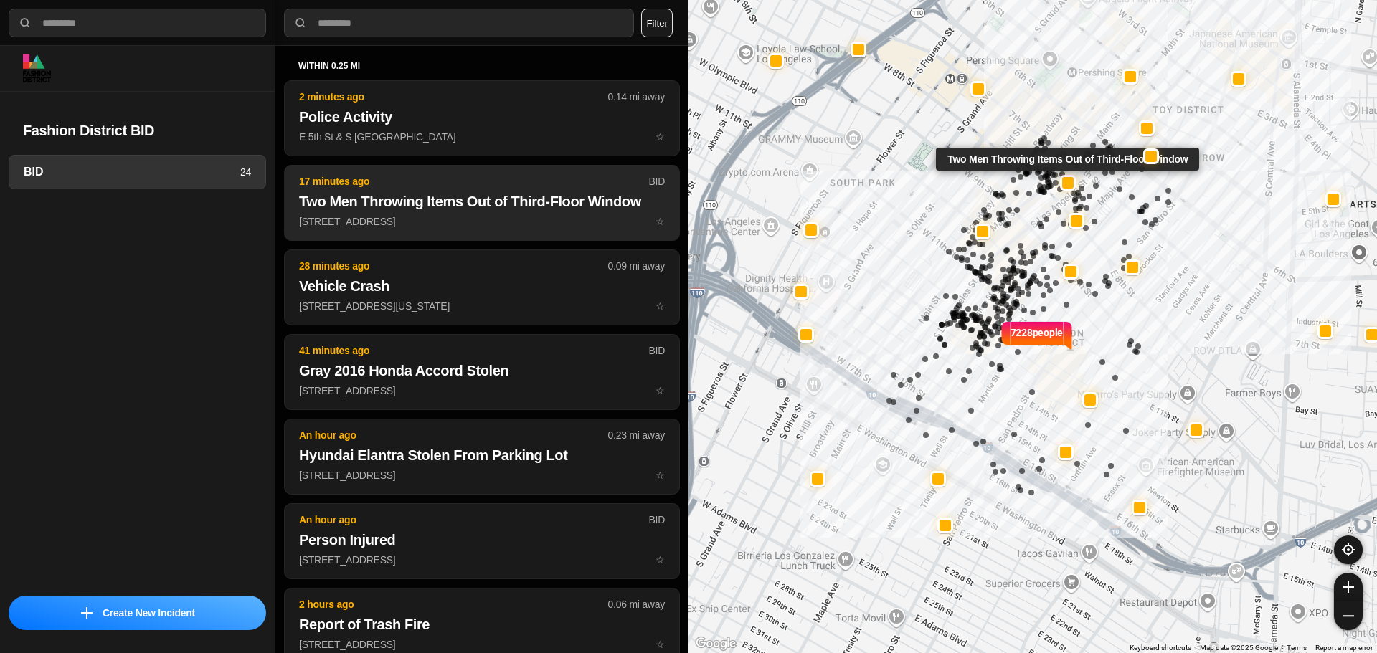
click at [435, 217] on p "729 South Main Street ☆" at bounding box center [482, 221] width 366 height 14
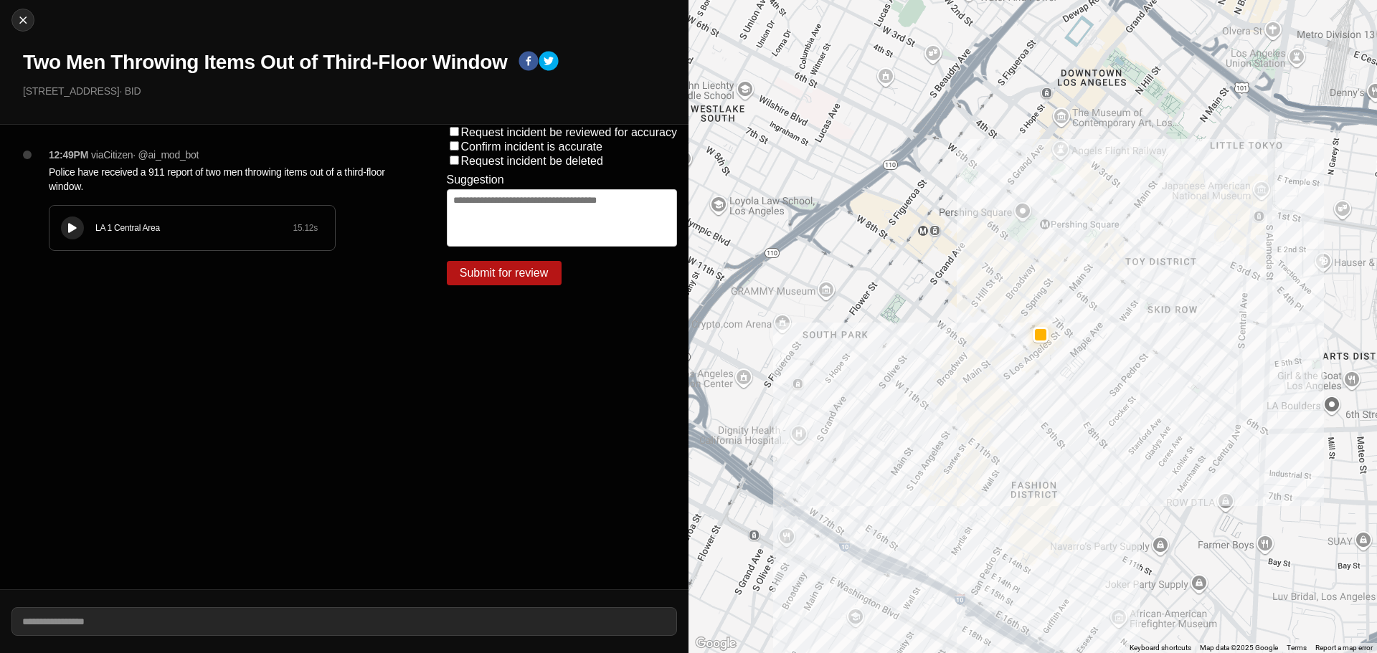
click at [14, 11] on div "Close Two Men Throwing Items Out of Third-Floor Window 729 South Main Street · …" at bounding box center [344, 62] width 689 height 125
click at [27, 19] on img at bounding box center [23, 20] width 14 height 14
select select "*"
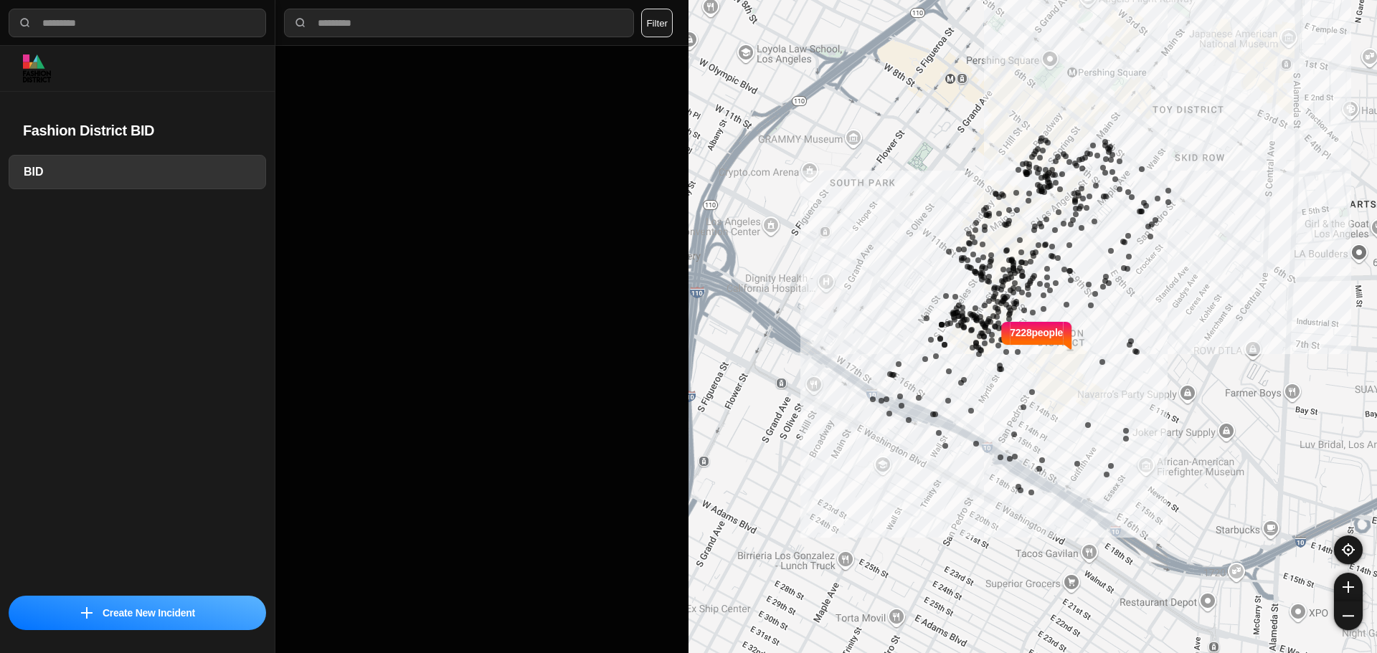
select select "*"
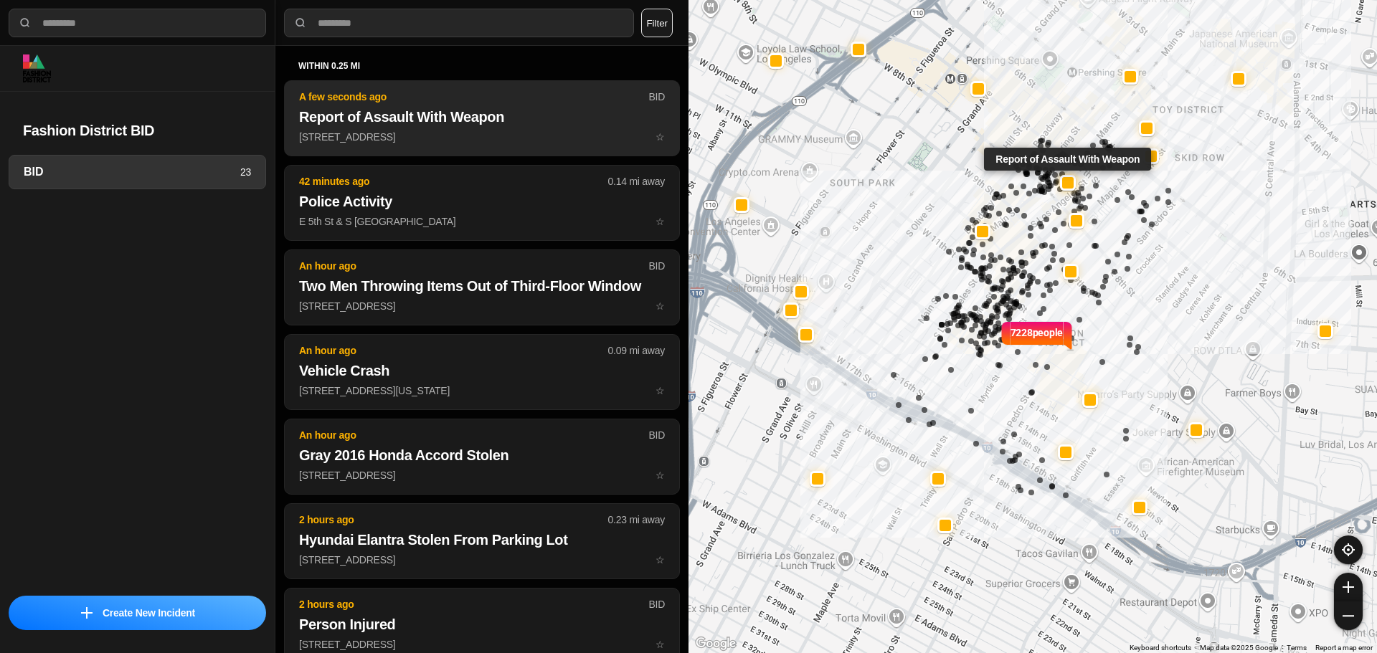
click at [471, 139] on p "729 South Main Street ☆" at bounding box center [482, 137] width 366 height 14
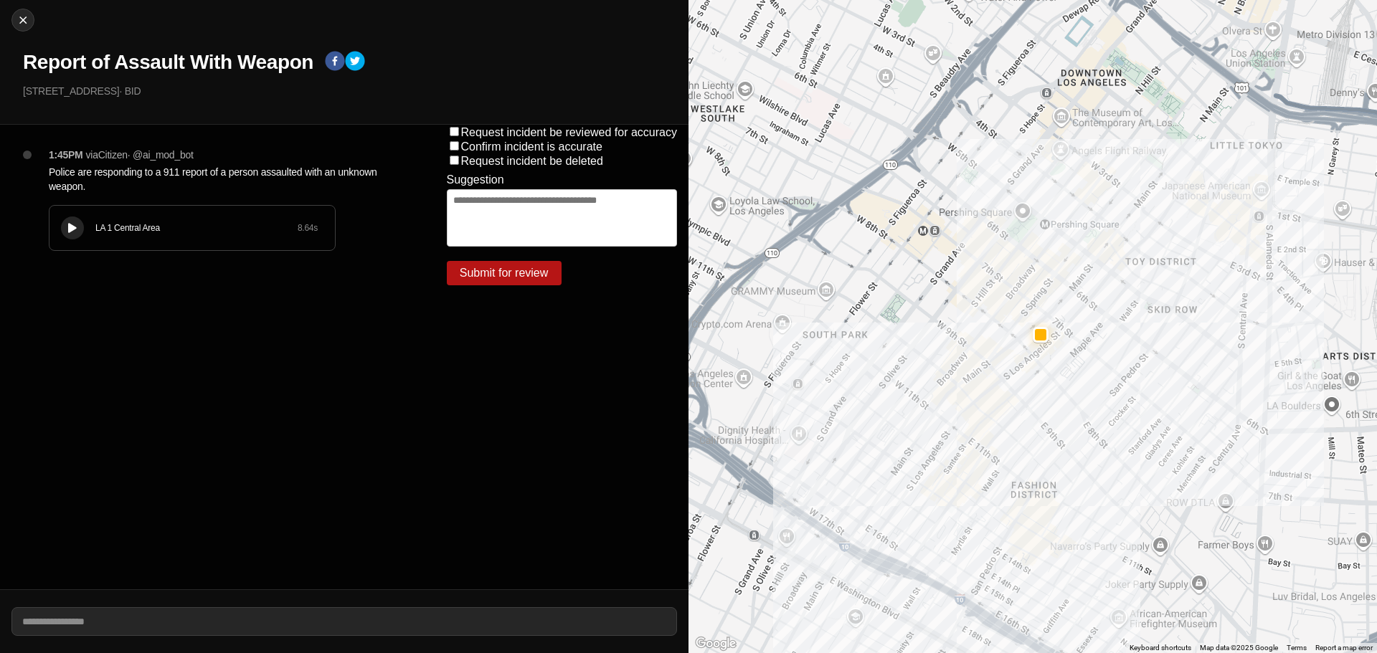
click at [70, 233] on div at bounding box center [72, 228] width 14 height 11
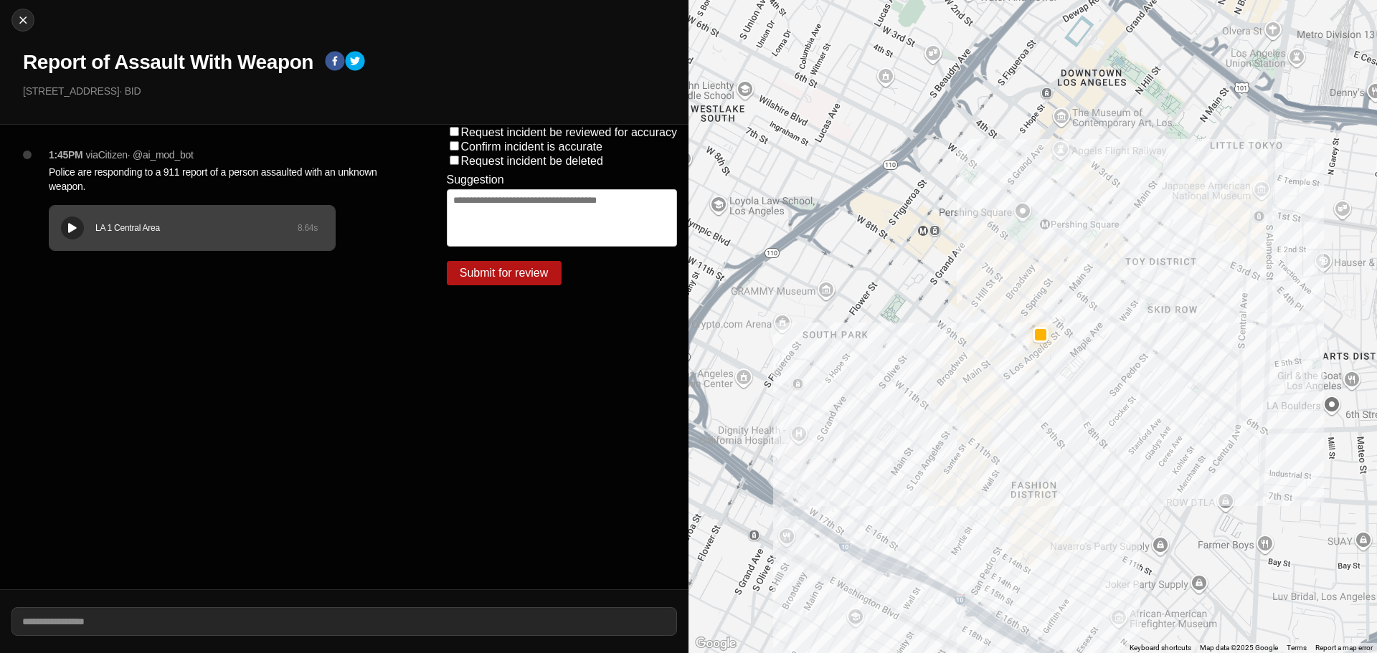
click at [80, 44] on div "Close Report of Assault With Weapon 729 South Main Street · BID" at bounding box center [344, 62] width 689 height 125
click at [77, 54] on h1 "Report of Assault With Weapon" at bounding box center [168, 62] width 290 height 26
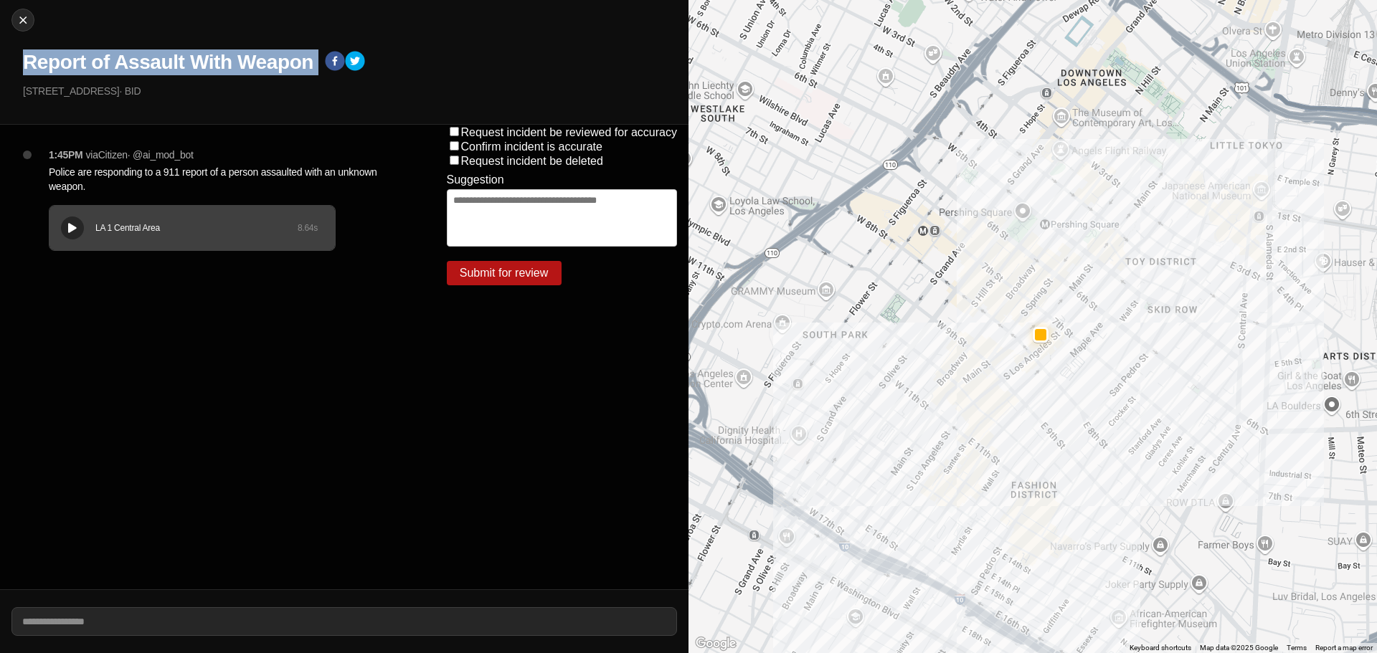
copy div "Report of Assault With Weapon"
drag, startPoint x: 119, startPoint y: 94, endPoint x: 0, endPoint y: 93, distance: 119.1
click at [0, 93] on div "Close Report of Assault With Weapon 729 South Main Street · BID" at bounding box center [344, 62] width 689 height 125
copy p "[STREET_ADDRESS]"
click at [151, 174] on p "Police are responding to a 911 report of a person assaulted with an unknown wea…" at bounding box center [219, 179] width 341 height 29
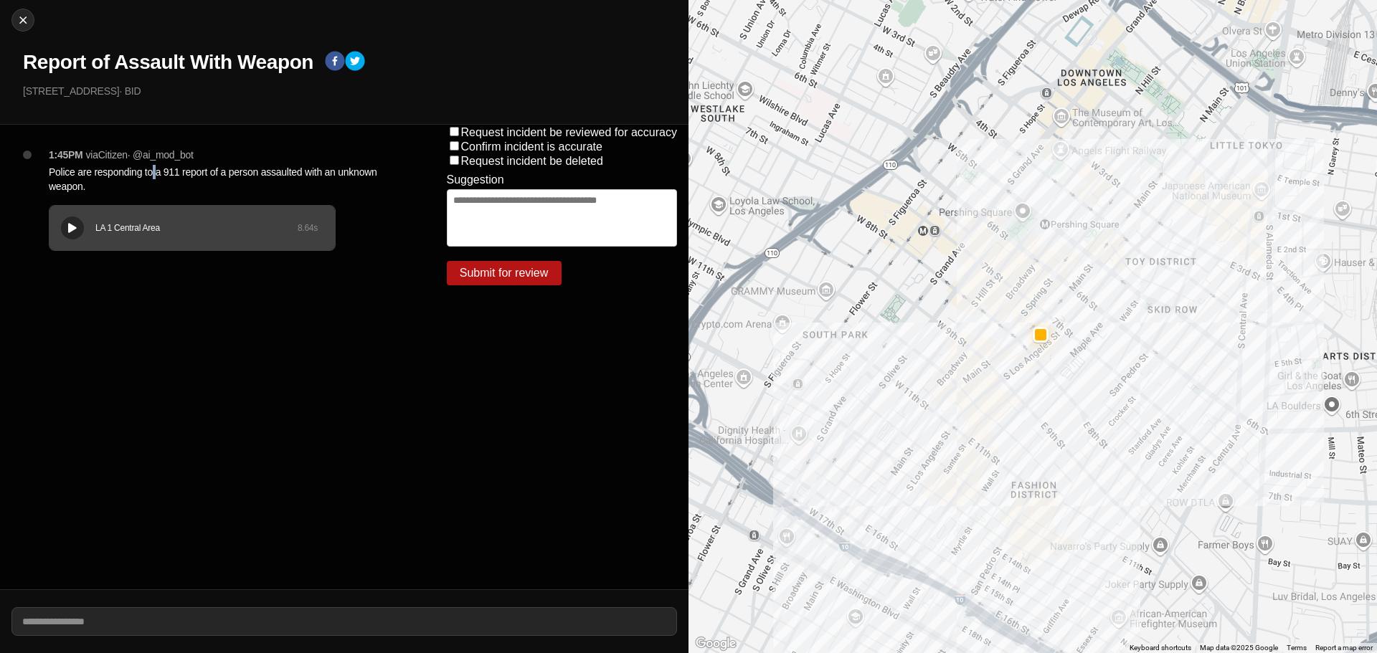
click at [151, 174] on p "Police are responding to a 911 report of a person assaulted with an unknown wea…" at bounding box center [219, 179] width 341 height 29
copy p "Police are responding to a 911 report of a person assaulted with an unknown wea…"
click at [28, 19] on img at bounding box center [23, 20] width 14 height 14
select select "*"
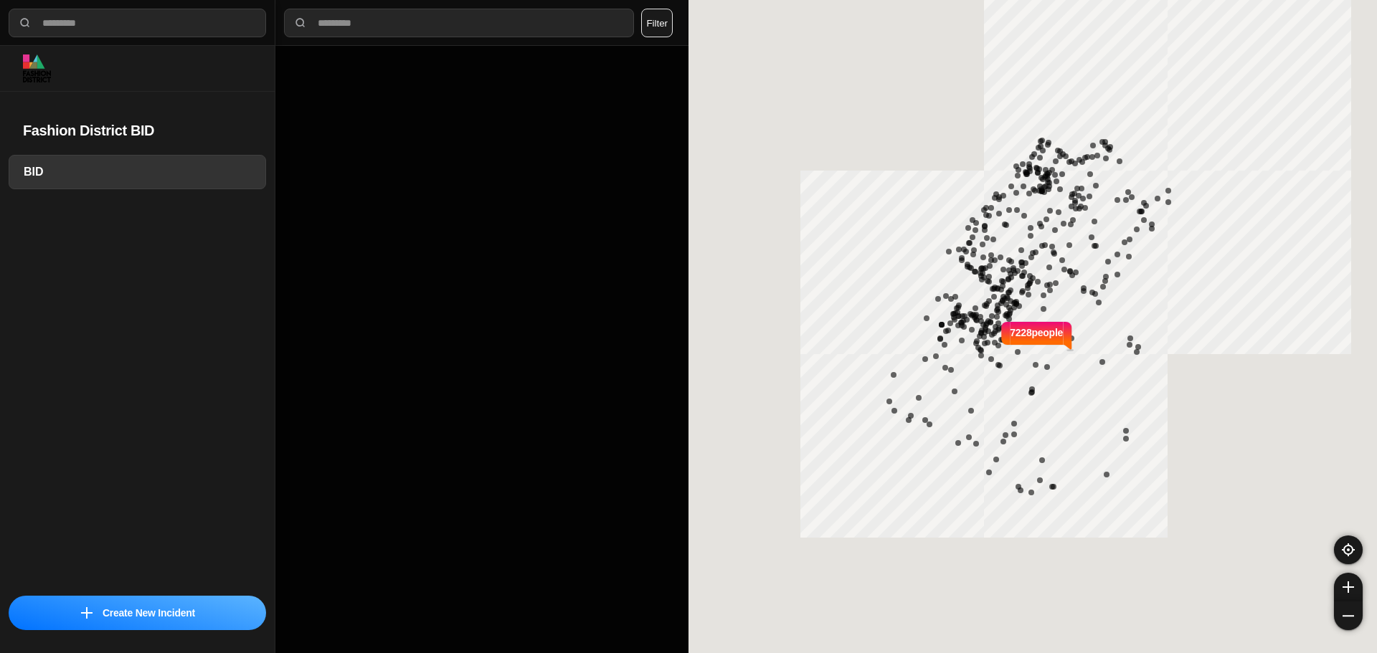
select select "*"
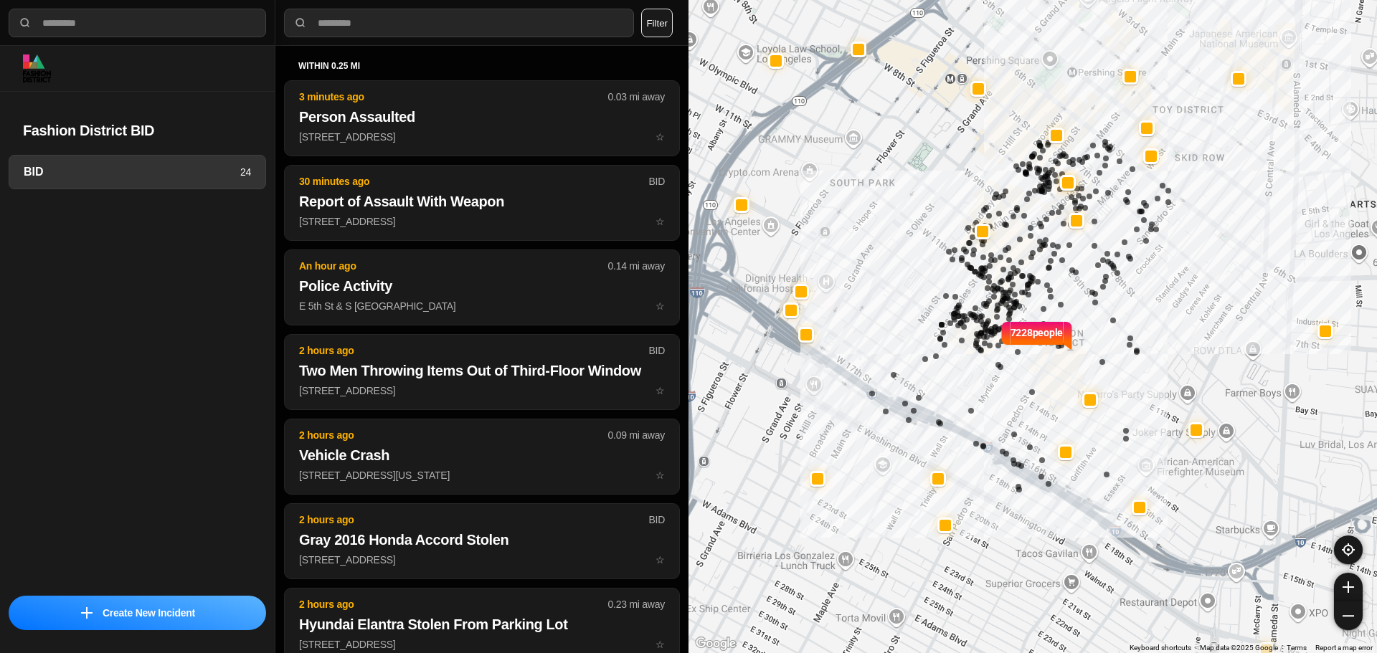
select select "*"
